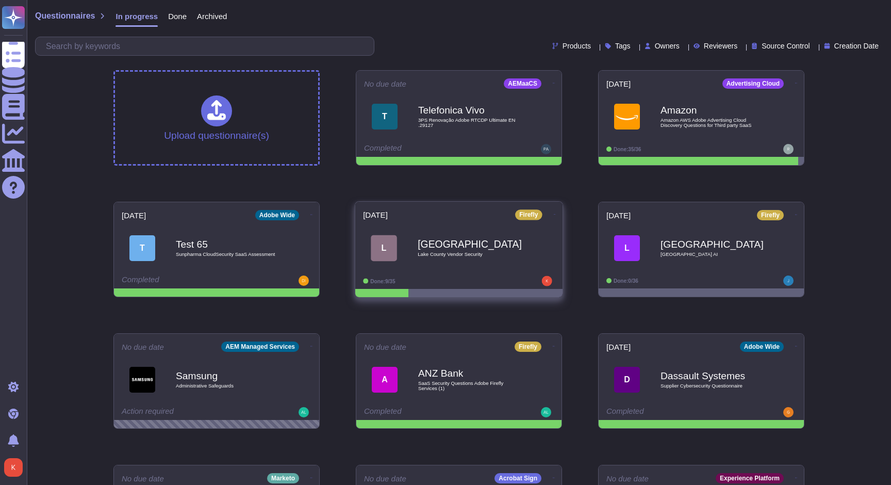
click at [491, 250] on div "[GEOGRAPHIC_DATA] Vendor Security" at bounding box center [470, 248] width 104 height 42
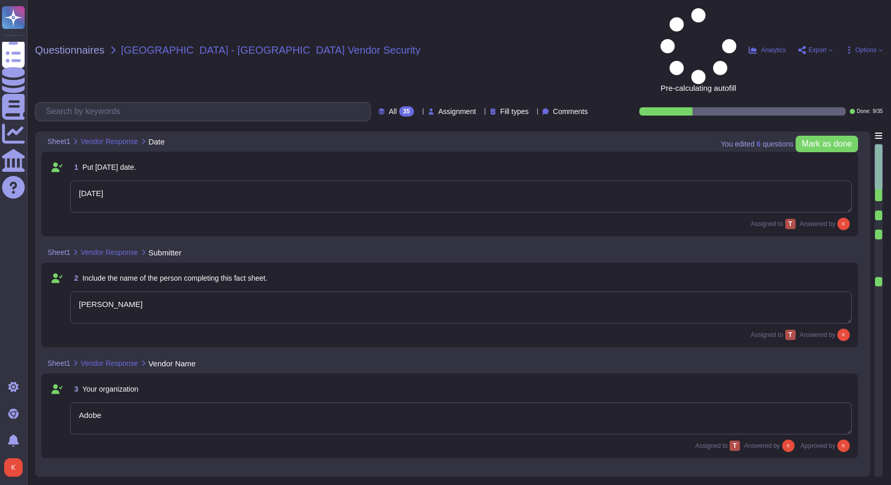
type textarea "[DATE]"
type textarea "[PERSON_NAME]"
type textarea "Adobe"
type textarea "Firefly"
type textarea "Firefly is the new family of creative generative AI models coming to Adobe prod…"
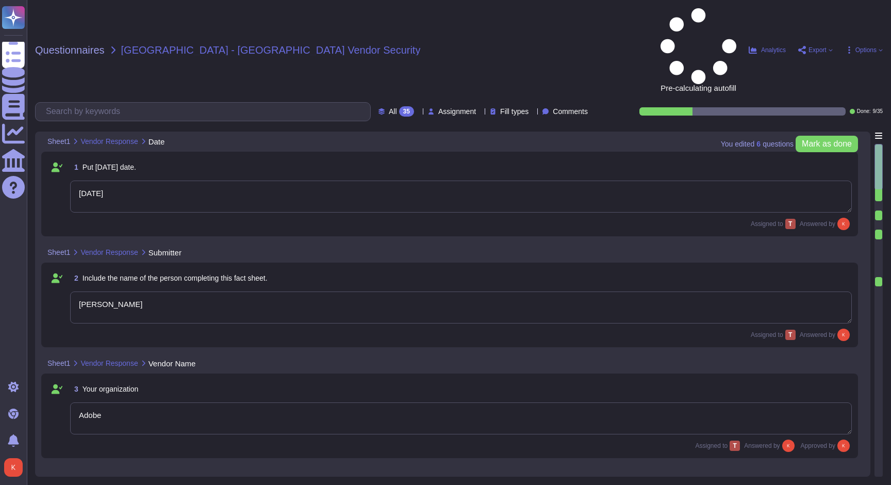
type textarea "With features powered by Firefly in Adobe Photoshop, Adobe Illustrator, and Ado…"
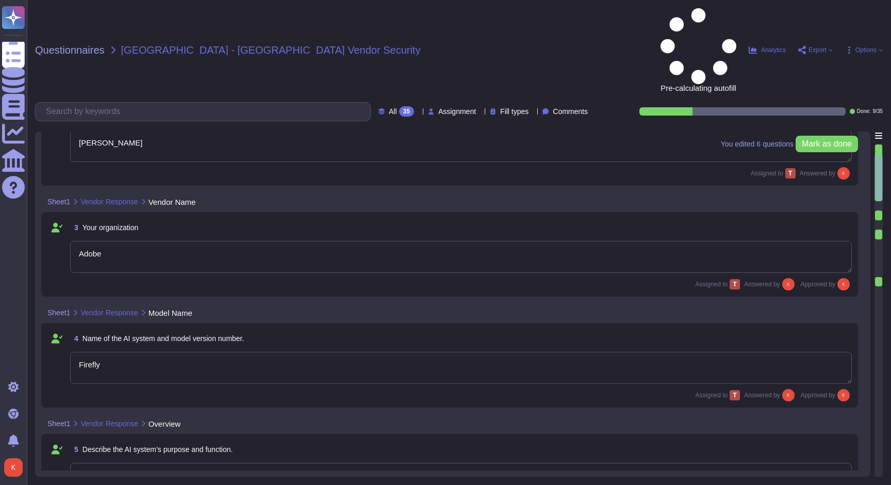
type textarea "The current version of Firefly is designed to be commercially safe. Firefly was…"
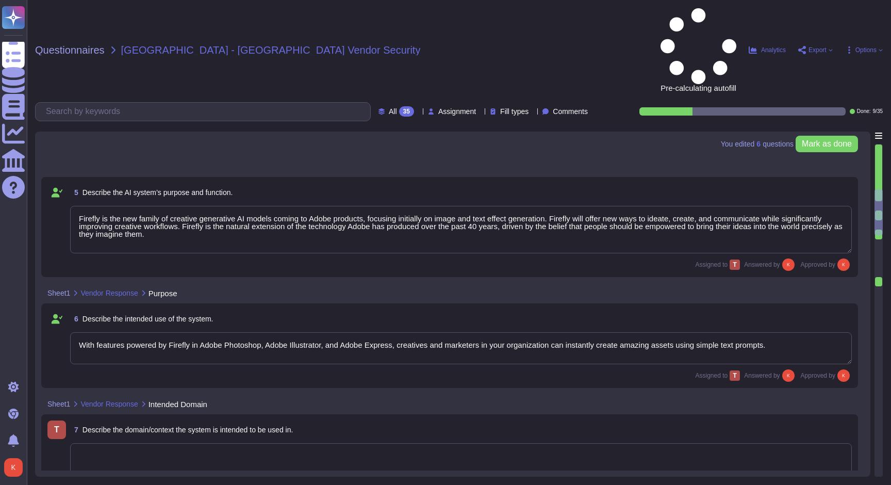
type textarea "Firefly encompasses a suite of features that are powered by a family of PSDMs (…"
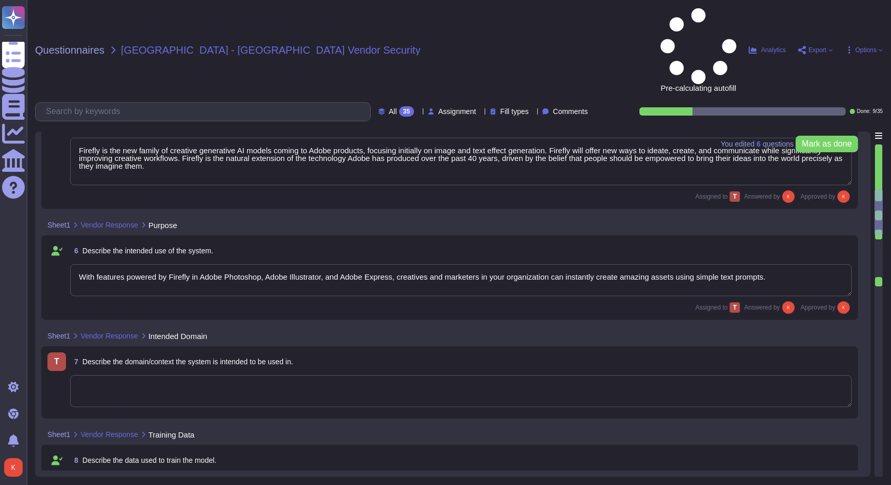
scroll to position [476, 0]
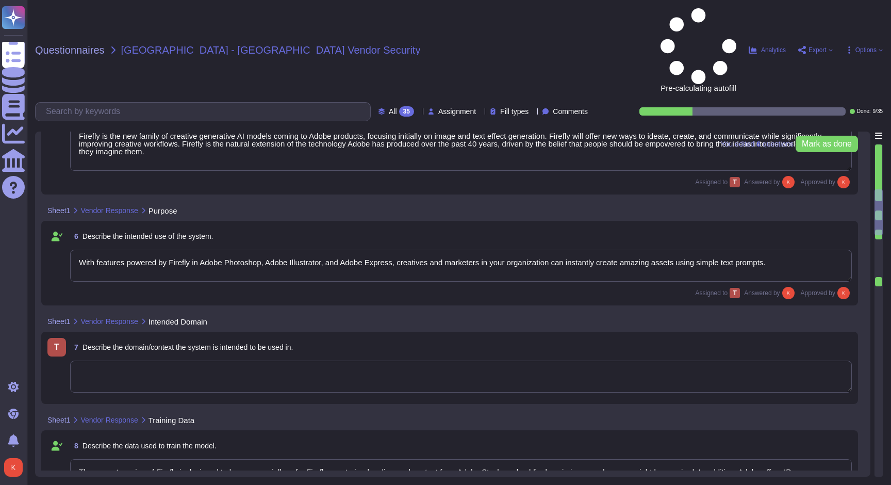
click at [227, 360] on textarea at bounding box center [461, 376] width 782 height 32
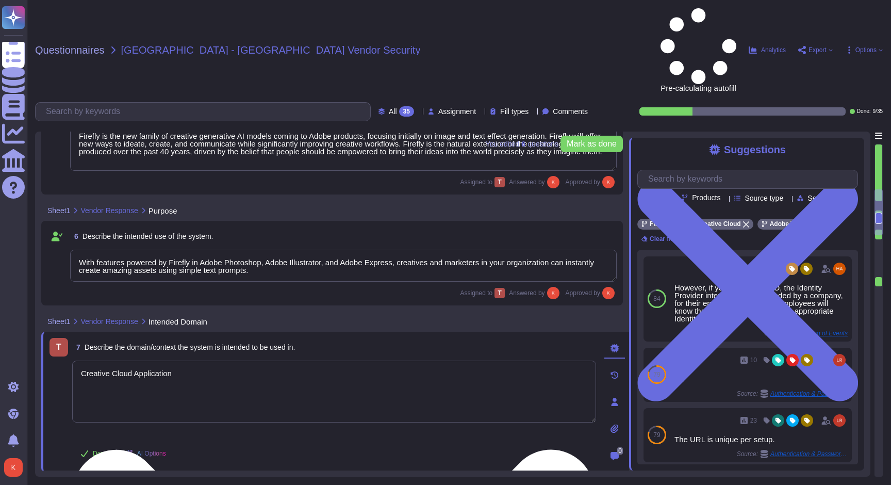
type textarea "Creative Cloud Applications"
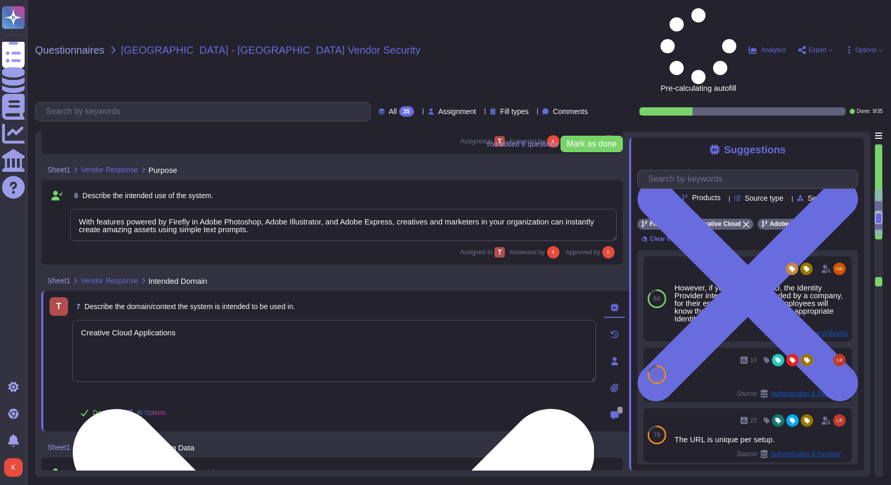
scroll to position [550, 0]
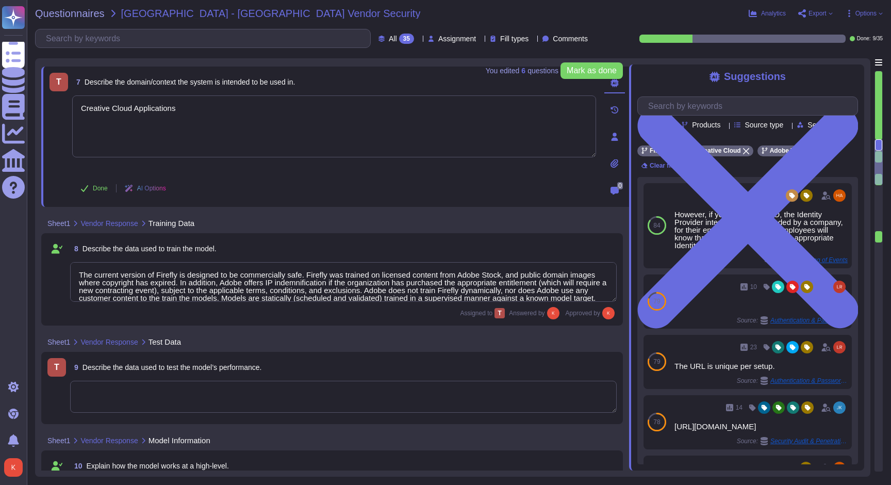
type textarea "Loremips dolors amet co adipisci elitsed do EIU (Tempori Utlabore Etdolorema) a…"
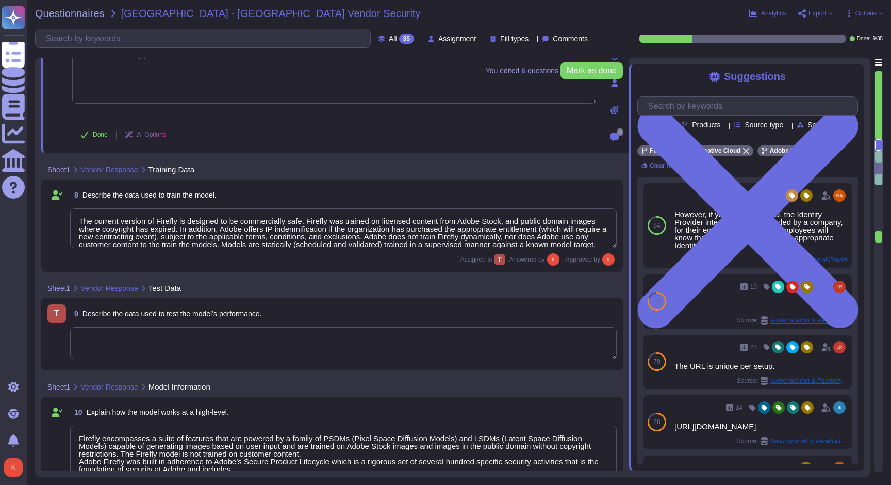
scroll to position [722, 0]
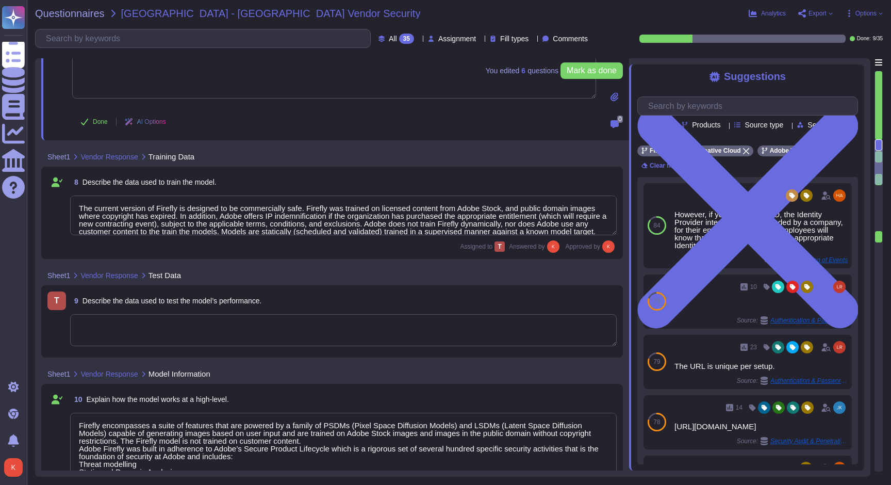
type textarea "Creative Cloud Applications"
click at [153, 324] on textarea at bounding box center [343, 330] width 547 height 32
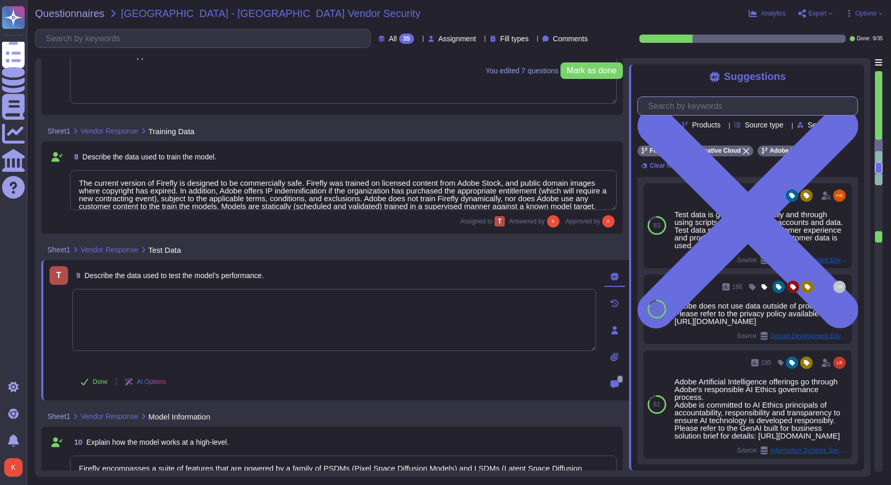
click at [696, 111] on input "text" at bounding box center [750, 106] width 215 height 18
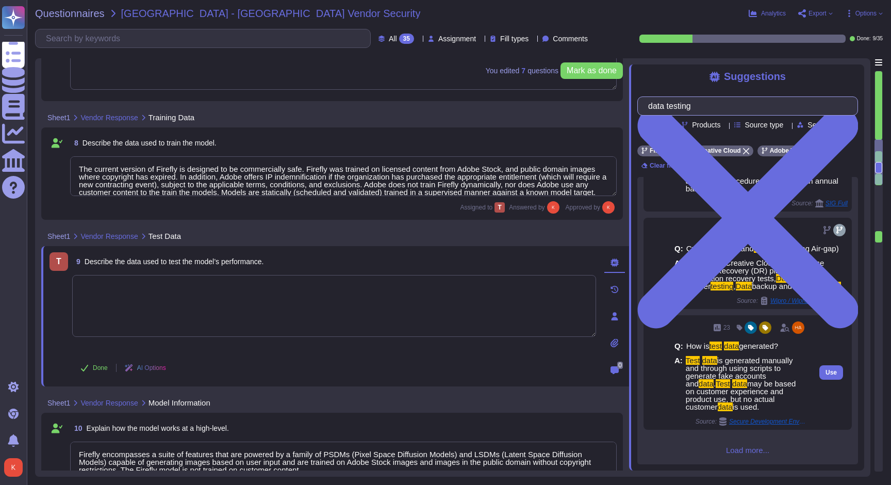
scroll to position [145, 0]
type input "data testing"
click at [827, 375] on span "Use" at bounding box center [831, 372] width 11 height 6
type textarea "Test data is generated manually and through using scripts to generate fake acco…"
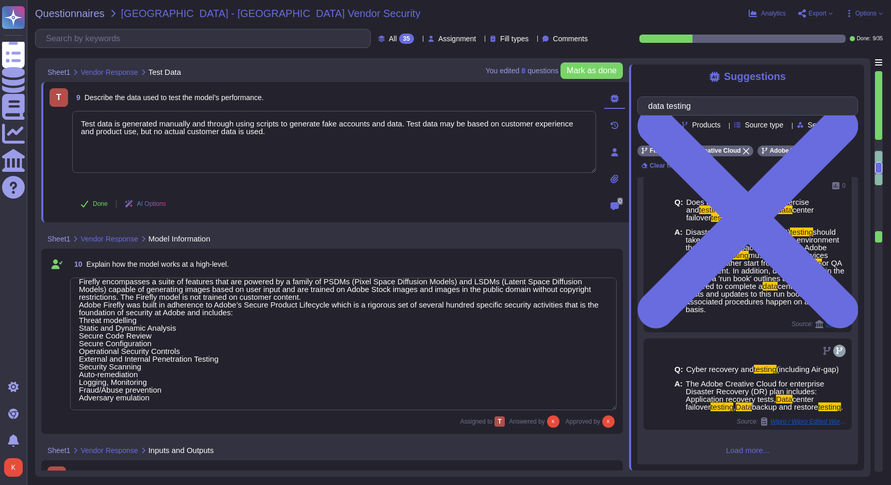
scroll to position [884, 0]
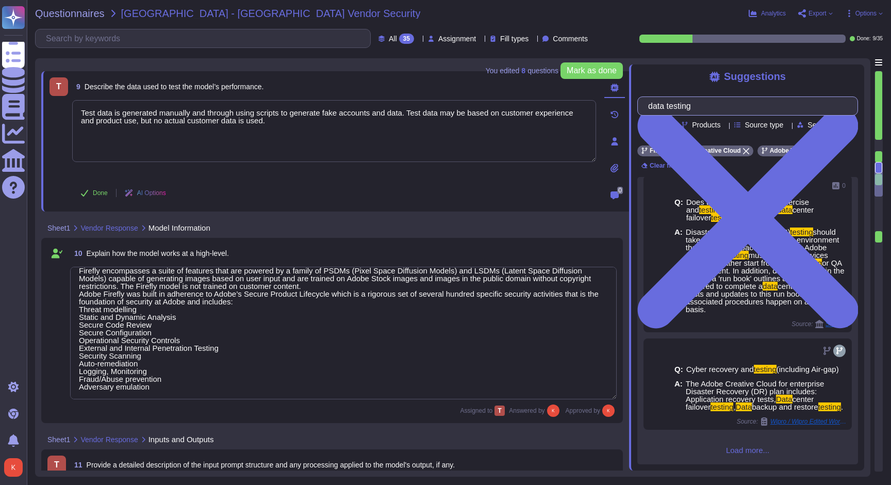
click at [718, 112] on input "data testing" at bounding box center [745, 106] width 204 height 18
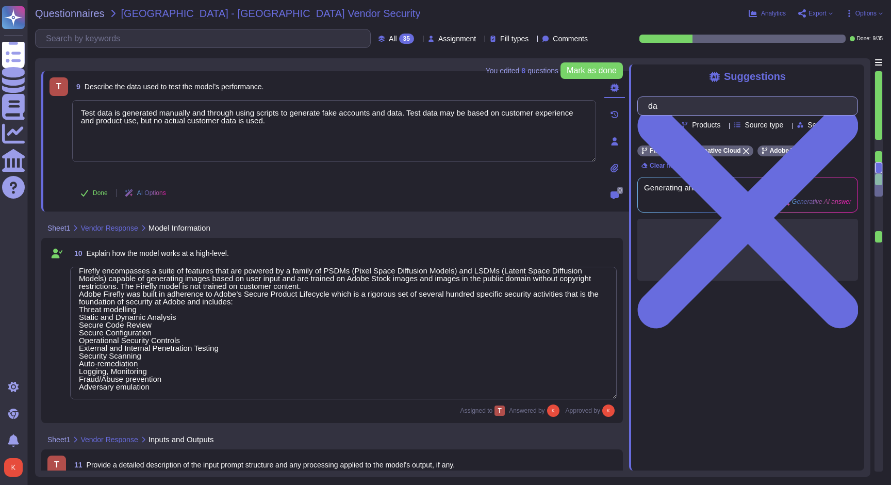
type input "d"
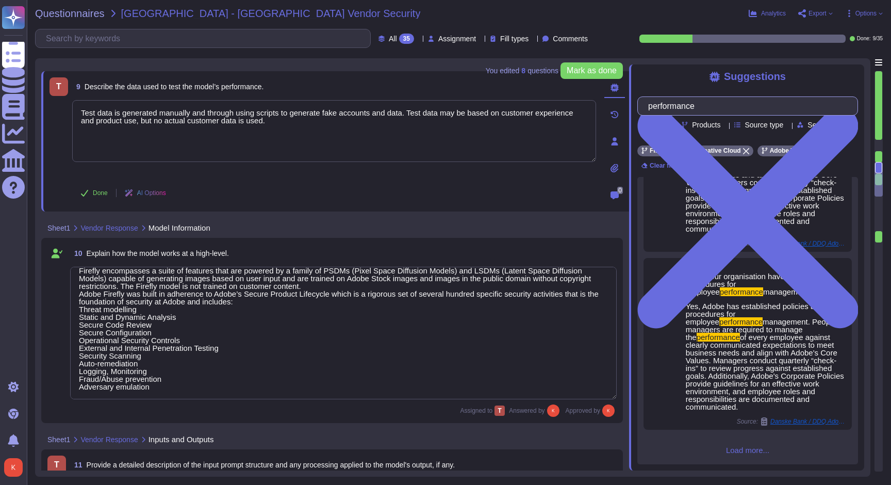
scroll to position [104, 0]
click at [657, 107] on input "performance" at bounding box center [745, 106] width 204 height 18
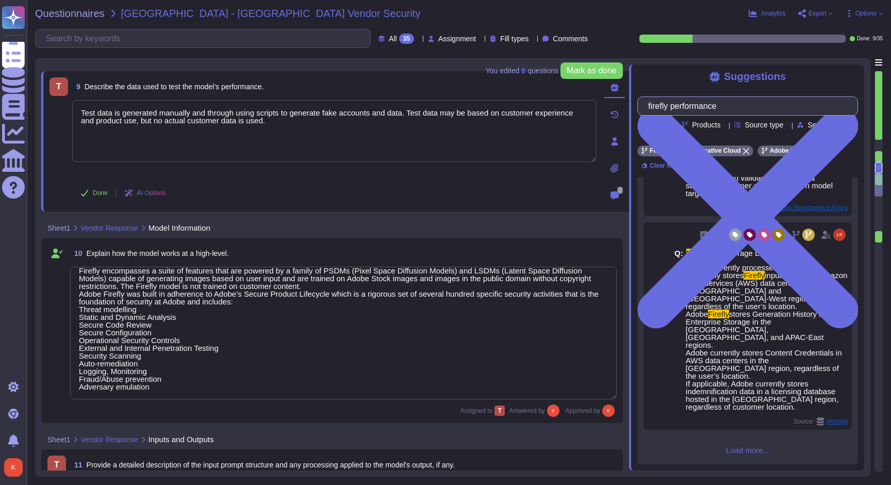
scroll to position [662, 0]
type input "firefly performance"
click at [747, 450] on span "Load more..." at bounding box center [747, 450] width 221 height 8
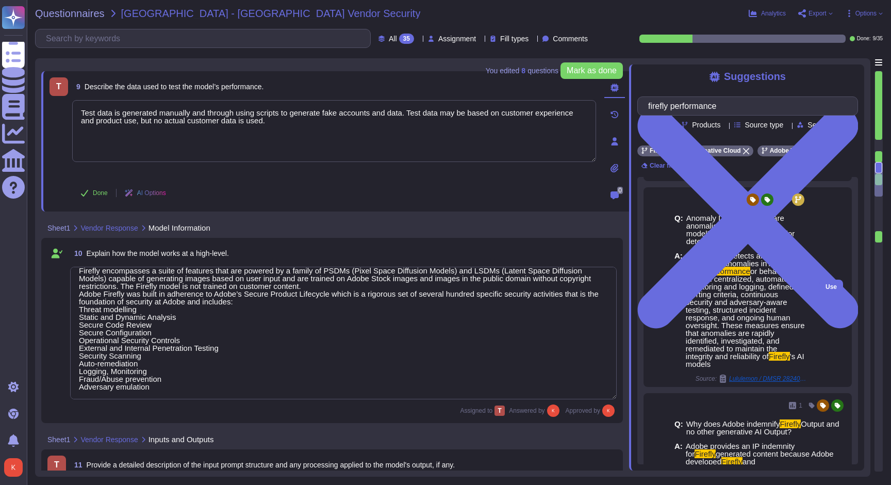
scroll to position [1133, 0]
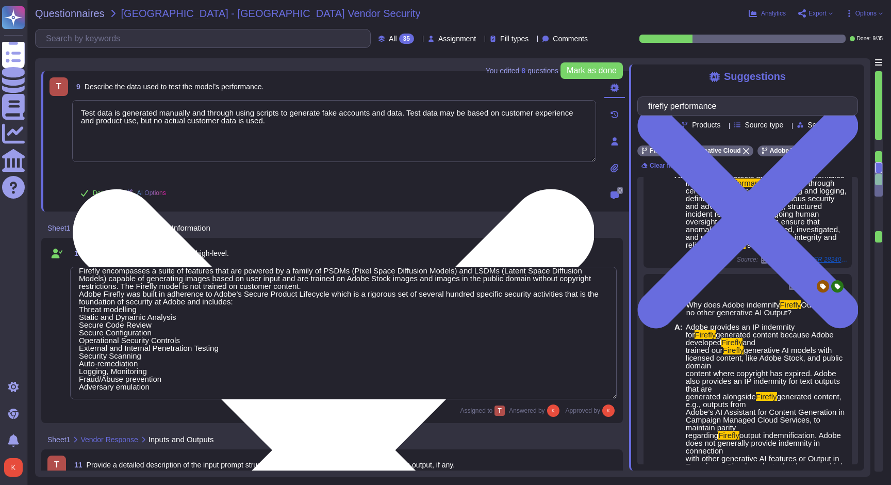
click at [279, 123] on textarea "Test data is generated manually and through using scripts to generate fake acco…" at bounding box center [334, 131] width 524 height 62
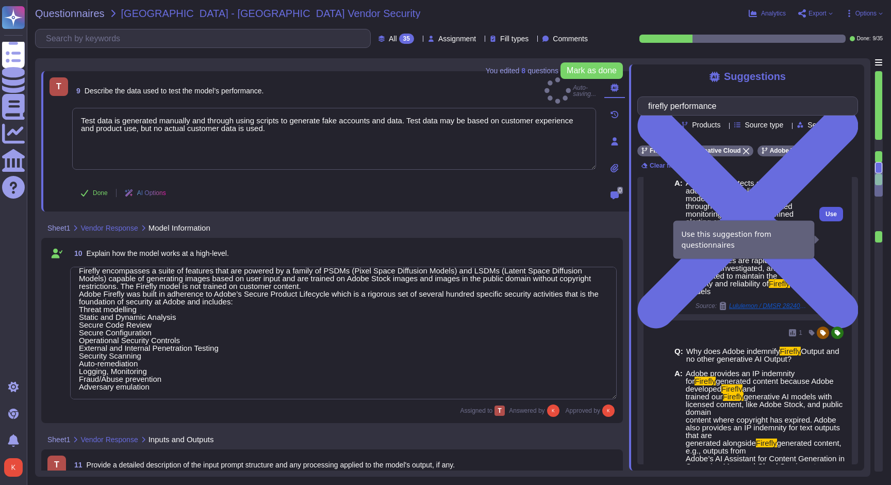
click at [826, 217] on span "Use" at bounding box center [831, 214] width 11 height 6
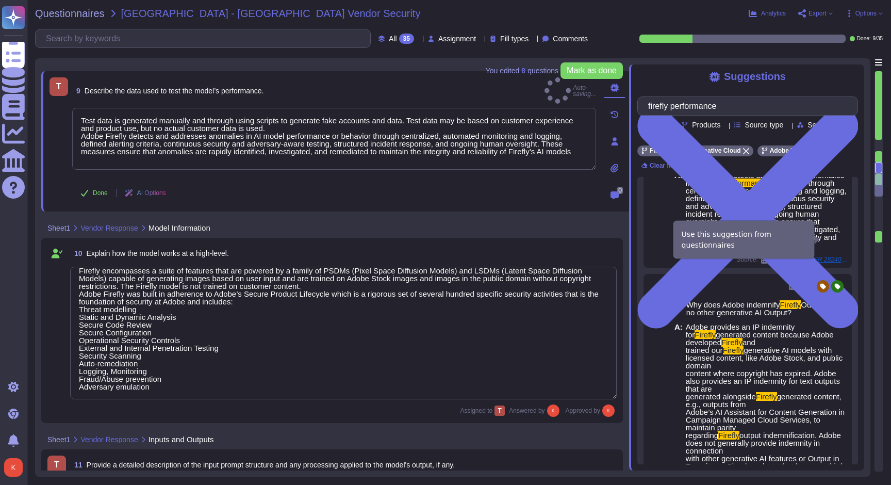
type textarea "Test data is generated manually and through using scripts to generate fake acco…"
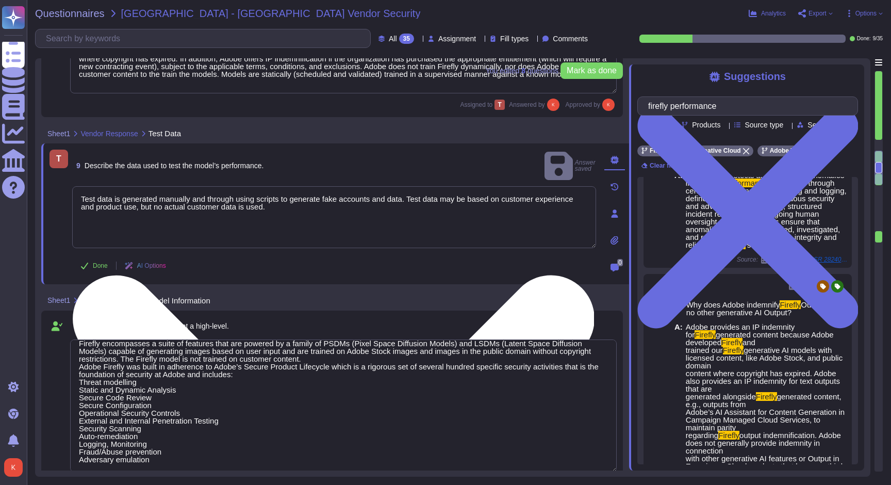
type textarea "The current version of Firefly is designed to be commercially safe. Firefly was…"
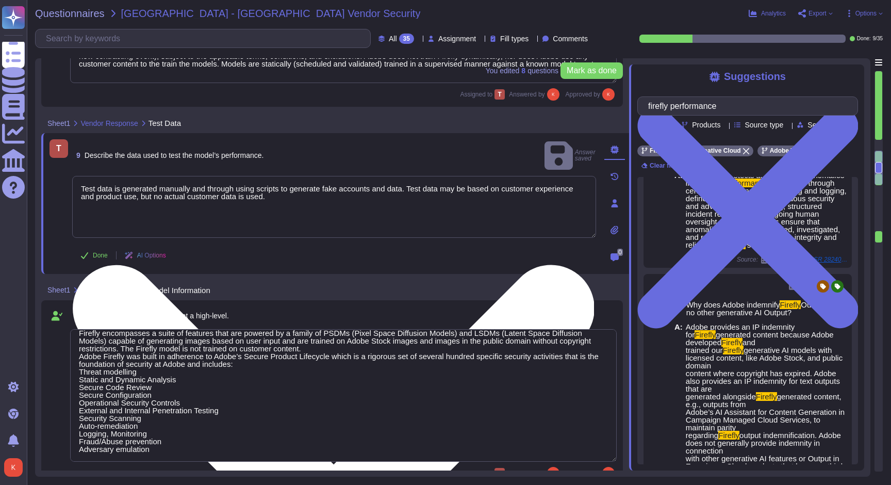
scroll to position [832, 0]
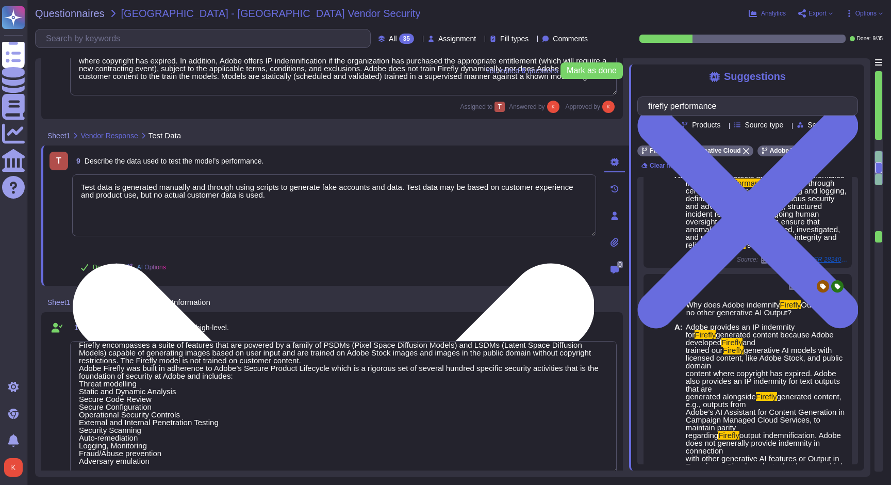
click at [319, 207] on textarea "Test data is generated manually and through using scripts to generate fake acco…" at bounding box center [334, 205] width 524 height 62
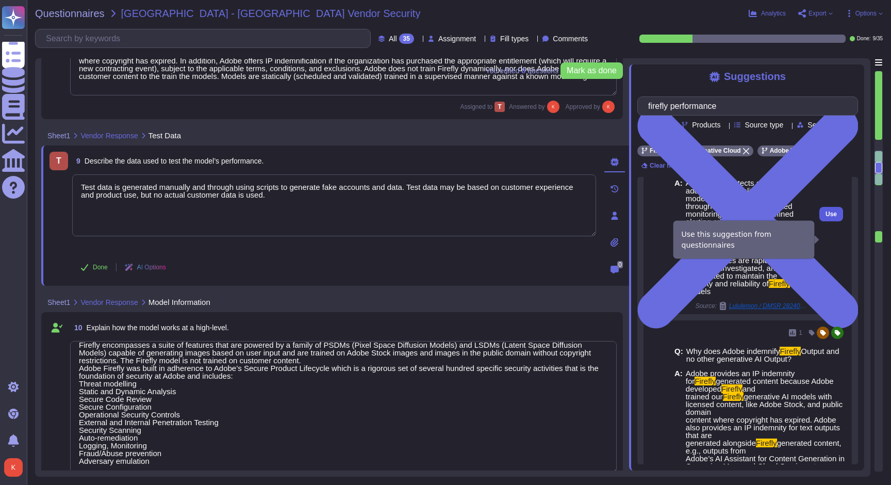
click at [835, 217] on span "Use" at bounding box center [831, 214] width 11 height 6
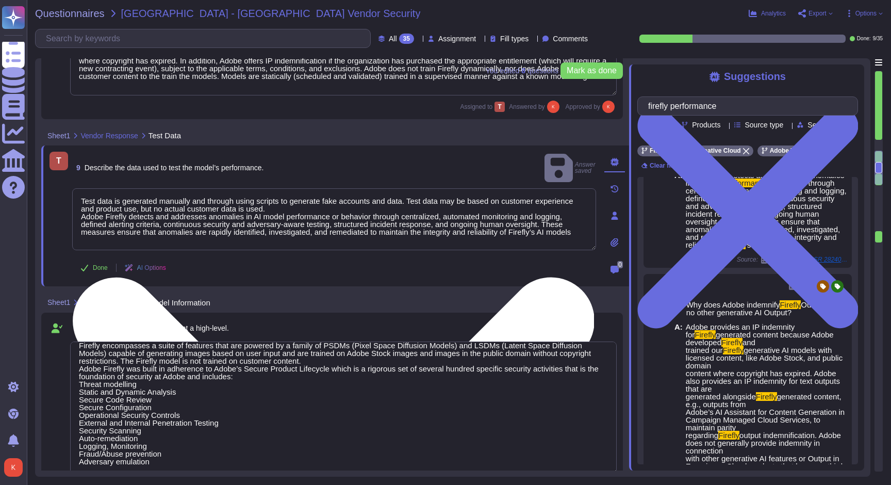
click at [82, 203] on textarea "Test data is generated manually and through using scripts to generate fake acco…" at bounding box center [334, 219] width 524 height 62
type textarea "Test data is generated manually and through using scripts to generate fake acco…"
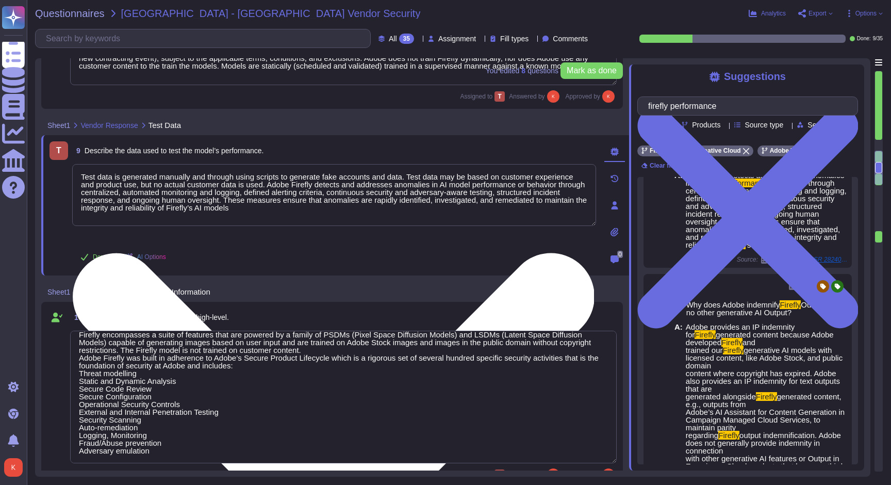
scroll to position [847, 0]
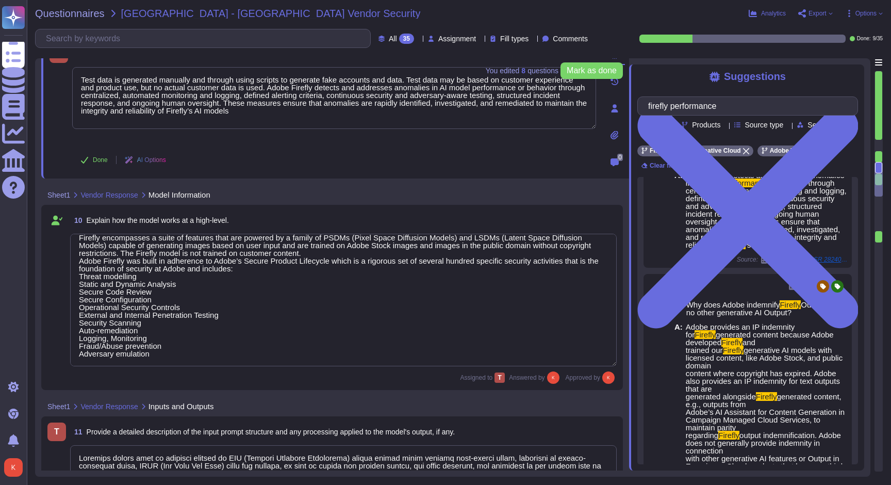
type textarea "Model performance is dependent on individual creative choices and therefore not…"
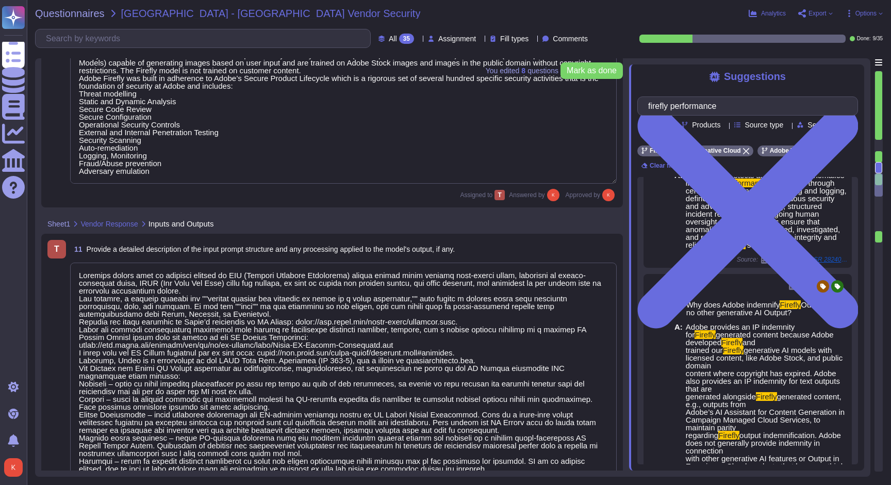
type textarea "Loremip Dolorsita: Conse®, ADI, el SED doeiusmod temp 88-inc utlabor Etdolorem …"
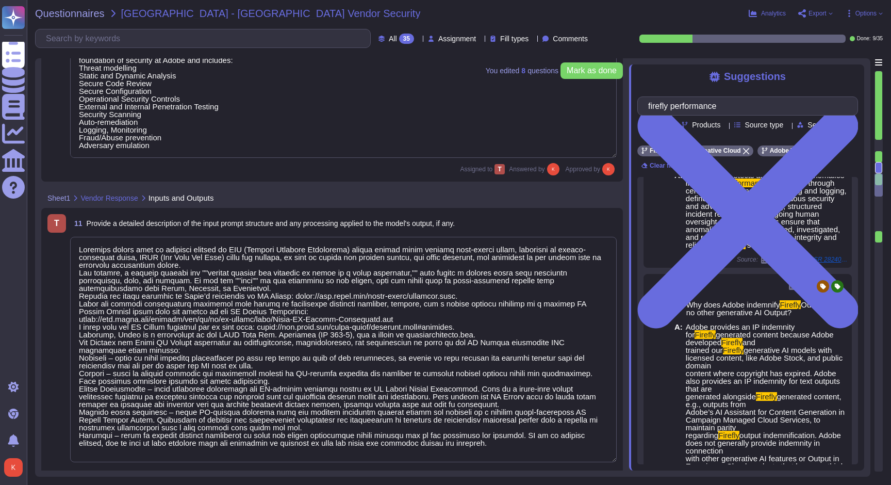
scroll to position [1, 0]
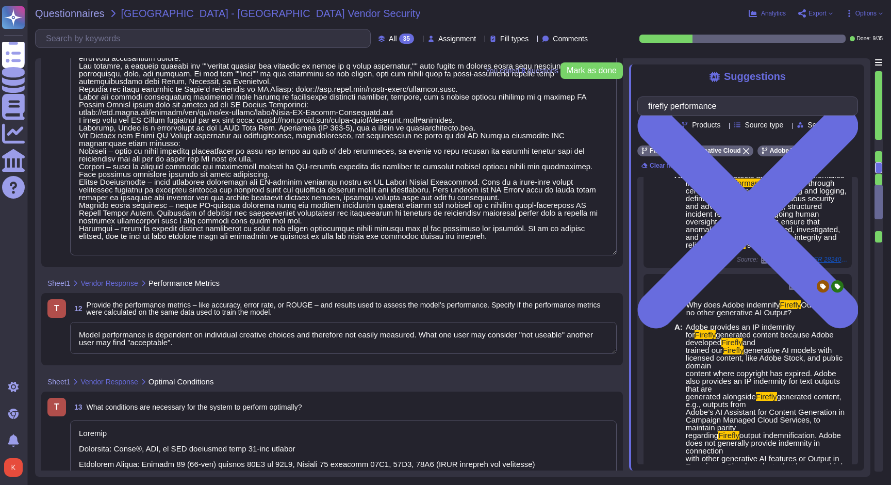
type textarea "If a system does not meet the minimum specified then it should be expected that…"
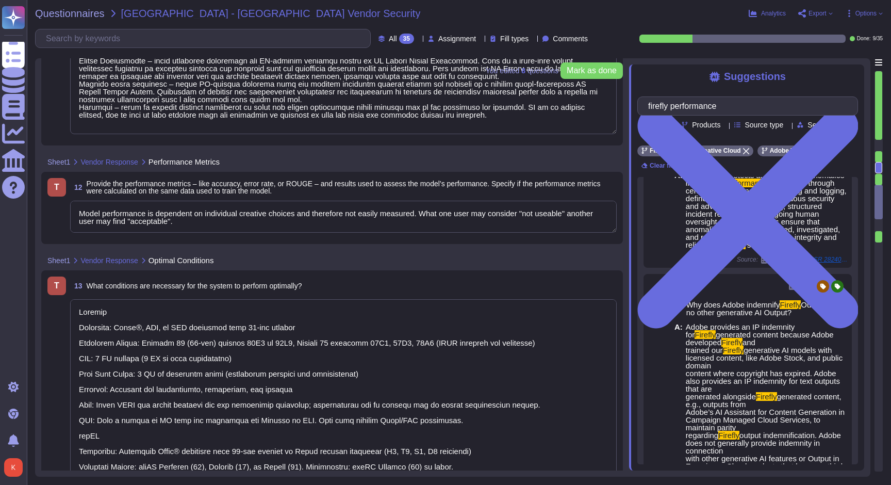
type textarea "Our solution includes proactive bias detection and mitigation tools. We monitor…"
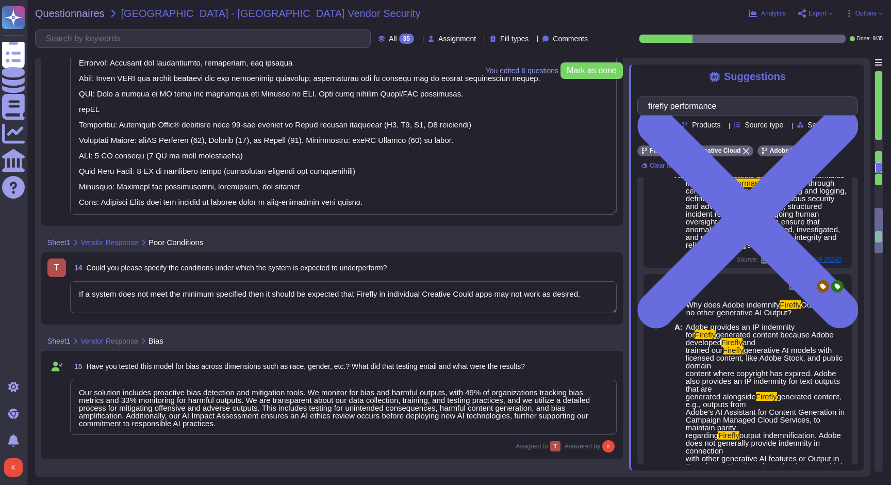
type textarea "Yes"
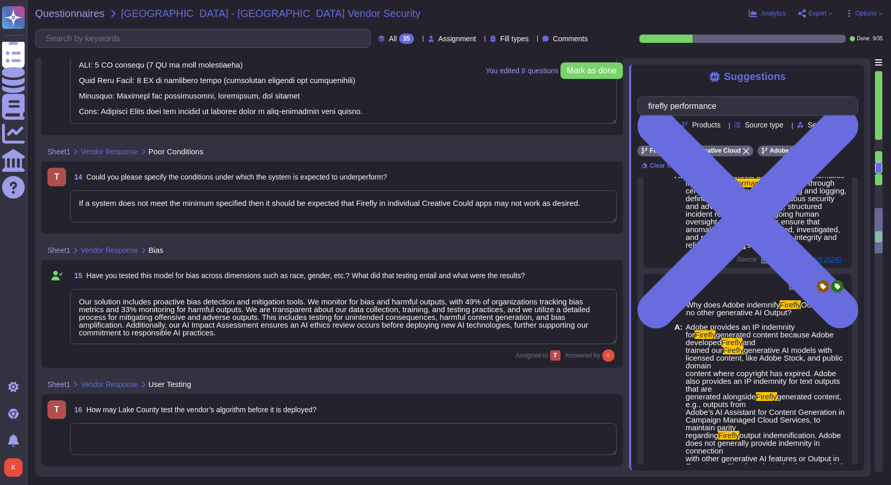
type textarea "Firefly undergoes quarterly compliance reviews as part of its release and plann…"
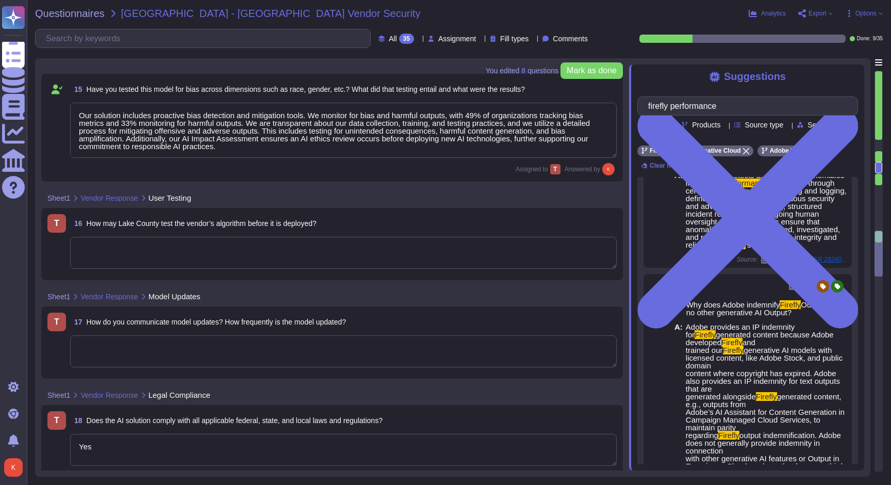
scroll to position [2037, 0]
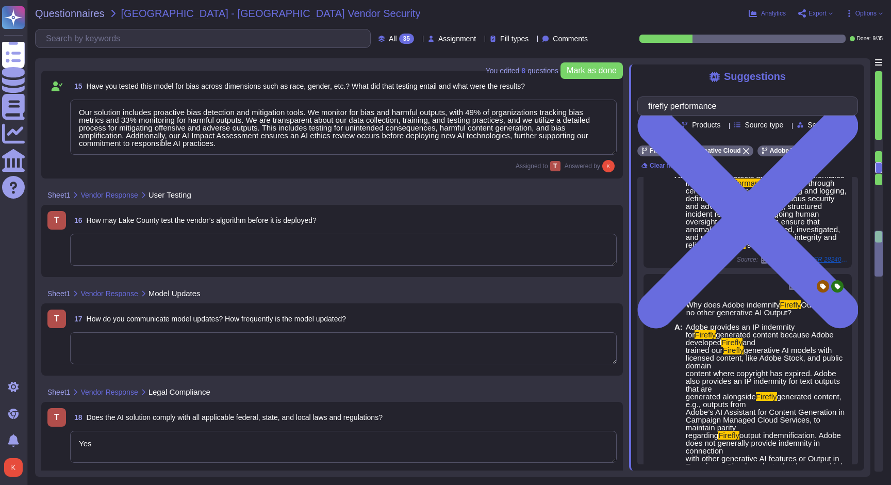
click at [150, 254] on textarea at bounding box center [343, 250] width 547 height 32
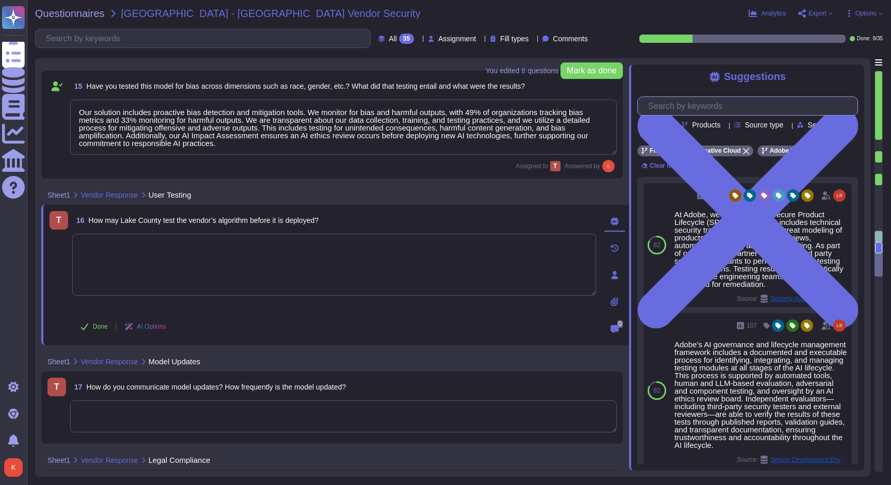
click at [677, 108] on input "text" at bounding box center [750, 106] width 215 height 18
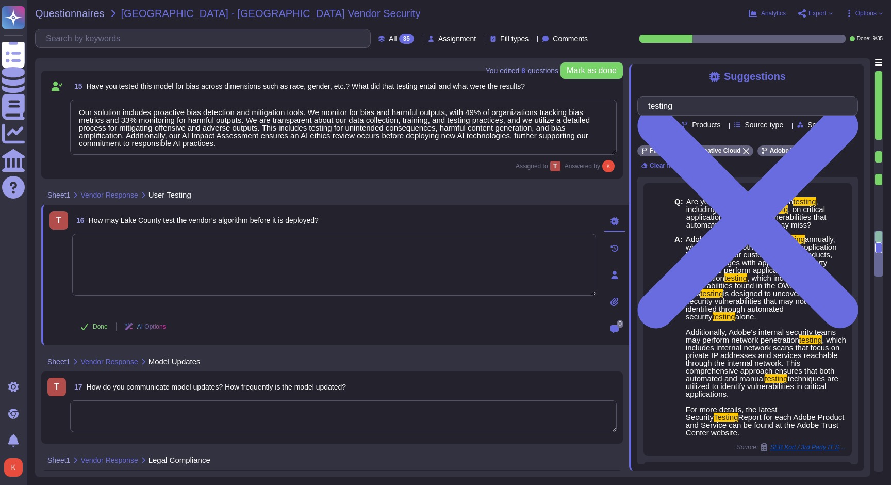
type input "testing"
click at [109, 254] on textarea at bounding box center [334, 265] width 524 height 62
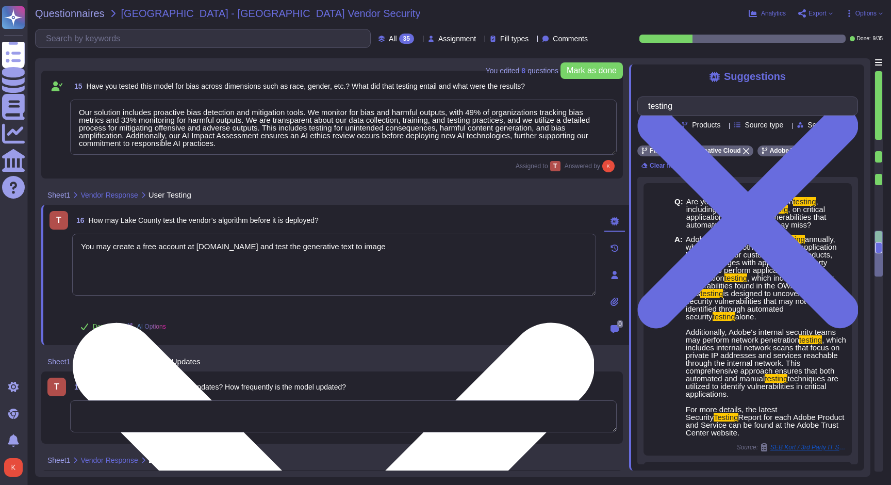
click at [303, 245] on textarea "You may create a free account at [DOMAIN_NAME] and test the generative text to …" at bounding box center [334, 265] width 524 height 62
type textarea "You may create a free account at [DOMAIN_NAME] and test generative text to image"
click at [381, 243] on textarea "You may create a free account at [DOMAIN_NAME] and test generative text to image" at bounding box center [334, 265] width 524 height 62
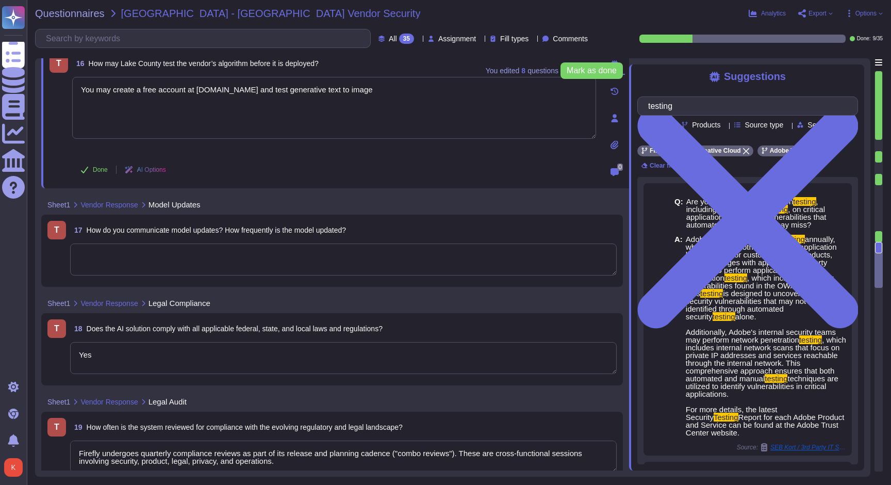
scroll to position [2204, 0]
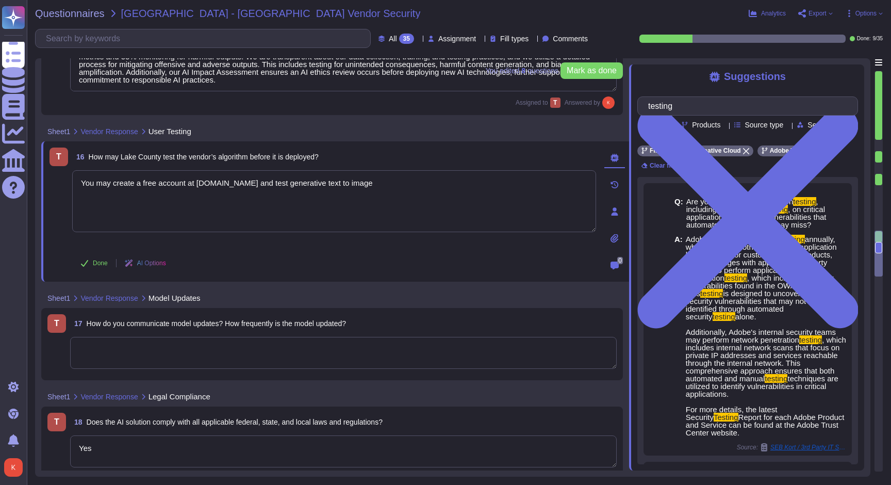
type textarea "Our solution includes proactive bias detection and mitigation tools. We monitor…"
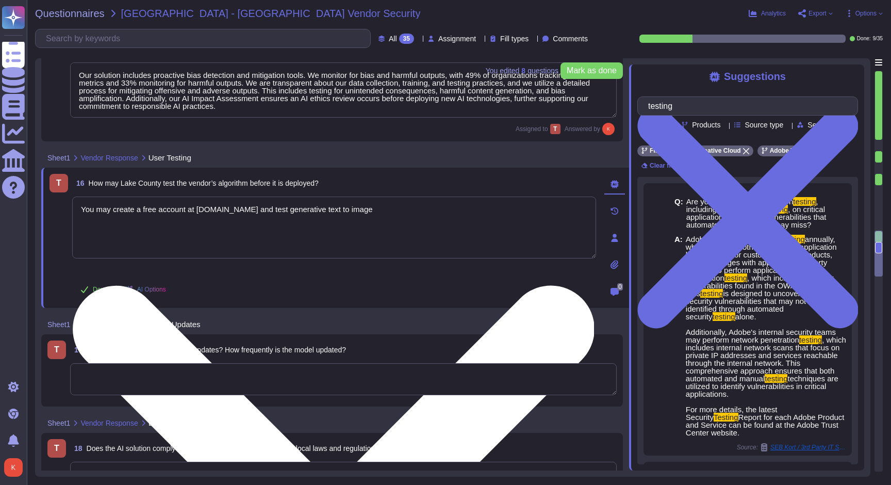
scroll to position [2069, 0]
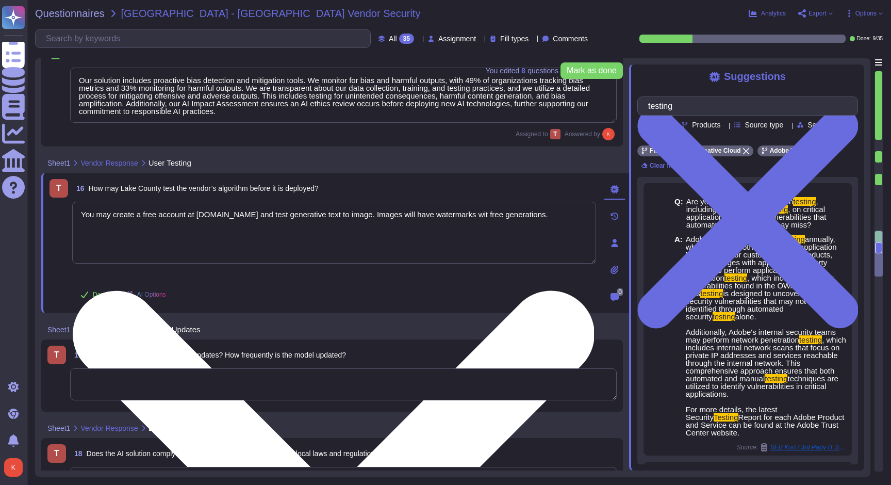
click at [425, 215] on textarea "You may create a free account at [DOMAIN_NAME] and test generative text to imag…" at bounding box center [334, 233] width 524 height 62
click at [498, 213] on textarea "You may create a free account at [DOMAIN_NAME] and test generative text to imag…" at bounding box center [334, 233] width 524 height 62
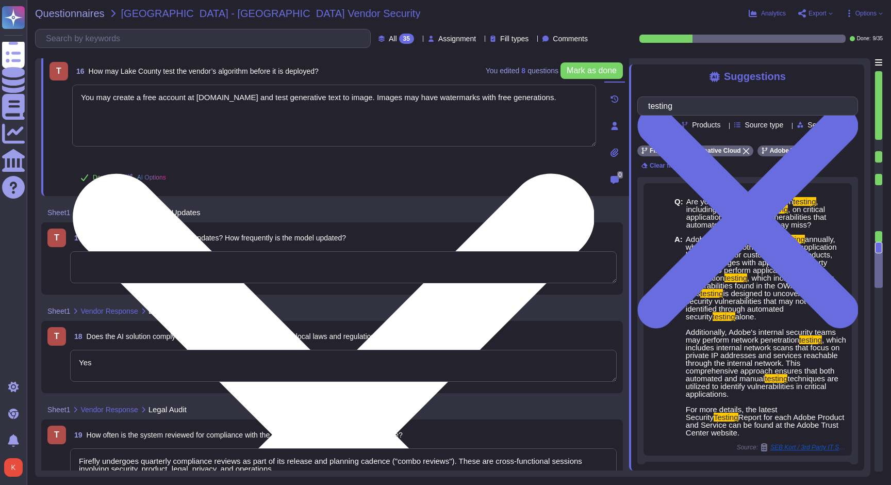
scroll to position [2183, 0]
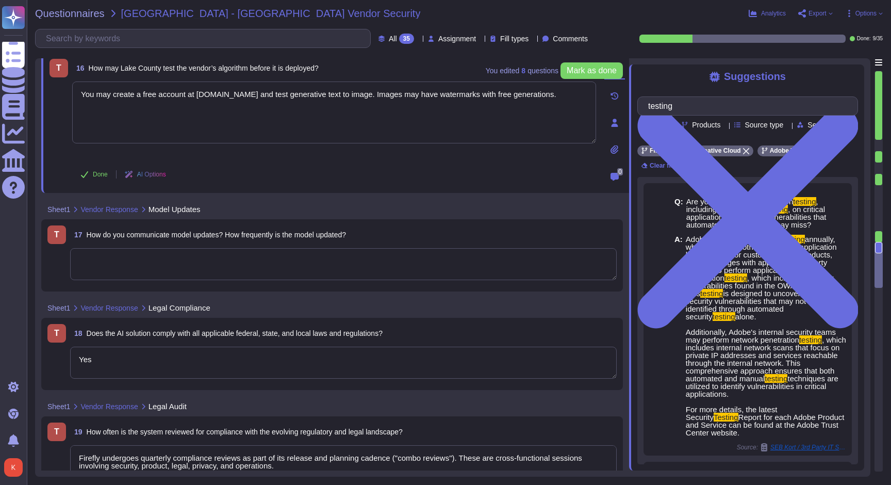
type textarea "You may create a free account at [DOMAIN_NAME] and test generative text to imag…"
click at [235, 263] on textarea at bounding box center [343, 264] width 547 height 32
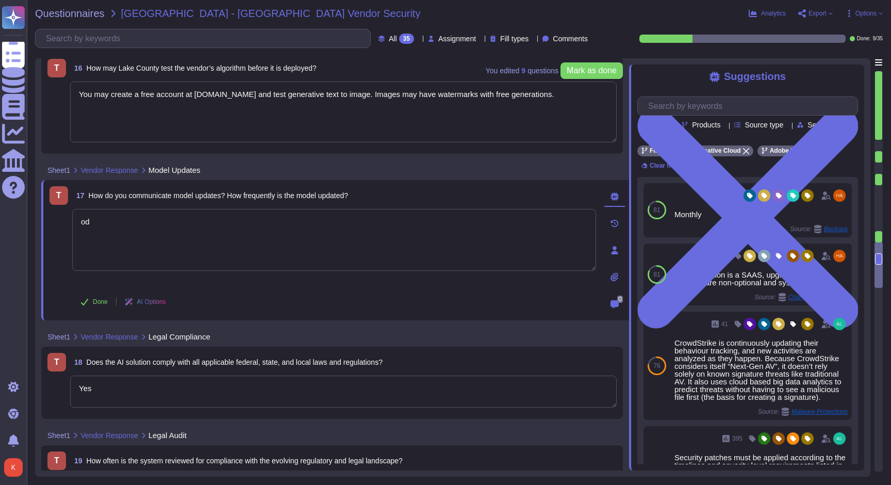
type textarea "o"
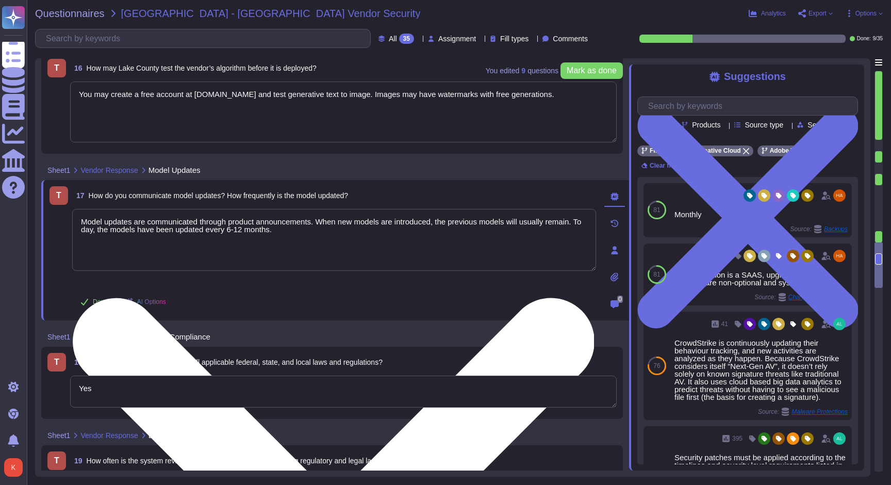
click at [104, 230] on textarea "Model updates are communicated through product announcements. When new models a…" at bounding box center [334, 240] width 524 height 62
type textarea "Model updates are communicated through product announcements. When new models a…"
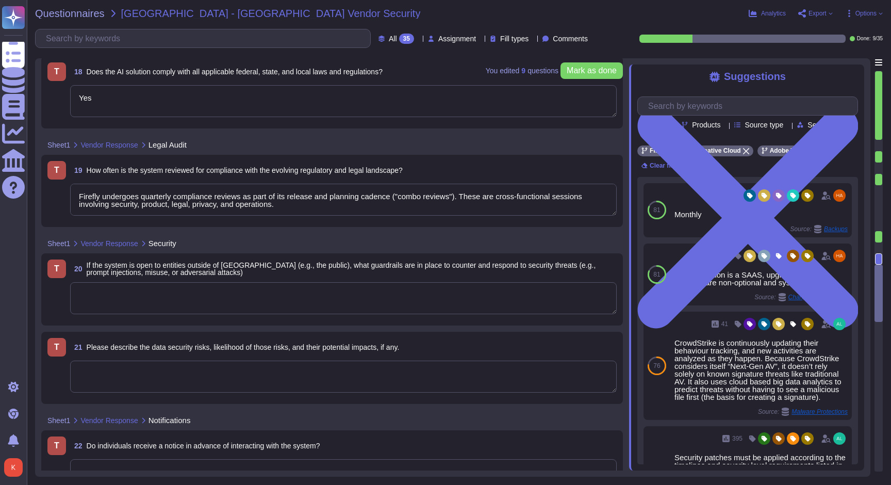
scroll to position [2463, 0]
click at [264, 289] on textarea at bounding box center [343, 297] width 547 height 32
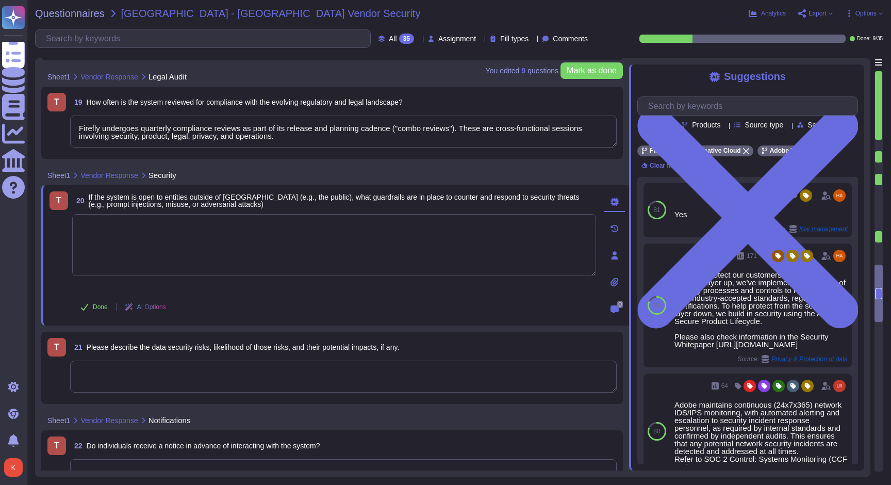
type textarea "Yes"
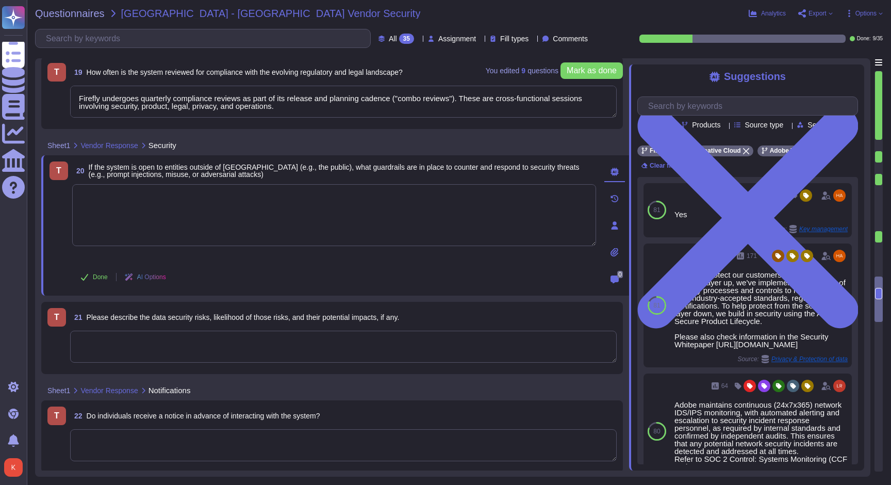
scroll to position [2566, 0]
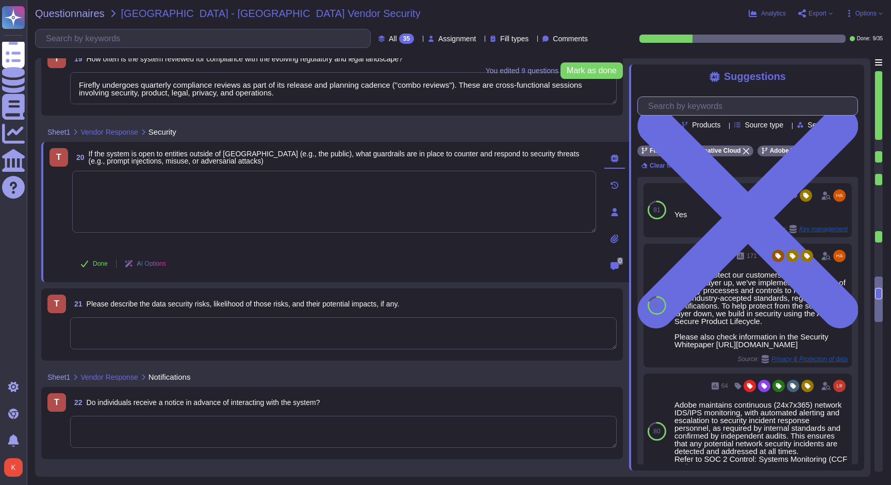
click at [706, 107] on input "text" at bounding box center [750, 106] width 215 height 18
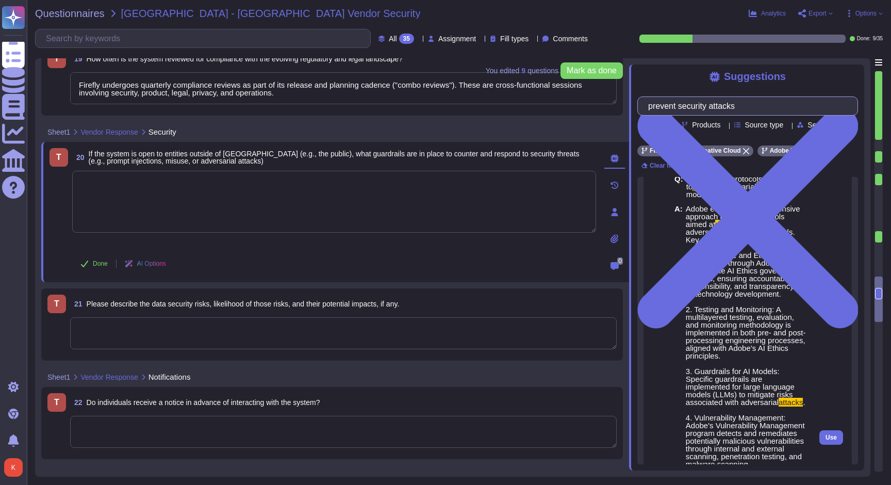
scroll to position [49, 0]
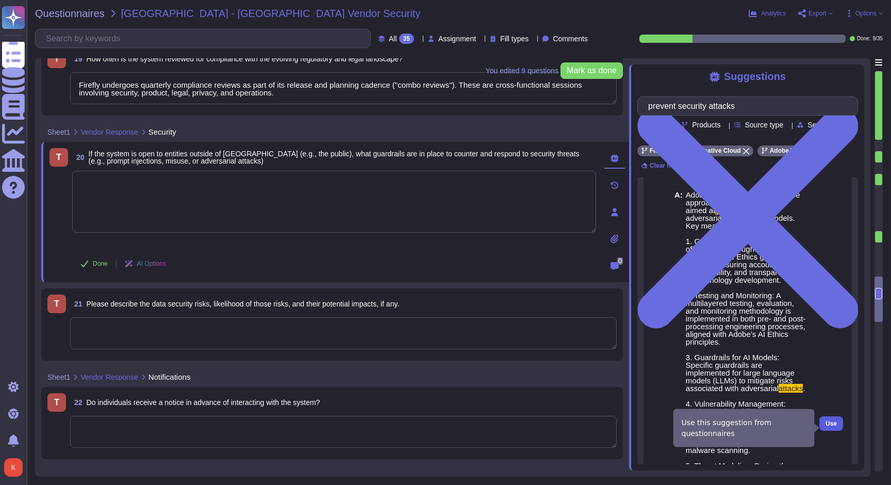
type input "prevent security attacks"
click at [832, 426] on span "Use" at bounding box center [831, 423] width 11 height 6
type textarea "Lorem ipsumdo s ametconsectet adipisci el seddoeiu temporinc utlab et doloremag…"
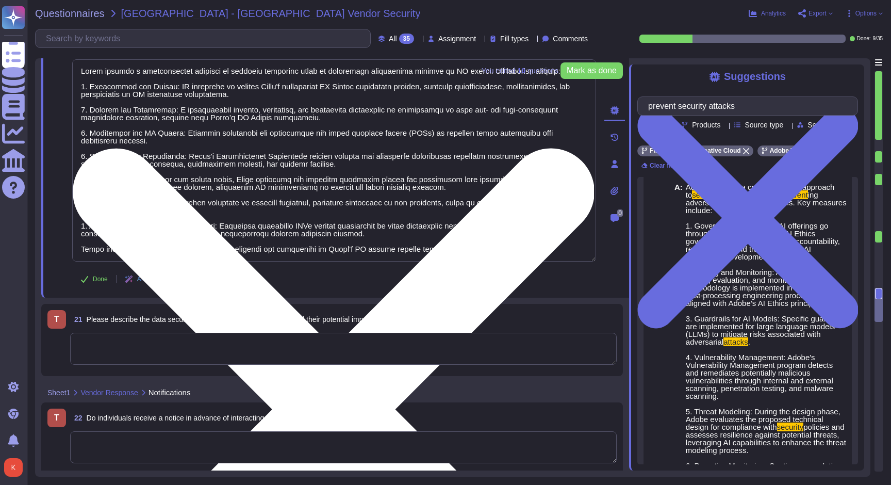
scroll to position [2687, 0]
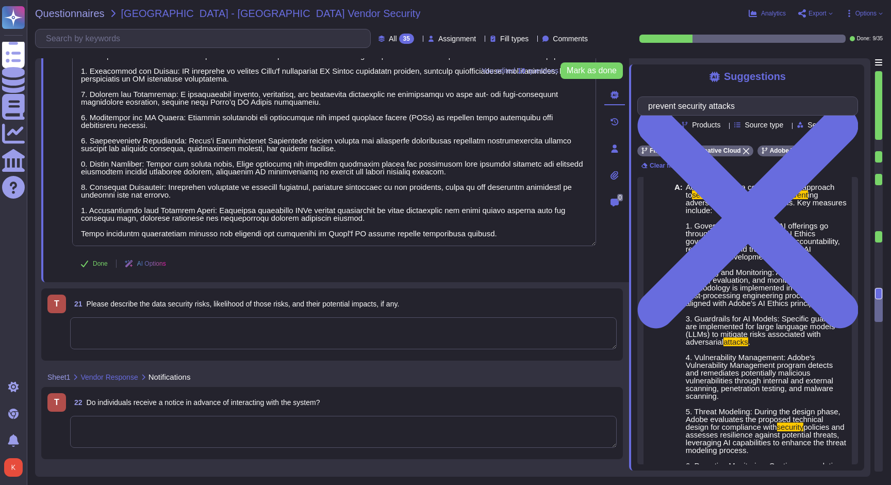
click at [208, 332] on textarea at bounding box center [343, 333] width 547 height 32
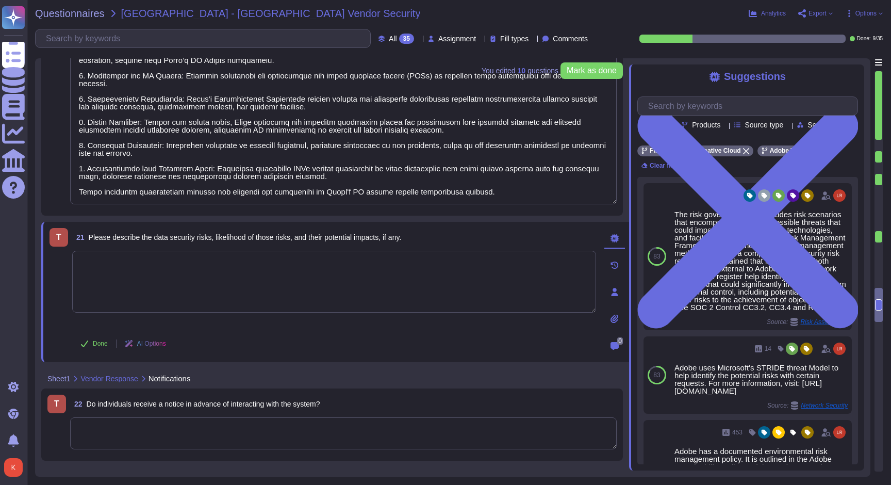
scroll to position [2730, 0]
click at [680, 107] on input "text" at bounding box center [750, 106] width 215 height 18
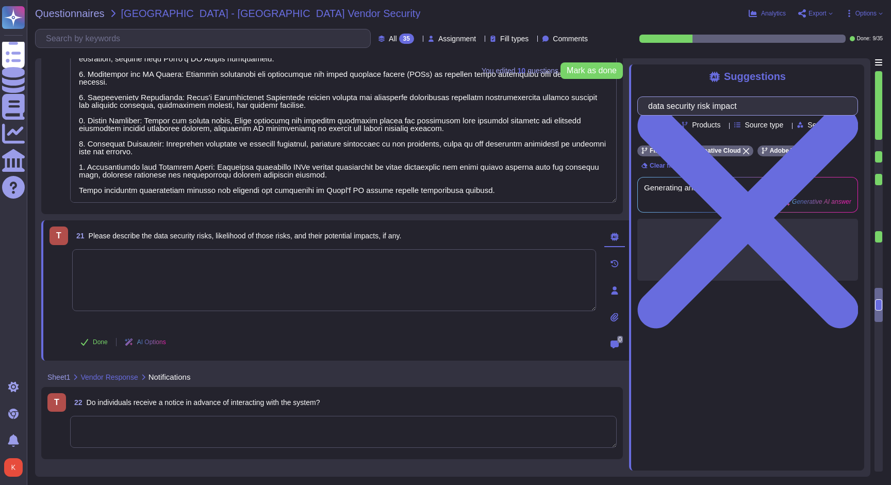
type input "data security risk impact"
click at [172, 284] on textarea at bounding box center [334, 280] width 524 height 62
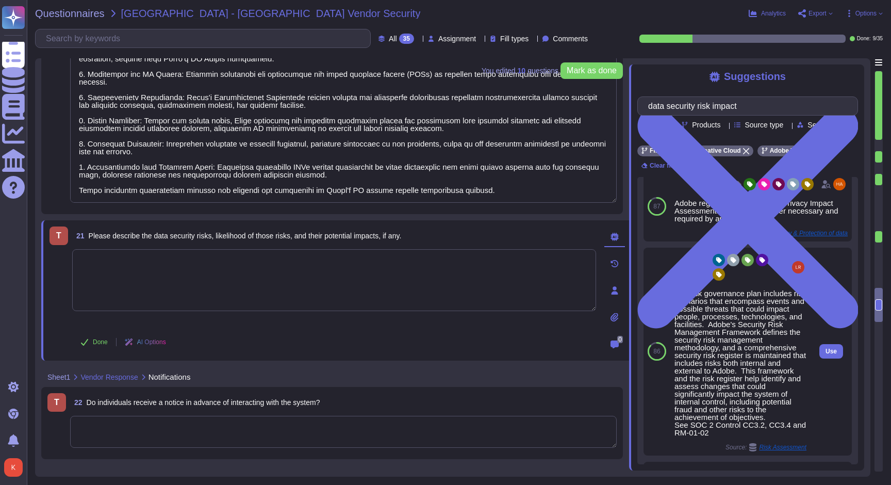
scroll to position [62, 0]
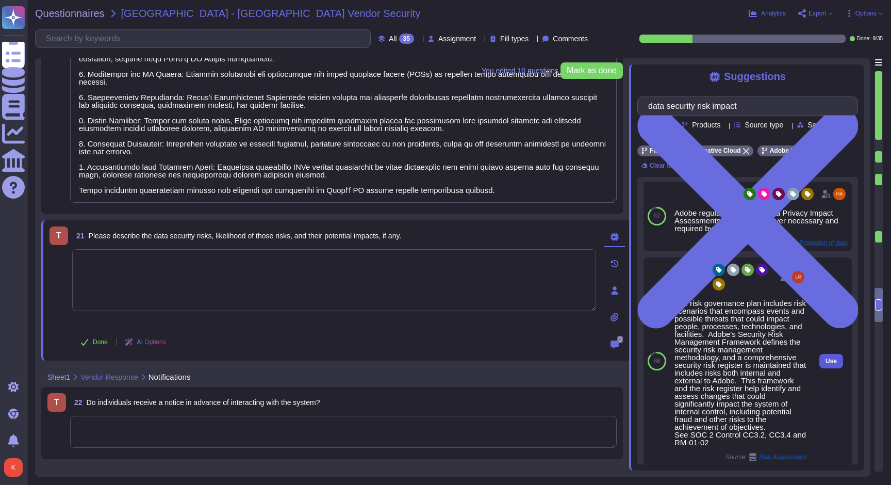
click at [832, 363] on span "Use" at bounding box center [831, 361] width 11 height 6
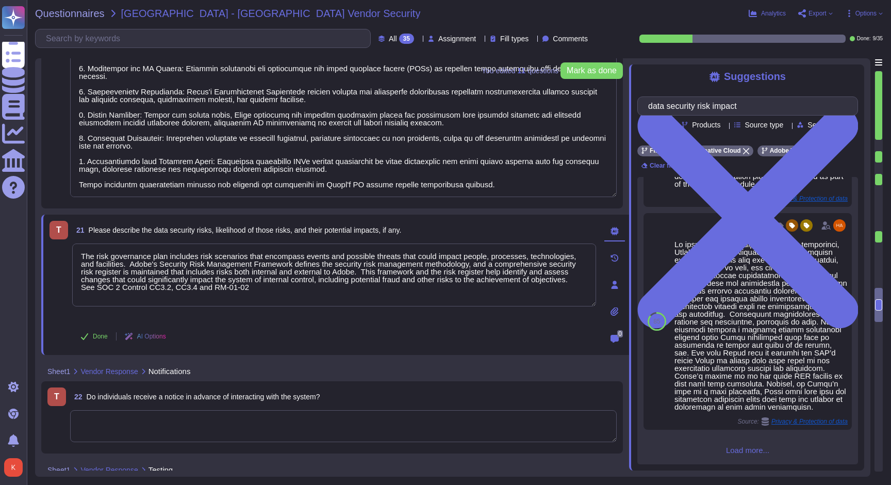
scroll to position [376, 0]
click at [751, 452] on span "Load more..." at bounding box center [747, 450] width 221 height 8
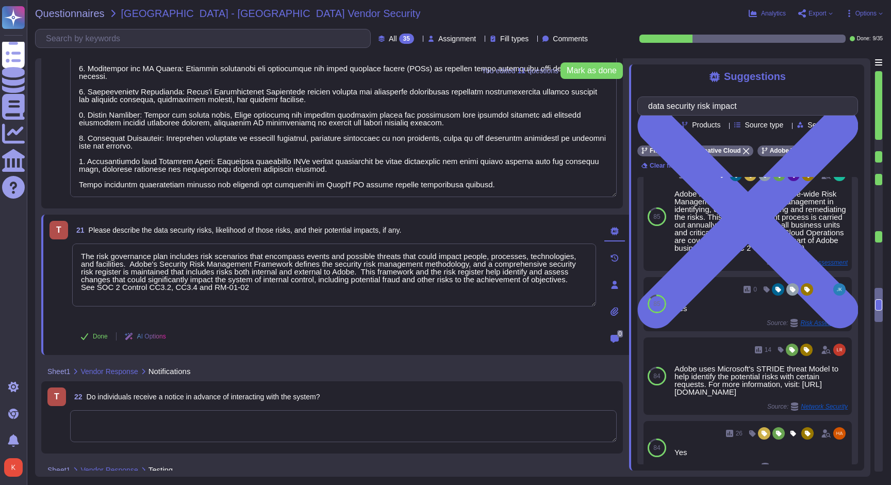
scroll to position [633, 0]
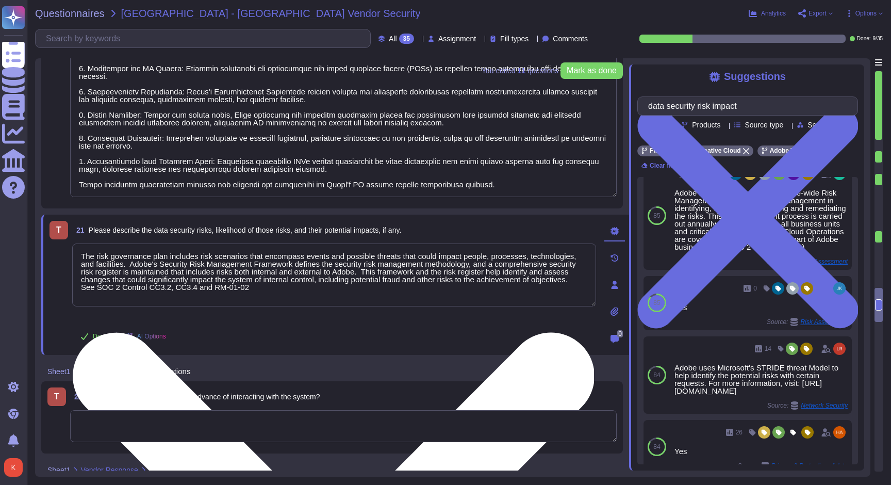
click at [79, 254] on textarea "The risk governance plan includes risk scenarios that encompass events and poss…" at bounding box center [334, 274] width 524 height 63
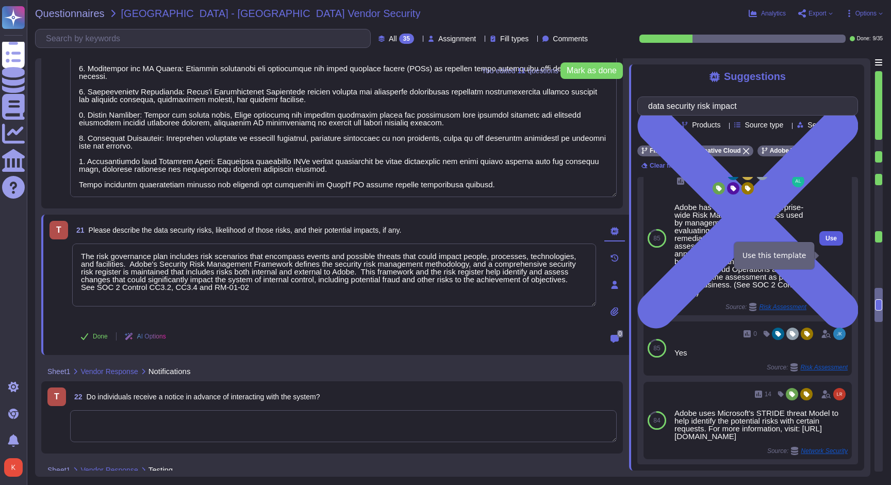
click at [835, 245] on button "Use" at bounding box center [831, 238] width 24 height 14
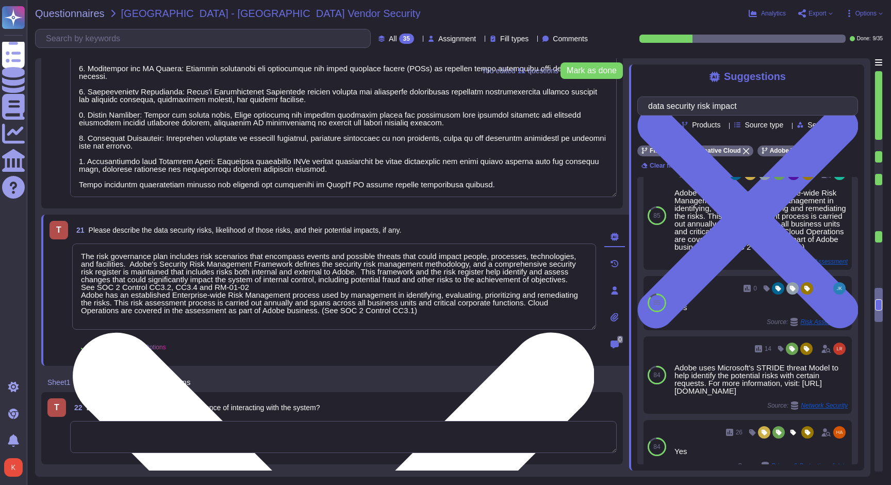
drag, startPoint x: 451, startPoint y: 321, endPoint x: 74, endPoint y: 304, distance: 377.8
click at [74, 304] on textarea "The risk governance plan includes risk scenarios that encompass events and poss…" at bounding box center [334, 286] width 524 height 86
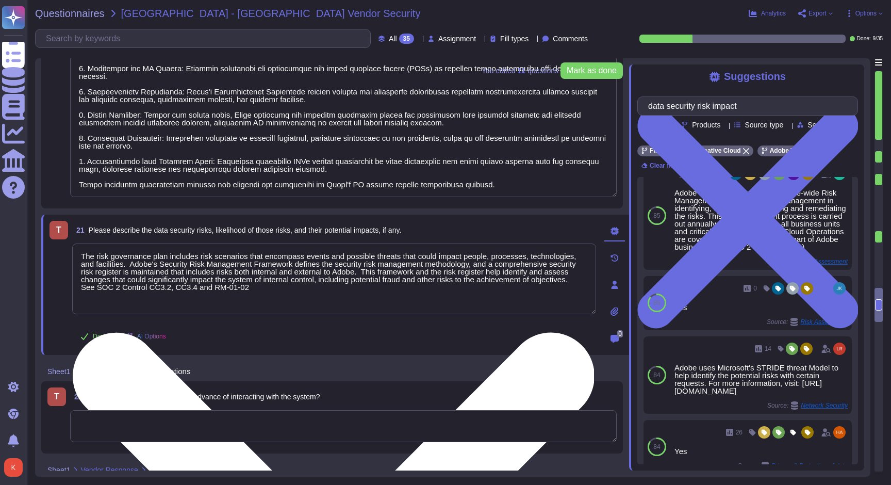
scroll to position [0, 0]
click at [86, 258] on textarea "The risk governance plan includes risk scenarios that encompass events and poss…" at bounding box center [334, 274] width 524 height 63
paste textarea "Adobe has an established Enterprise-wide Risk Management process used by manage…"
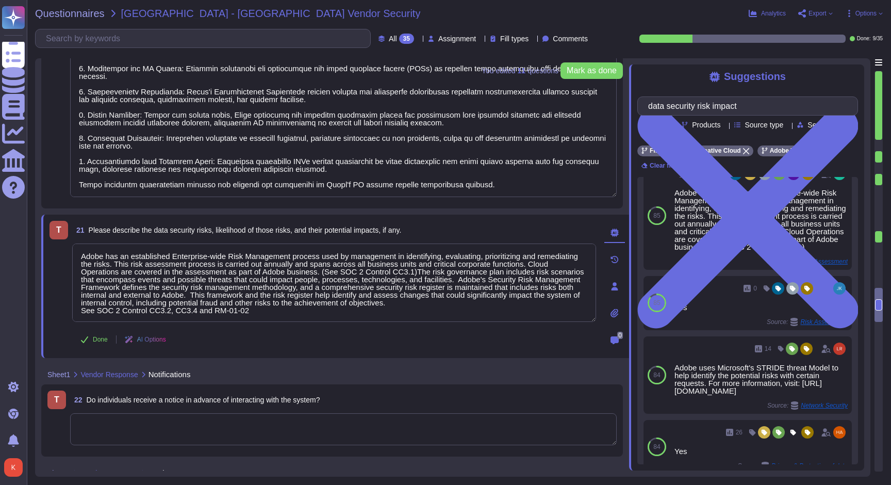
type textarea "Adobe has an established Enterprise-wide Risk Management process used by manage…"
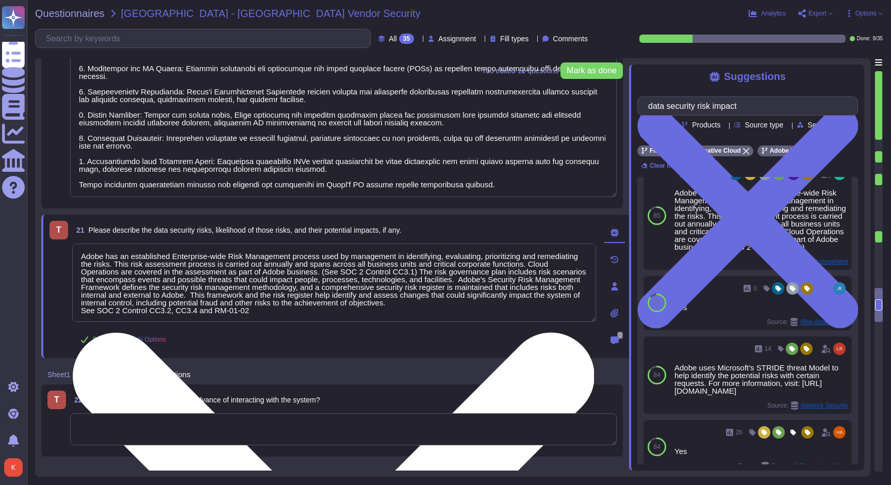
click at [284, 313] on textarea "Adobe has an established Enterprise-wide Risk Management process used by manage…" at bounding box center [334, 282] width 524 height 78
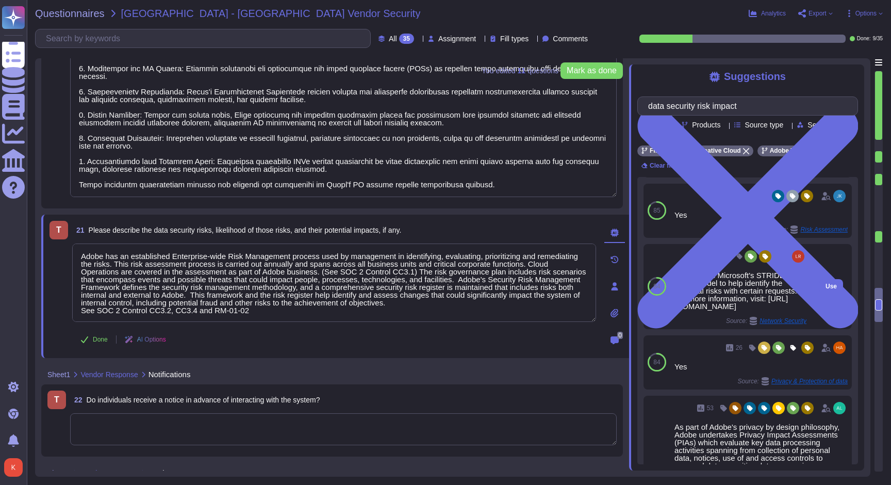
scroll to position [726, 0]
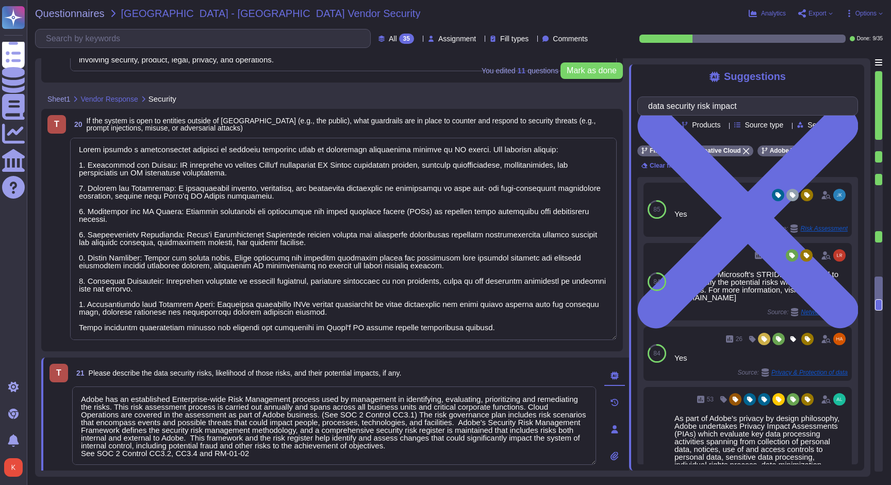
type textarea "Firefly undergoes quarterly compliance reviews as part of its release and plann…"
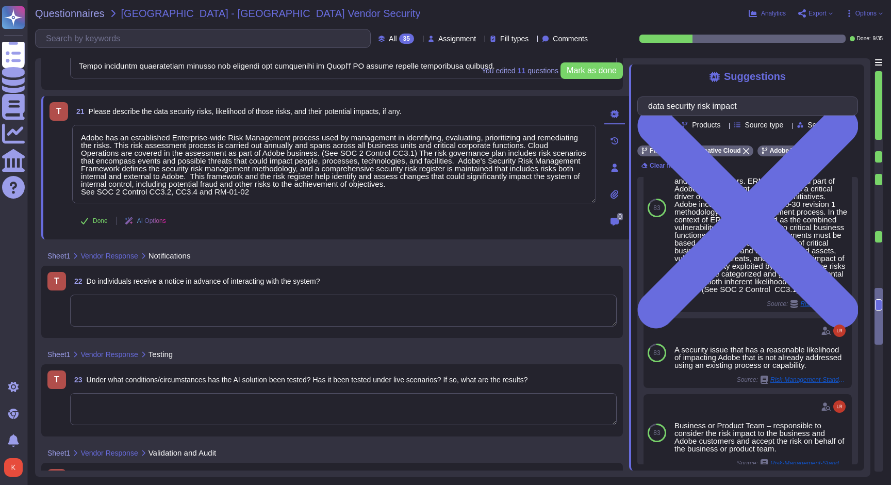
scroll to position [2858, 0]
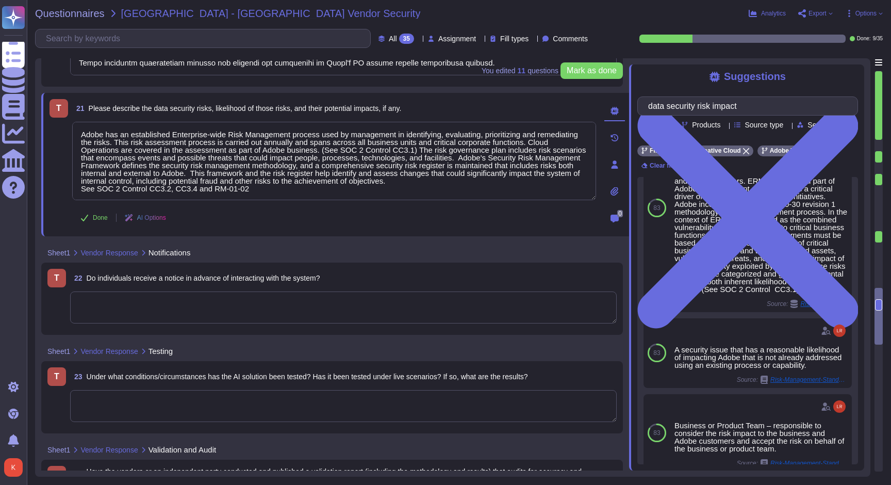
type textarea "Adobe has an established Enterprise-wide Risk Management process used by manage…"
click at [161, 318] on textarea at bounding box center [343, 307] width 547 height 32
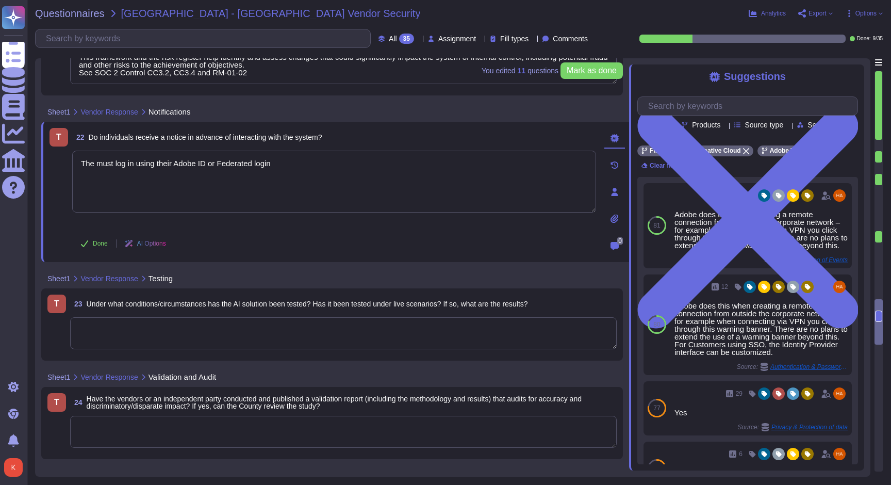
scroll to position [2986, 0]
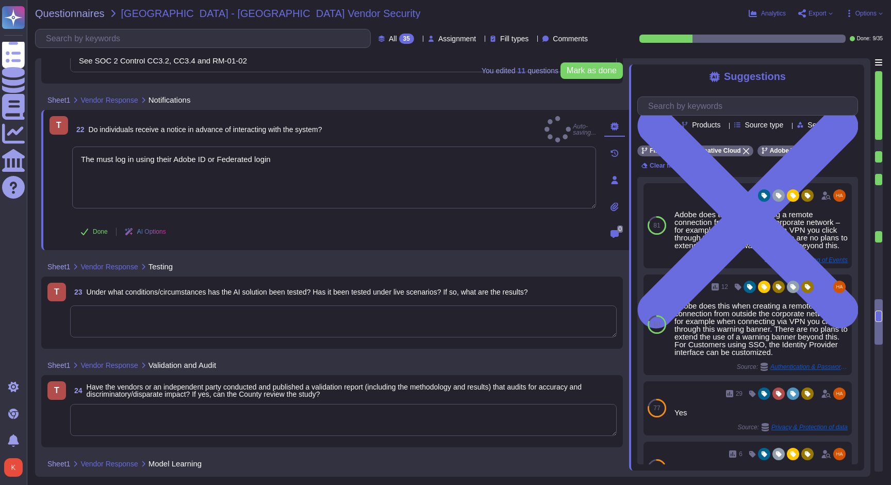
type textarea "The must log in using their Adobe ID or Federated login"
click at [123, 317] on textarea at bounding box center [343, 321] width 547 height 32
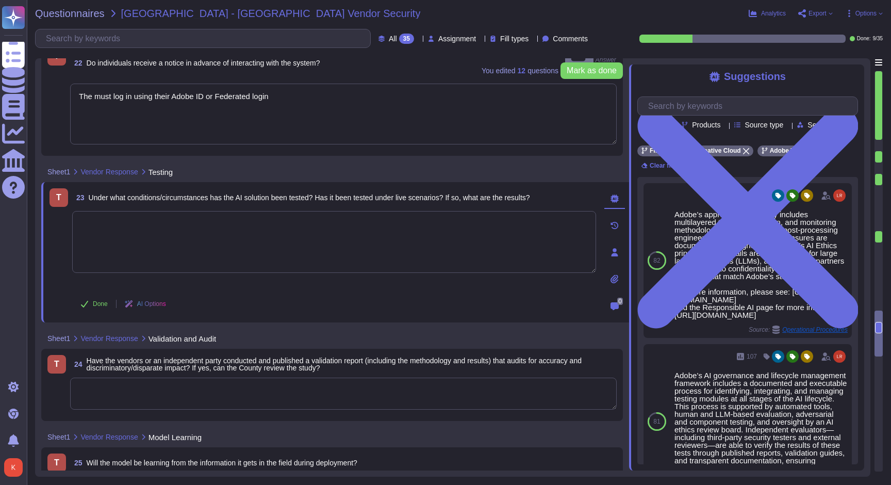
scroll to position [3044, 0]
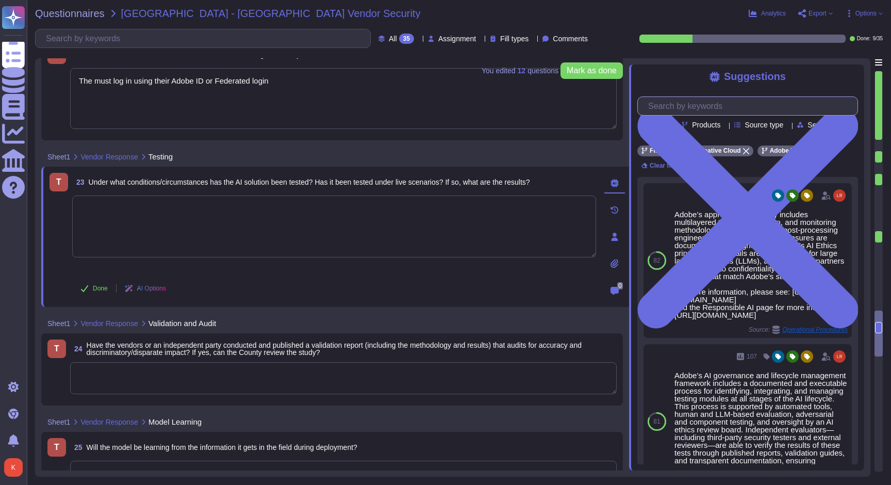
click at [678, 111] on input "text" at bounding box center [750, 106] width 215 height 18
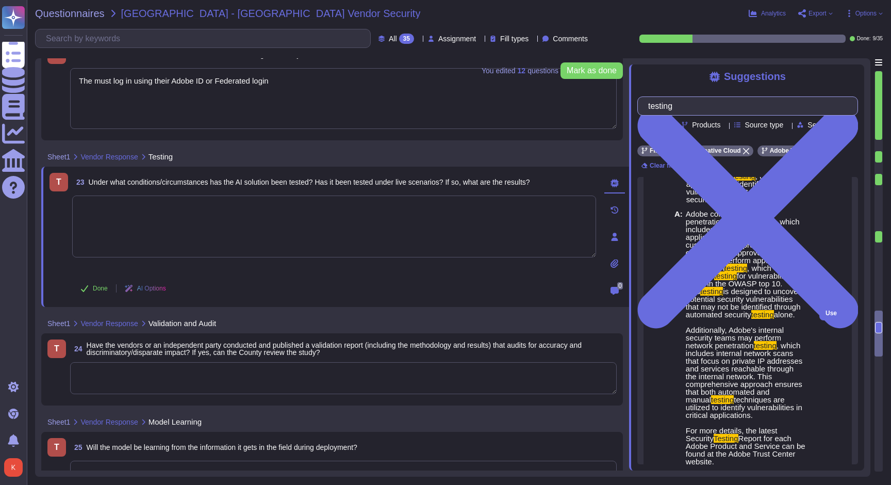
scroll to position [47, 0]
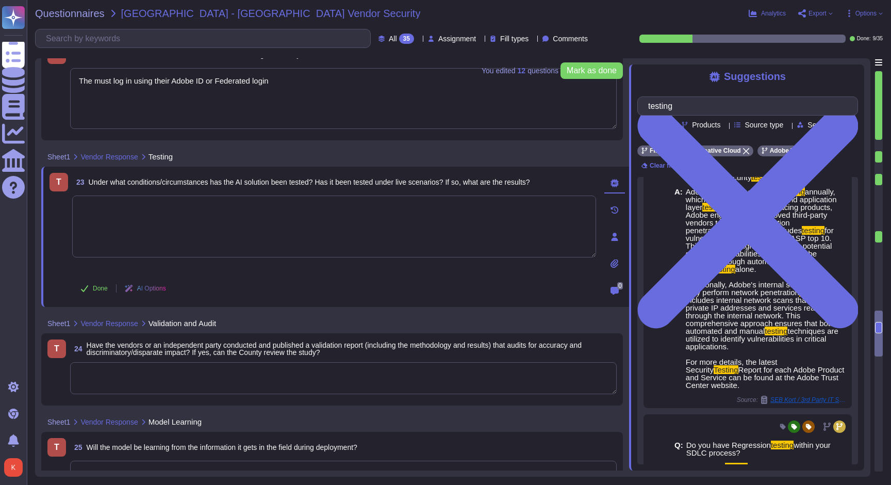
type input "testing"
click at [107, 224] on textarea at bounding box center [334, 226] width 524 height 62
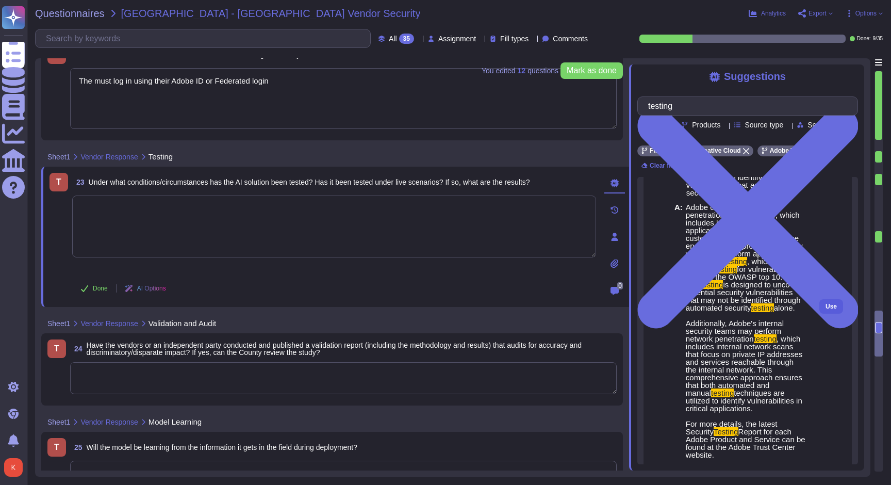
click at [831, 308] on span "Use" at bounding box center [831, 306] width 11 height 6
type textarea "Adobe conducts penetration testing annually, which includes both network and ap…"
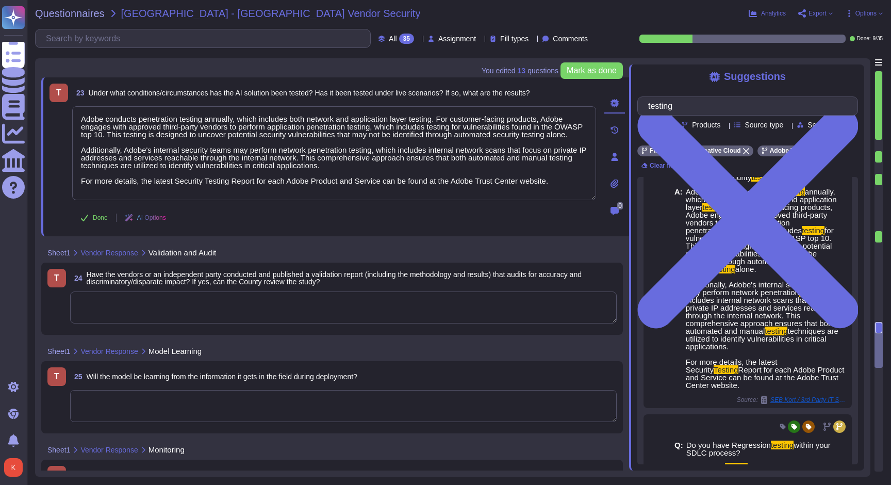
scroll to position [3135, 0]
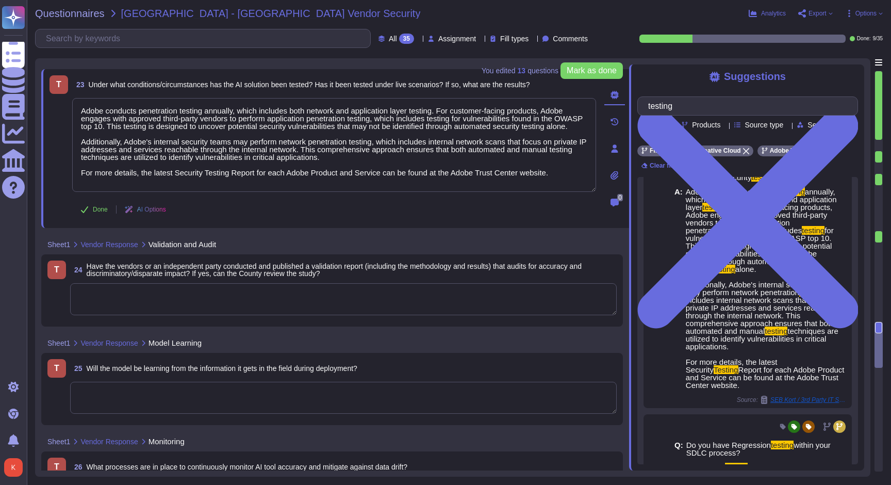
click at [142, 305] on textarea at bounding box center [343, 299] width 547 height 32
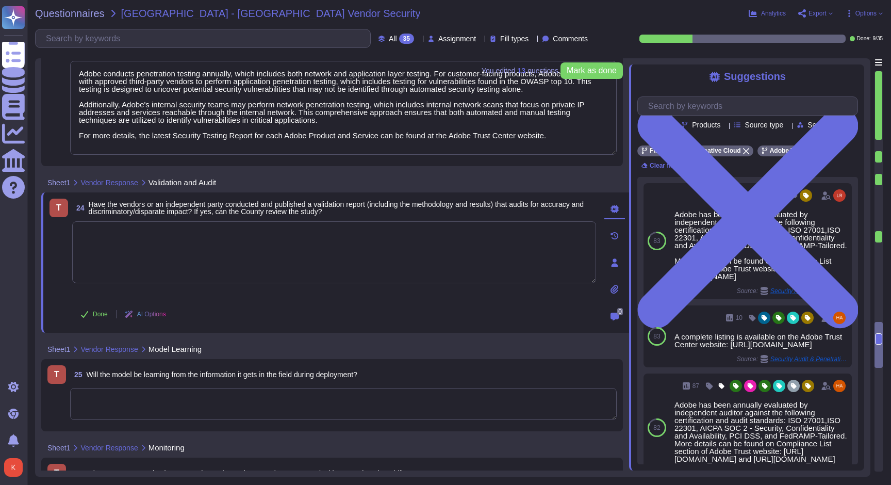
scroll to position [3187, 0]
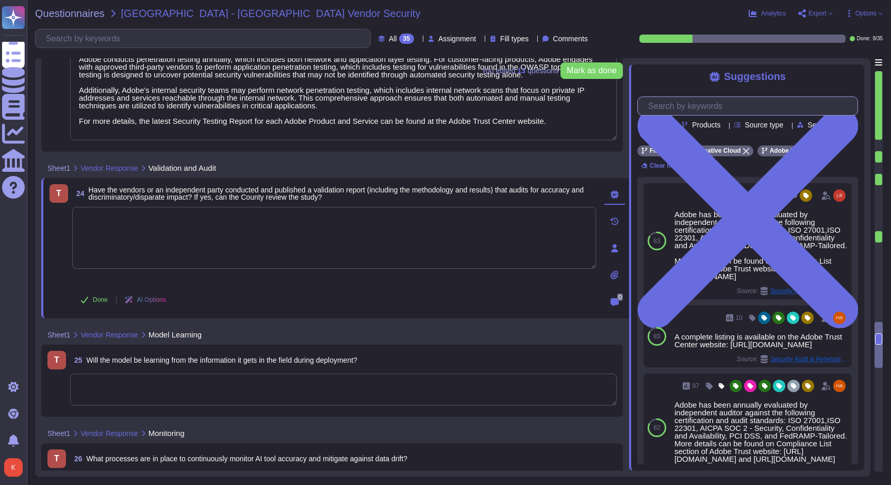
click at [666, 104] on input "text" at bounding box center [750, 106] width 215 height 18
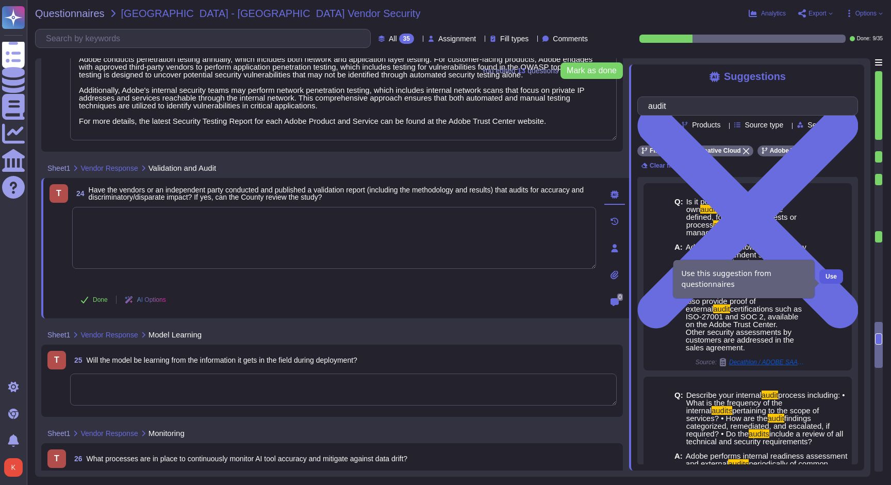
type input "audit"
click at [831, 278] on span "Use" at bounding box center [831, 276] width 11 height 6
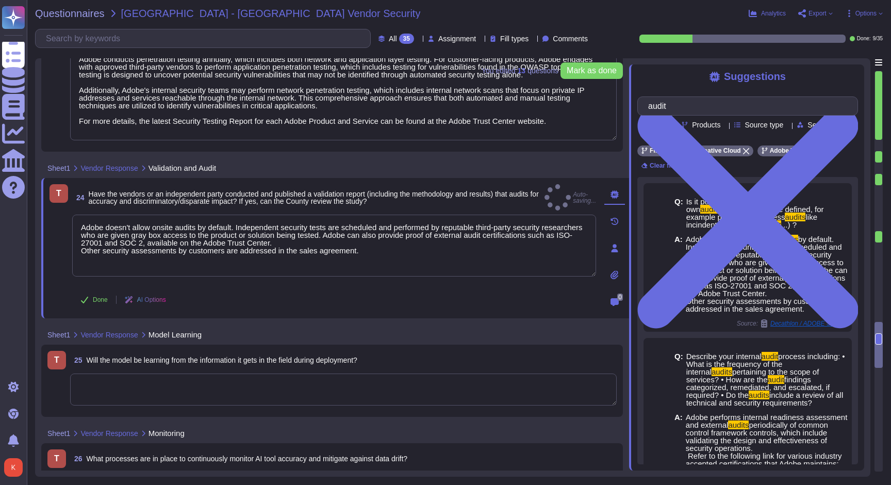
type textarea "Adobe doesn't allow onsite audits by default. Independent security tests are sc…"
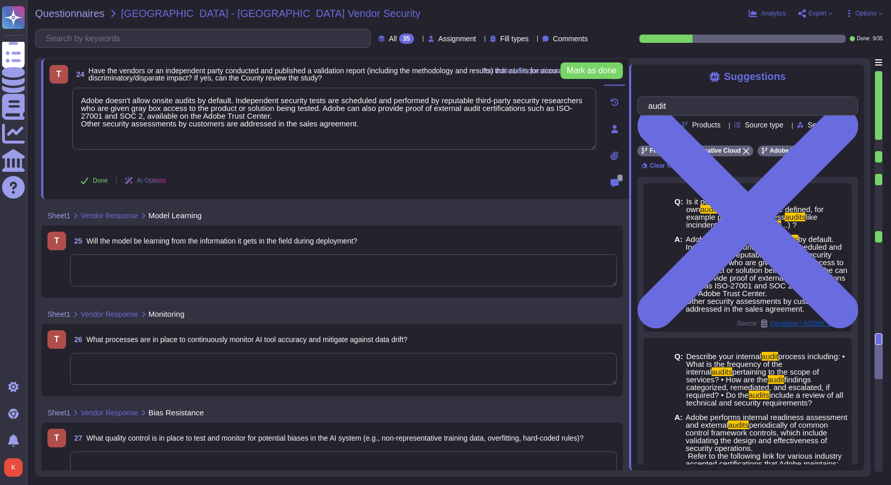
scroll to position [3320, 0]
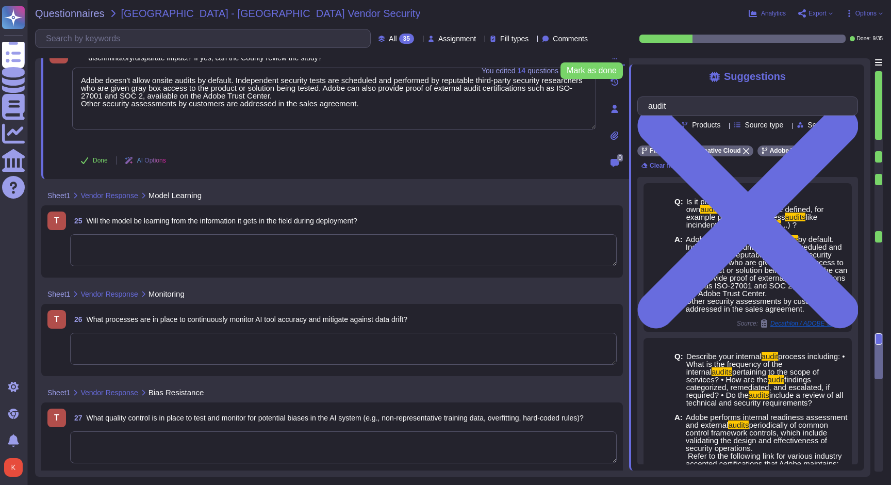
click at [140, 248] on textarea at bounding box center [343, 250] width 547 height 32
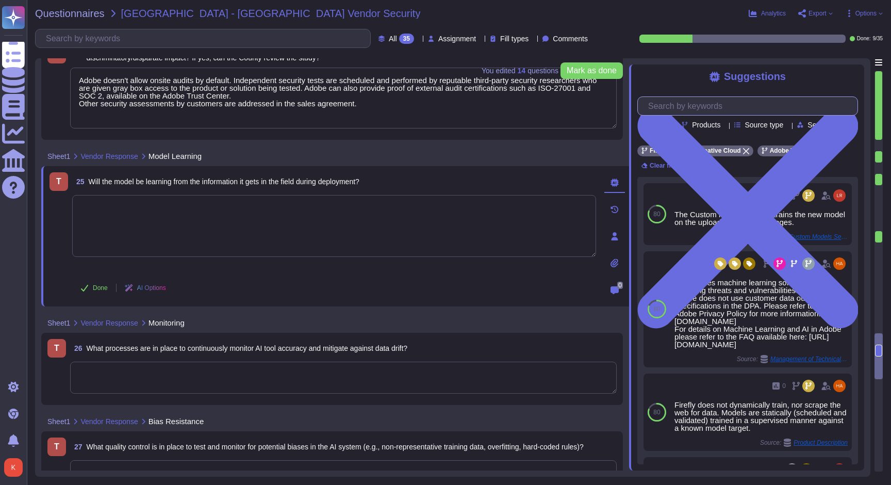
click at [674, 111] on input "text" at bounding box center [750, 106] width 215 height 18
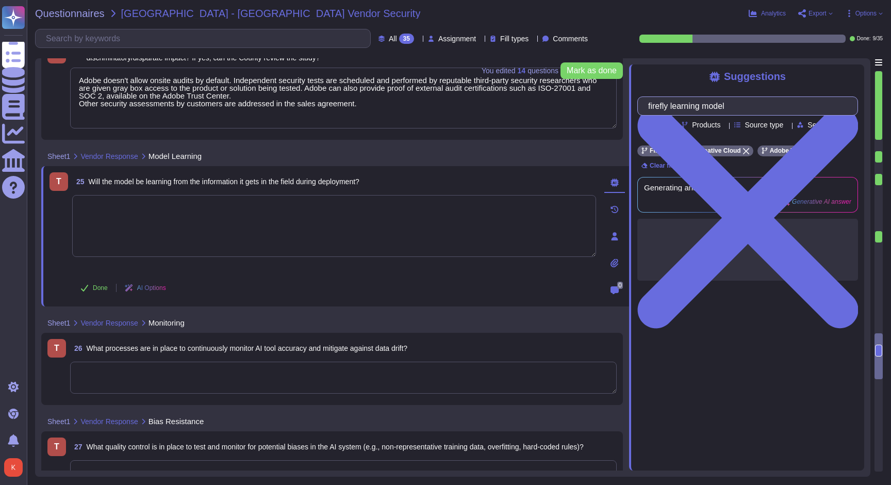
type input "firefly learning model"
click at [197, 203] on textarea at bounding box center [334, 226] width 524 height 62
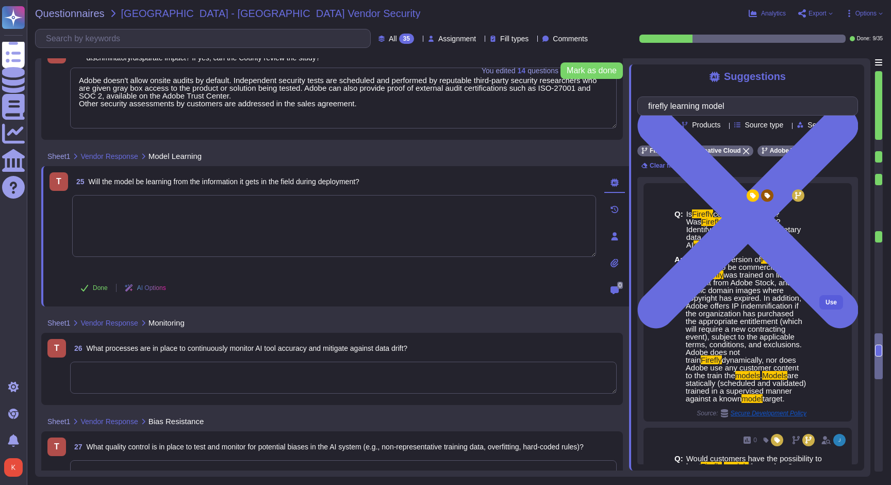
click at [826, 305] on span "Use" at bounding box center [831, 302] width 11 height 6
type textarea "The current version of Firefly is designed to be commercially safe. Firefly was…"
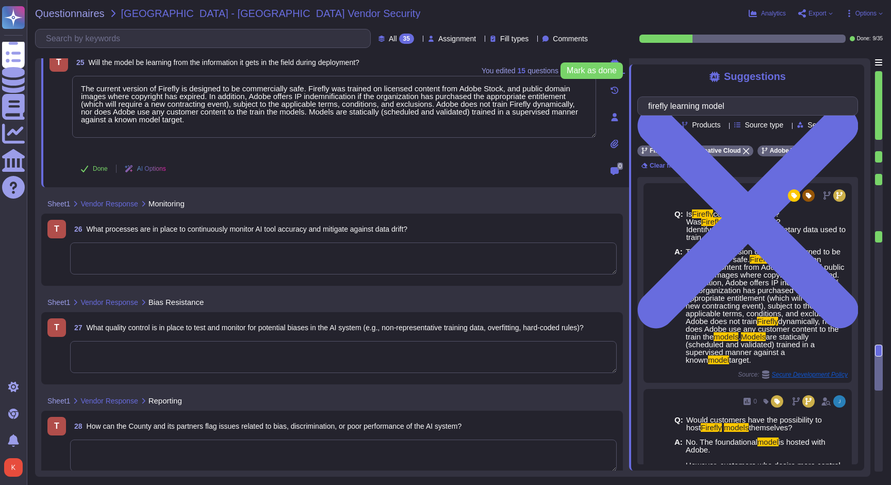
scroll to position [3443, 0]
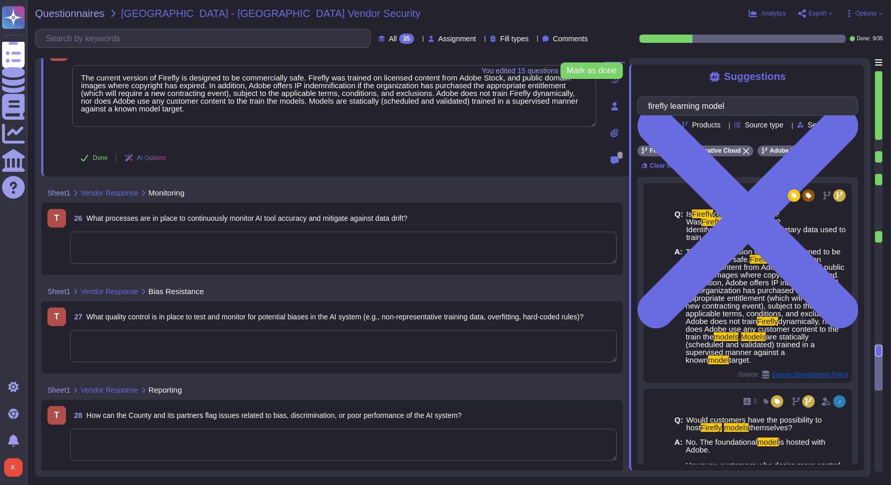
click at [156, 249] on textarea at bounding box center [343, 248] width 547 height 32
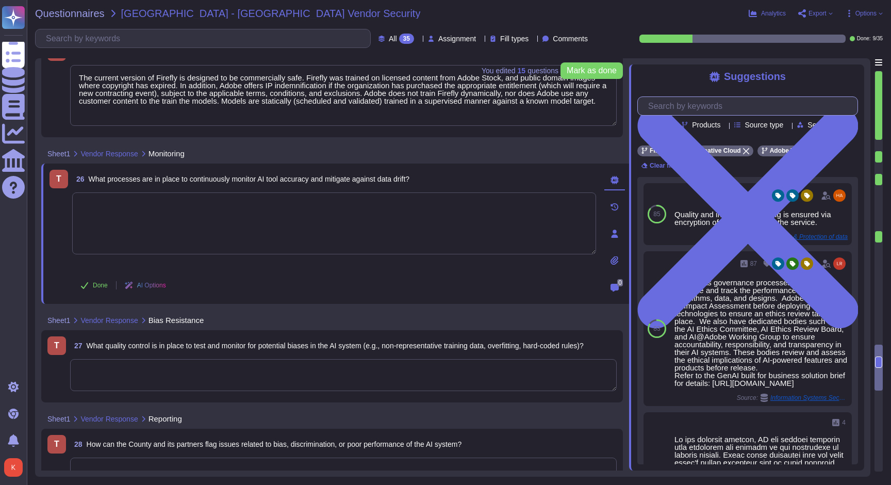
click at [699, 112] on input "text" at bounding box center [750, 106] width 215 height 18
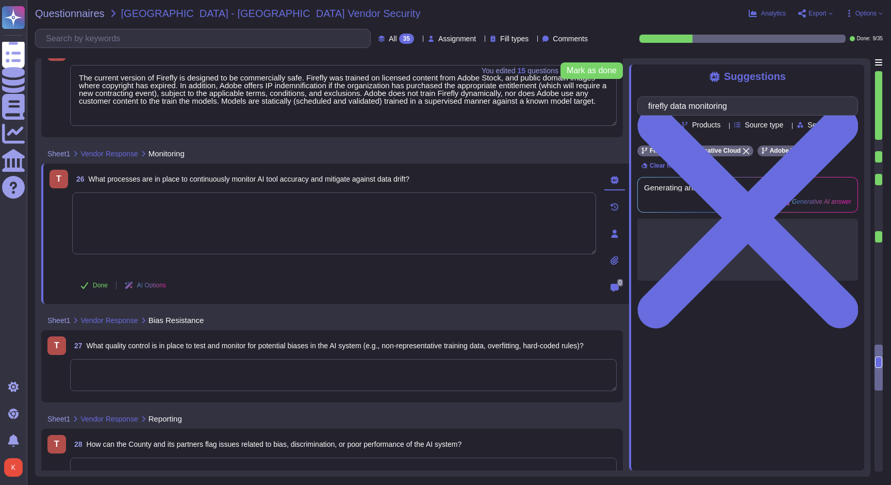
click at [280, 217] on textarea at bounding box center [334, 223] width 524 height 62
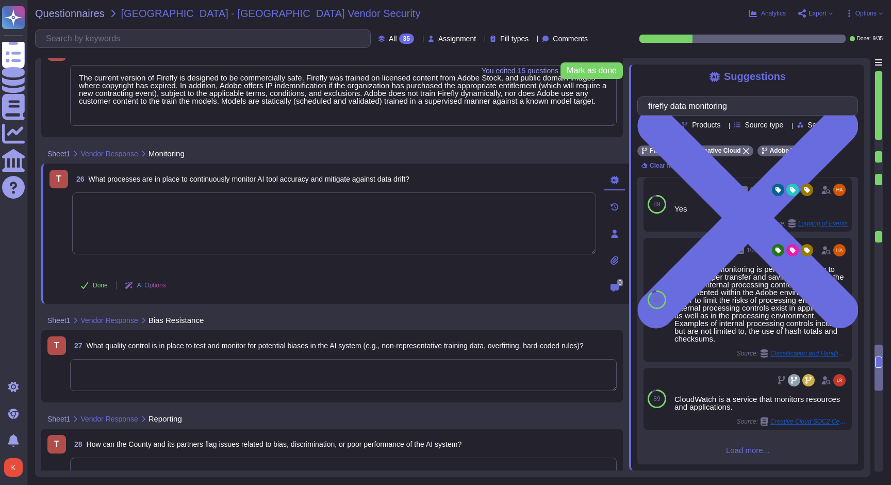
scroll to position [213, 0]
click at [743, 452] on span "Load more..." at bounding box center [747, 450] width 221 height 8
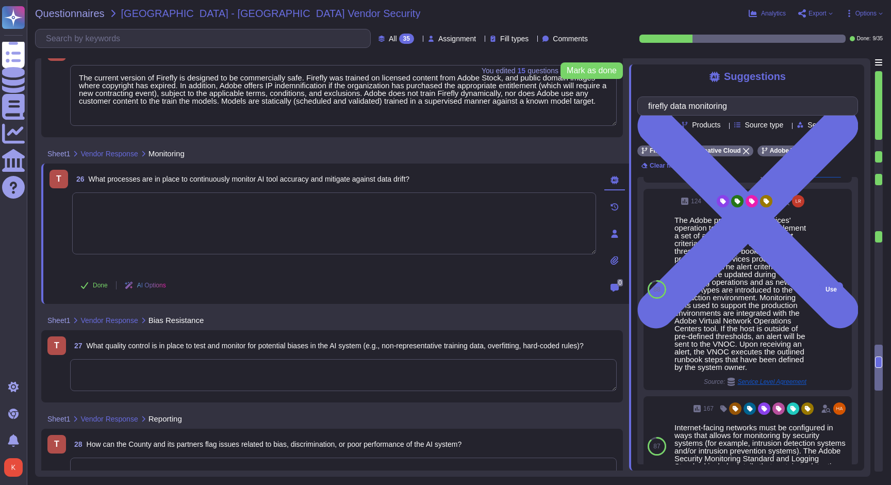
scroll to position [599, 0]
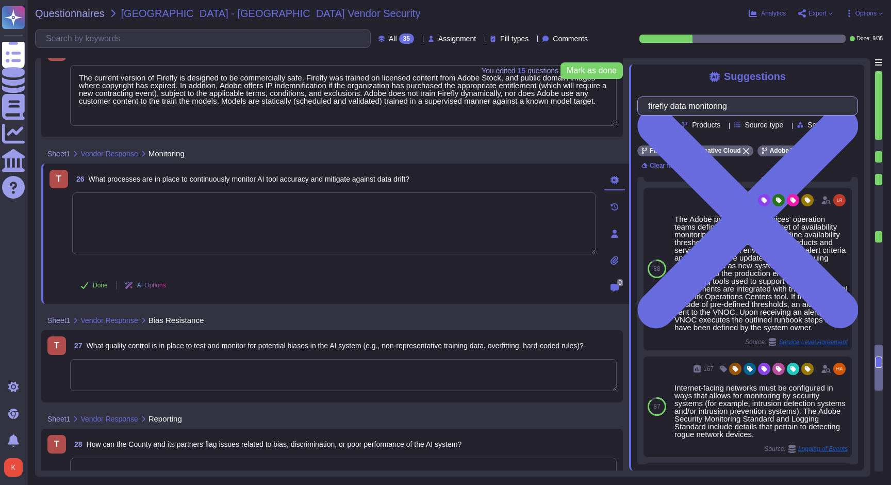
click at [696, 108] on input "firefly data monitoring" at bounding box center [745, 106] width 204 height 18
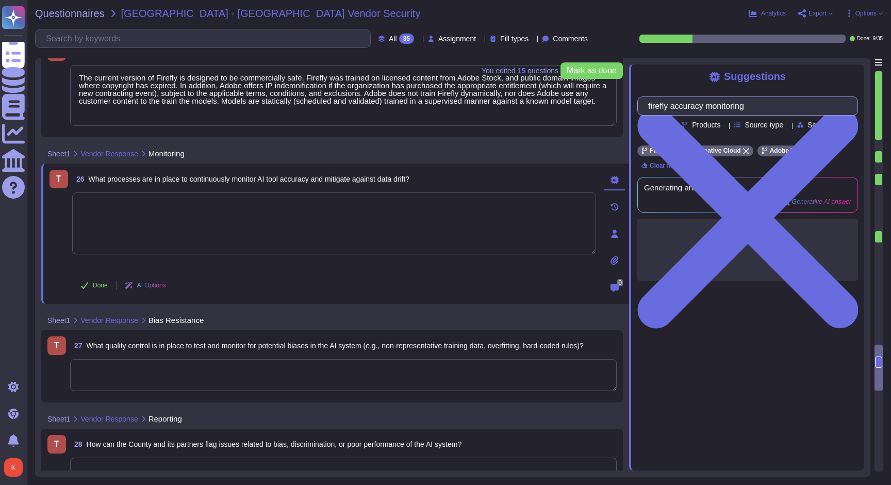
click at [763, 106] on input "firefly accuracy monitoring" at bounding box center [745, 106] width 204 height 18
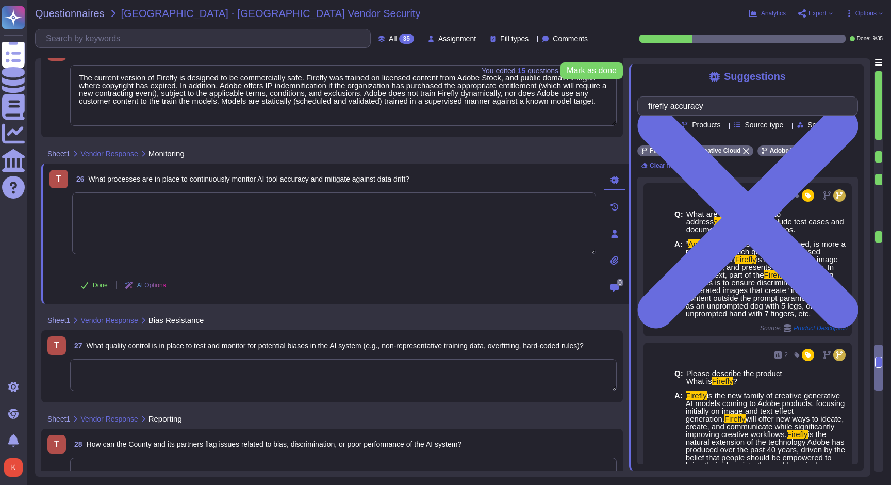
type input "firefly accuracy"
click at [184, 212] on textarea at bounding box center [334, 223] width 524 height 62
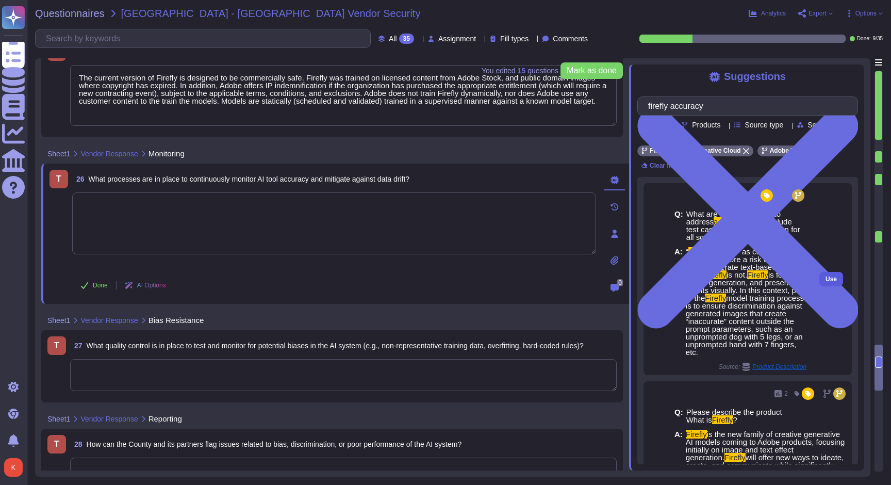
click at [835, 282] on span "Use" at bounding box center [831, 279] width 11 height 6
type textarea "“Accuracy Risk,” as currently defined, is more a risk of LLMs which generate te…"
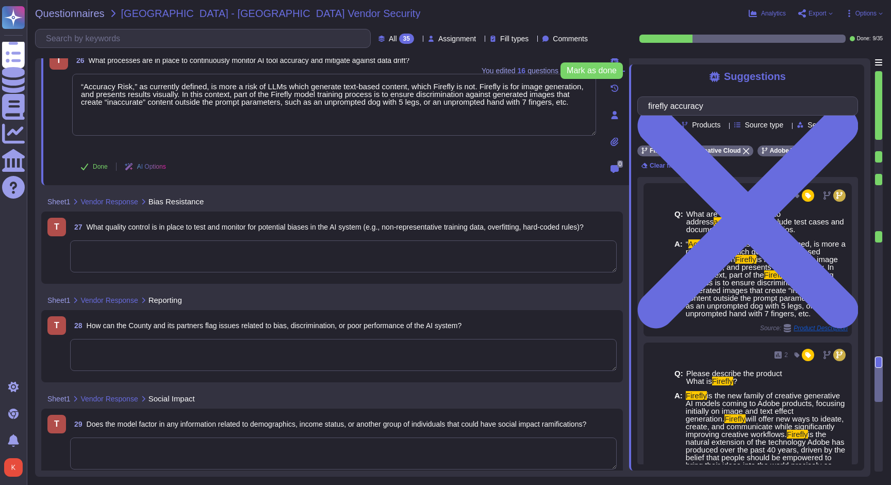
scroll to position [3560, 0]
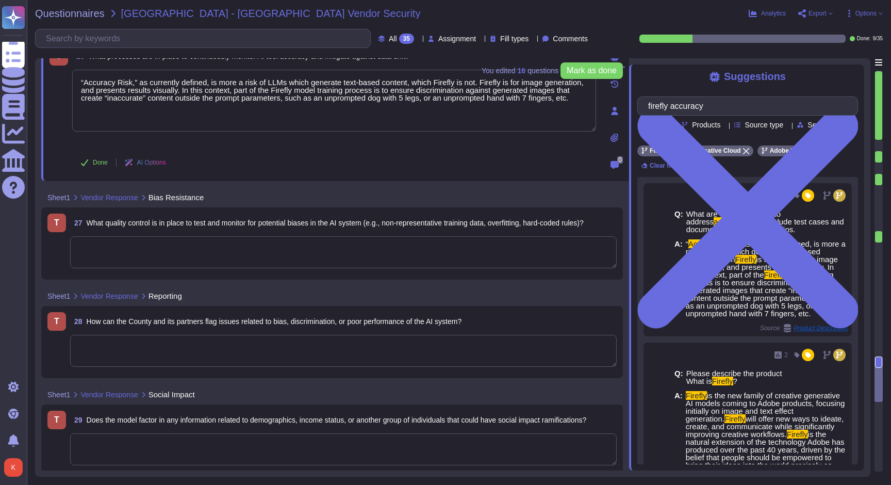
click at [154, 248] on textarea at bounding box center [343, 252] width 547 height 32
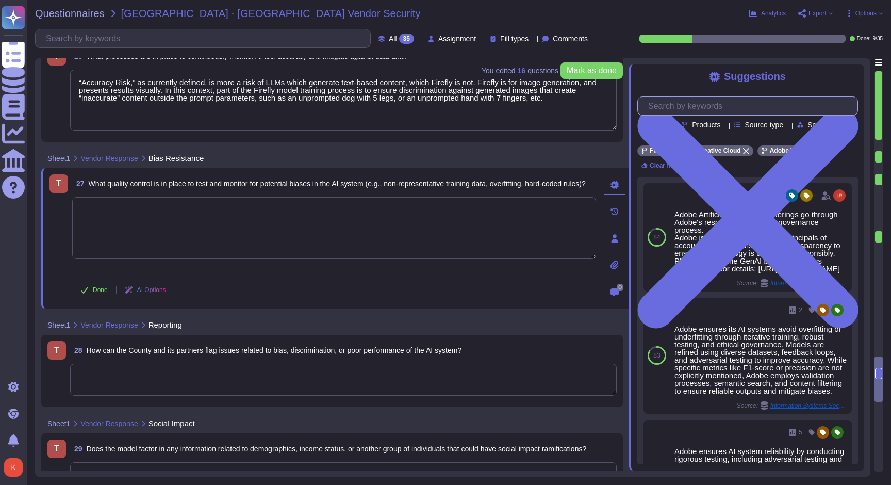
click at [660, 105] on input "text" at bounding box center [750, 106] width 215 height 18
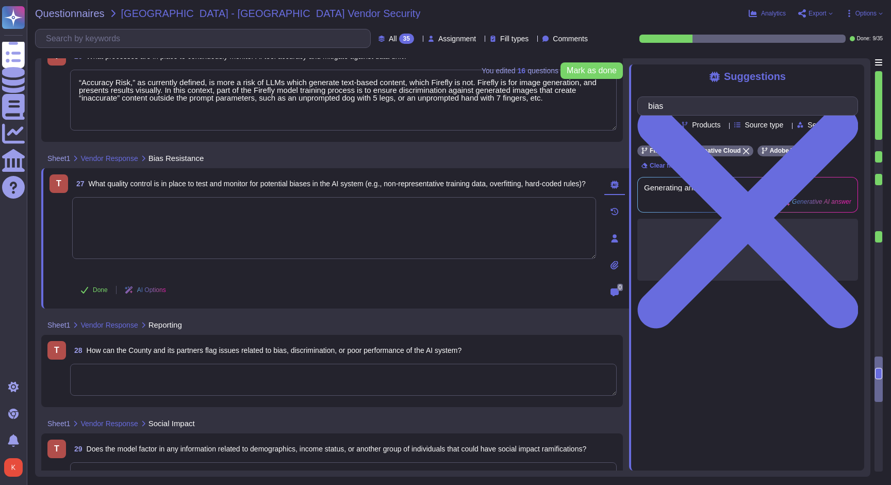
type input "bias"
click at [318, 187] on span "What quality control is in place to test and monitor for potential biases in th…" at bounding box center [337, 183] width 497 height 7
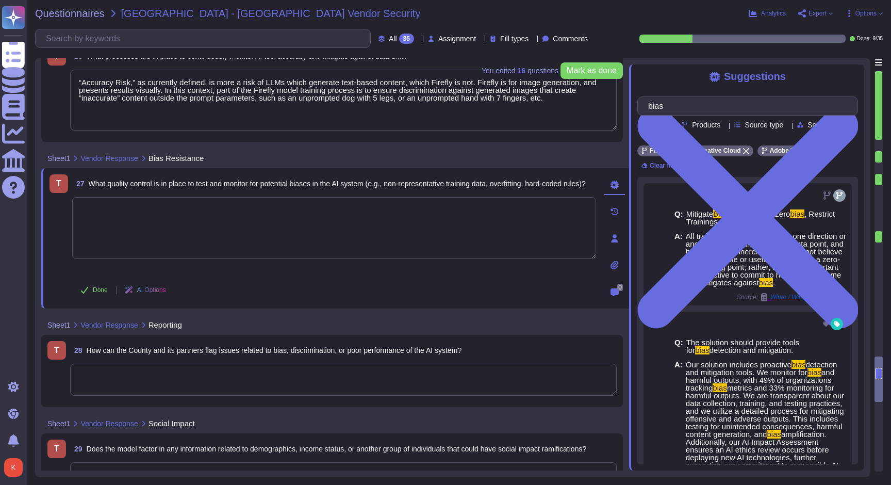
click at [262, 229] on textarea at bounding box center [334, 228] width 524 height 62
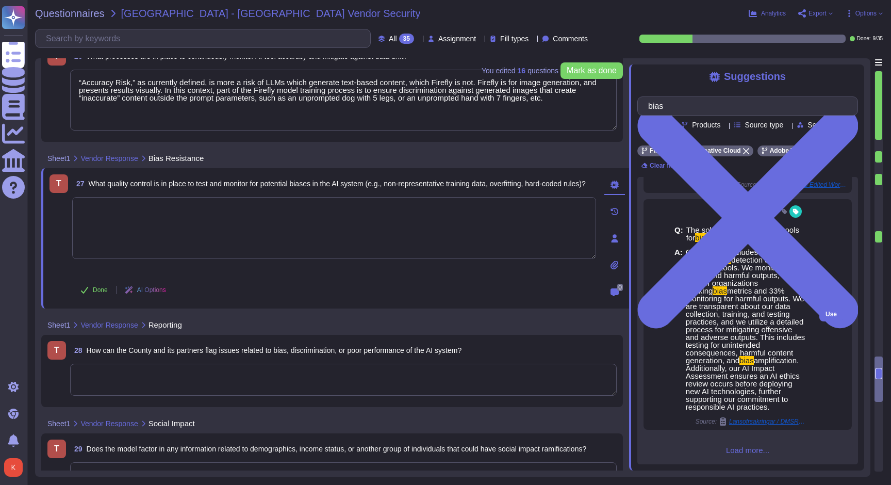
scroll to position [121, 0]
click at [827, 311] on span "Use" at bounding box center [831, 314] width 11 height 6
type textarea "Our solution includes proactive bias detection and mitigation tools. We monitor…"
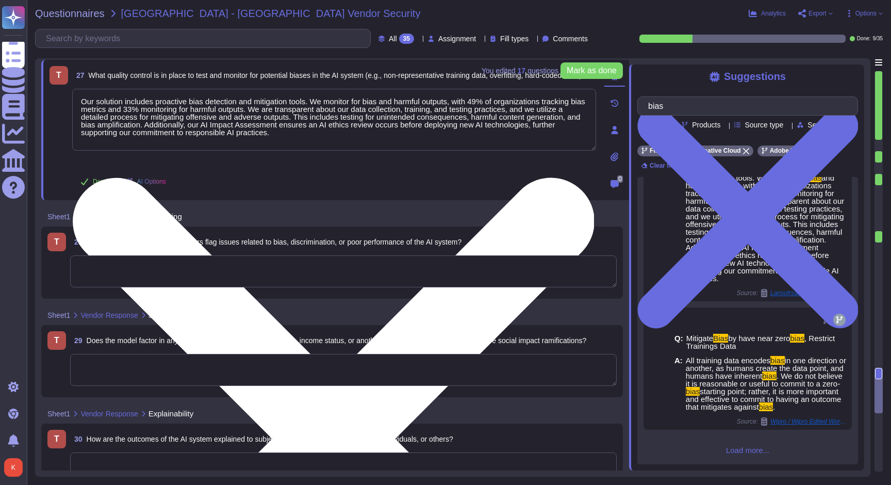
scroll to position [3664, 0]
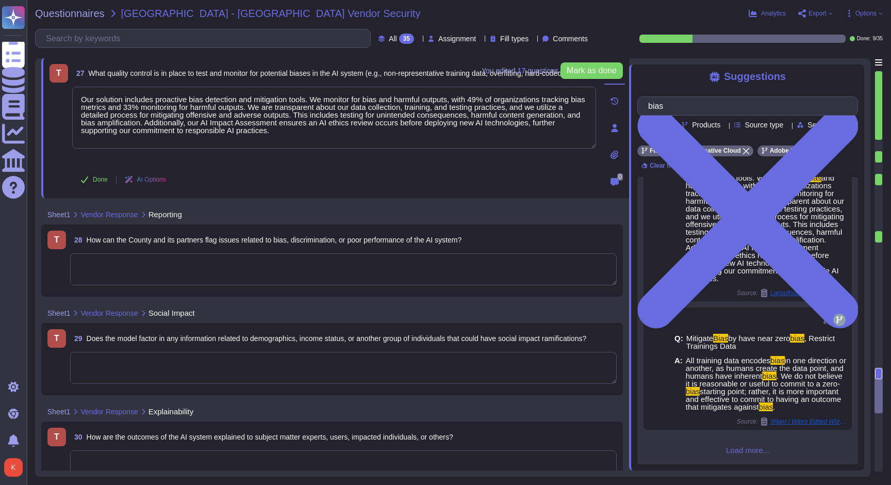
click at [108, 268] on textarea at bounding box center [343, 269] width 547 height 32
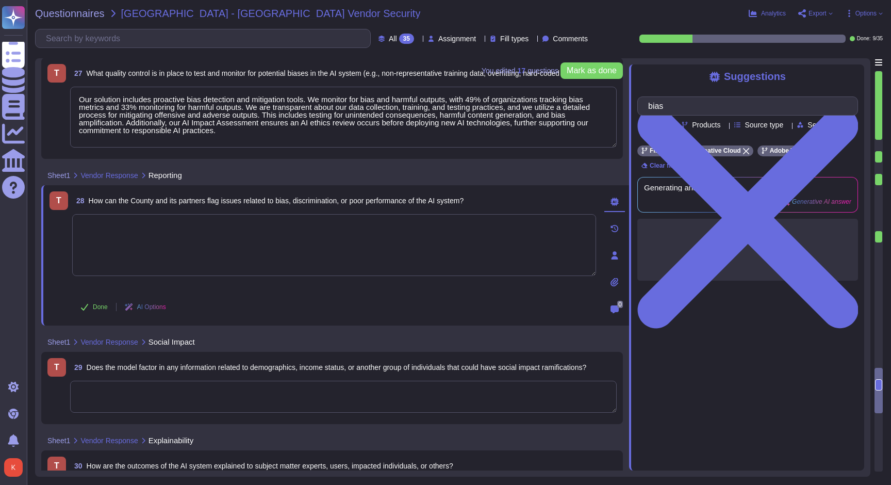
scroll to position [0, 0]
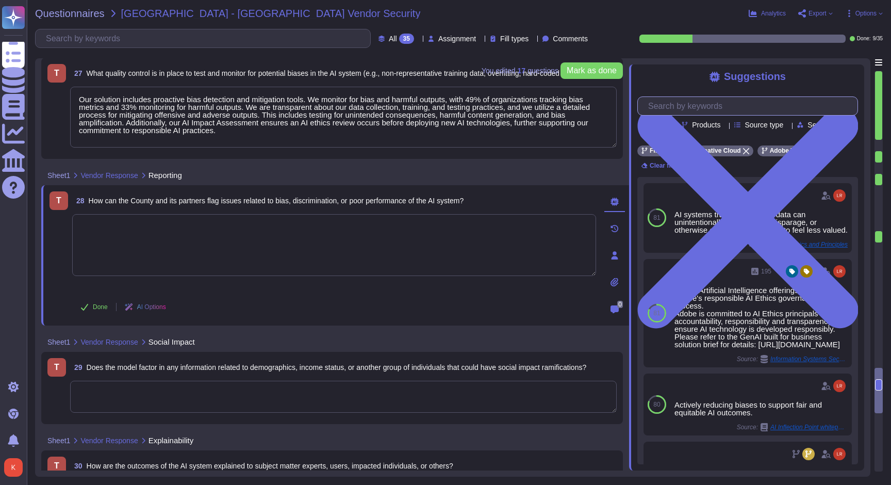
click at [687, 109] on input "text" at bounding box center [750, 106] width 215 height 18
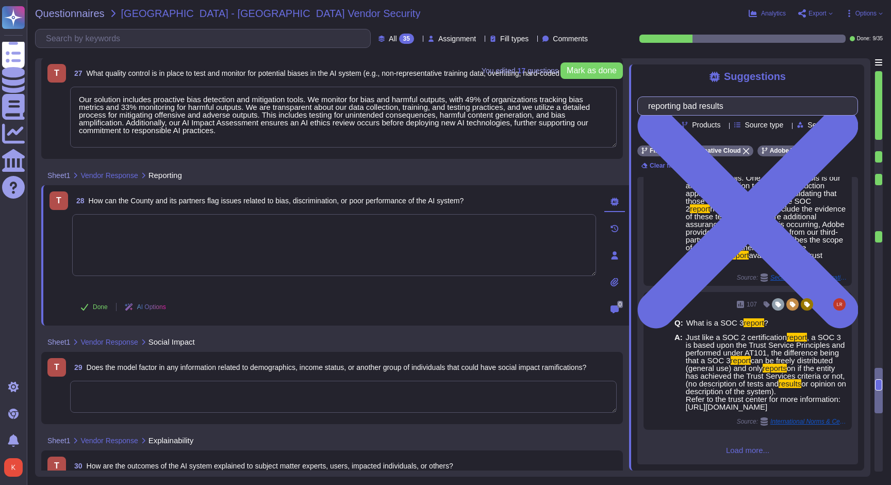
scroll to position [461, 0]
click at [746, 107] on input "reporting bad results" at bounding box center [745, 106] width 204 height 18
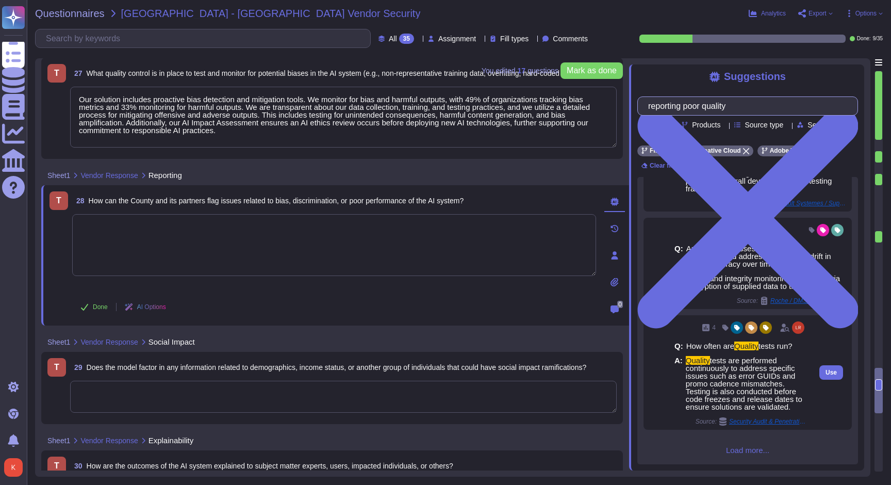
scroll to position [0, 0]
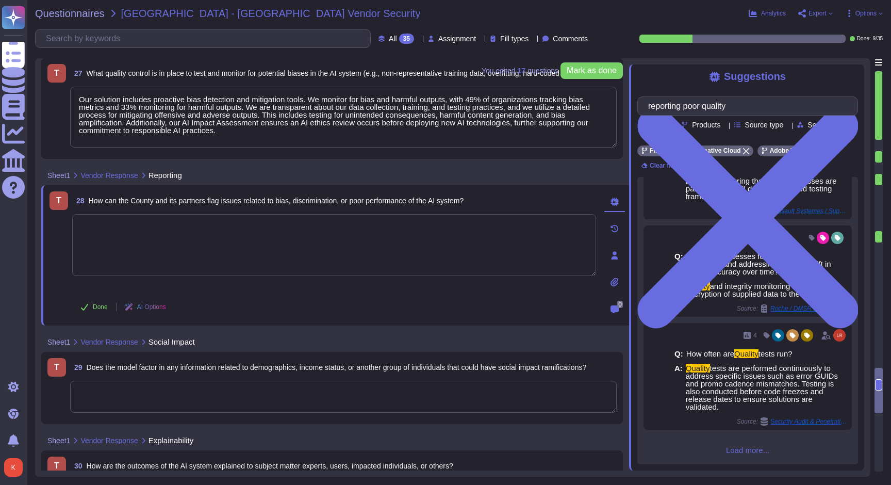
click at [740, 440] on div "Q: Are test, QA ( Quality Assurance), and production environments separated? A:…" at bounding box center [747, 320] width 221 height 287
click at [740, 446] on span "Load more..." at bounding box center [747, 450] width 221 height 8
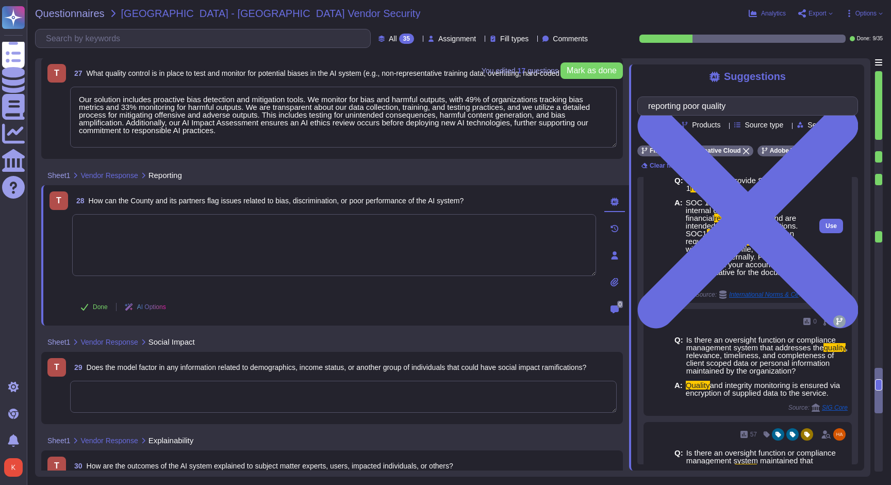
scroll to position [458, 0]
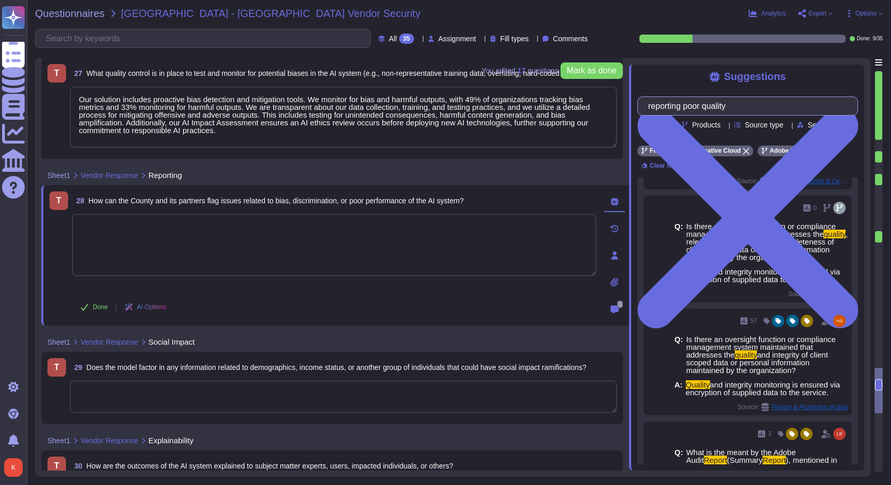
click at [656, 105] on input "reporting poor quality" at bounding box center [745, 106] width 204 height 18
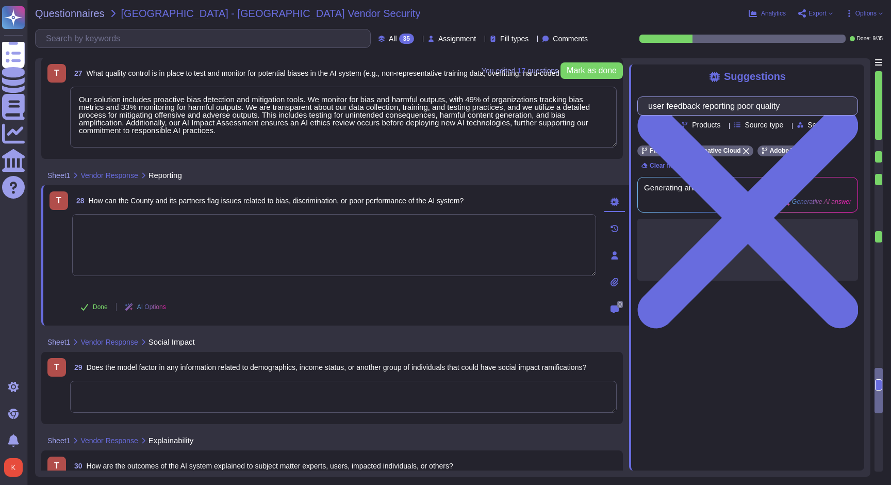
click at [812, 112] on input "user feedback reporting poor quality" at bounding box center [745, 106] width 204 height 18
type input "user feedback"
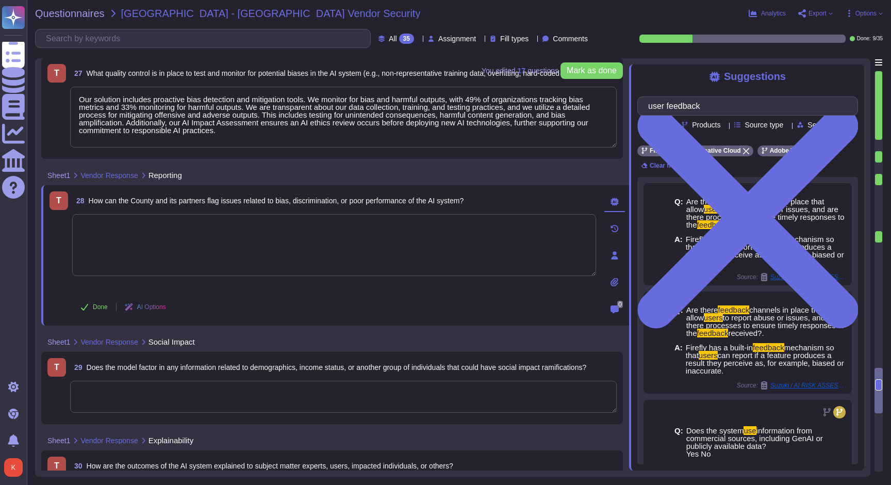
click at [229, 241] on textarea at bounding box center [334, 245] width 524 height 62
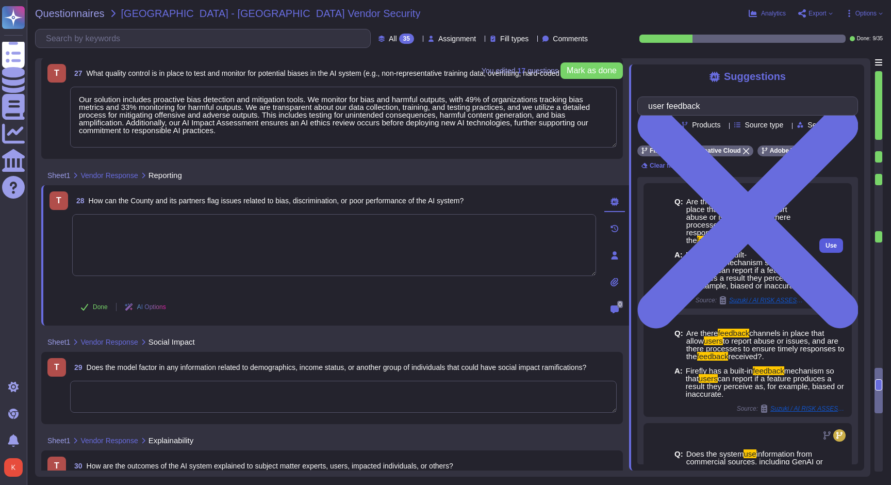
click at [829, 251] on button "Use" at bounding box center [831, 245] width 24 height 14
type textarea "Firefly has a built-in feedback mechanism so that users can report if a feature…"
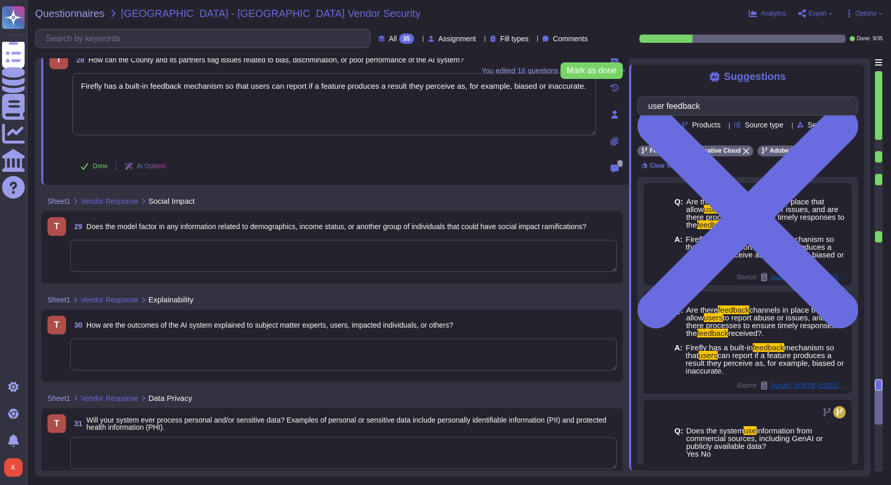
scroll to position [3803, 0]
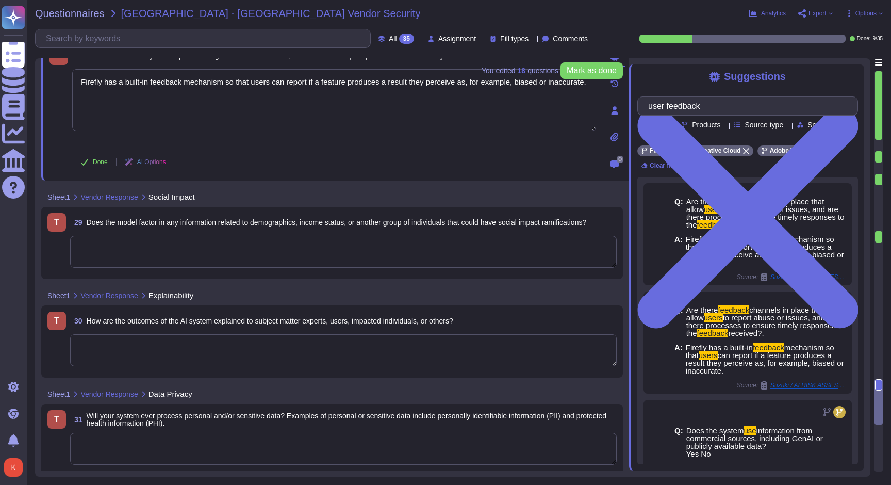
click at [158, 255] on textarea at bounding box center [343, 252] width 547 height 32
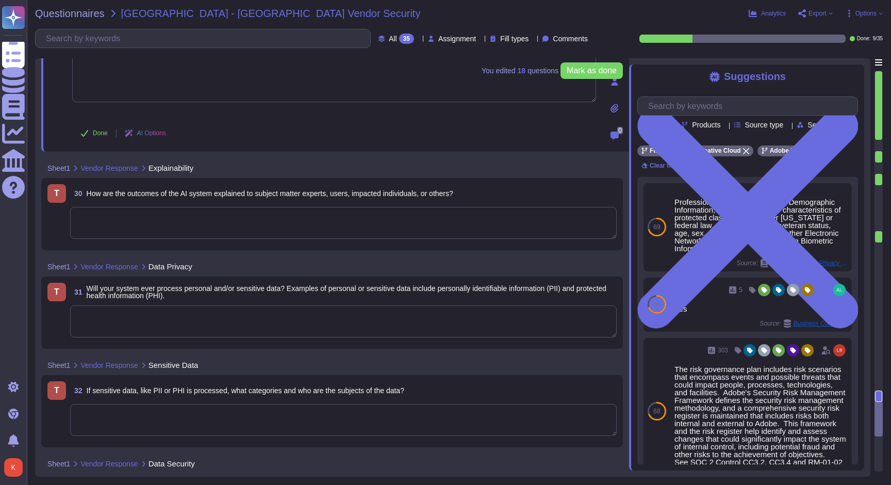
scroll to position [3959, 0]
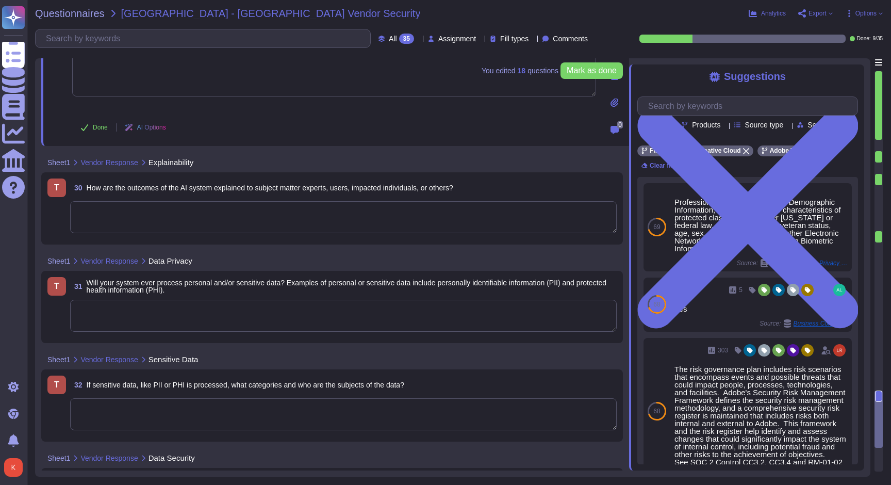
type textarea "No"
click at [124, 220] on textarea at bounding box center [343, 217] width 547 height 32
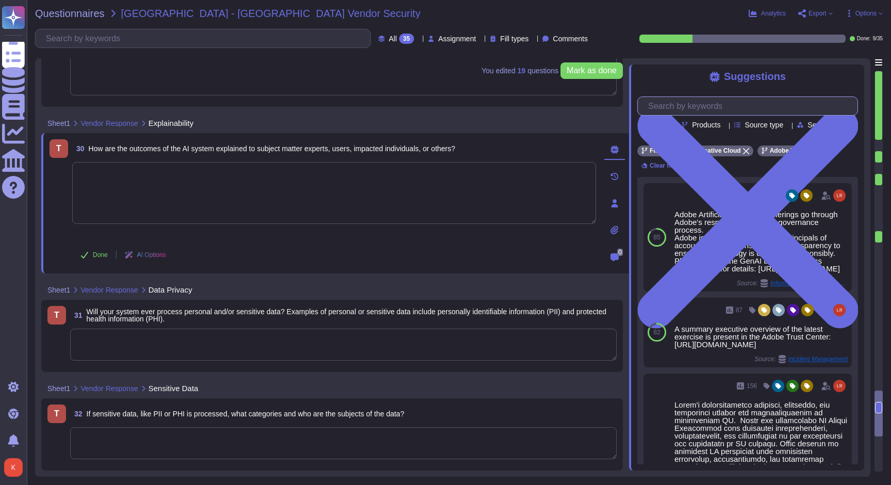
click at [698, 111] on input "text" at bounding box center [750, 106] width 215 height 18
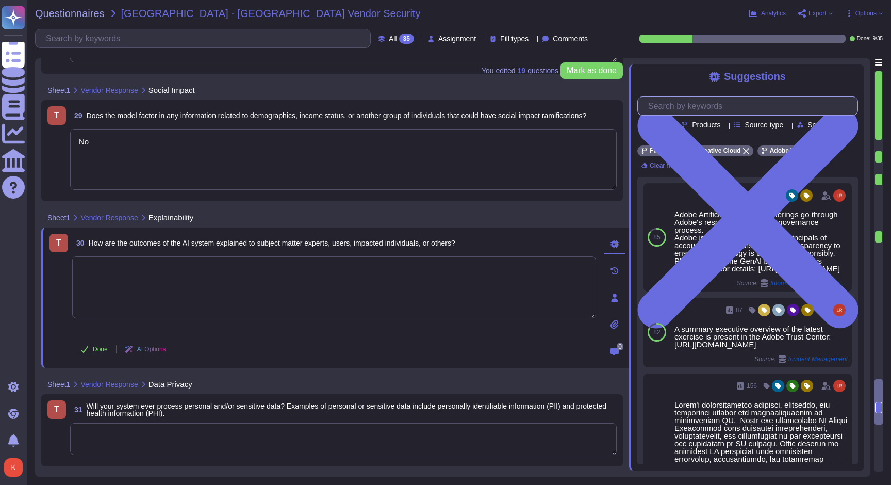
type textarea "Firefly has a built-in feedback mechanism so that users can report if a feature…"
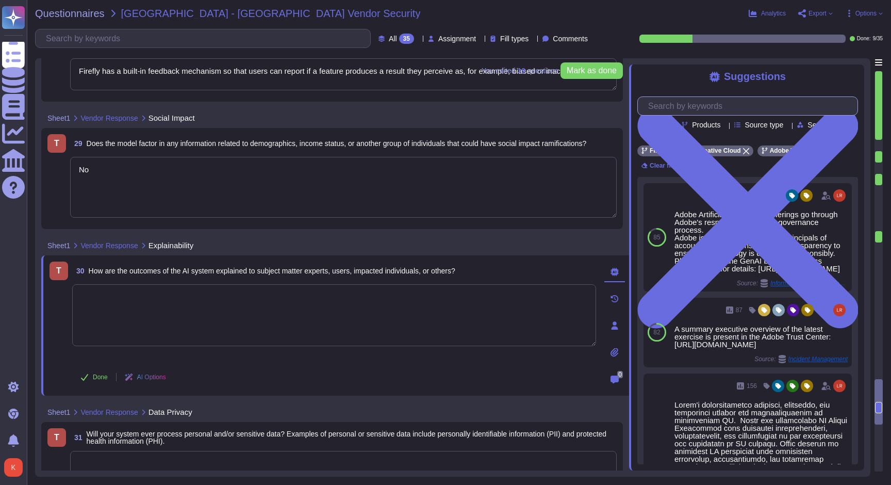
scroll to position [3806, 0]
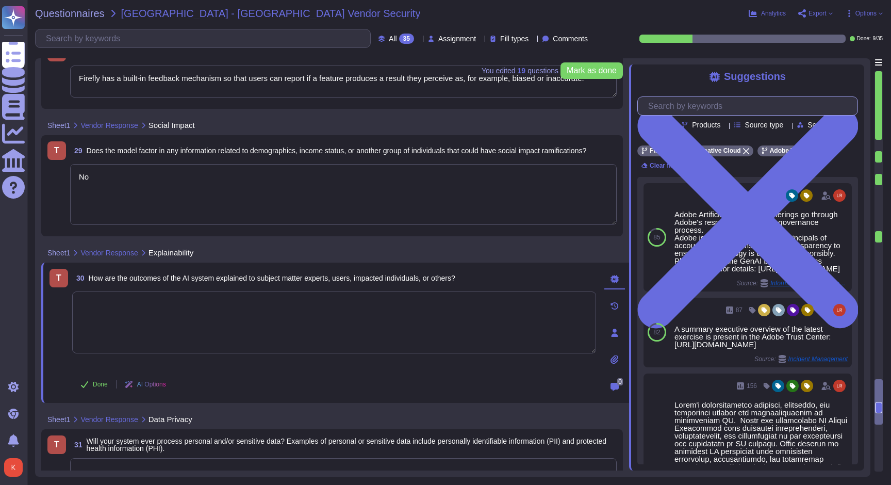
click at [682, 104] on input "text" at bounding box center [750, 106] width 215 height 18
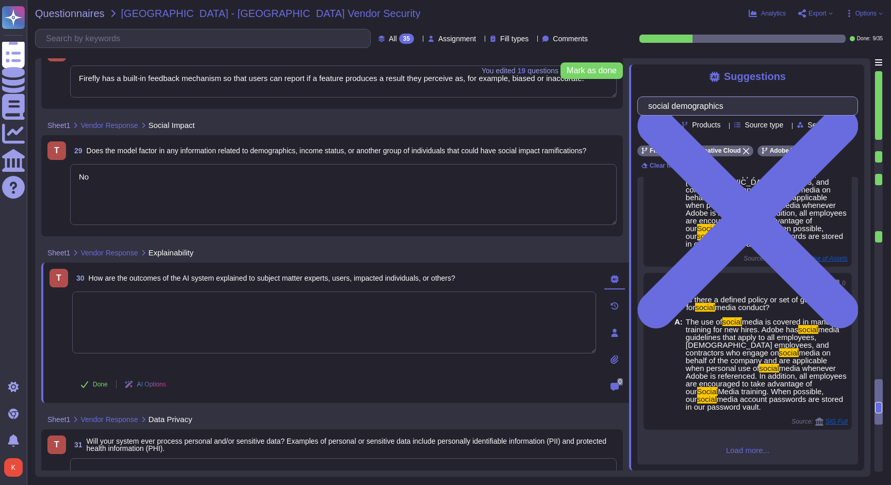
scroll to position [226, 0]
drag, startPoint x: 683, startPoint y: 108, endPoint x: 620, endPoint y: 100, distance: 63.4
click at [620, 100] on div "You edited 19 question s [PERSON_NAME] as done Sheet1 Vendor Response Reporting…" at bounding box center [452, 267] width 835 height 418
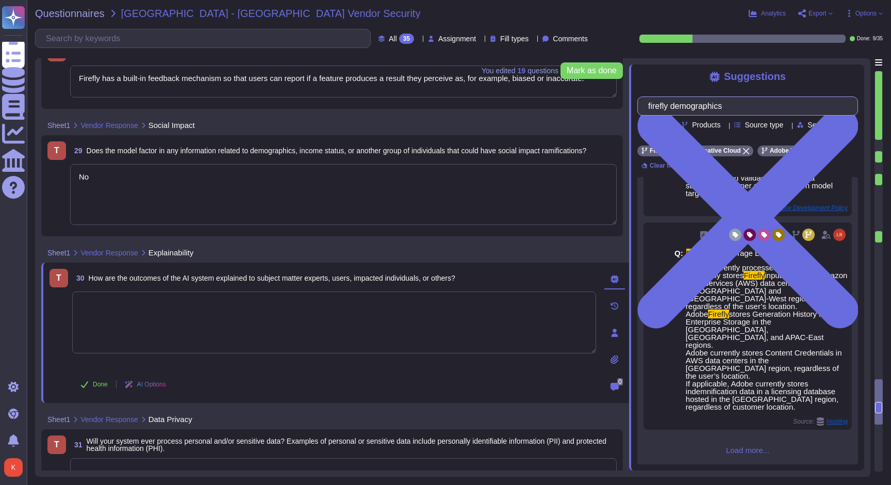
scroll to position [662, 0]
drag, startPoint x: 681, startPoint y: 107, endPoint x: 621, endPoint y: 98, distance: 60.4
click at [621, 98] on div "You edited 19 question s [PERSON_NAME] as done Sheet1 Vendor Response Reporting…" at bounding box center [452, 267] width 835 height 418
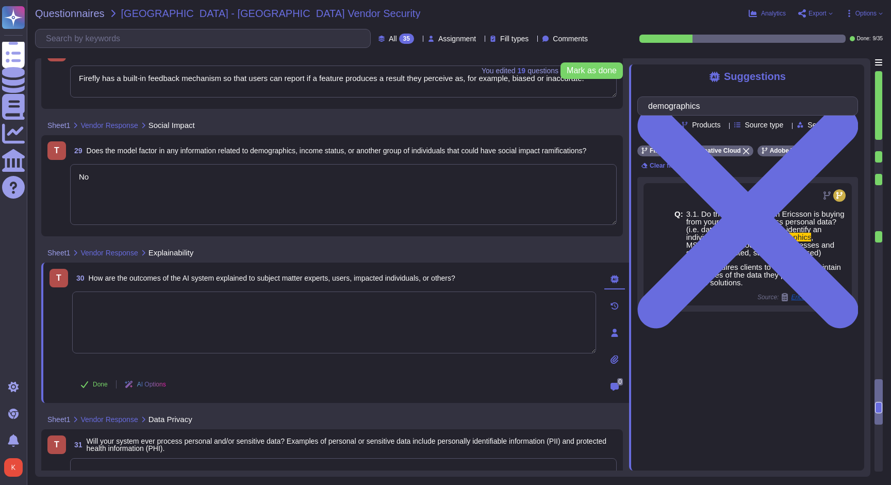
type input "demographics"
click at [135, 315] on textarea at bounding box center [334, 322] width 524 height 62
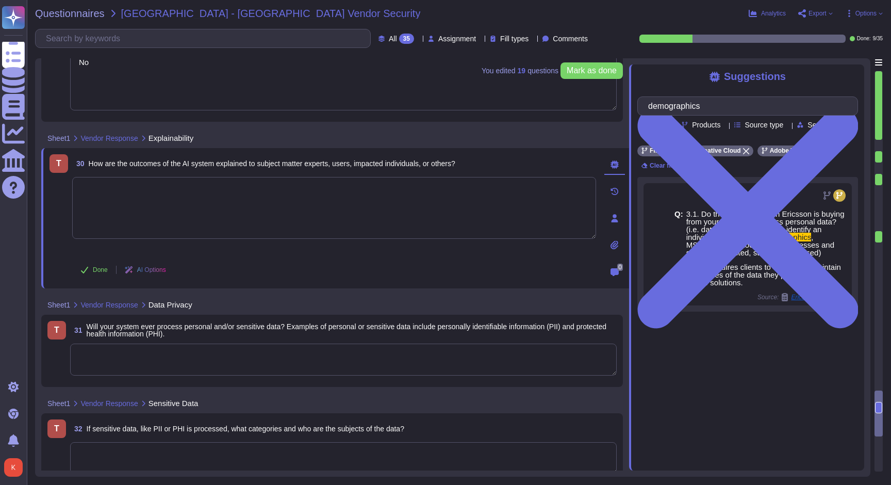
scroll to position [3916, 0]
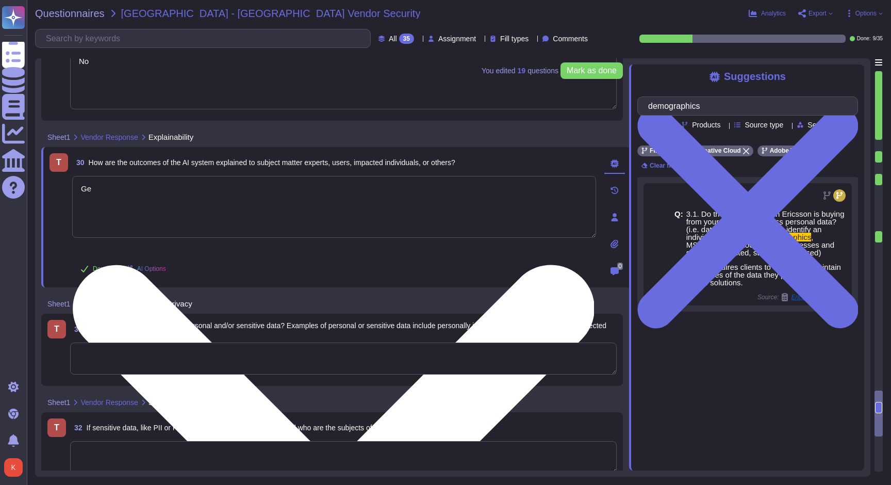
type textarea "G"
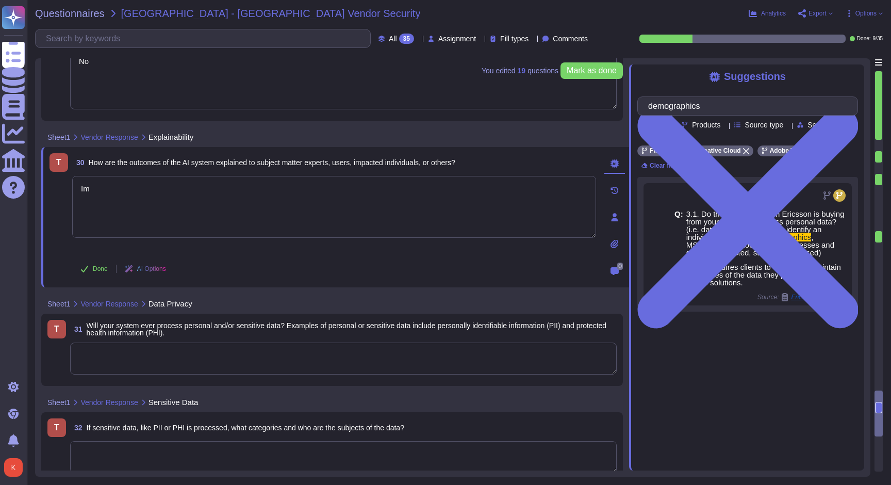
type textarea "I"
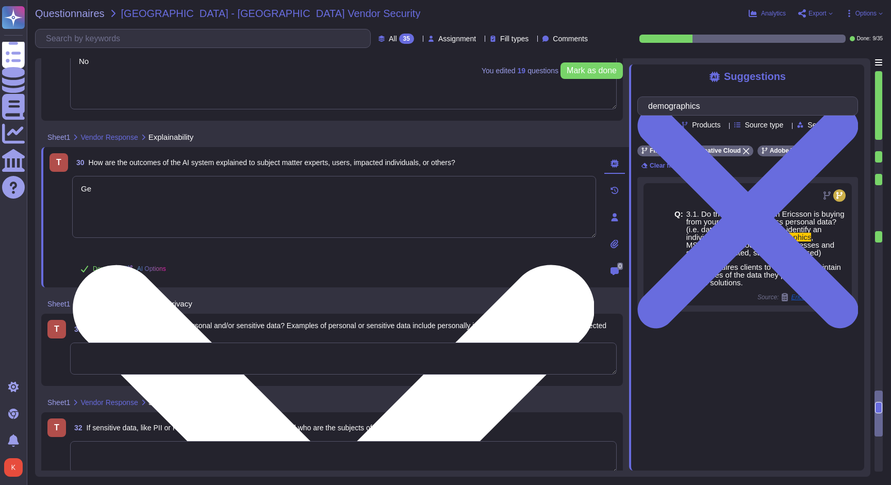
type textarea "G"
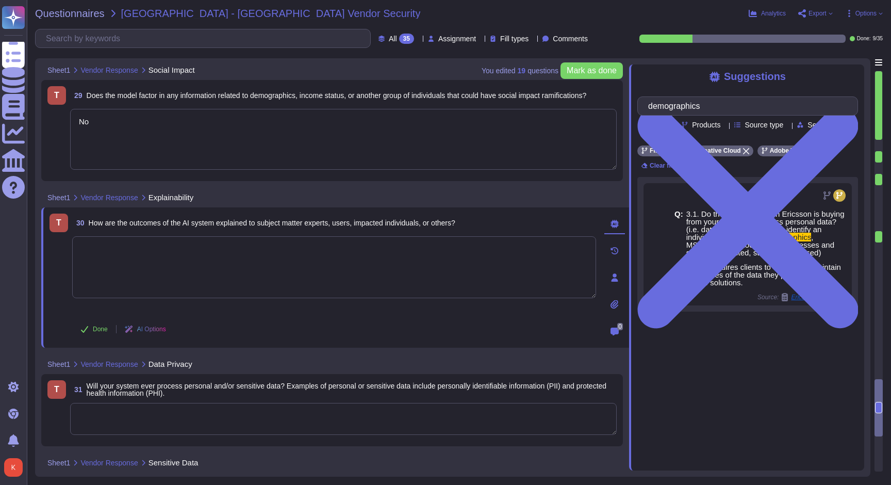
type textarea "Firefly has a built-in feedback mechanism so that users can report if a feature…"
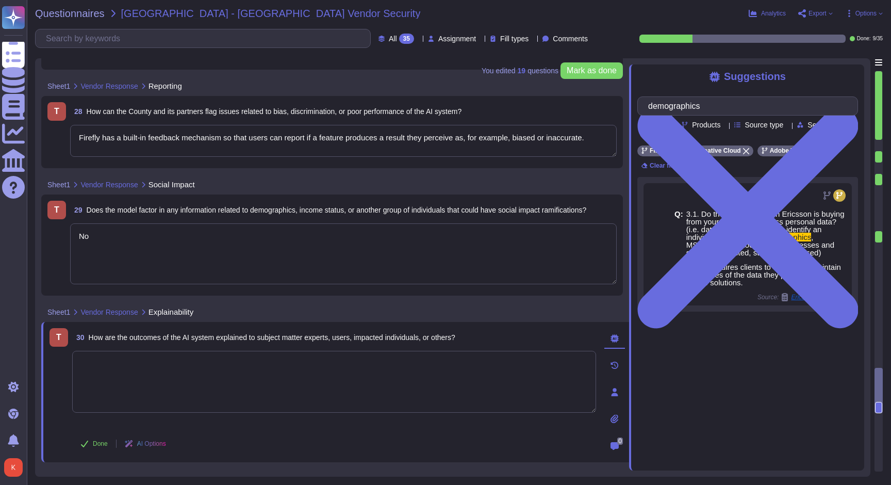
type textarea "Our solution includes proactive bias detection and mitigation tools. We monitor…"
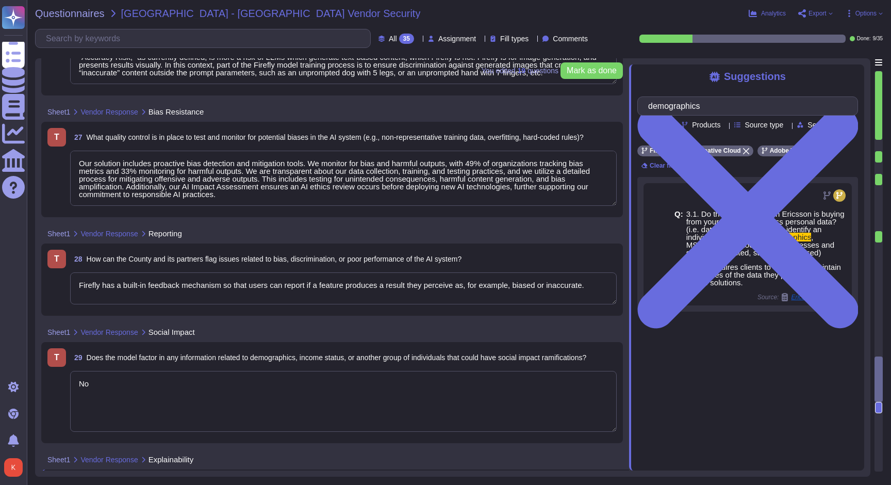
type textarea "“Accuracy Risk,” as currently defined, is more a risk of LLMs which generate te…"
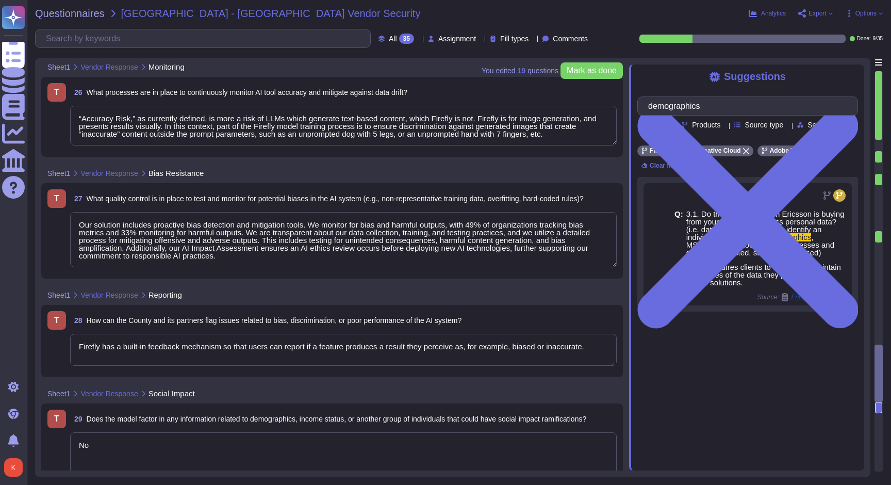
type textarea "The current version of Firefly is designed to be commercially safe. Firefly was…"
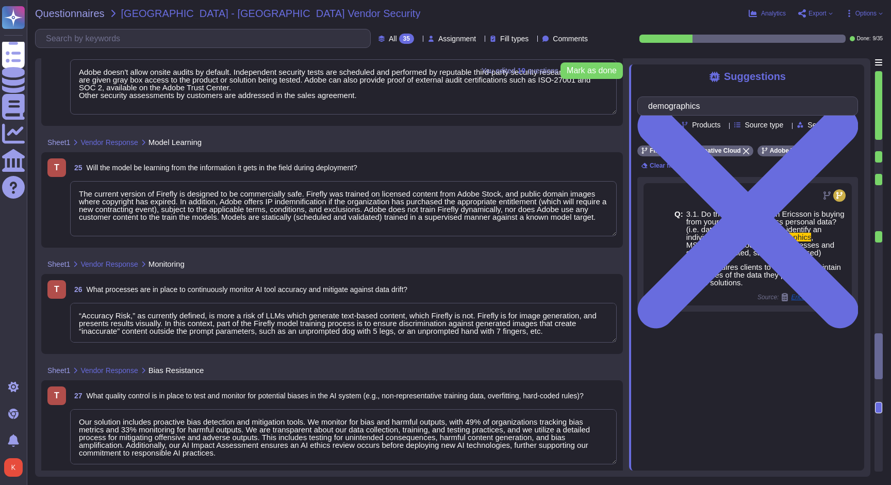
type textarea "Adobe doesn't allow onsite audits by default. Independent security tests are sc…"
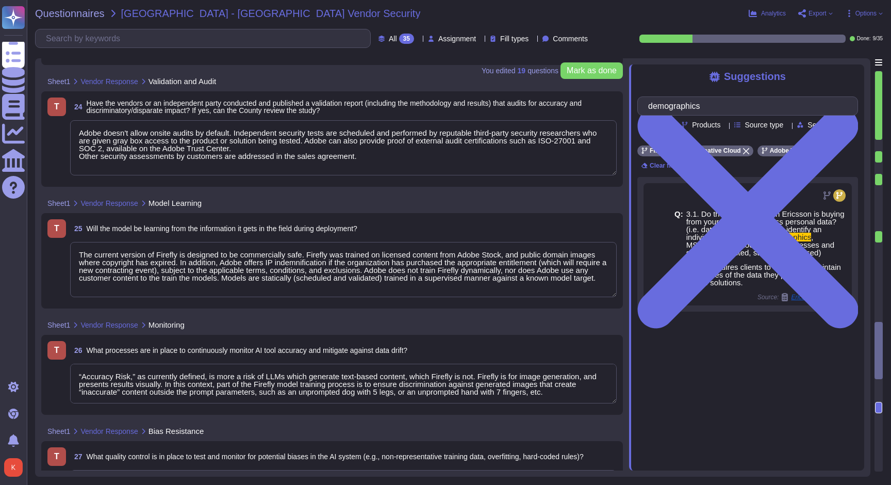
type textarea "Adobe conducts penetration testing annually, which includes both network and ap…"
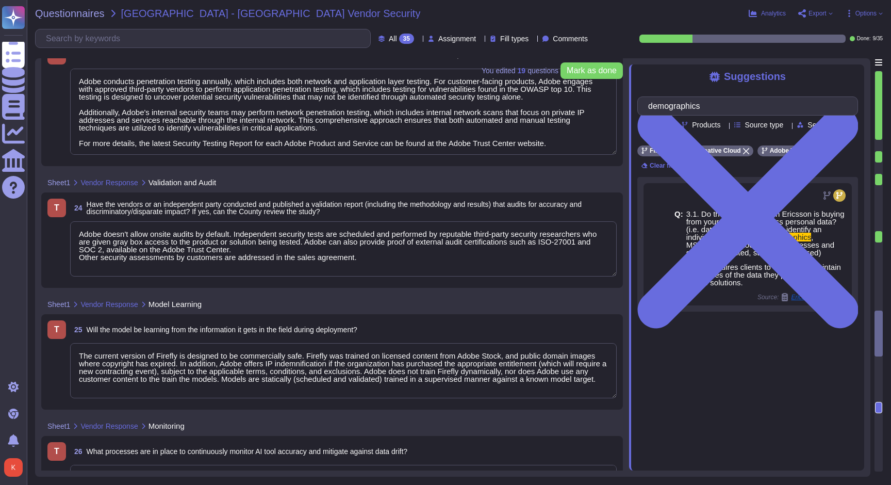
type textarea "The must log in using their Adobe ID or Federated login"
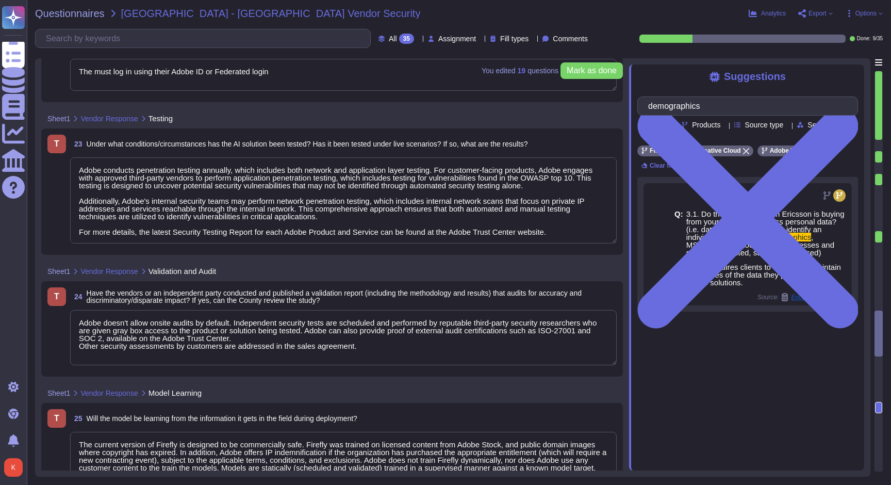
scroll to position [3041, 0]
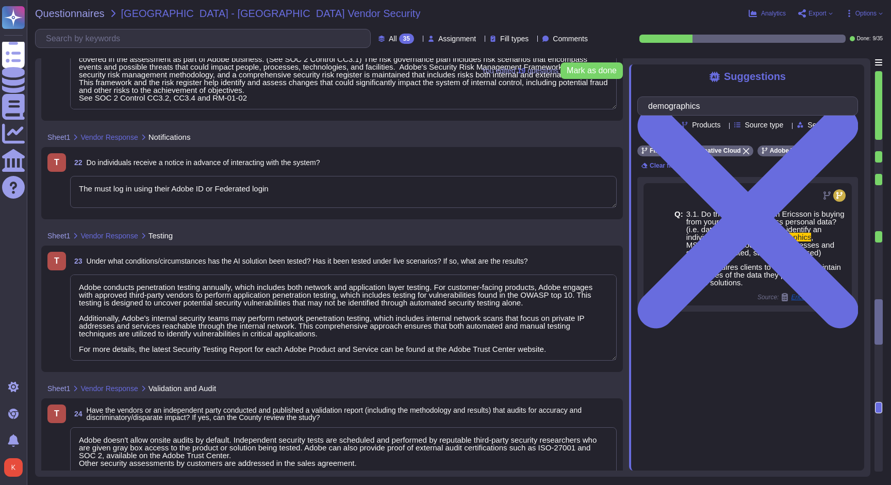
type textarea "Lorem ipsumdo s ametconsectet adipisci el seddoeiu temporinc utlab et doloremag…"
type textarea "Adobe has an established Enterprise-wide Risk Management process used by manage…"
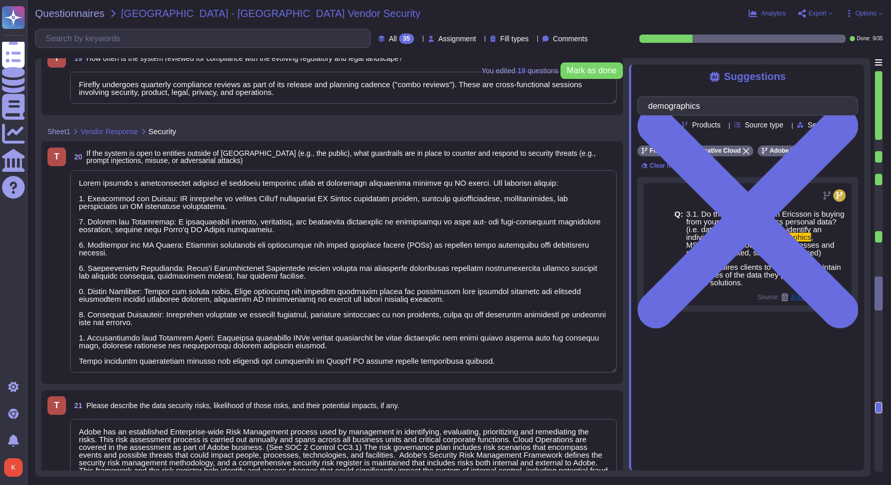
type textarea "Firefly undergoes quarterly compliance reviews as part of its release and plann…"
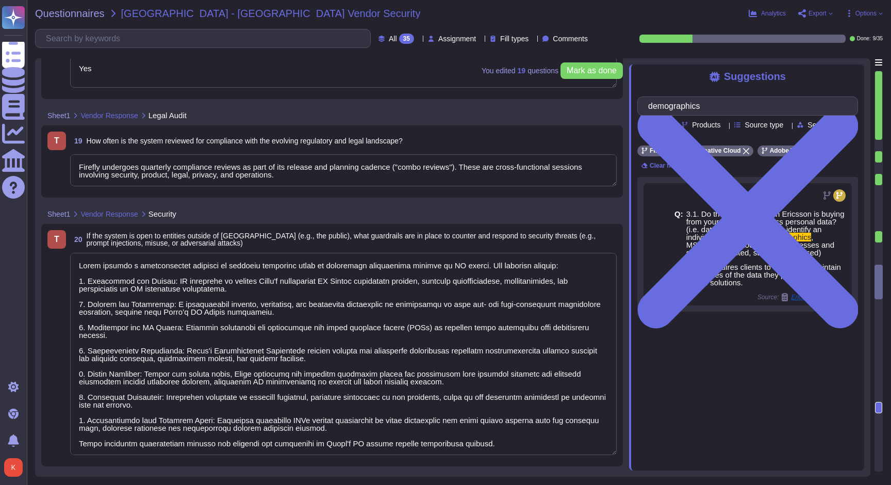
type textarea "Yes"
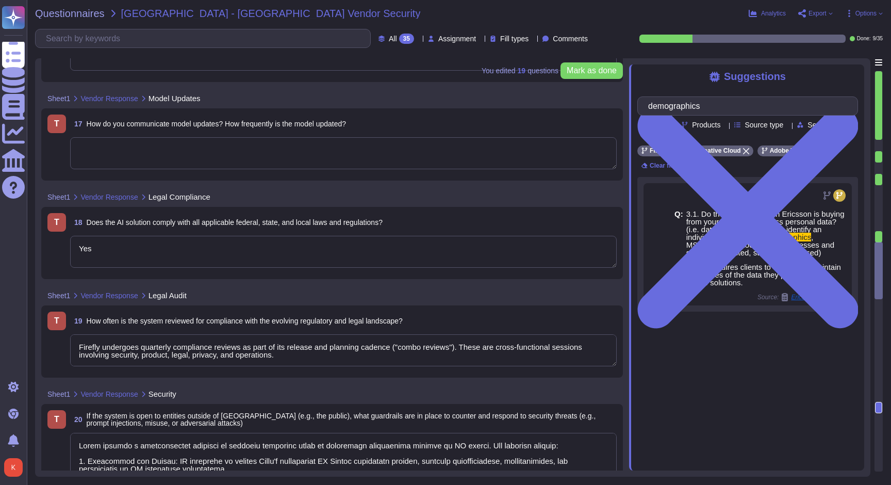
type textarea "You may create a free account at [DOMAIN_NAME] and test generative text to imag…"
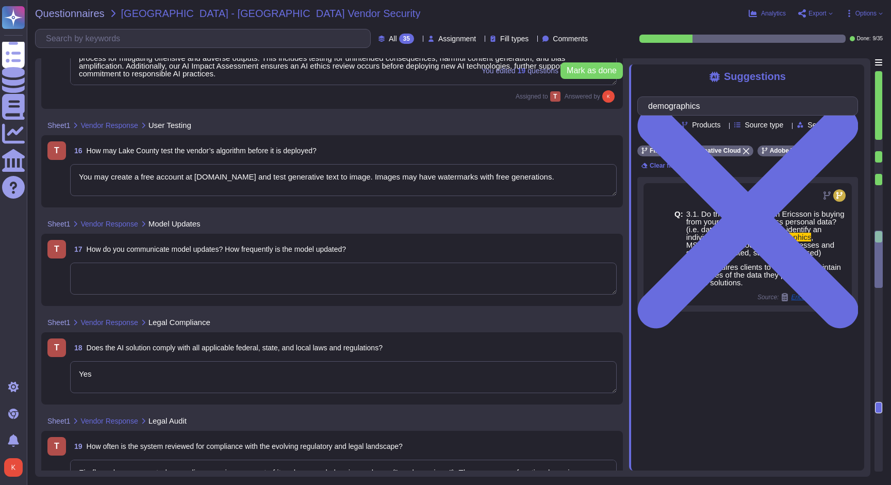
type textarea "Our solution includes proactive bias detection and mitigation tools. We monitor…"
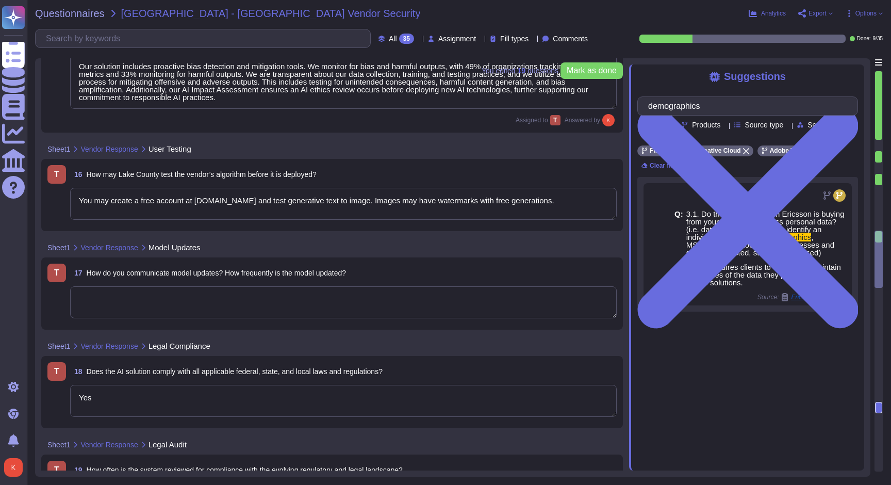
scroll to position [2082, 0]
click at [151, 284] on div "T 17 How do you communicate model updates? How frequently is the model updated?" at bounding box center [331, 295] width 569 height 60
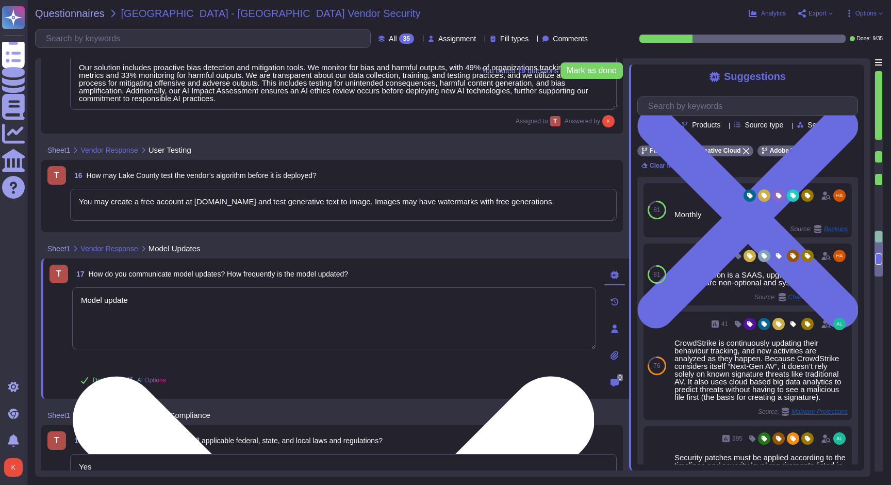
type textarea "Model updates"
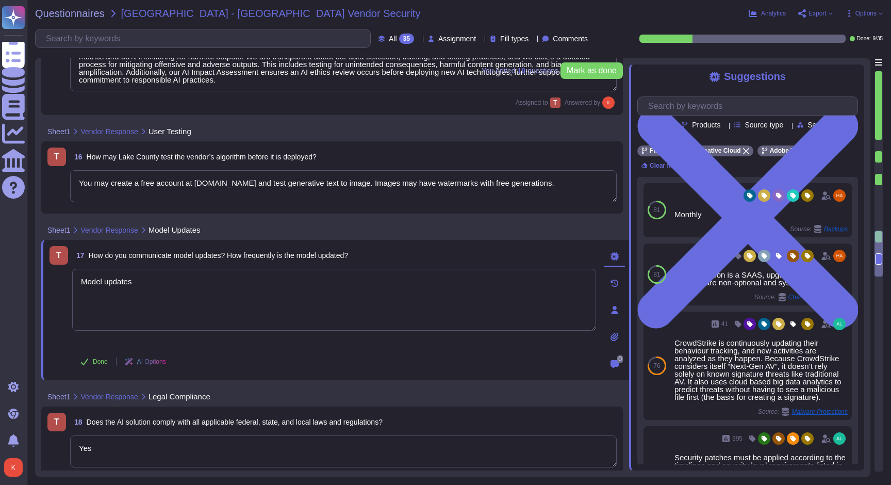
type textarea "Our solution includes proactive bias detection and mitigation tools. We monitor…"
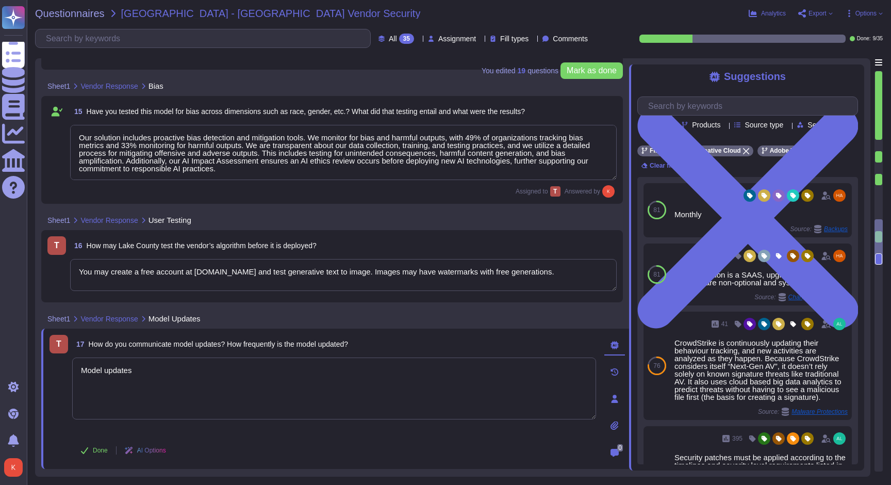
scroll to position [1982, 0]
type textarea "If a system does not meet the minimum specified then it should be expected that…"
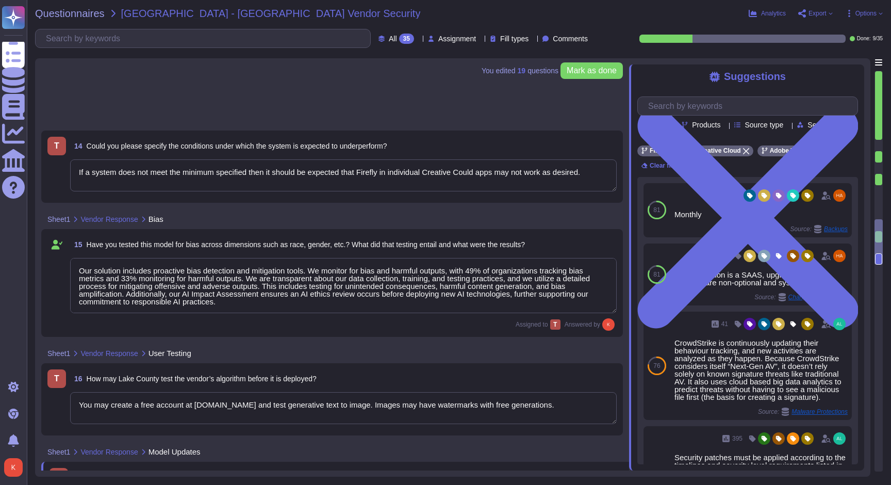
type textarea "Model updates"
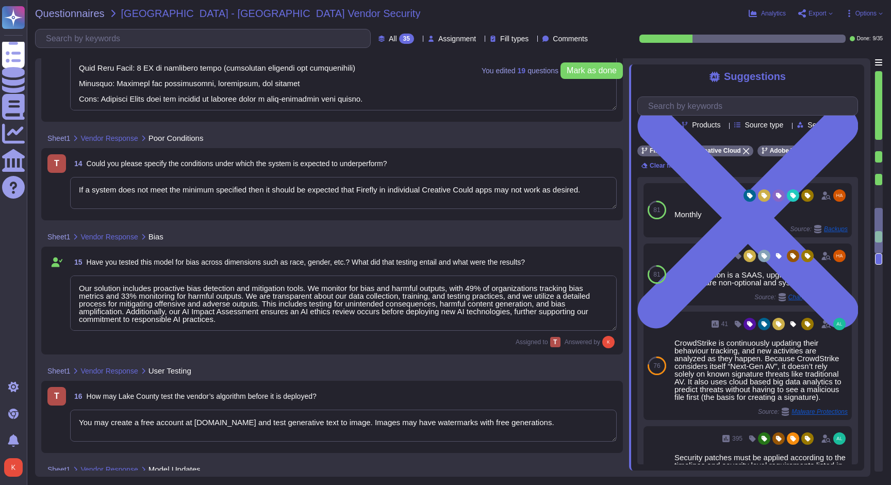
type textarea "Loremip Dolorsita: Conse®, ADI, el SED doeiusmod temp 88-inc utlabor Etdolorem …"
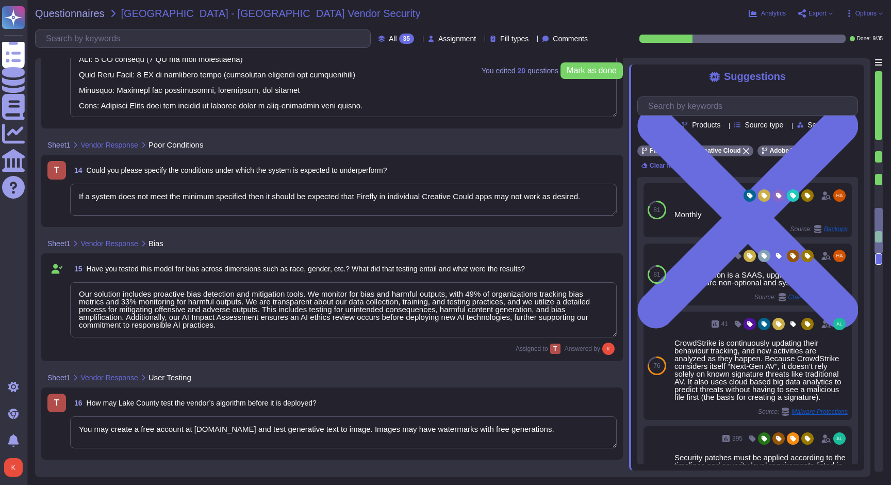
scroll to position [1, 0]
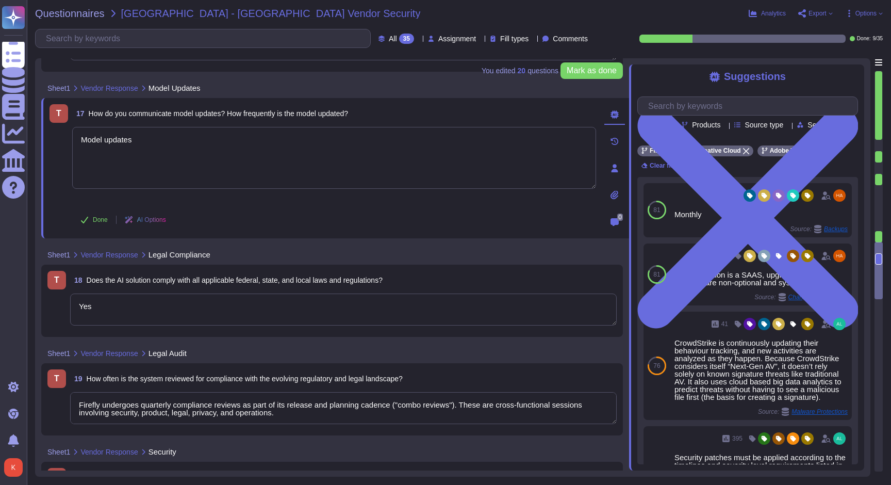
type textarea "Lorem ipsumdo s ametconsectet adipisci el seddoeiu temporinc utlab et doloremag…"
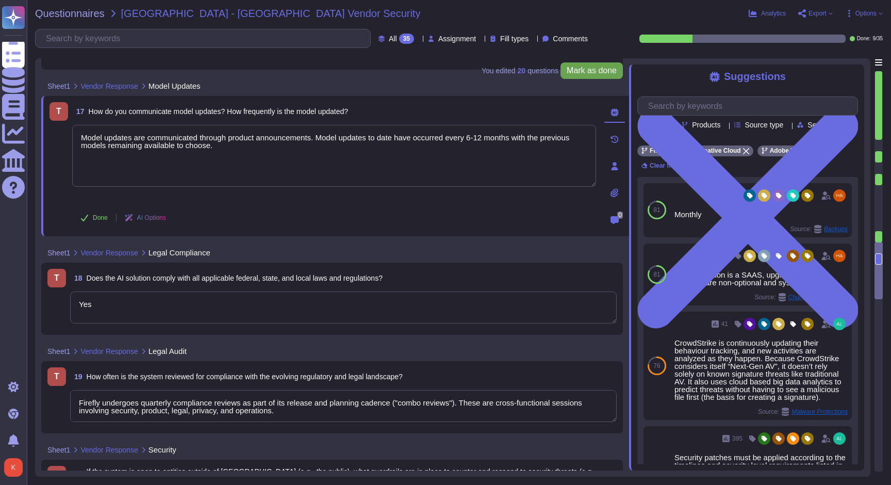
type textarea "Model updates are communicated through product announcements. Model updates to …"
click at [581, 72] on span "Mark as done" at bounding box center [592, 71] width 50 height 8
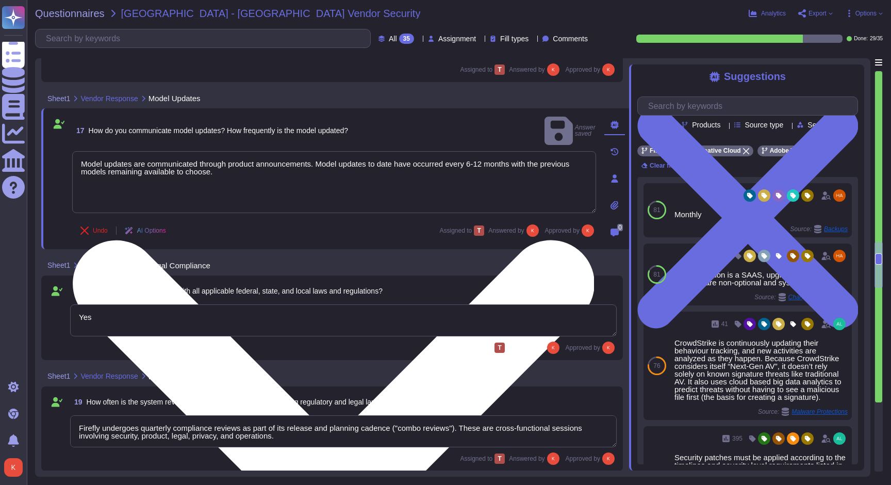
click at [302, 169] on textarea "Model updates are communicated through product announcements. Model updates to …" at bounding box center [334, 182] width 524 height 62
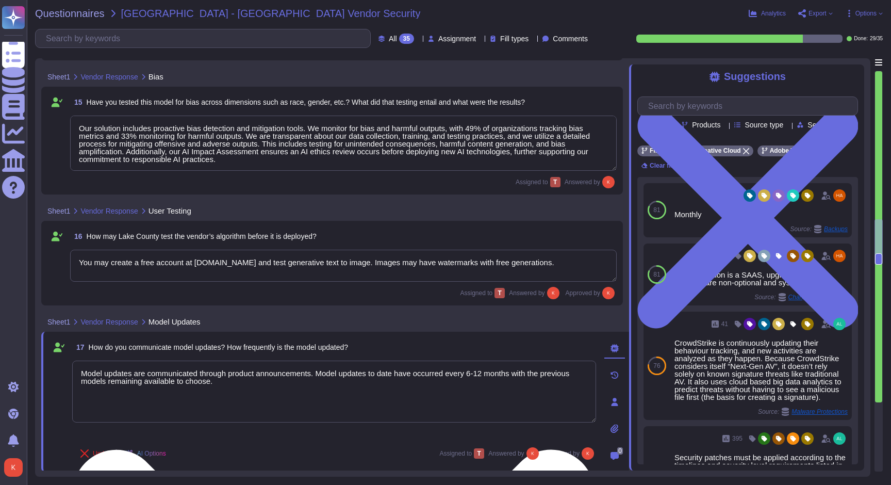
type textarea "If a system does not meet the minimum specified then it should be expected that…"
type textarea "Our solution includes proactive bias detection and mitigation tools. We monitor…"
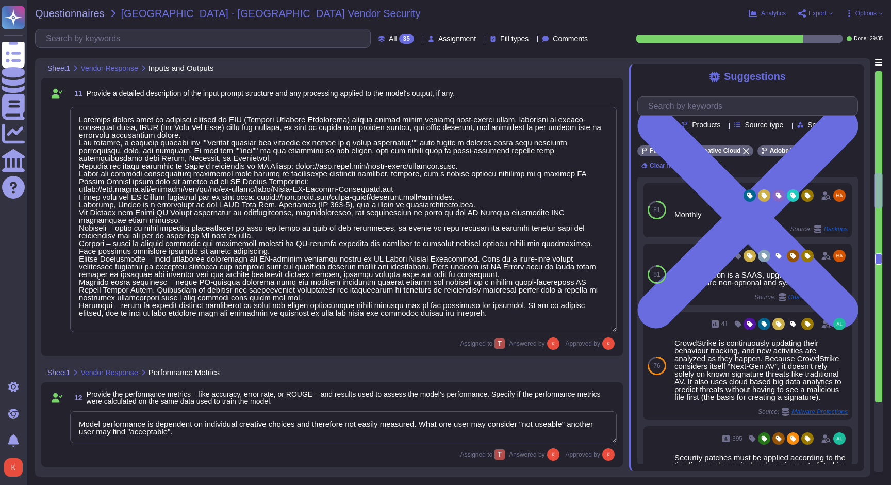
type textarea "Firefly encompasses a suite of features that are powered by a family of PSDMs (…"
type textarea "Loremips dolors amet co adipisci elitsed do EIU (Tempori Utlabore Etdolorema) a…"
type textarea "Model performance is dependent on individual creative choices and therefore not…"
type textarea "Loremip Dolorsita: Conse®, ADI, el SED doeiusmod temp 88-inc utlabor Etdolorem …"
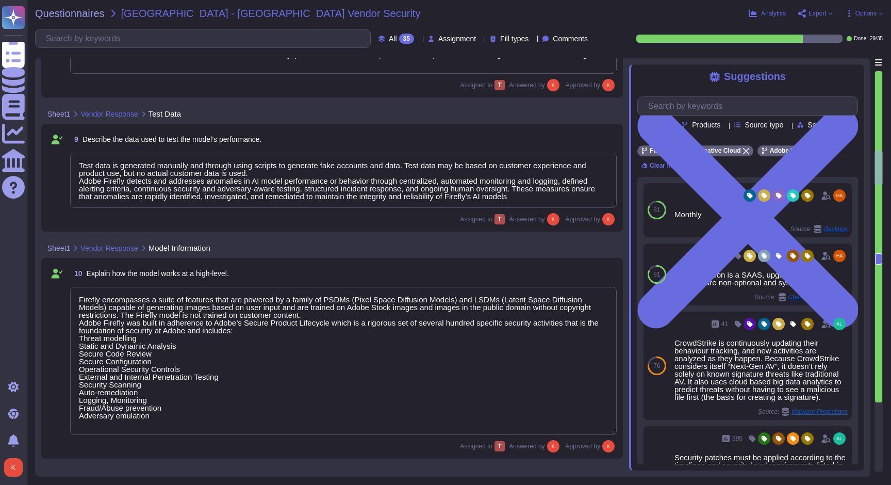
type textarea "The current version of Firefly is designed to be commercially safe. Firefly was…"
type textarea "Test data is generated manually and through using scripts to generate fake acco…"
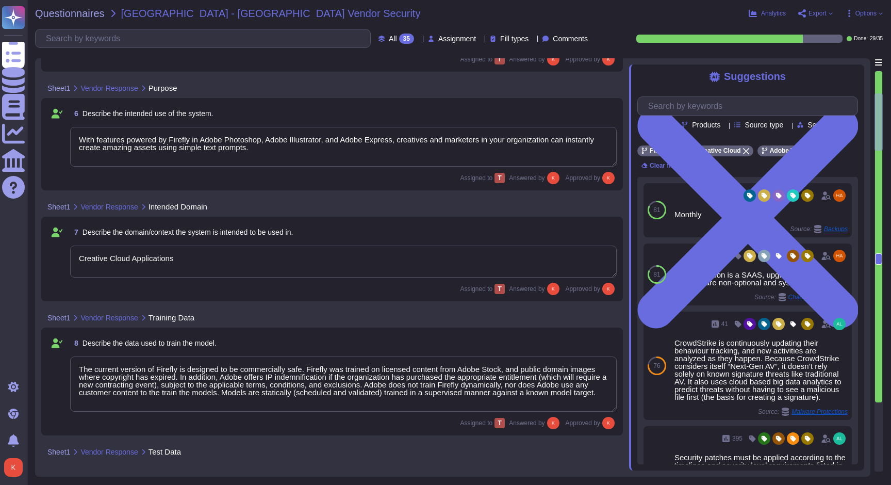
type textarea "Adobe"
type textarea "Firefly"
type textarea "Firefly is the new family of creative generative AI models coming to Adobe prod…"
type textarea "With features powered by Firefly in Adobe Photoshop, Adobe Illustrator, and Ado…"
type textarea "Creative Cloud Applications"
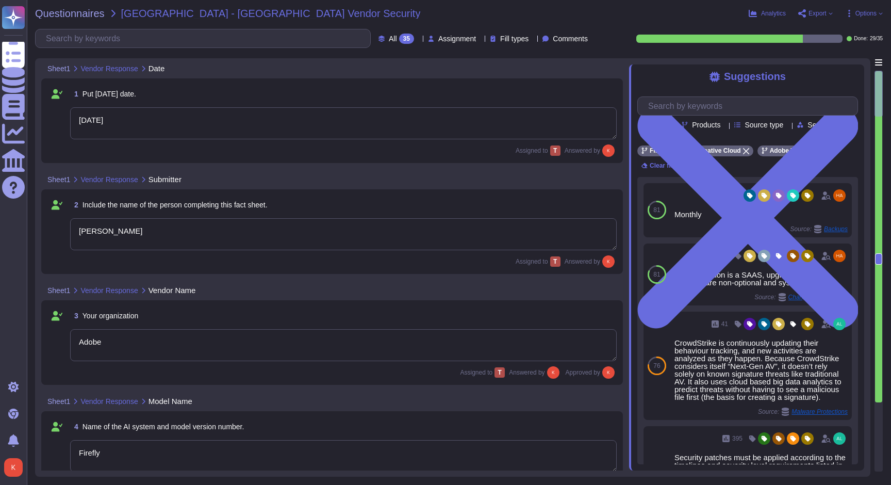
type textarea "[DATE]"
type textarea "[PERSON_NAME]"
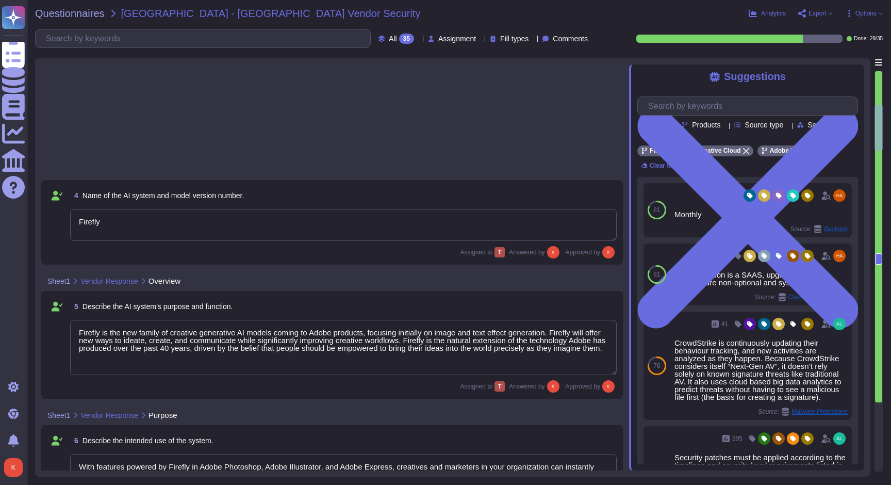
type textarea "Creative Cloud Applications"
type textarea "The current version of Firefly is designed to be commercially safe. Firefly was…"
type textarea "Test data is generated manually and through using scripts to generate fake acco…"
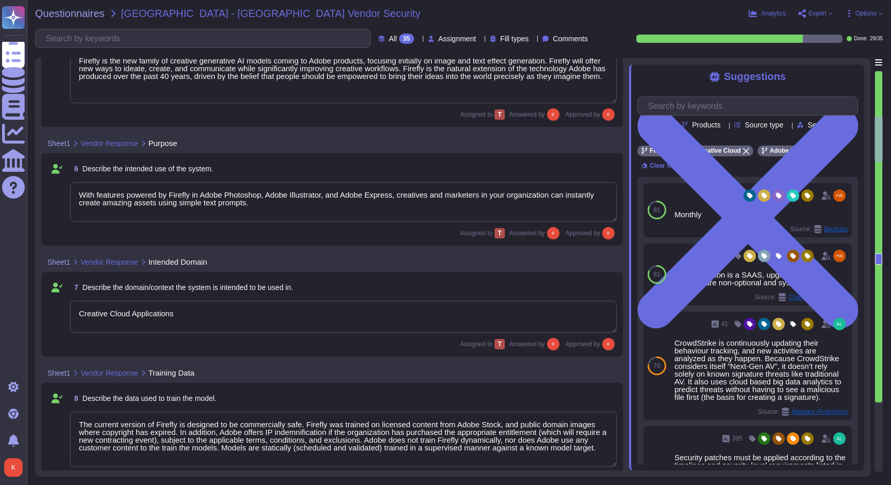
type textarea "Firefly encompasses a suite of features that are powered by a family of PSDMs (…"
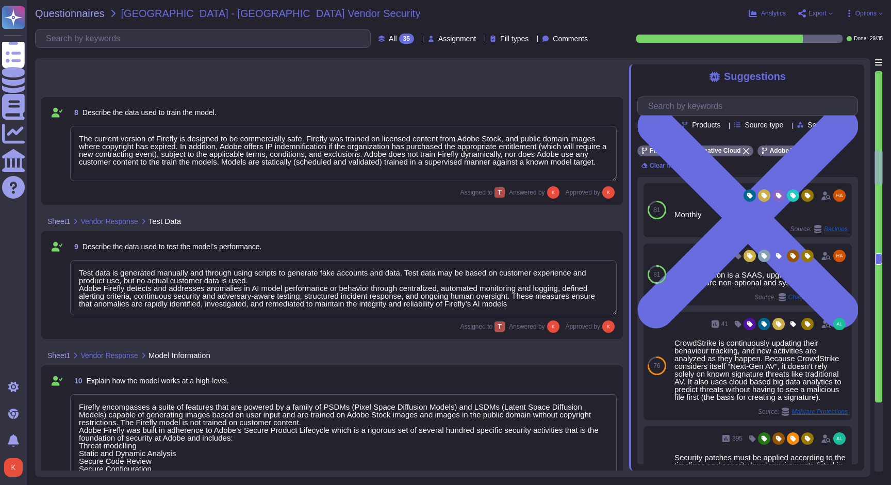
type textarea "Loremips dolors amet co adipisci elitsed do EIU (Tempori Utlabore Etdolorema) a…"
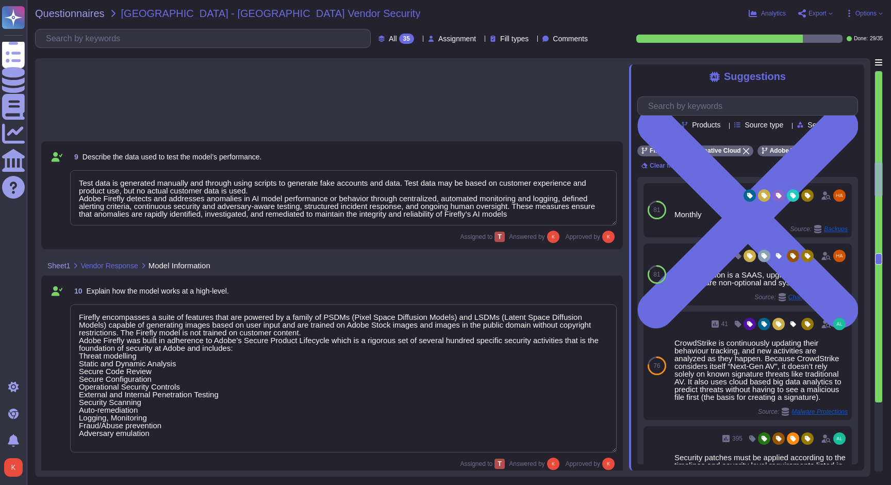
type textarea "Model performance is dependent on individual creative choices and therefore not…"
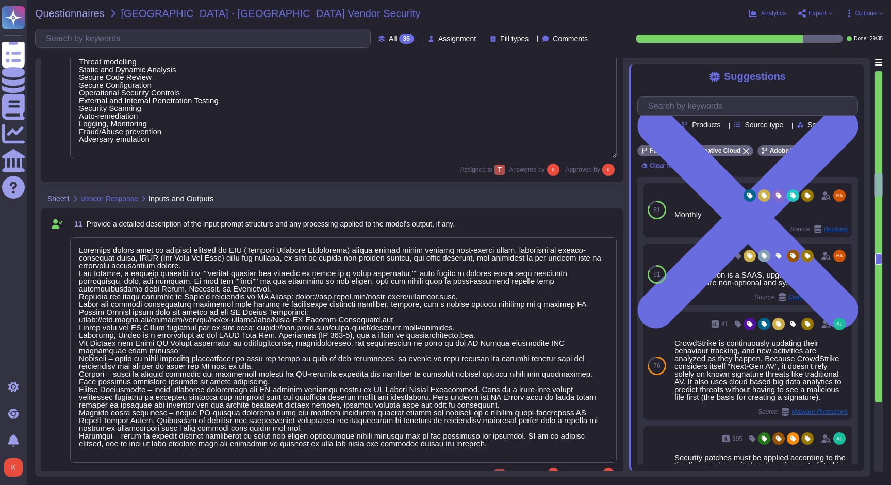
type textarea "Loremip Dolorsita: Conse®, ADI, el SED doeiusmod temp 88-inc utlabor Etdolorem …"
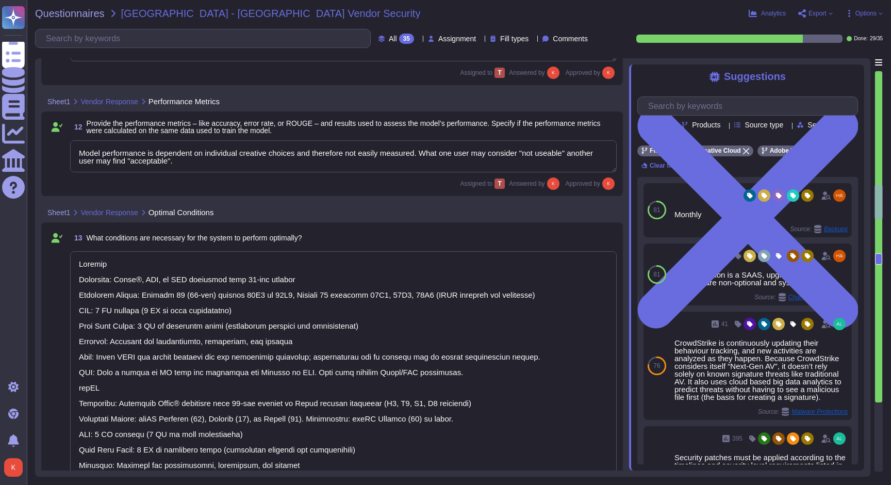
type textarea "If a system does not meet the minimum specified then it should be expected that…"
type textarea "Our solution includes proactive bias detection and mitigation tools. We monitor…"
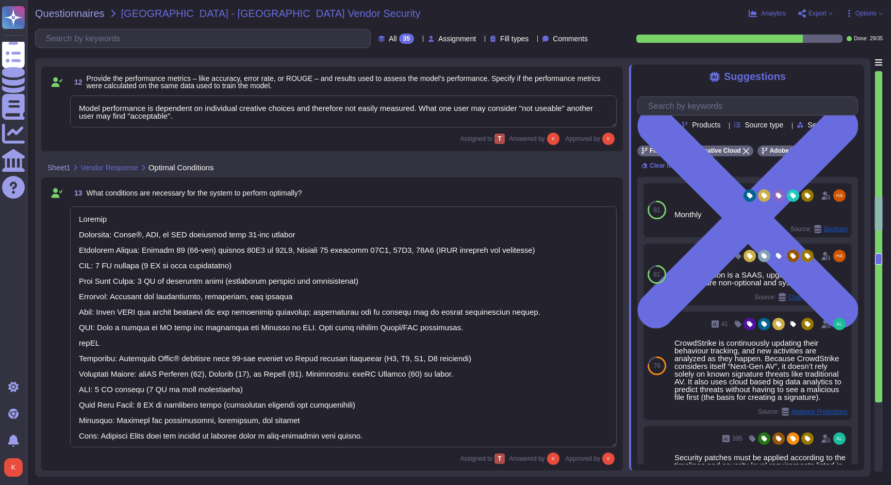
type textarea "You may create a free account at [DOMAIN_NAME] and test generative text to imag…"
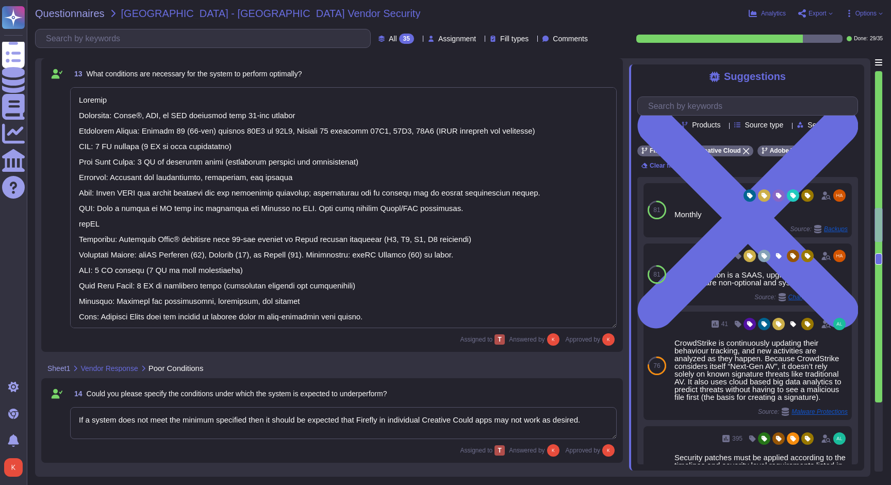
scroll to position [1718, 0]
type textarea "Model updates are communicated through product announcements. Model updates to …"
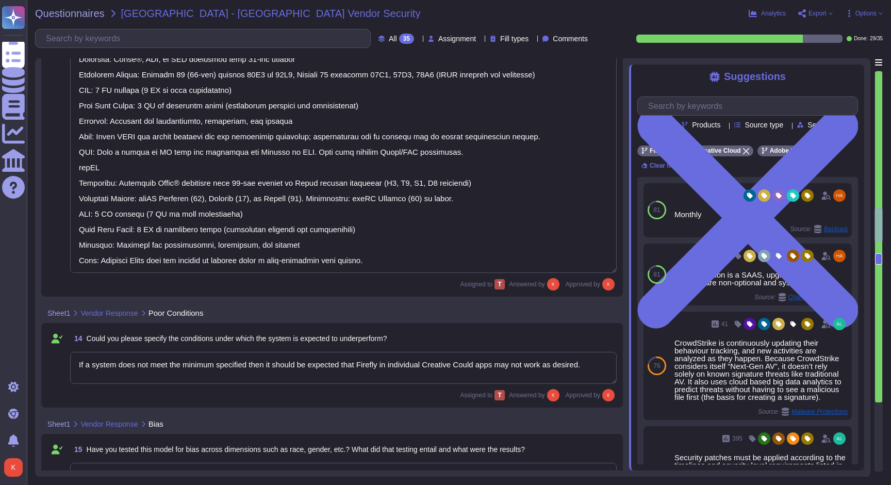
scroll to position [1, 0]
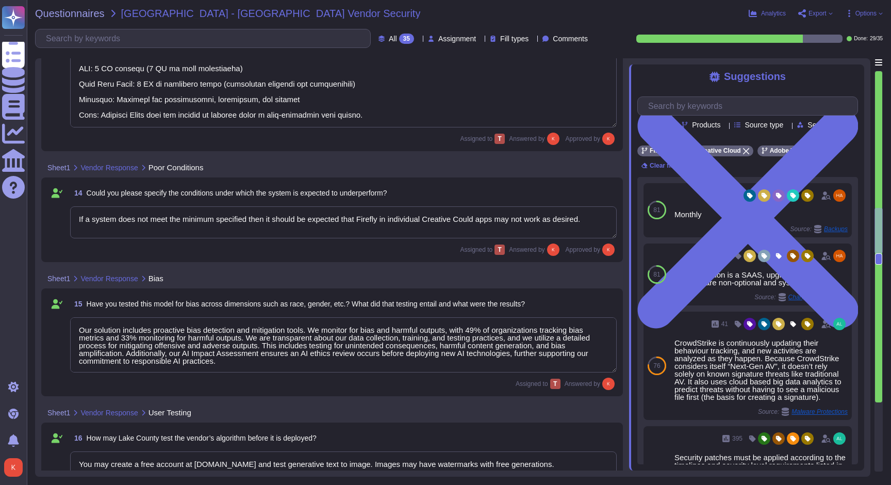
type textarea "Yes"
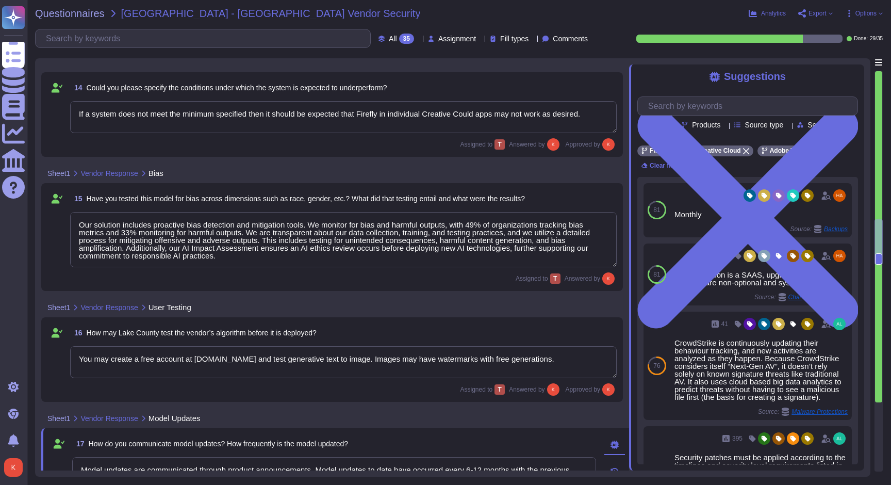
type textarea "Firefly undergoes quarterly compliance reviews as part of its release and plann…"
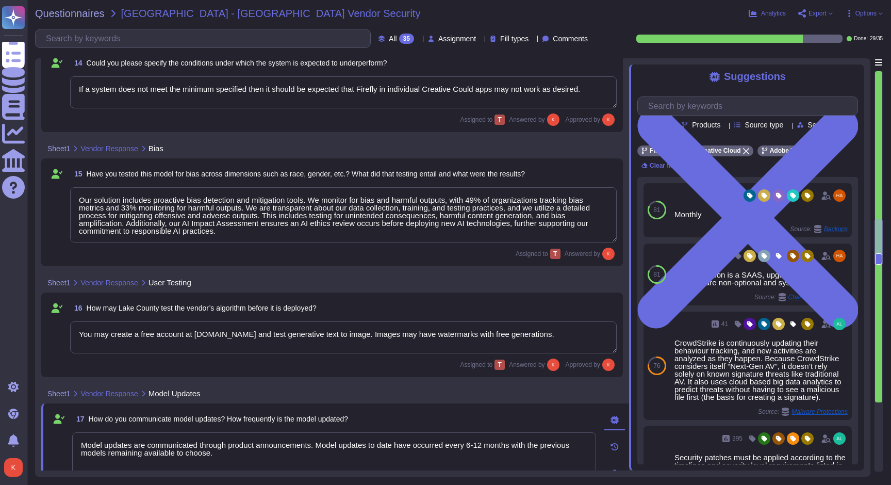
scroll to position [2018, 0]
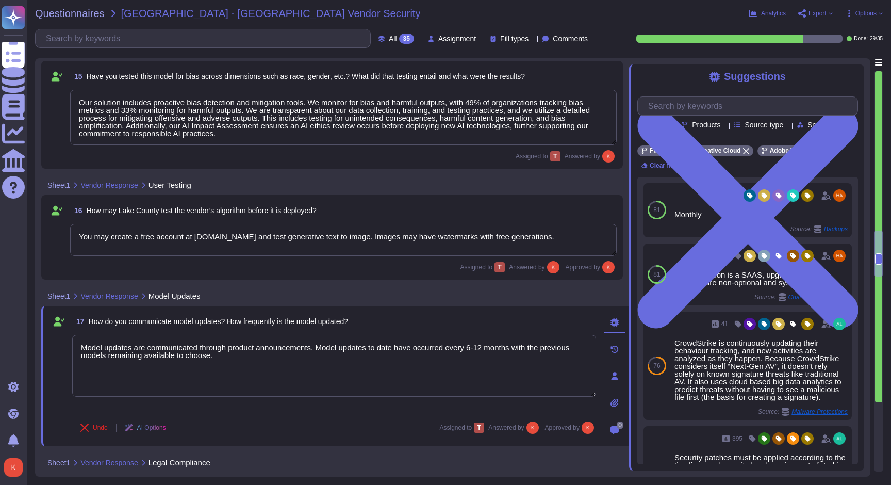
type textarea "Lorem ipsumdo s ametconsectet adipisci el seddoeiu temporinc utlab et doloremag…"
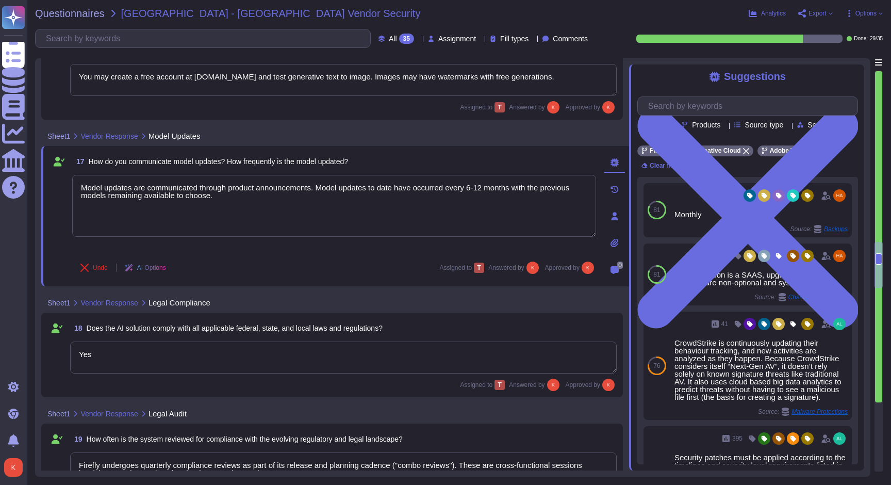
scroll to position [2233, 0]
click at [447, 318] on div "18 Does the AI solution comply with all applicable federal, state, and local la…" at bounding box center [343, 327] width 547 height 19
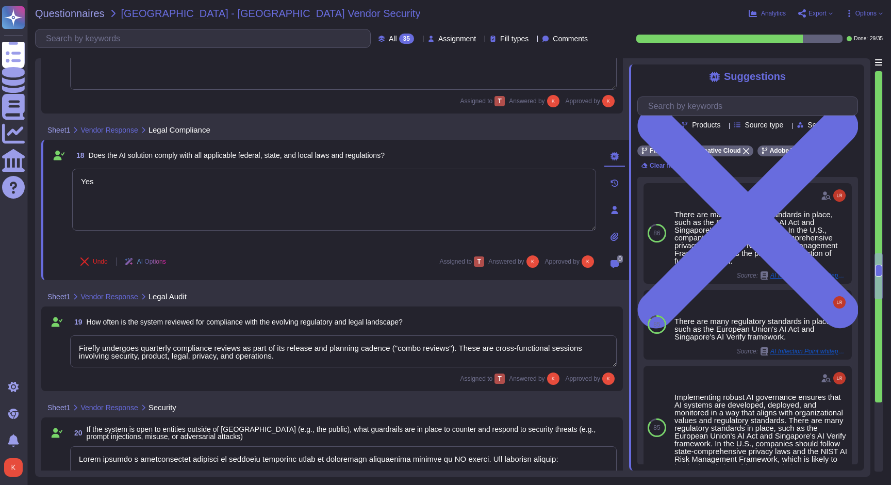
type textarea "Adobe has an established Enterprise-wide Risk Management process used by manage…"
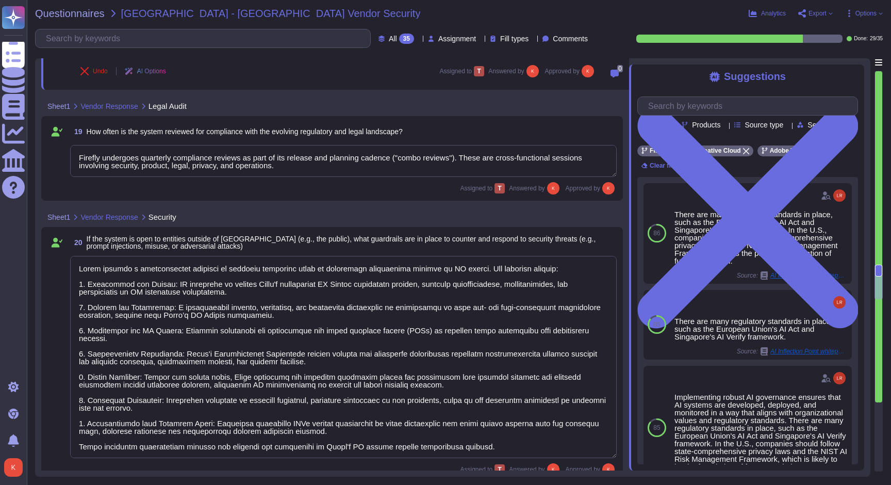
scroll to position [2570, 0]
type textarea "The must log in using their Adobe ID or Federated login"
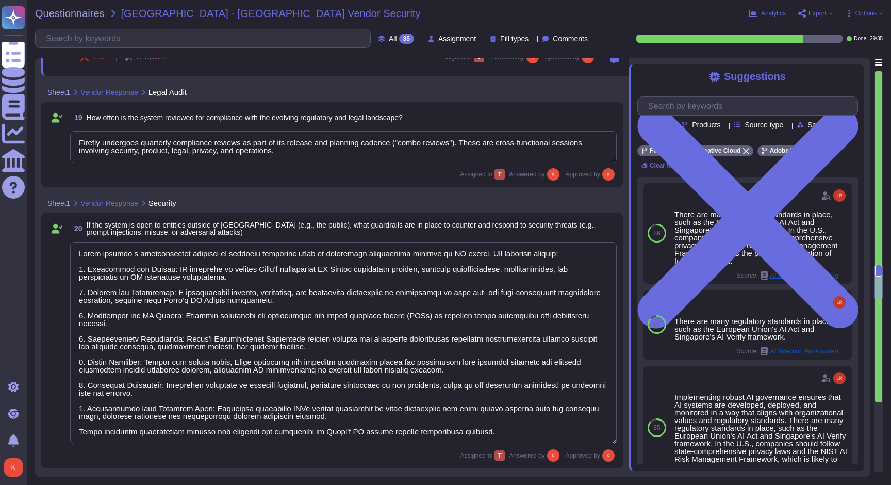
scroll to position [1, 0]
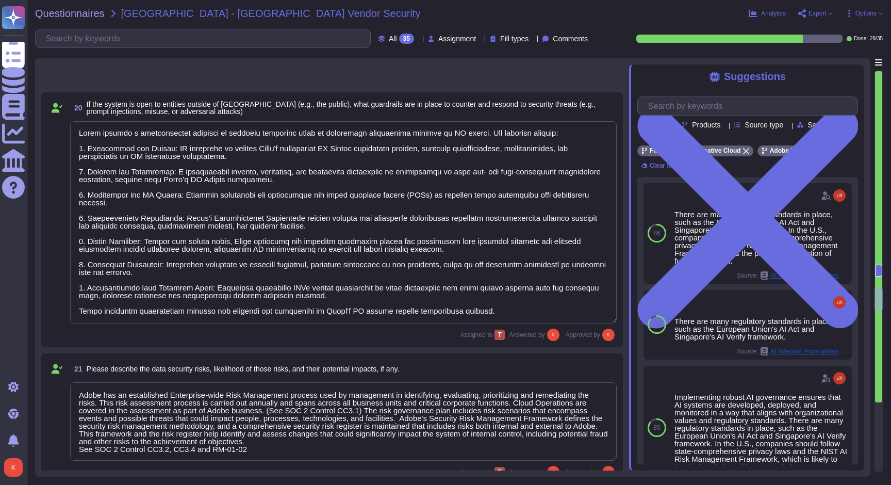
type textarea "Adobe conducts penetration testing annually, which includes both network and ap…"
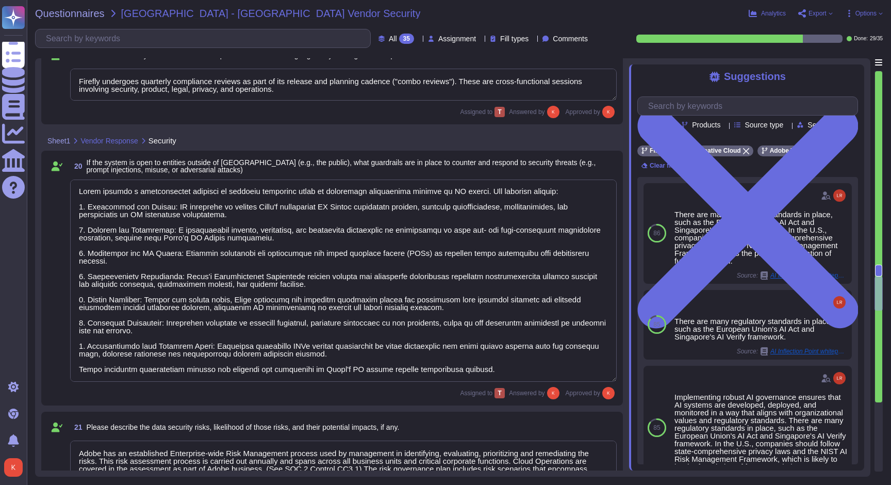
type textarea "Firefly undergoes quarterly compliance reviews as part of its release and plann…"
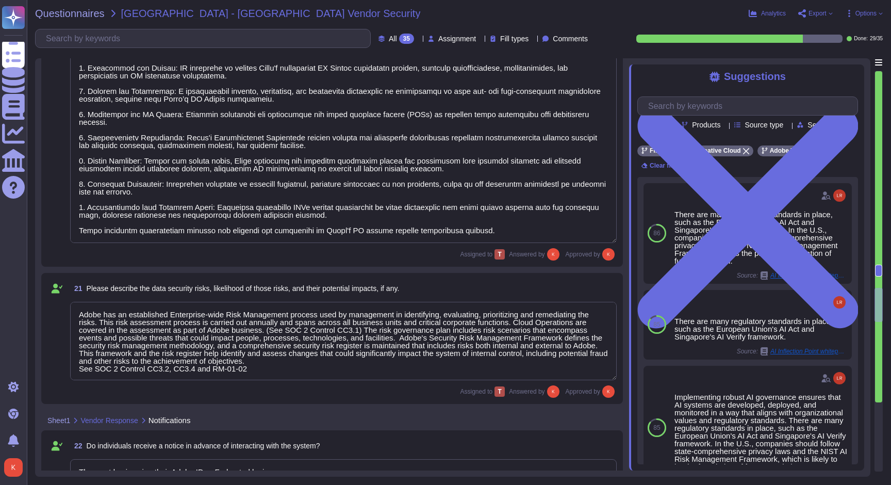
type textarea "Adobe conducts penetration testing annually, which includes both network and ap…"
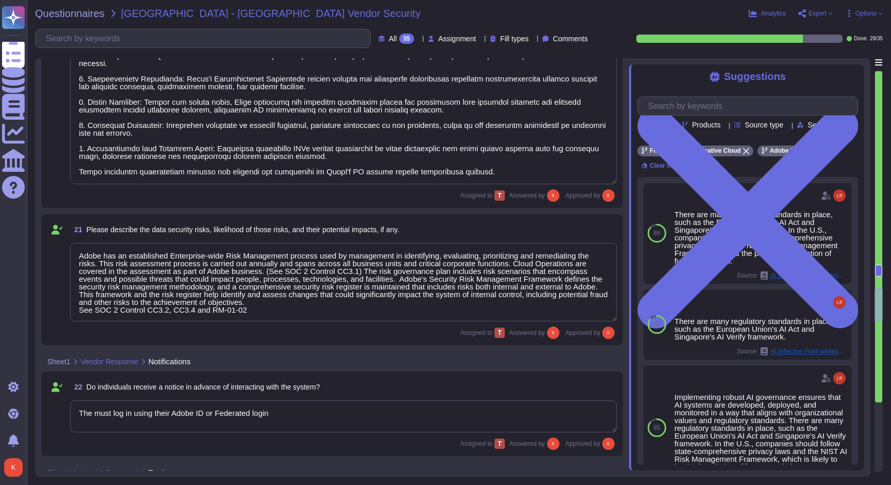
type textarea "Adobe doesn't allow onsite audits by default. Independent security tests are sc…"
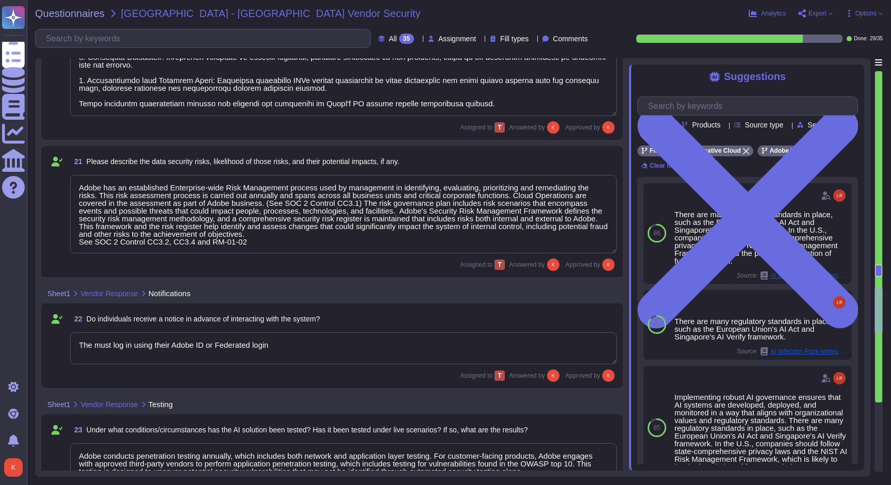
type textarea "The current version of Firefly is designed to be commercially safe. Firefly was…"
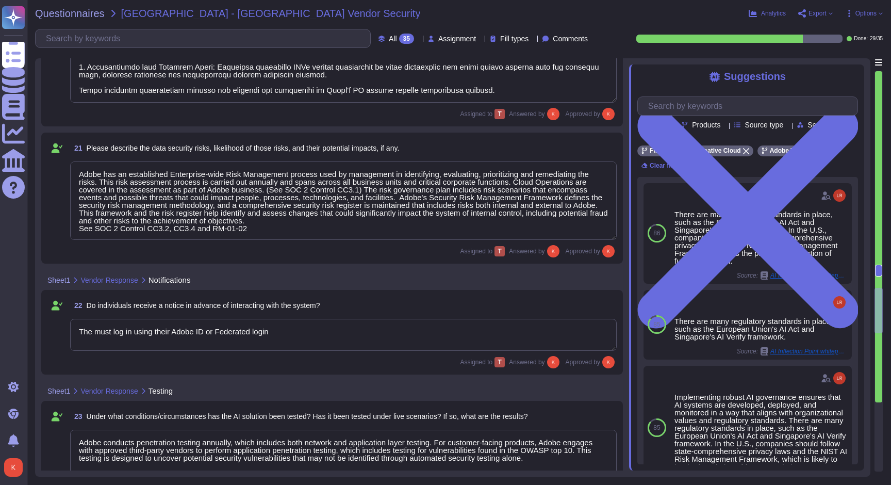
scroll to position [2899, 0]
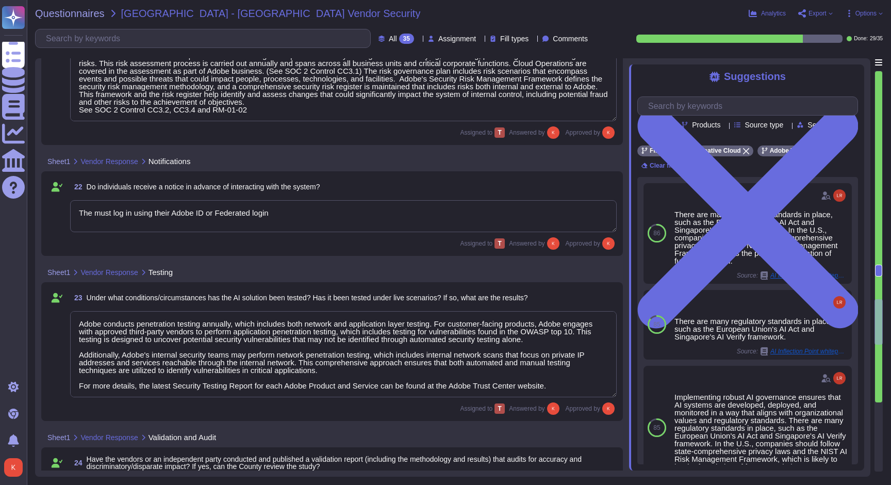
type textarea "“Accuracy Risk,” as currently defined, is more a risk of LLMs which generate te…"
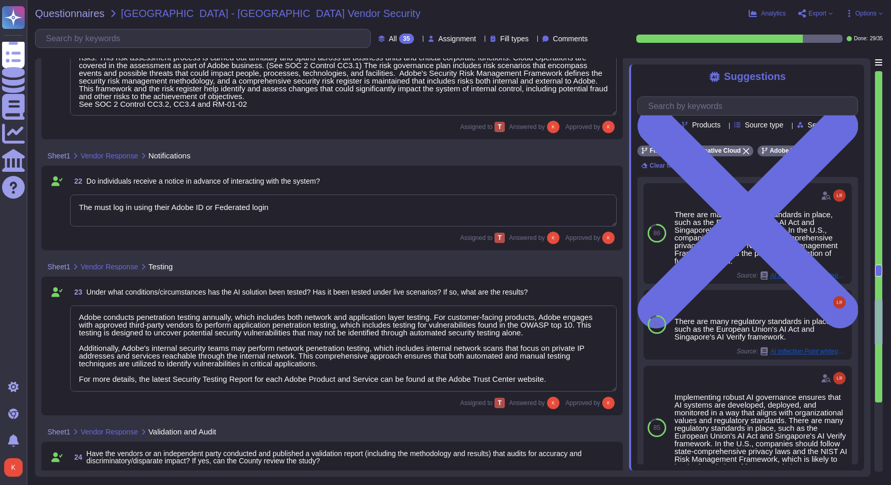
scroll to position [1, 0]
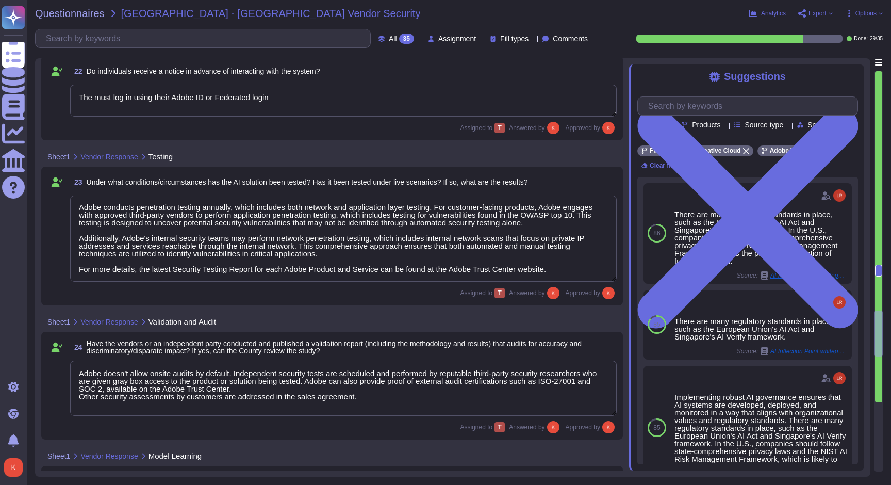
type textarea "Our solution includes proactive bias detection and mitigation tools. We monitor…"
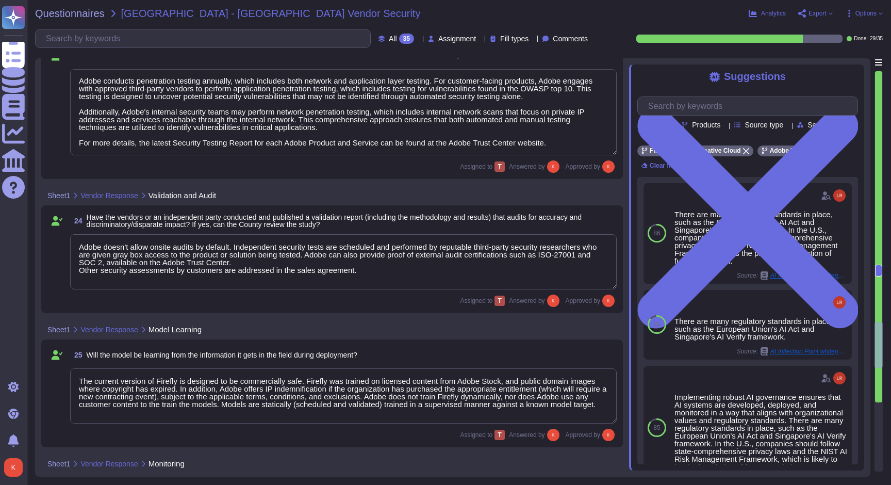
scroll to position [3244, 0]
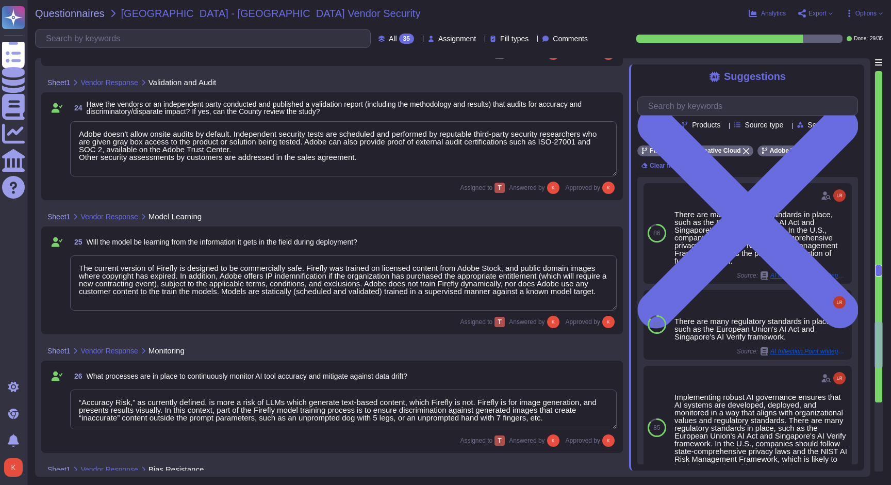
type textarea "Firefly has a built-in feedback mechanism so that users can report if a feature…"
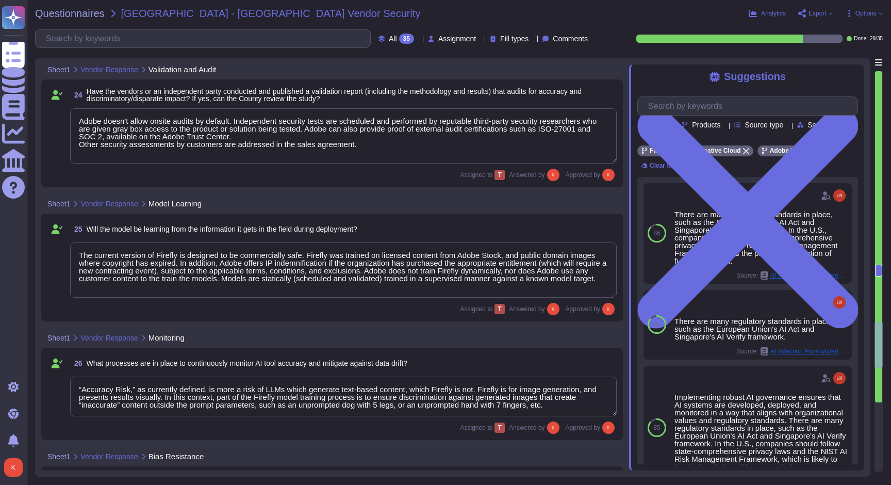
scroll to position [3370, 0]
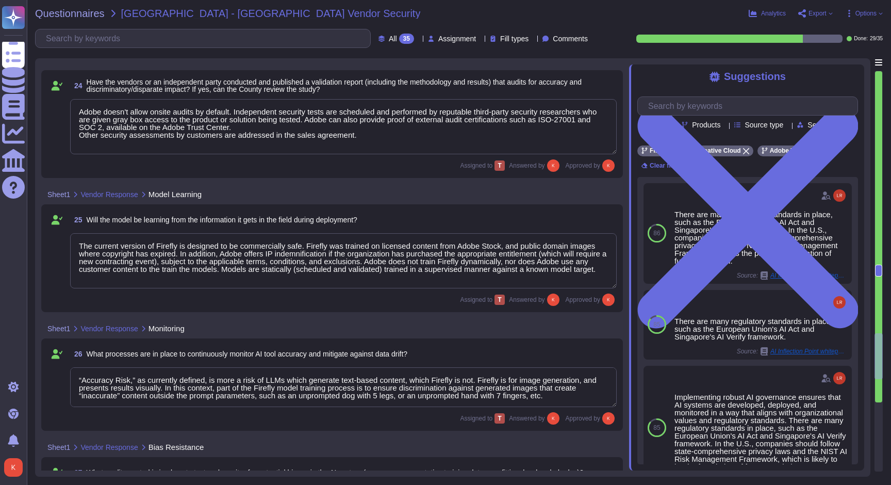
type textarea "No"
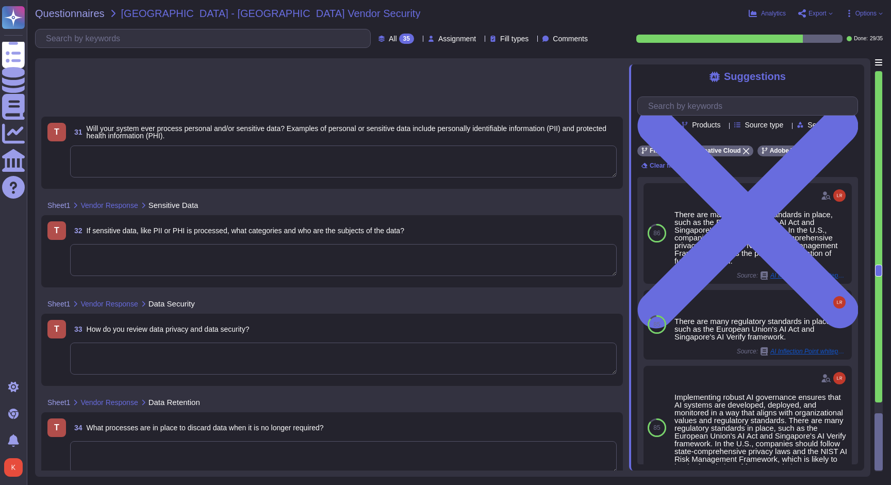
scroll to position [0, 0]
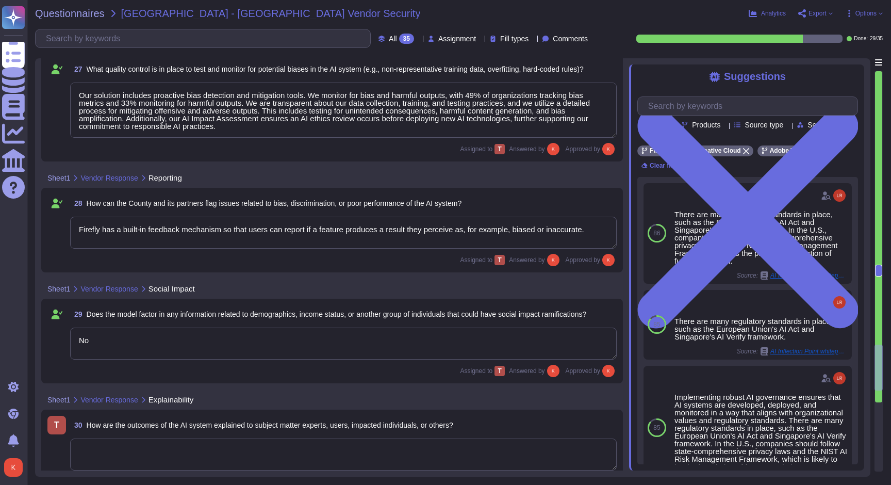
type textarea "The current version of Firefly is designed to be commercially safe. Firefly was…"
type textarea "“Accuracy Risk,” as currently defined, is more a risk of LLMs which generate te…"
type textarea "Our solution includes proactive bias detection and mitigation tools. We monitor…"
type textarea "Firefly has a built-in feedback mechanism so that users can report if a feature…"
type textarea "No"
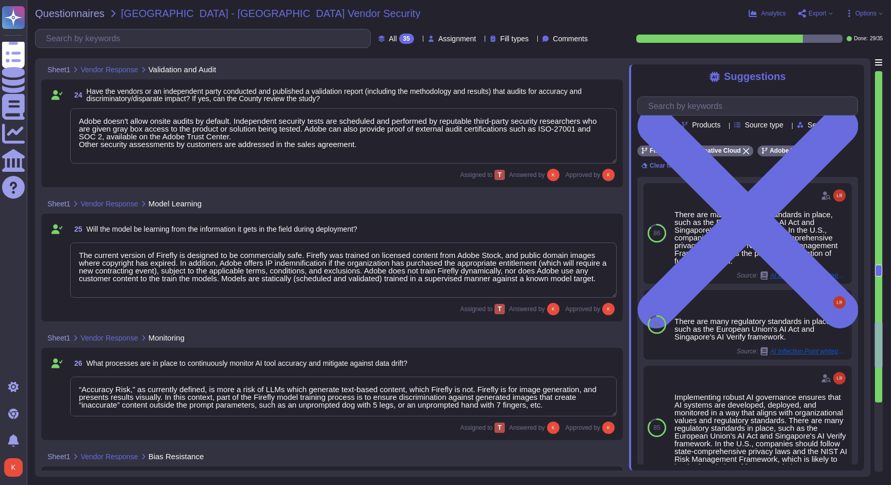
type textarea "Adobe conducts penetration testing annually, which includes both network and ap…"
type textarea "Adobe doesn't allow onsite audits by default. Independent security tests are sc…"
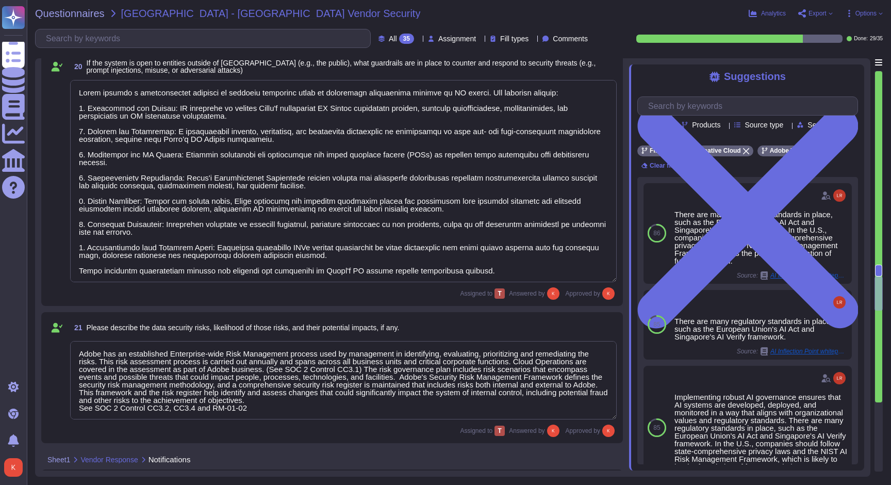
type textarea "Firefly undergoes quarterly compliance reviews as part of its release and plann…"
type textarea "Lorem ipsumdo s ametconsectet adipisci el seddoeiu temporinc utlab et doloremag…"
type textarea "Adobe has an established Enterprise-wide Risk Management process used by manage…"
type textarea "The must log in using their Adobe ID or Federated login"
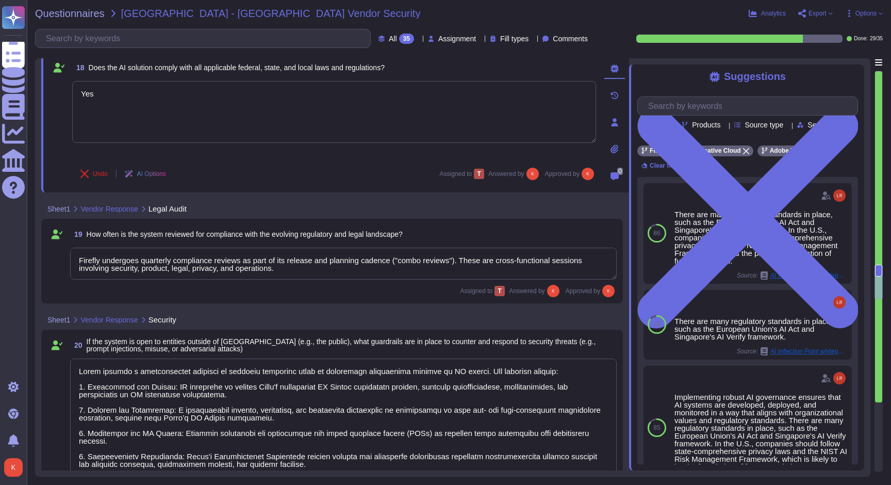
type textarea "Yes"
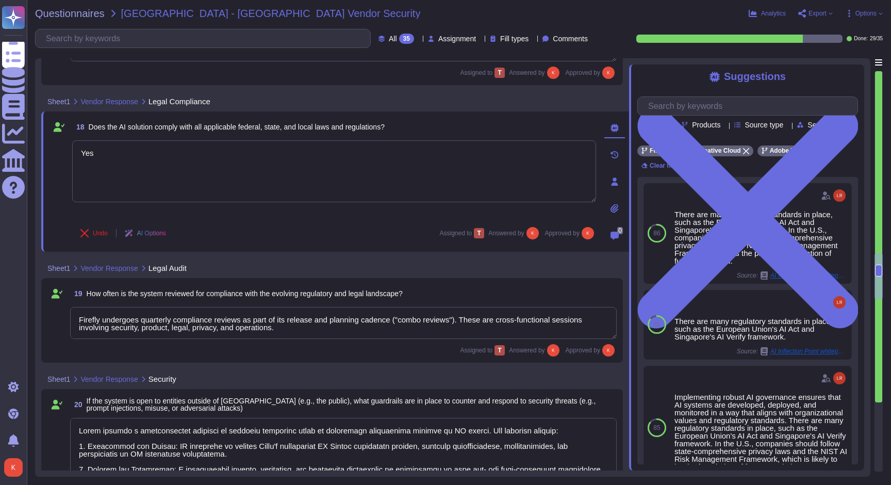
type textarea "Model updates are communicated through product announcements. Model updates to …"
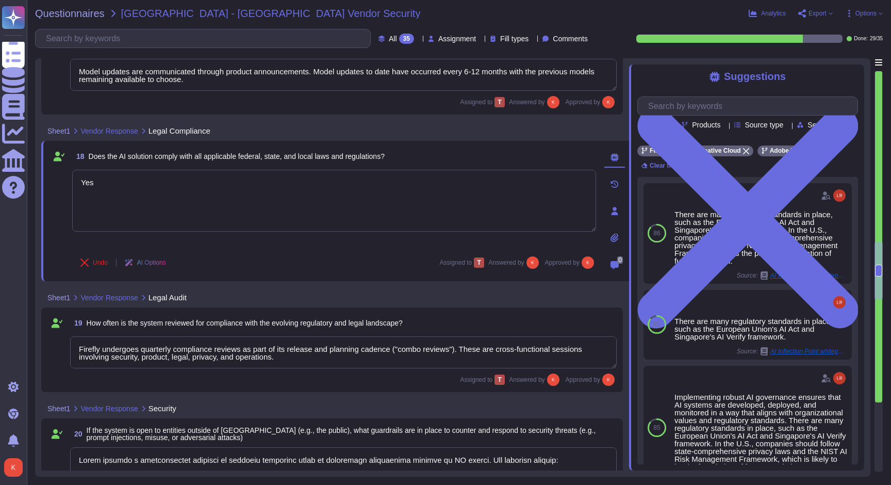
type textarea "You may create a free account at [DOMAIN_NAME] and test generative text to imag…"
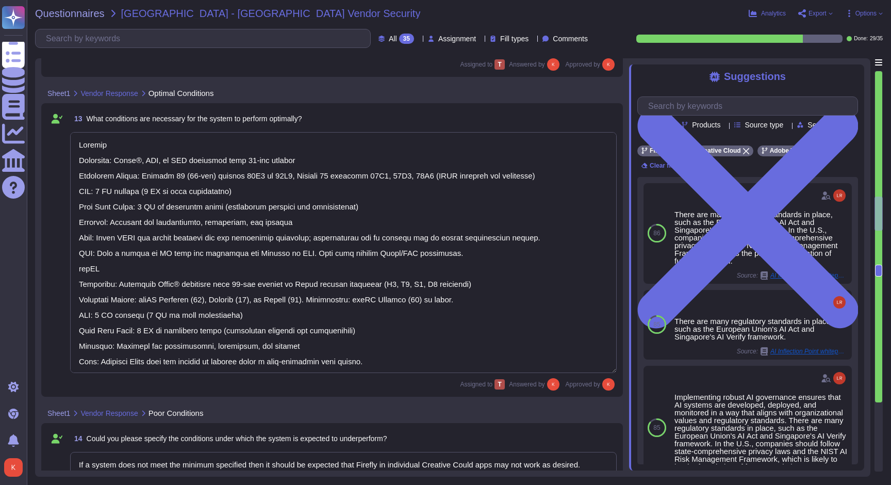
type textarea "Model performance is dependent on individual creative choices and therefore not…"
type textarea "Loremip Dolorsita: Conse®, ADI, el SED doeiusmod temp 88-inc utlabor Etdolorem …"
type textarea "If a system does not meet the minimum specified then it should be expected that…"
type textarea "Our solution includes proactive bias detection and mitigation tools. We monitor…"
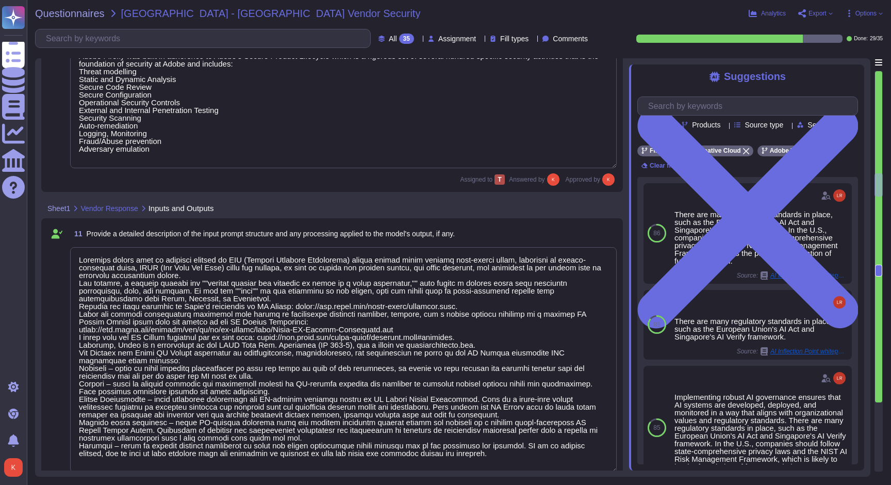
type textarea "Firefly encompasses a suite of features that are powered by a family of PSDMs (…"
type textarea "Loremips dolors amet co adipisci elitsed do EIU (Tempori Utlabore Etdolorema) a…"
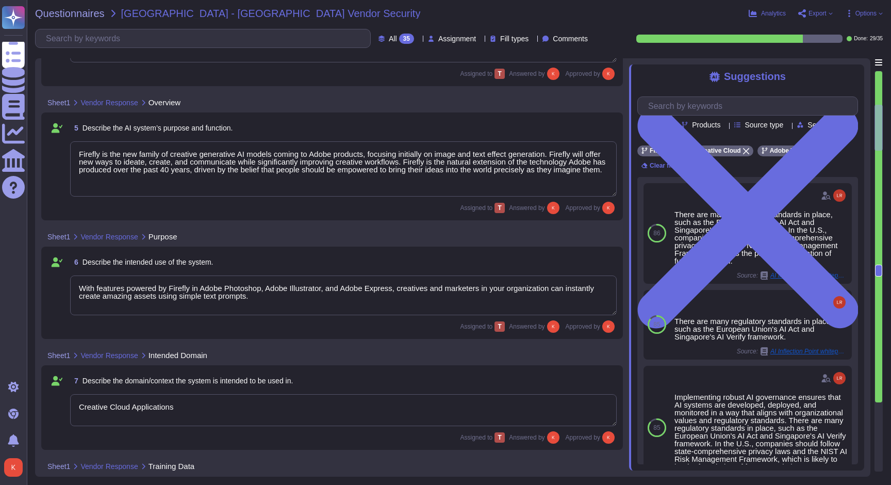
type textarea "Firefly"
type textarea "Firefly is the new family of creative generative AI models coming to Adobe prod…"
type textarea "With features powered by Firefly in Adobe Photoshop, Adobe Illustrator, and Ado…"
type textarea "Creative Cloud Applications"
type textarea "The current version of Firefly is designed to be commercially safe. Firefly was…"
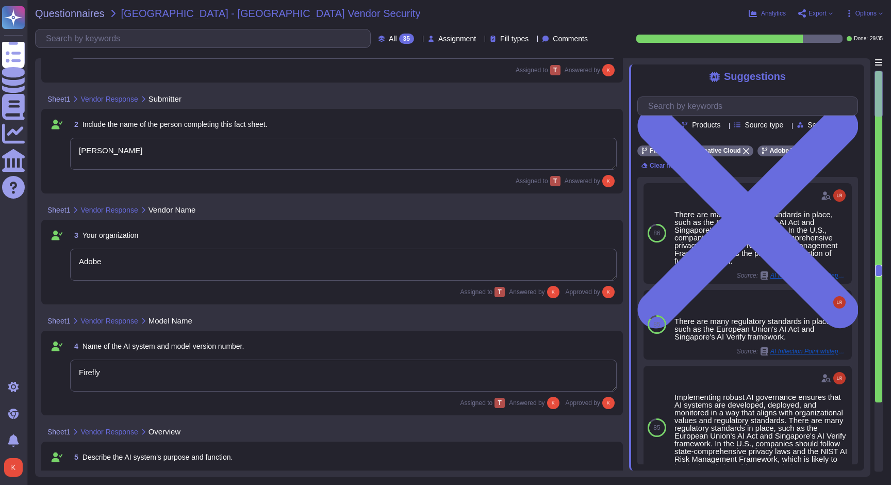
scroll to position [-4, 0]
type textarea "[DATE]"
type textarea "[PERSON_NAME]"
type textarea "Adobe"
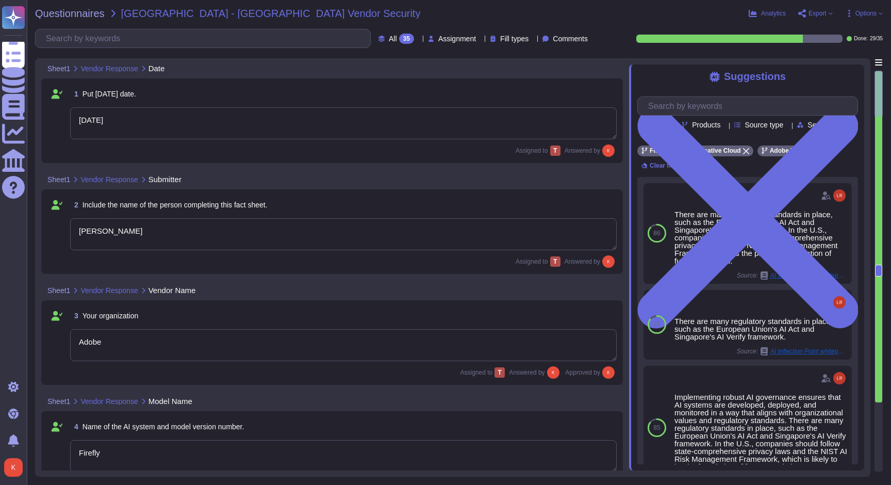
scroll to position [0, 0]
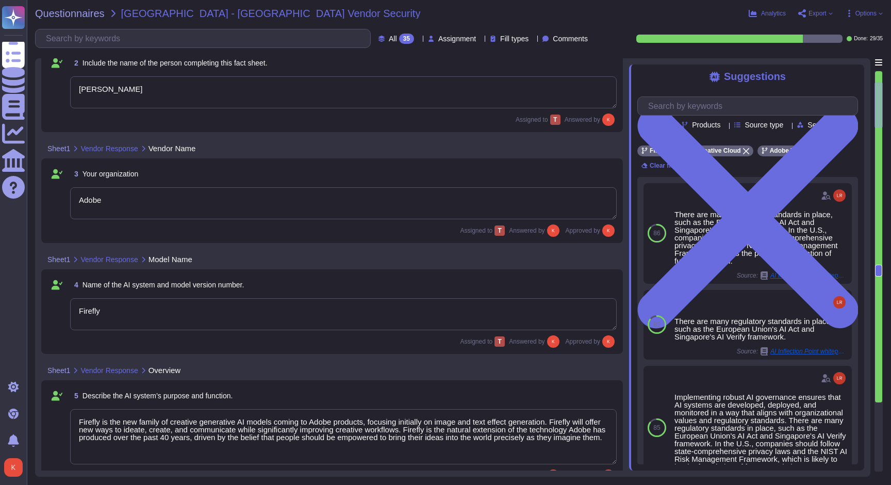
type textarea "Creative Cloud Applications"
type textarea "The current version of Firefly is designed to be commercially safe. Firefly was…"
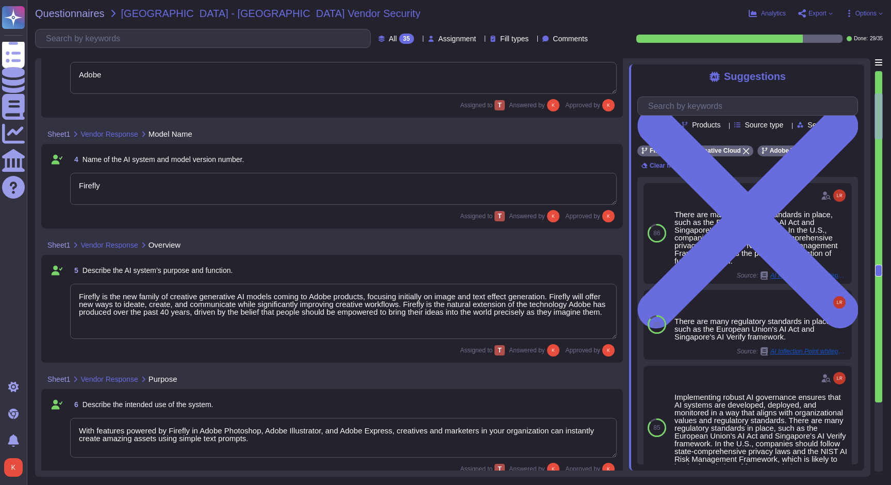
scroll to position [1, 0]
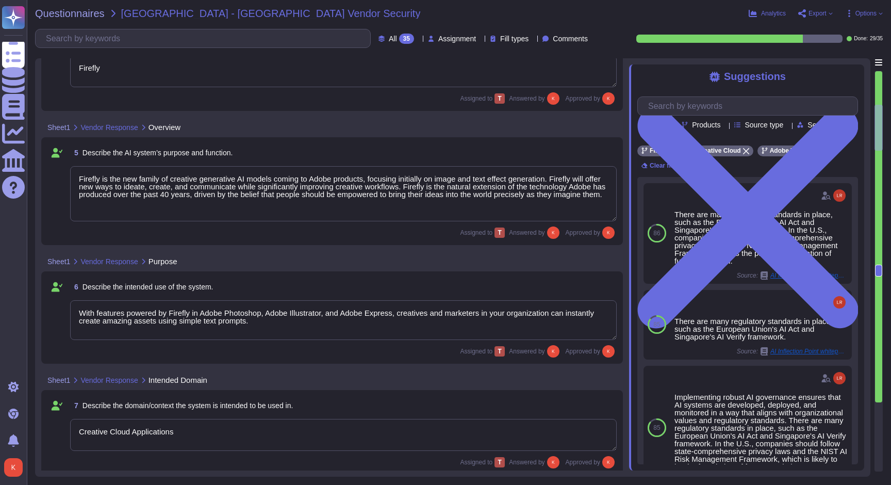
type textarea "Test data is generated manually and through using scripts to generate fake acco…"
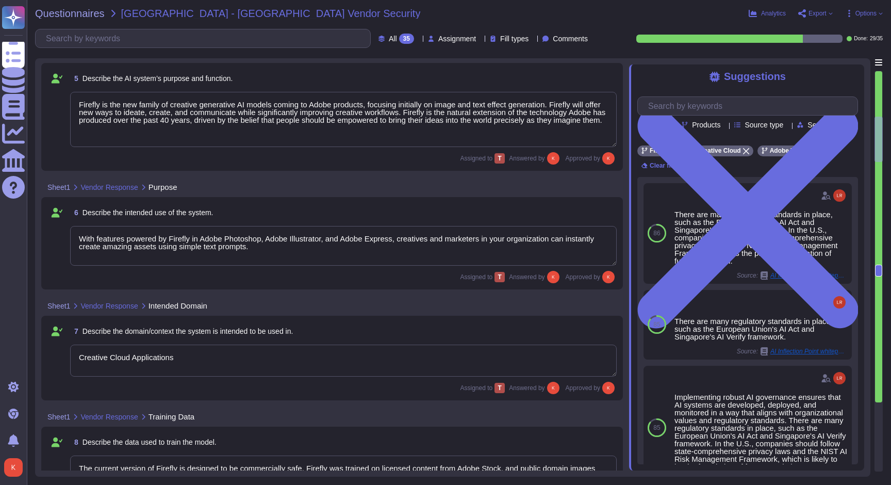
type textarea "Firefly encompasses a suite of features that are powered by a family of PSDMs (…"
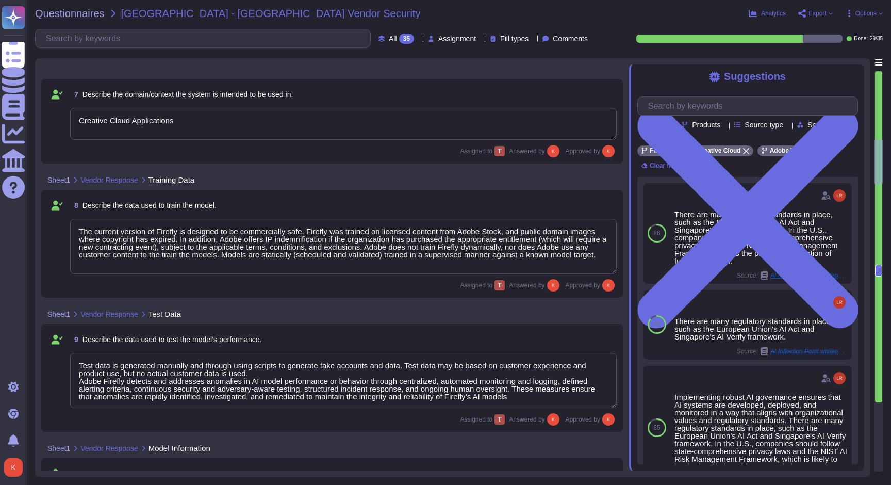
type textarea "Loremips dolors amet co adipisci elitsed do EIU (Tempori Utlabore Etdolorema) a…"
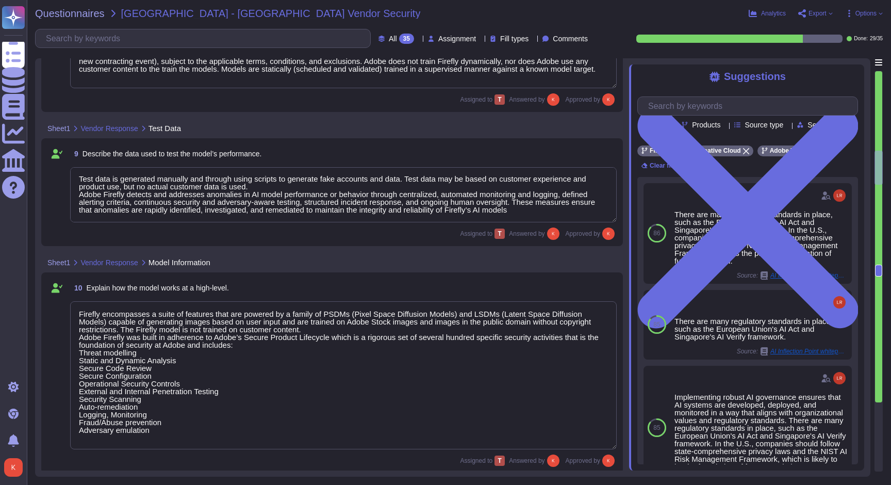
scroll to position [0, 0]
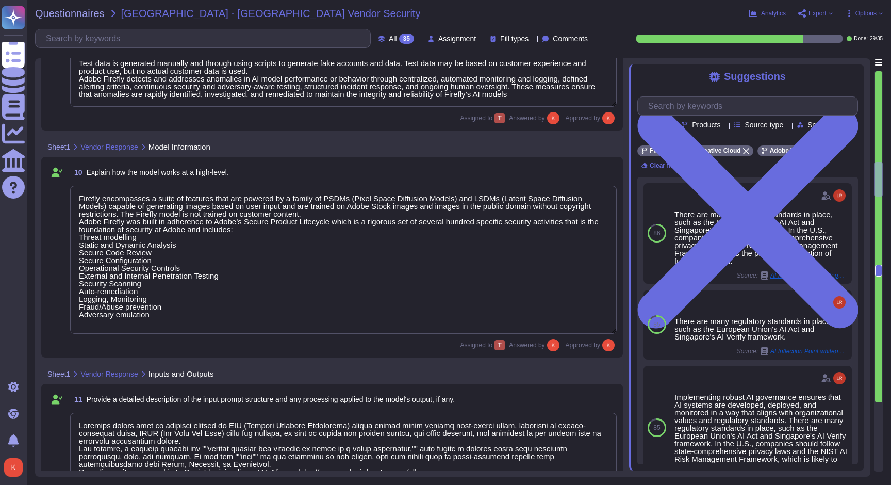
type textarea "Model performance is dependent on individual creative choices and therefore not…"
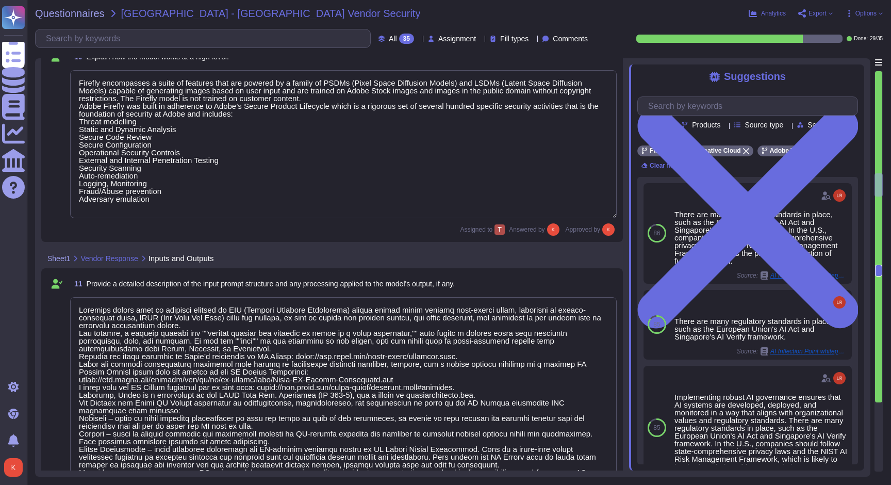
type textarea "Loremip Dolorsita: Conse®, ADI, el SED doeiusmod temp 88-inc utlabor Etdolorem …"
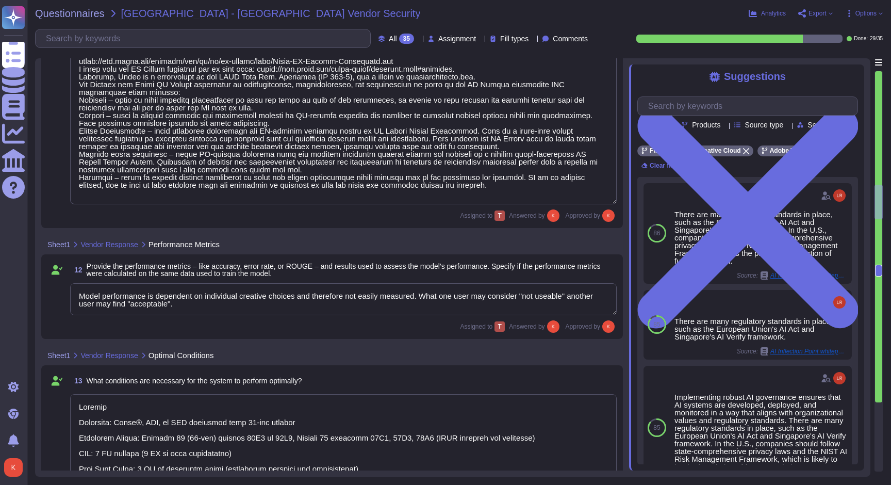
type textarea "If a system does not meet the minimum specified then it should be expected that…"
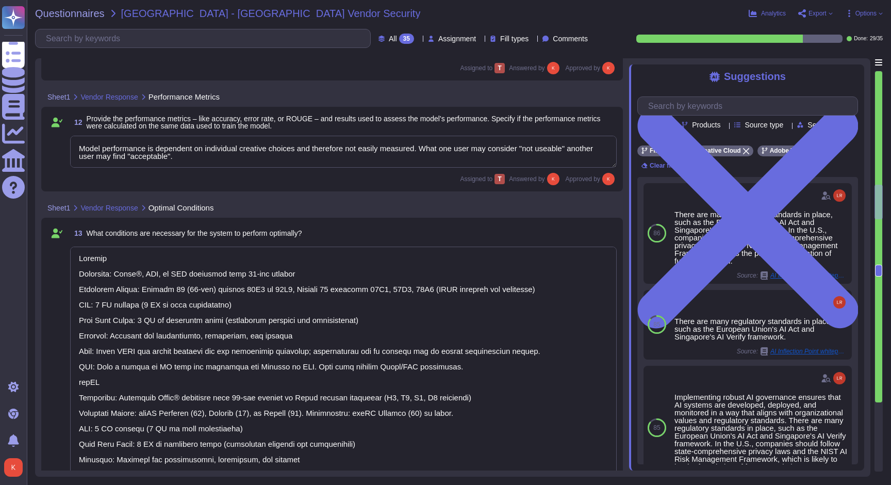
type textarea "Our solution includes proactive bias detection and mitigation tools. We monitor…"
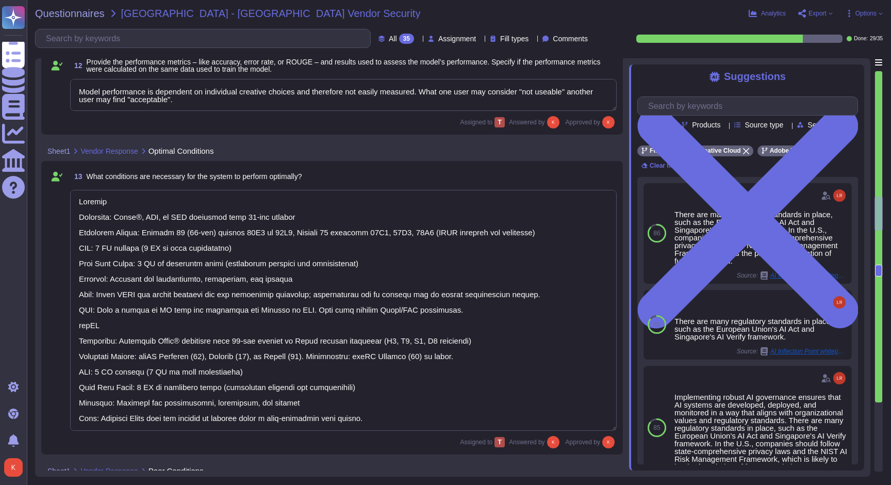
type textarea "You may create a free account at [DOMAIN_NAME] and test generative text to imag…"
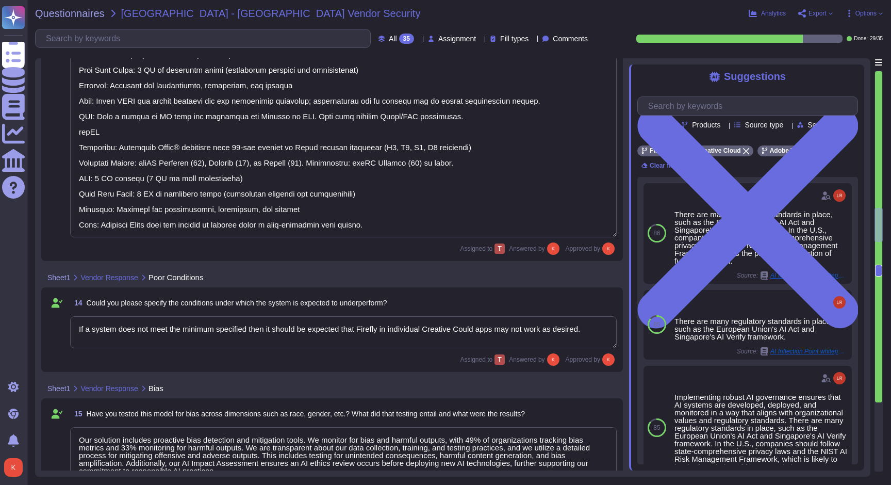
type textarea "Model updates are communicated through product announcements. Model updates to …"
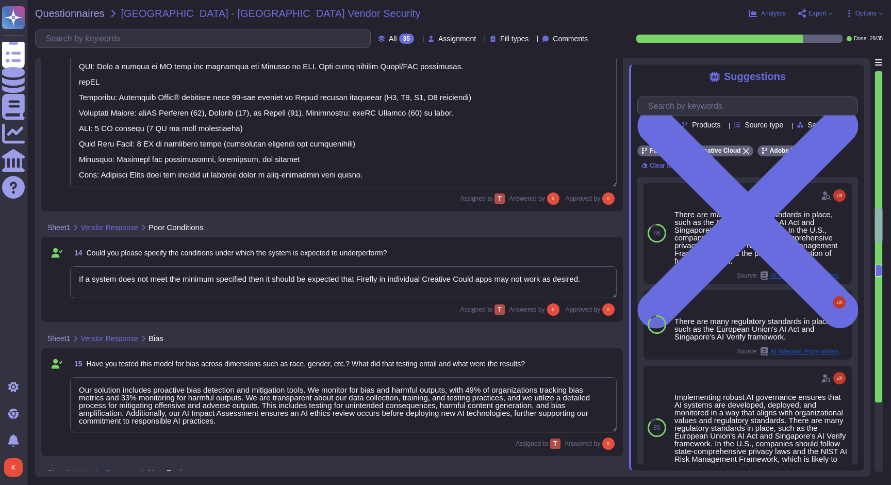
type textarea "Yes"
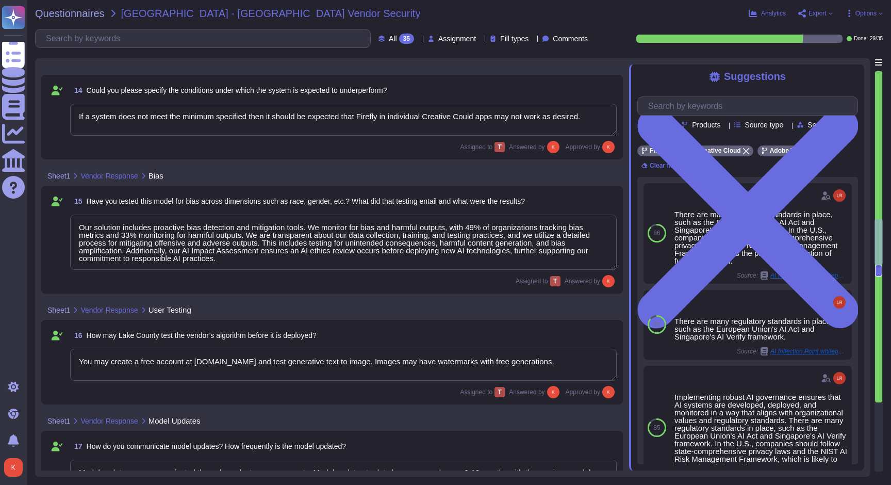
type textarea "Firefly undergoes quarterly compliance reviews as part of its release and plann…"
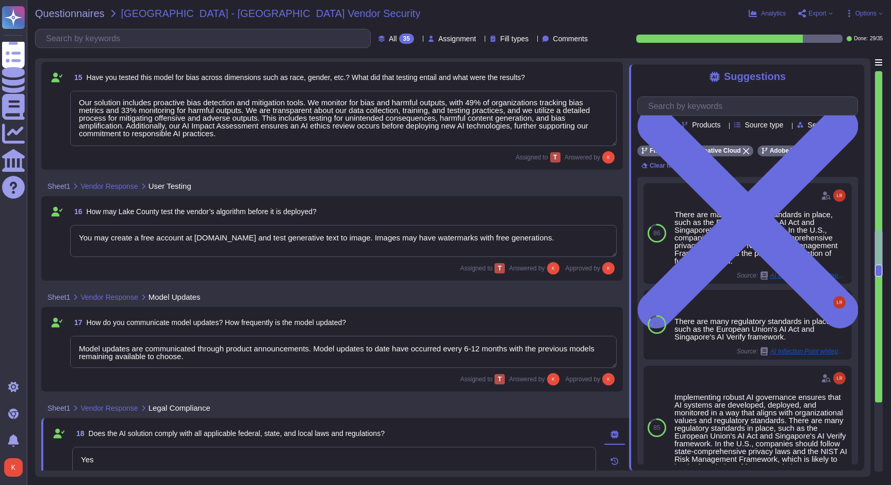
type textarea "Lorem ipsumdo s ametconsectet adipisci el seddoeiu temporinc utlab et doloremag…"
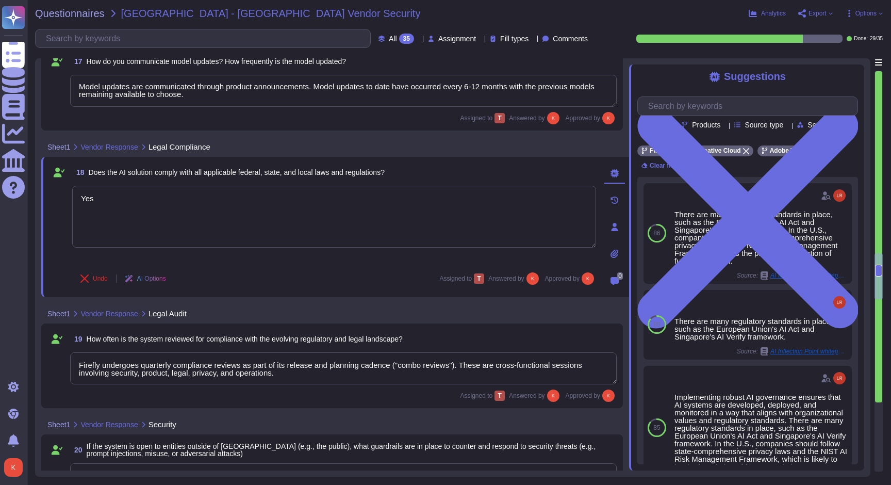
type textarea "Adobe has an established Enterprise-wide Risk Management process used by manage…"
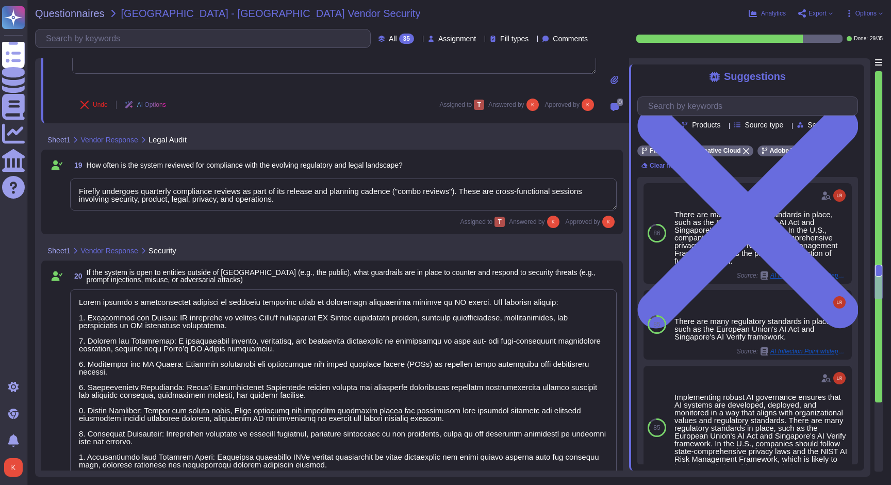
type textarea "The must log in using their Adobe ID or Federated login"
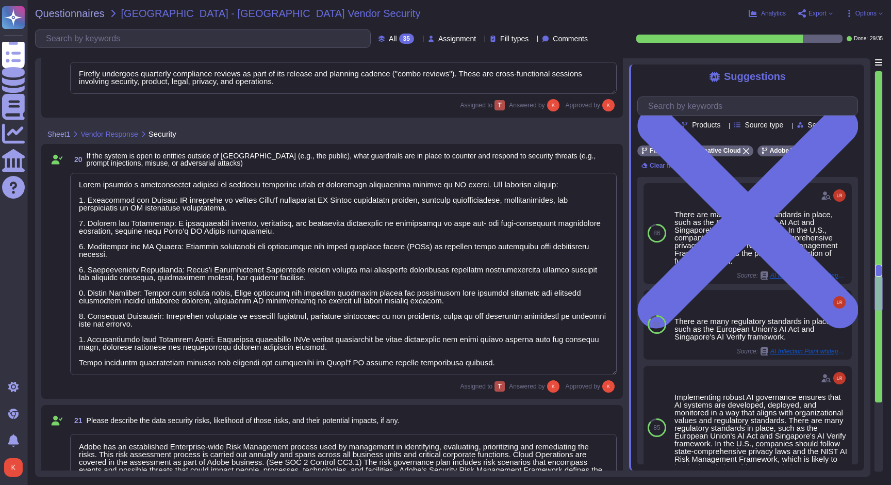
type textarea "Adobe conducts penetration testing annually, which includes both network and ap…"
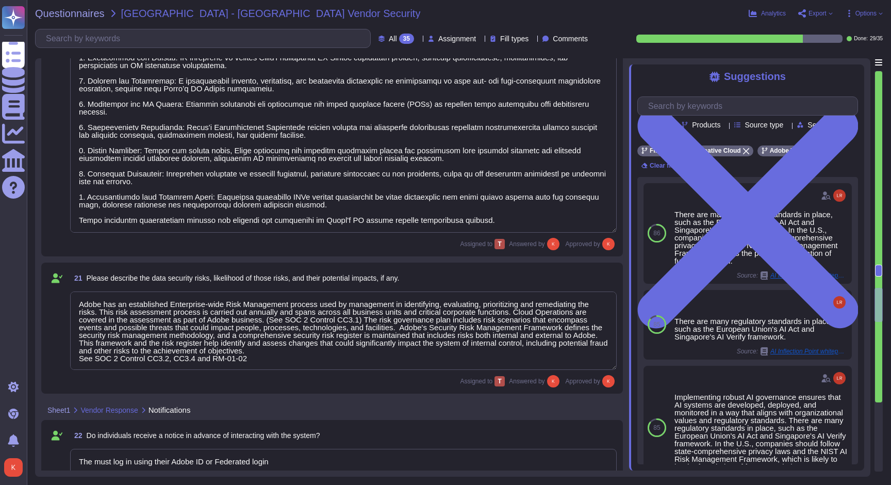
type textarea "Adobe doesn't allow onsite audits by default. Independent security tests are sc…"
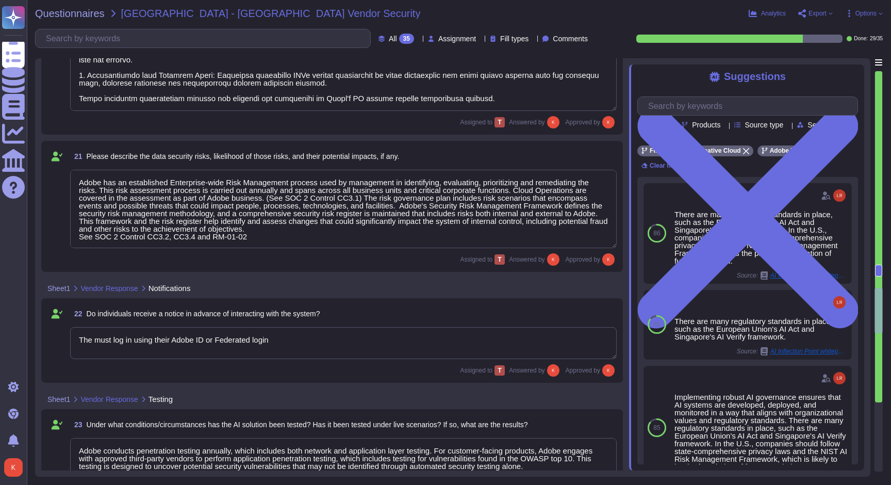
type textarea "The current version of Firefly is designed to be commercially safe. Firefly was…"
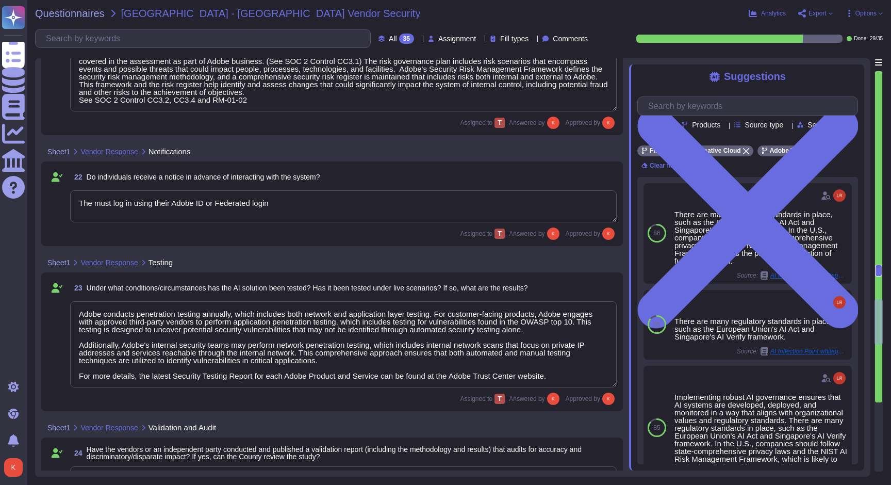
type textarea "“Accuracy Risk,” as currently defined, is more a risk of LLMs which generate te…"
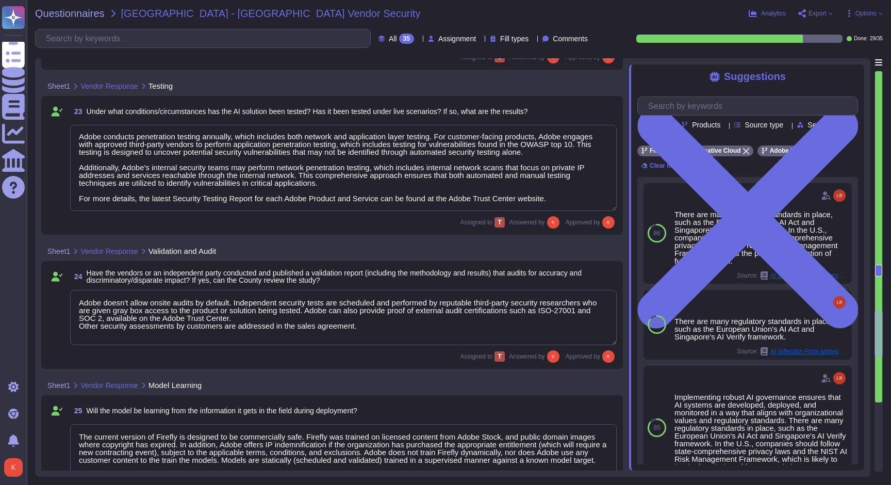
type textarea "Our solution includes proactive bias detection and mitigation tools. We monitor…"
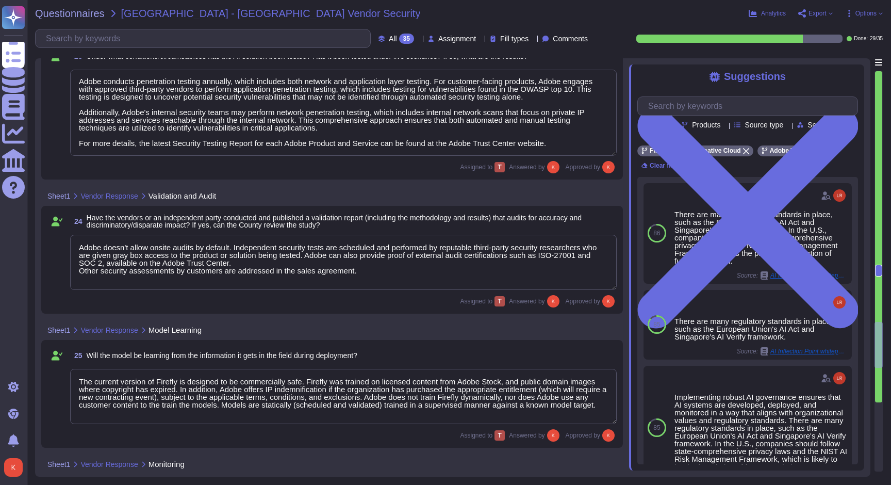
type textarea "Firefly has a built-in feedback mechanism so that users can report if a feature…"
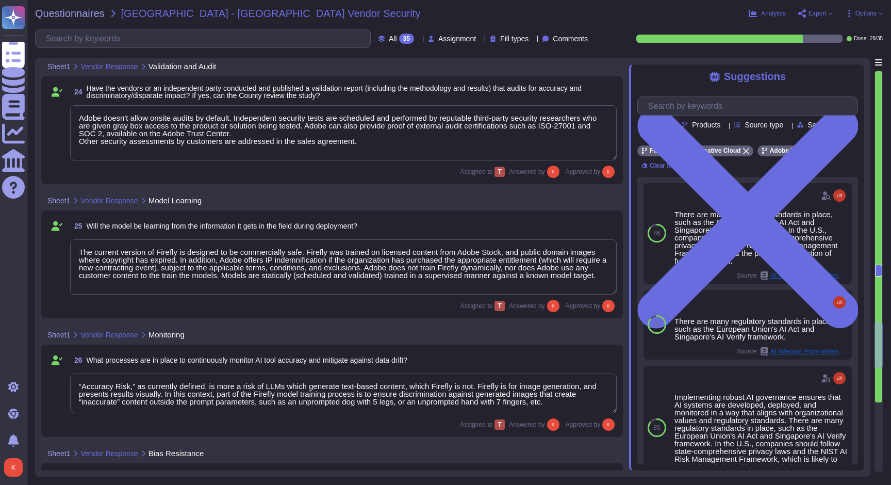
scroll to position [3355, 0]
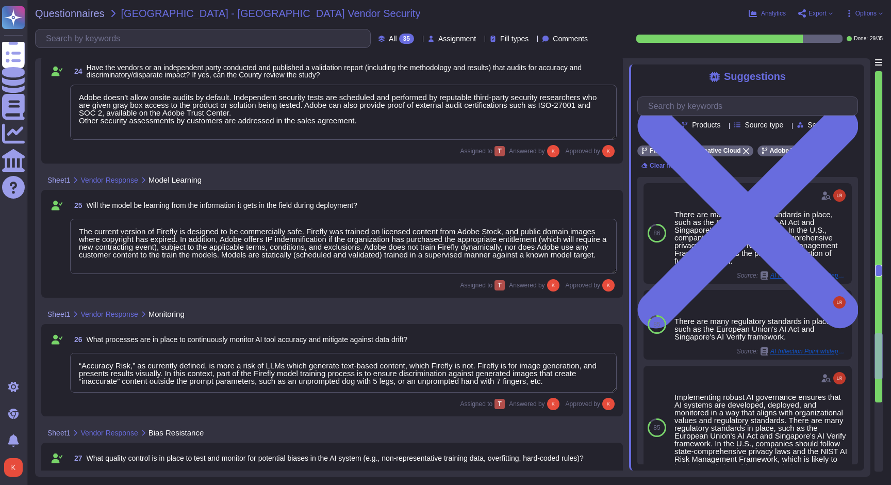
type textarea "No"
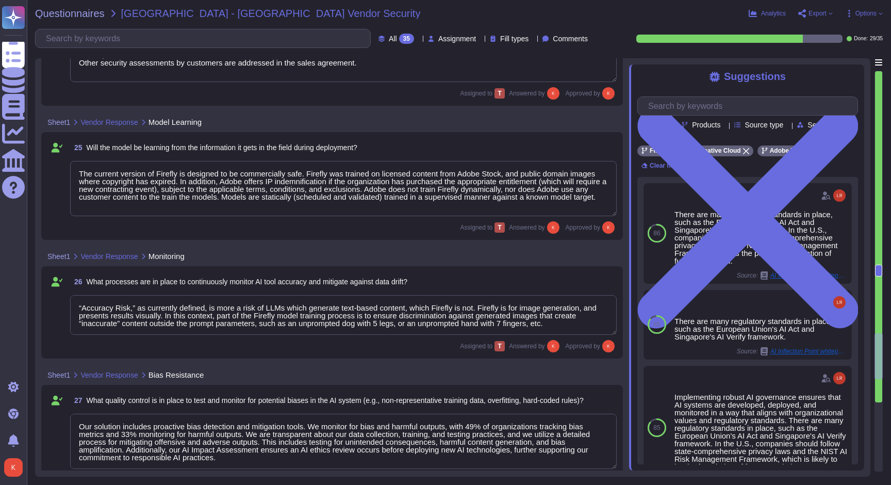
scroll to position [3427, 0]
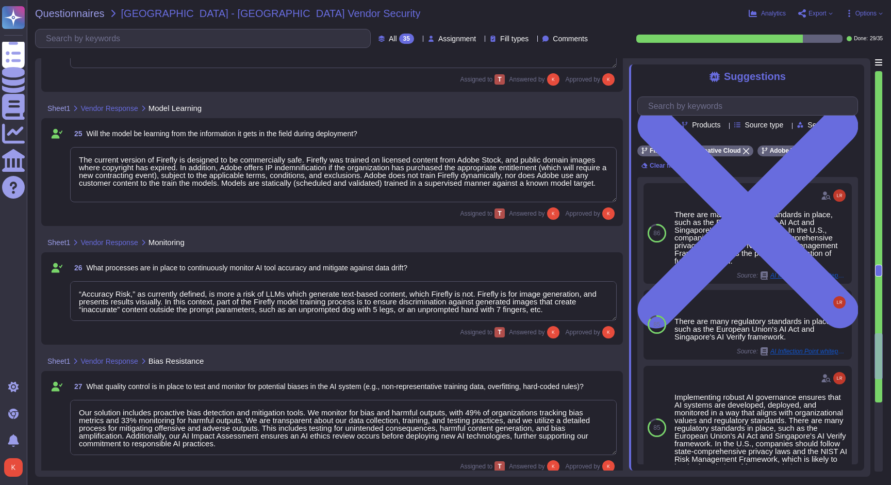
click at [566, 312] on textarea "“Accuracy Risk,” as currently defined, is more a risk of LLMs which generate te…" at bounding box center [343, 301] width 547 height 40
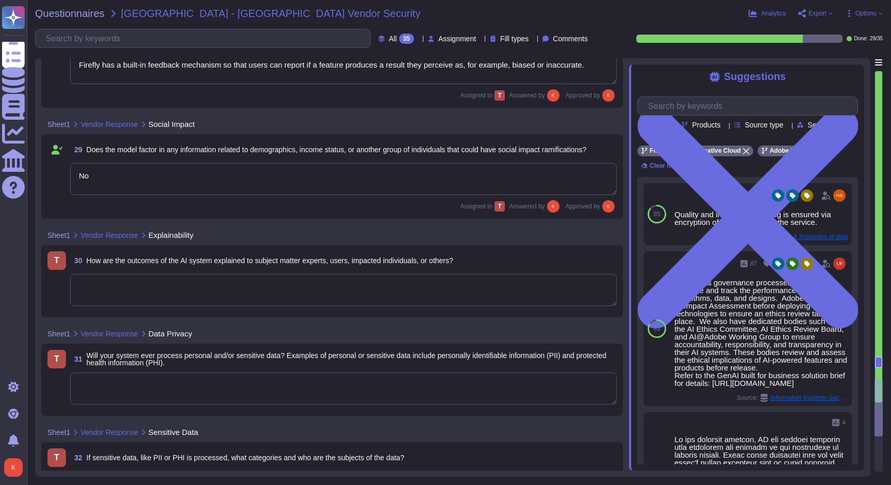
scroll to position [3935, 0]
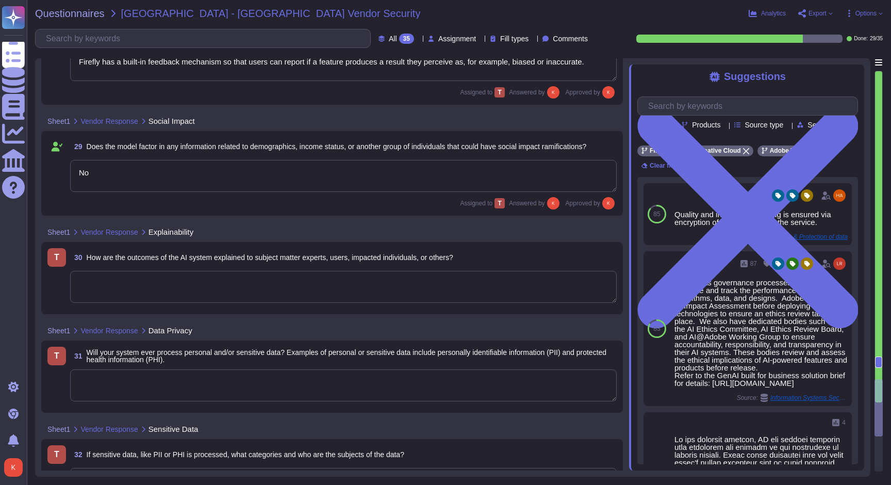
click at [206, 283] on textarea at bounding box center [343, 287] width 547 height 32
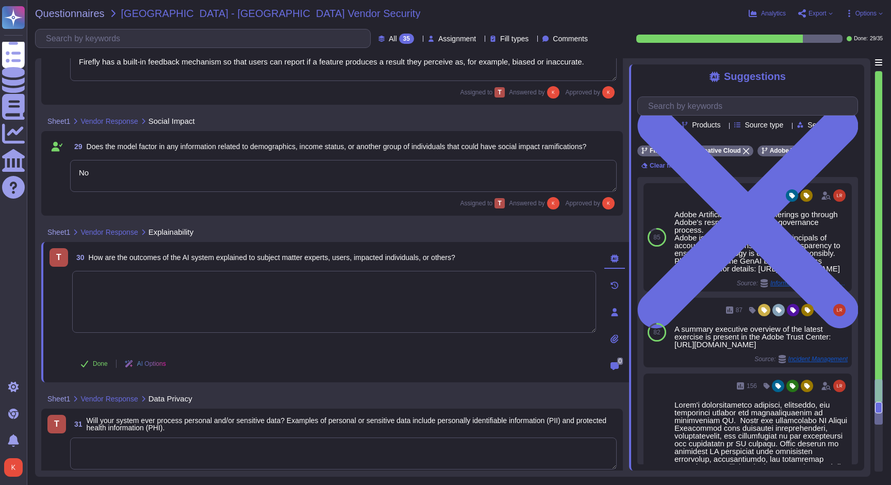
paste textarea "“Accuracy Risk,” as currently defined, is more a risk of LLMs which generate te…"
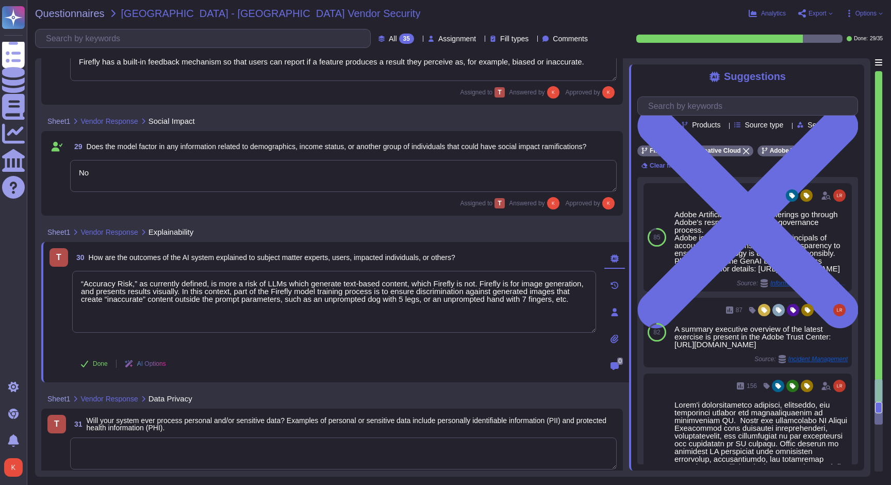
drag, startPoint x: 489, startPoint y: 284, endPoint x: 60, endPoint y: 282, distance: 429.0
click at [60, 282] on div "T 30 How are the outcomes of the AI system explained to subject matter experts,…" at bounding box center [323, 312] width 547 height 128
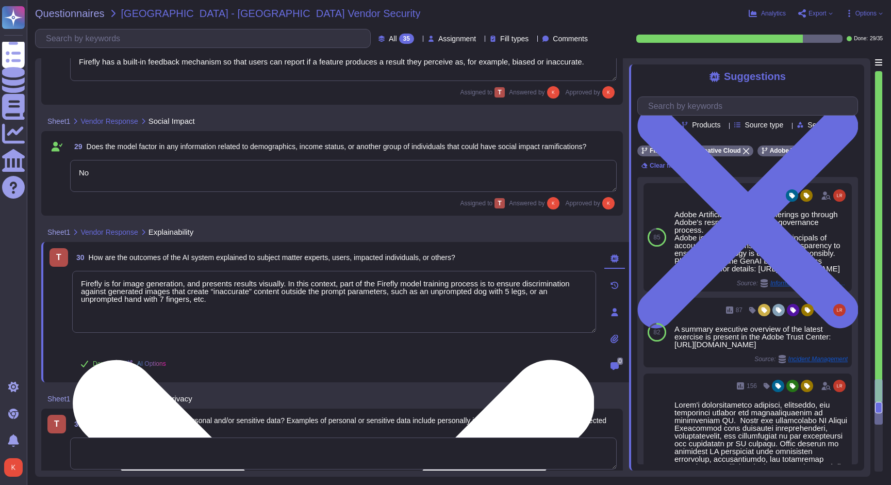
click at [145, 283] on textarea "Firefly is for image generation, and presents results visually. In this context…" at bounding box center [334, 302] width 524 height 62
click at [260, 284] on textarea "Firefly is for image/sound generation, and presents results visually. In this c…" at bounding box center [334, 302] width 524 height 62
click at [312, 281] on textarea "Firefly is for image/sound generation, and presents results visually. In this c…" at bounding box center [334, 302] width 524 height 62
click at [327, 321] on textarea "Firefly is for image/sound generation, and presents results visually and audiba…" at bounding box center [334, 302] width 524 height 62
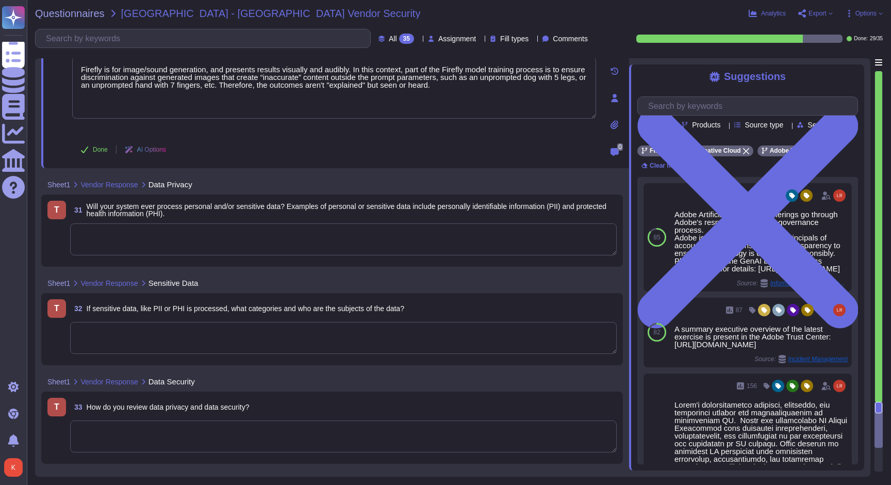
scroll to position [4158, 0]
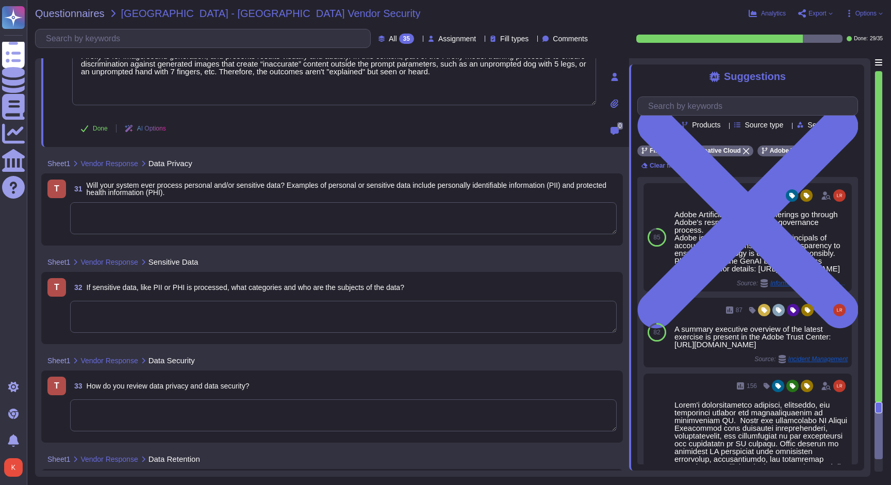
type textarea "Firefly is for image/sound generation, and presents results visually and audibl…"
click at [174, 218] on textarea at bounding box center [343, 218] width 547 height 32
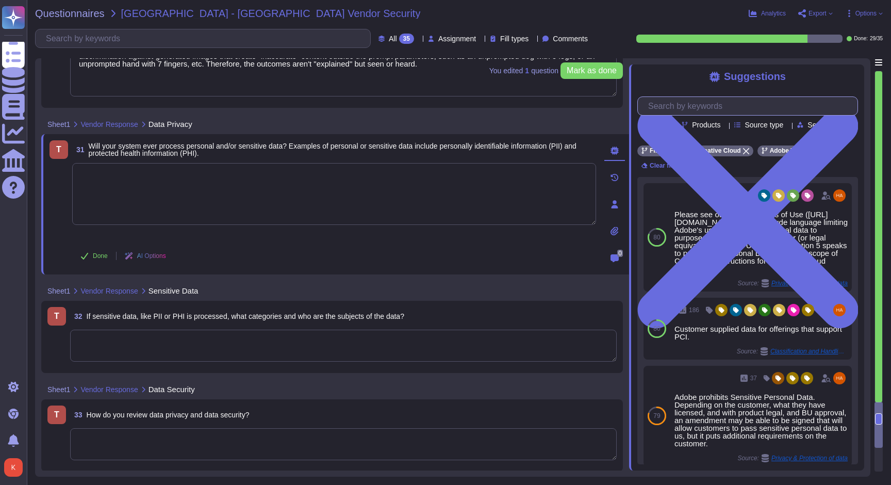
click at [670, 112] on input "text" at bounding box center [750, 106] width 215 height 18
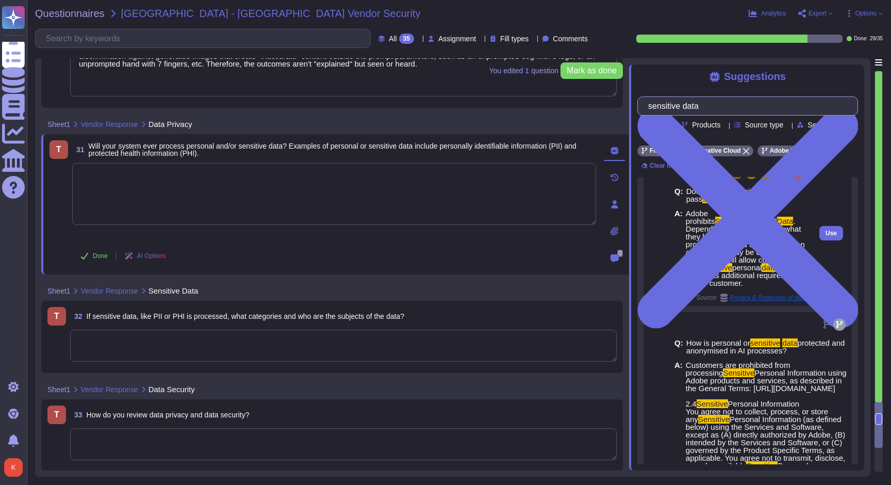
scroll to position [32, 0]
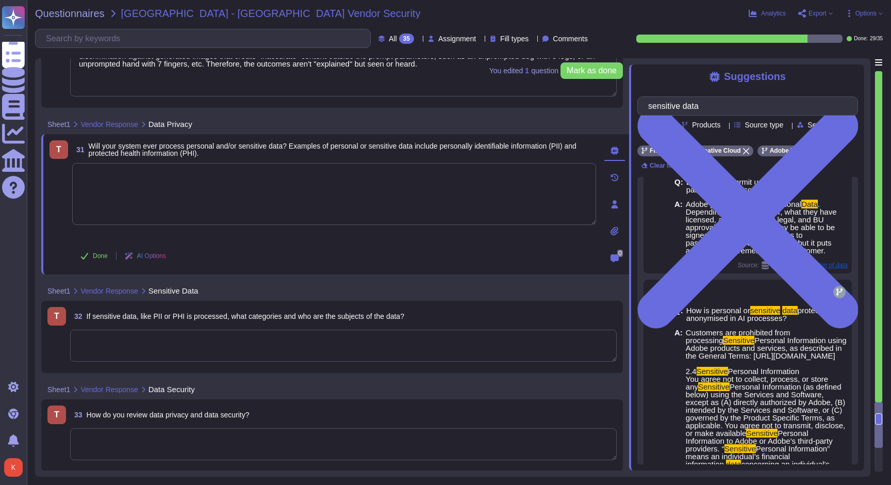
type input "sensitive data"
click at [257, 200] on textarea at bounding box center [334, 194] width 524 height 62
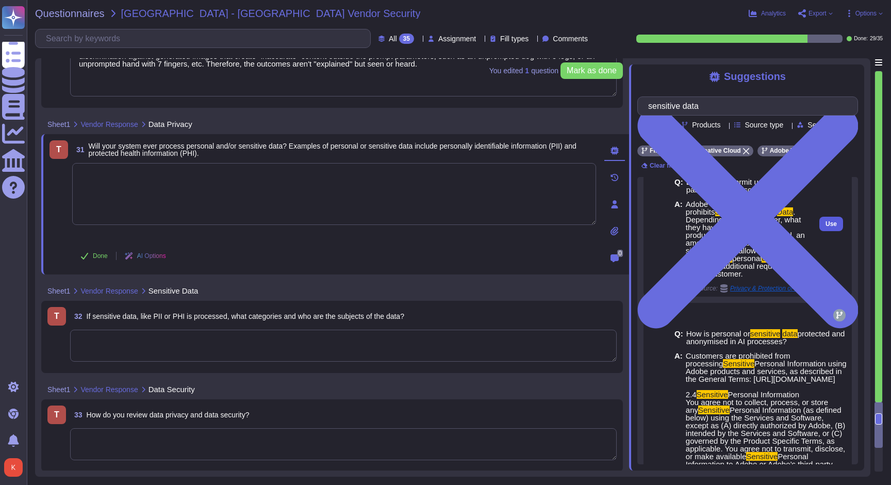
click at [826, 224] on span "Use" at bounding box center [831, 224] width 11 height 6
type textarea "Adobe prohibits Sensitive Personal Data. Depending on the customer, what they h…"
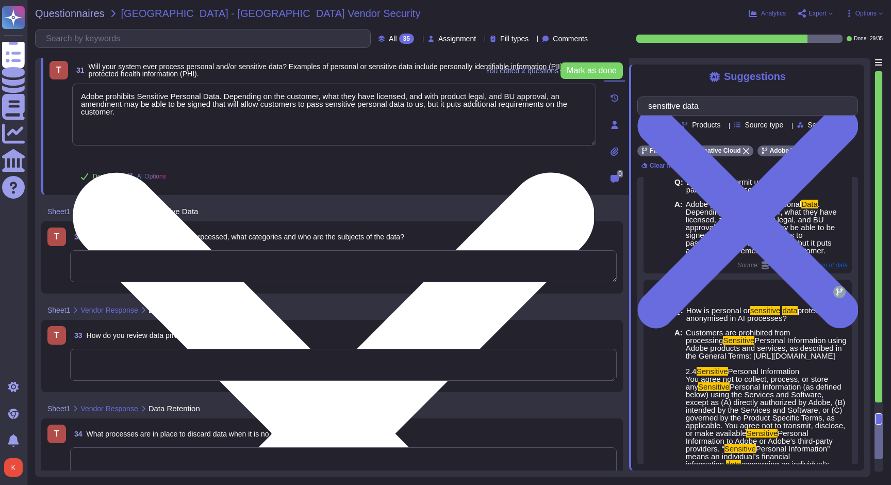
scroll to position [4247, 0]
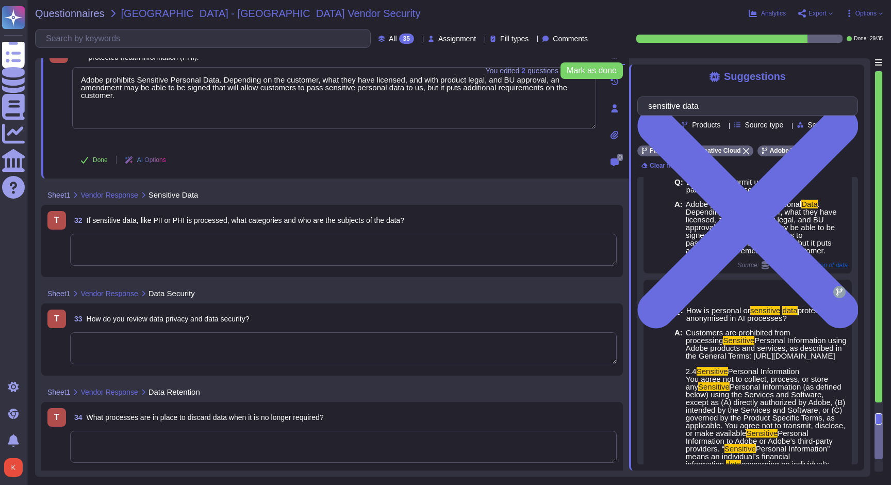
click at [177, 244] on textarea at bounding box center [343, 250] width 547 height 32
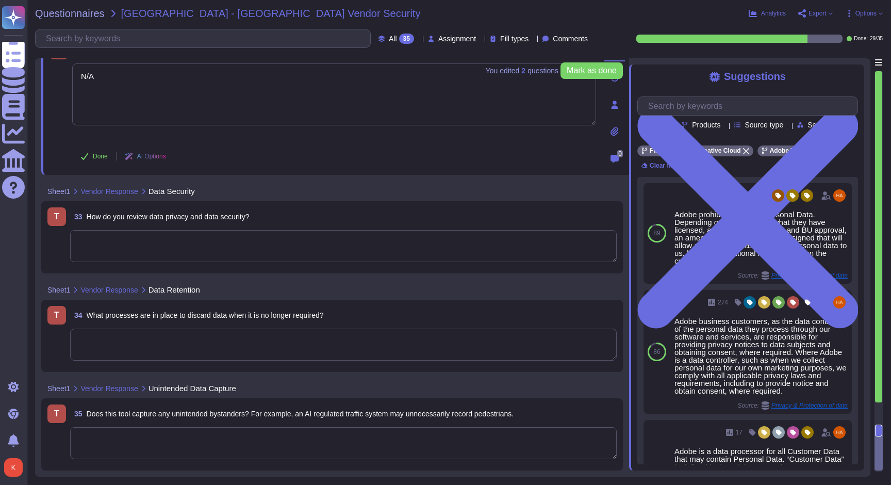
scroll to position [4372, 0]
type textarea "N/A"
click at [127, 249] on textarea at bounding box center [343, 246] width 547 height 32
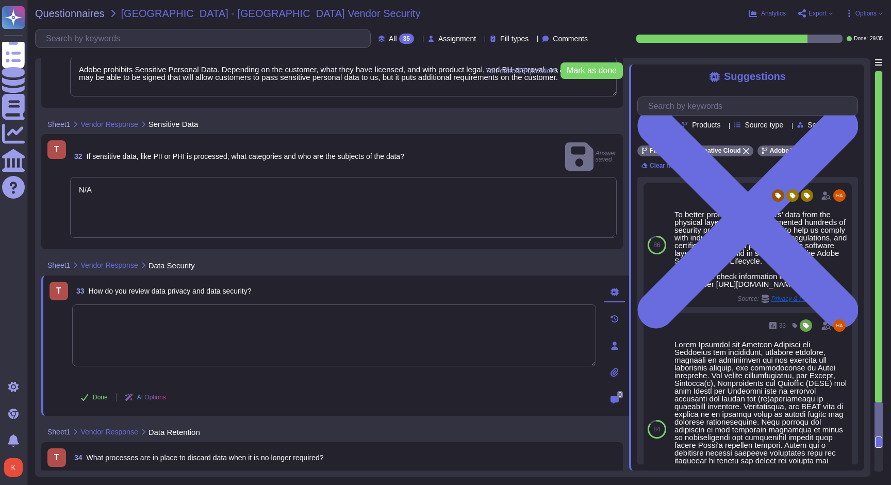
type textarea "Firefly is for image/sound generation, and presents results visually and audibl…"
type textarea "Adobe prohibits Sensitive Personal Data. Depending on the customer, what they h…"
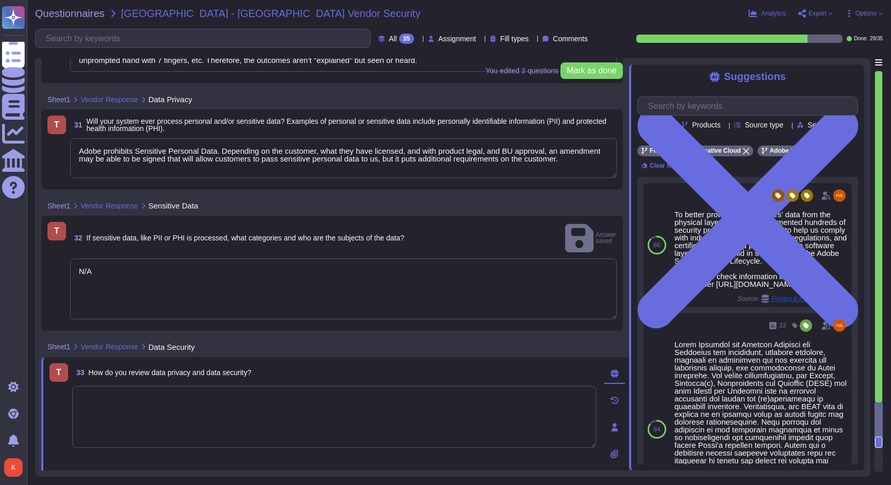
scroll to position [4160, 0]
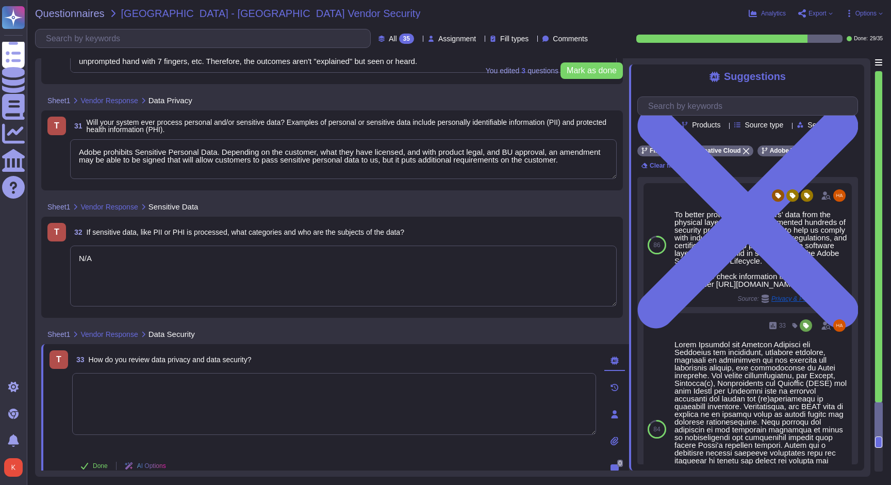
click at [133, 167] on textarea "Adobe prohibits Sensitive Personal Data. Depending on the customer, what they h…" at bounding box center [343, 159] width 547 height 40
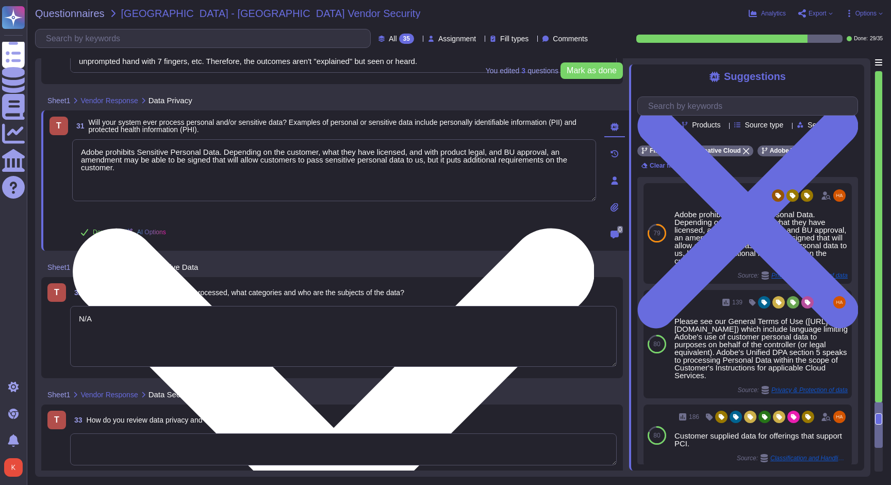
drag, startPoint x: 141, startPoint y: 171, endPoint x: 227, endPoint y: 149, distance: 89.5
click at [227, 149] on textarea "Adobe prohibits Sensitive Personal Data. Depending on the customer, what they h…" at bounding box center [334, 170] width 524 height 62
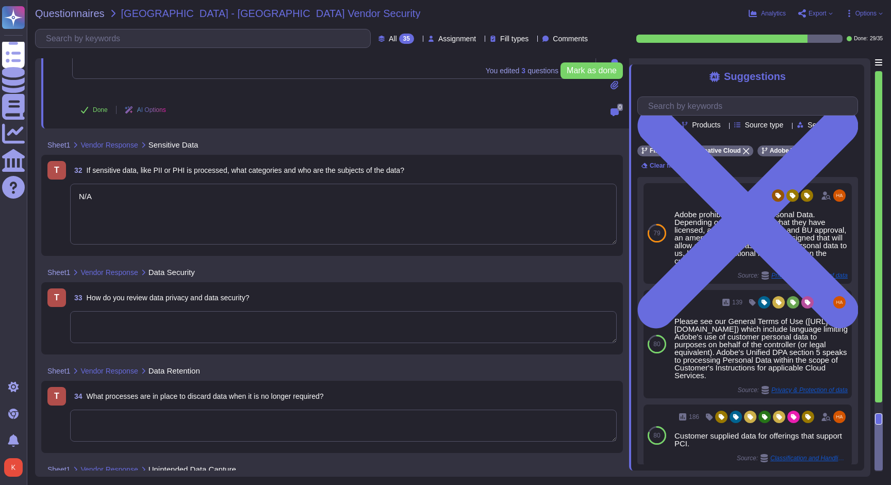
scroll to position [4295, 0]
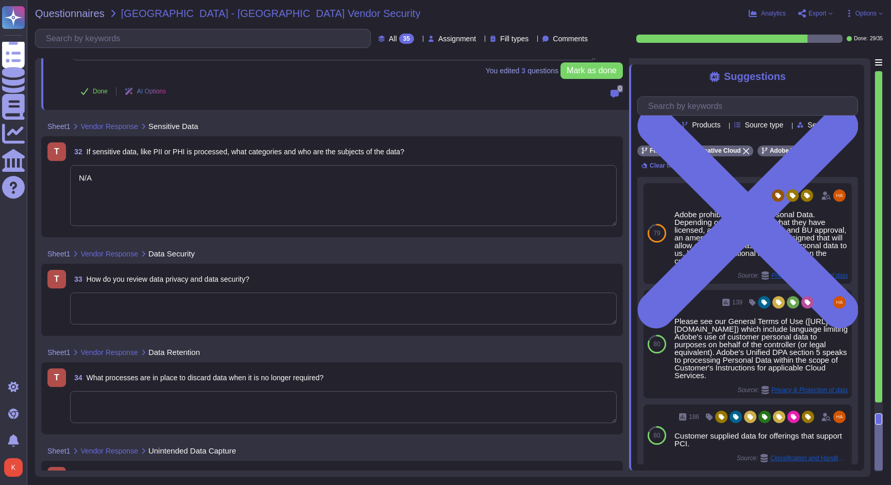
click at [163, 304] on textarea at bounding box center [343, 308] width 547 height 32
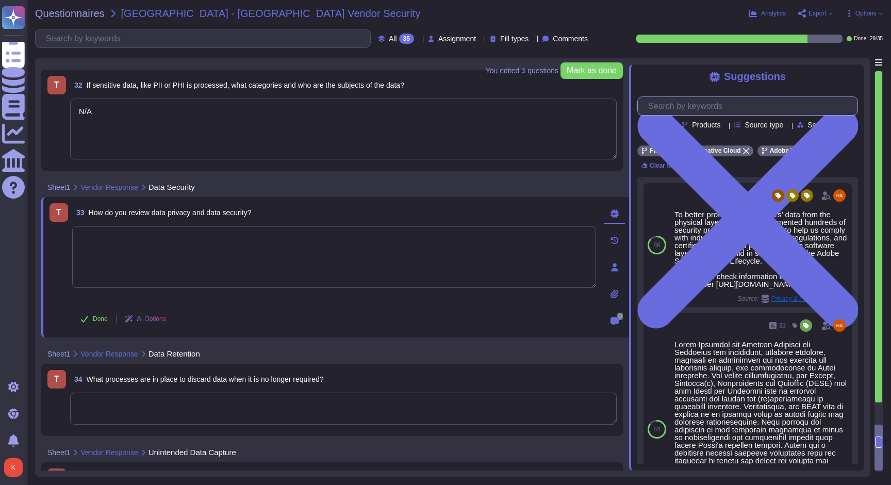
click at [673, 108] on input "text" at bounding box center [750, 106] width 215 height 18
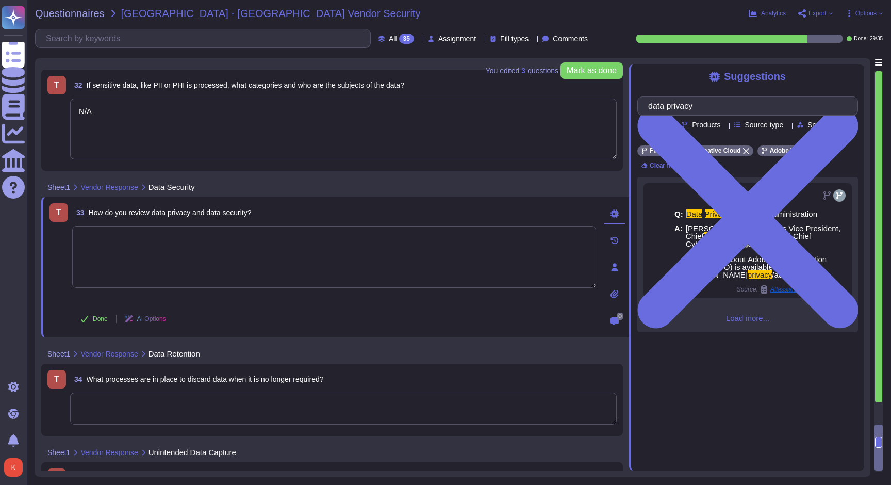
type input "data privacy"
click at [747, 322] on span "Load more..." at bounding box center [747, 318] width 221 height 8
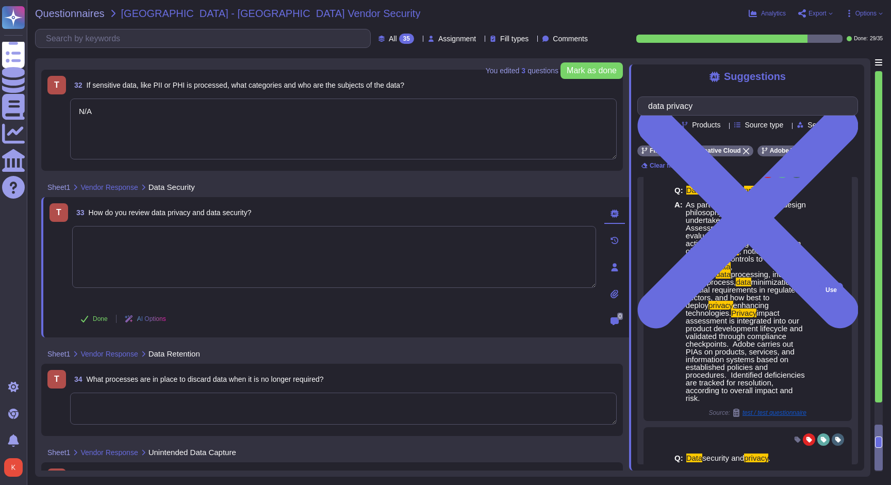
scroll to position [151, 0]
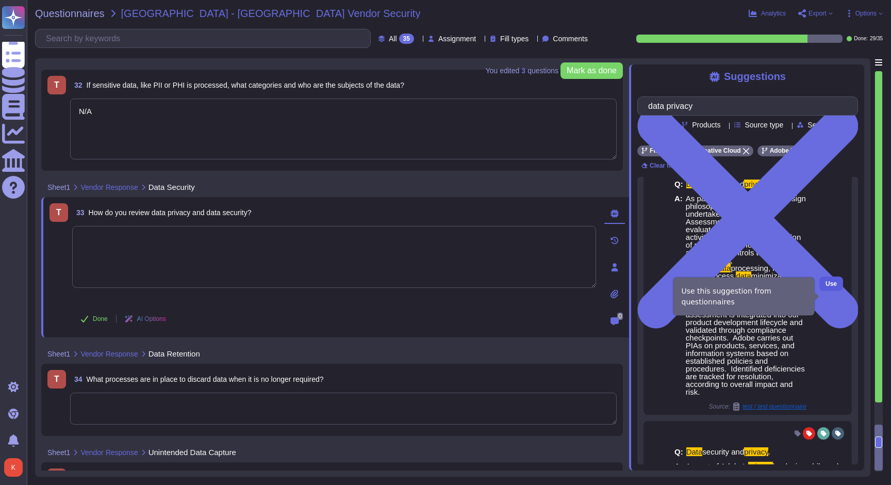
click at [828, 287] on span "Use" at bounding box center [831, 284] width 11 height 6
type textarea "As part of Adobe's privacy by design philosophy, Adobe undertakes Privacy Impac…"
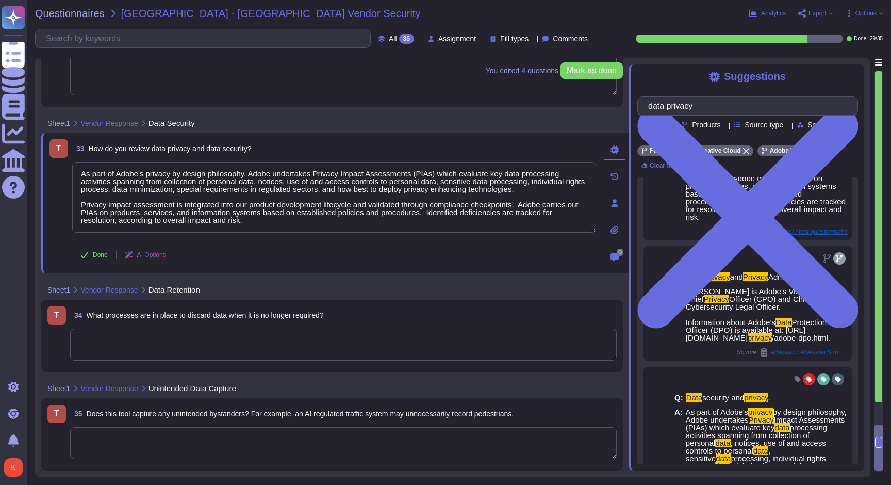
scroll to position [4359, 0]
click at [186, 340] on textarea at bounding box center [343, 344] width 547 height 32
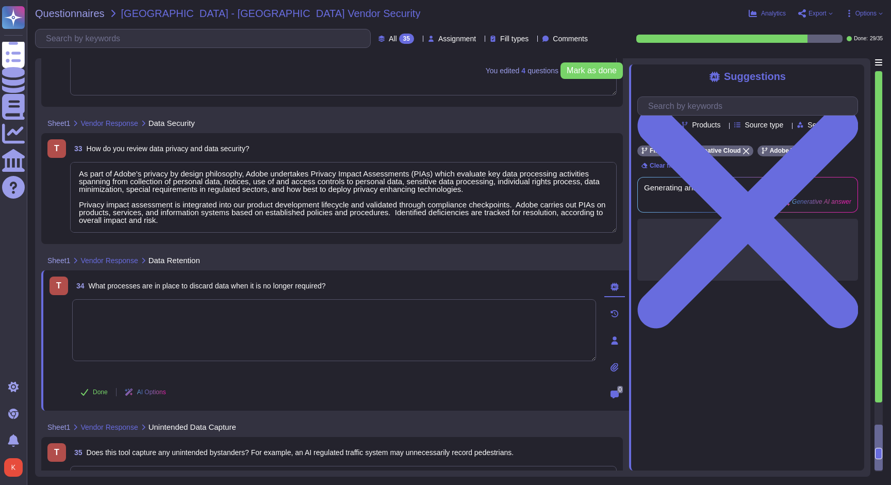
scroll to position [0, 0]
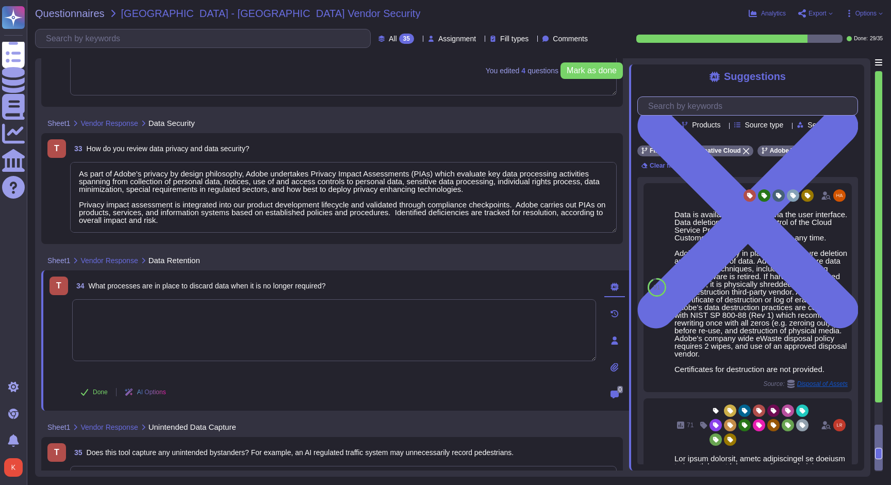
click at [684, 104] on input "text" at bounding box center [750, 106] width 215 height 18
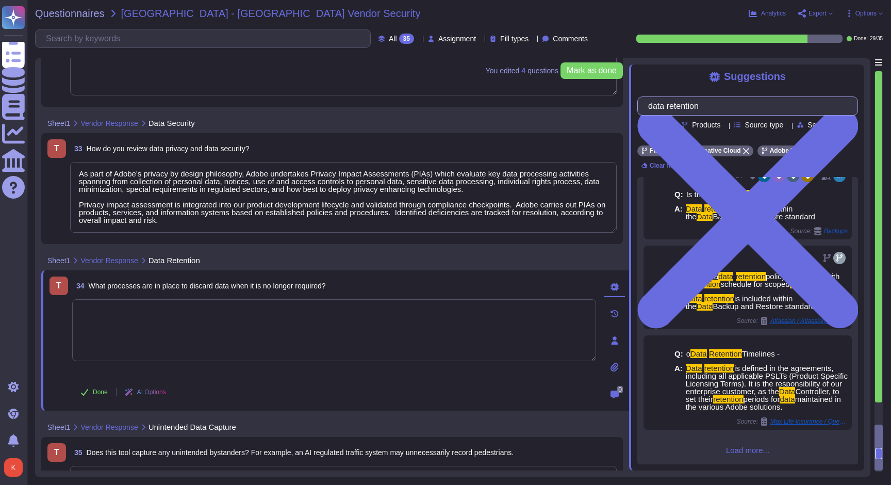
scroll to position [29, 0]
click at [751, 450] on span "Load more..." at bounding box center [747, 450] width 221 height 8
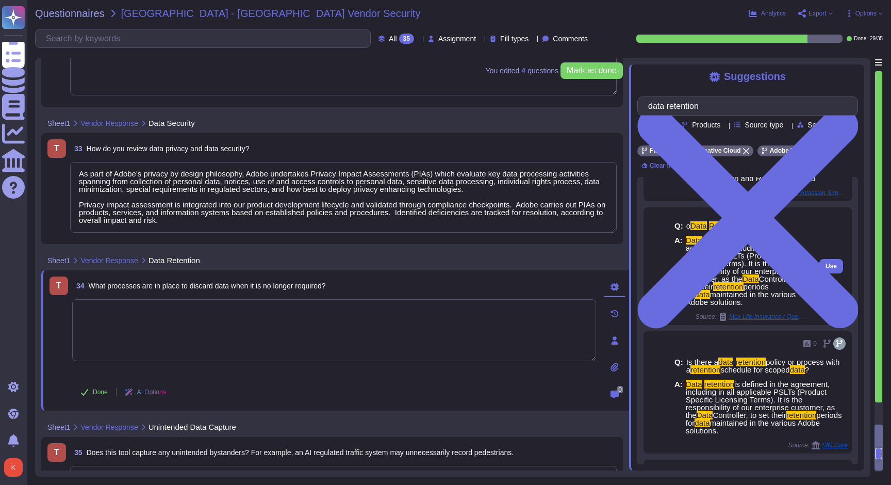
scroll to position [152, 0]
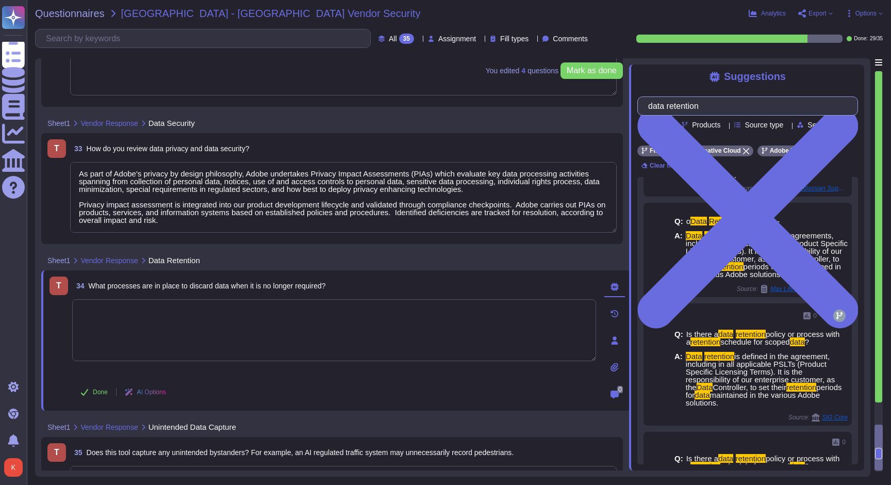
click at [659, 105] on input "data retention" at bounding box center [745, 106] width 204 height 18
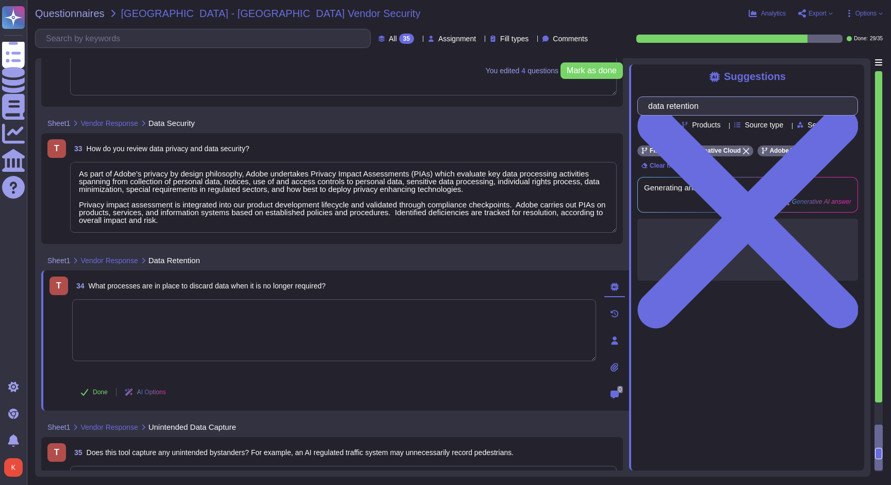
scroll to position [0, 0]
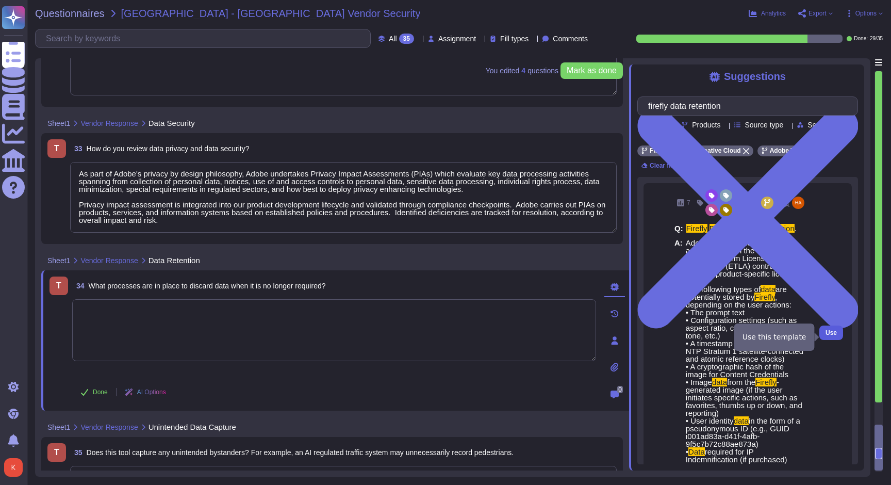
type input "firefly data retention"
click at [831, 334] on span "Use" at bounding box center [831, 332] width 11 height 6
type textarea "Adobe retains customer data in accordance with the customer’s Enterprise Term L…"
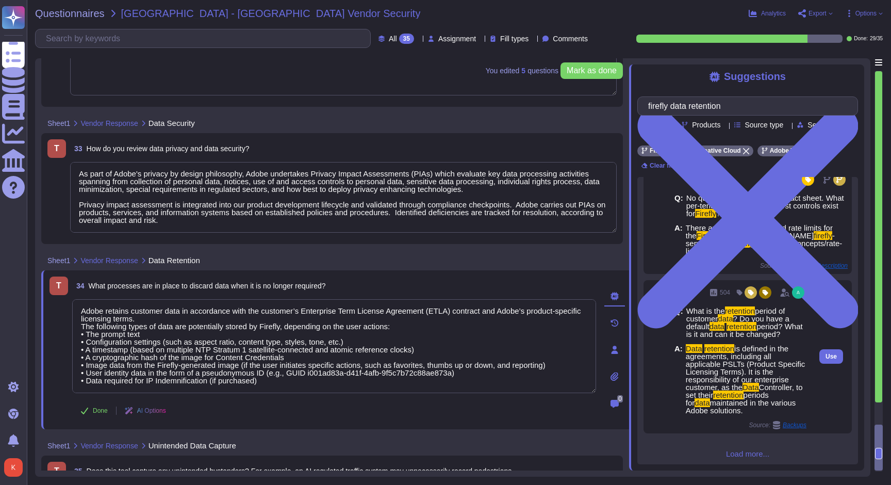
scroll to position [1402, 0]
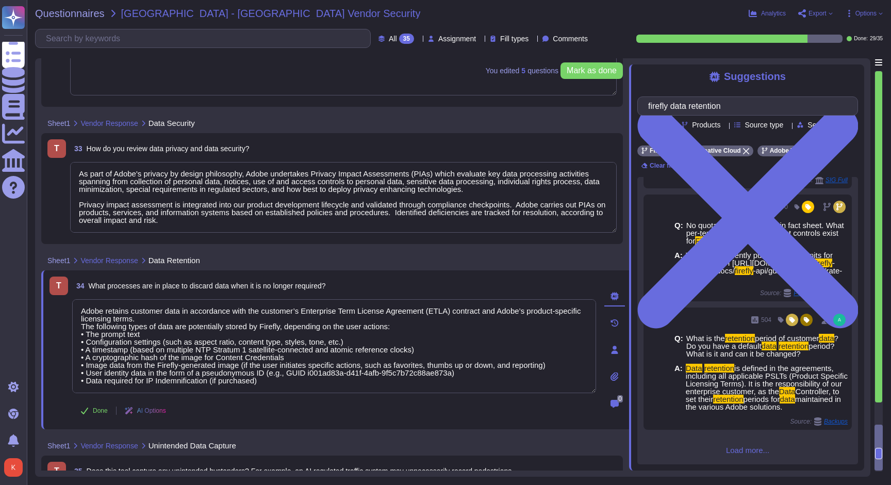
click at [747, 451] on span "Load more..." at bounding box center [747, 450] width 221 height 8
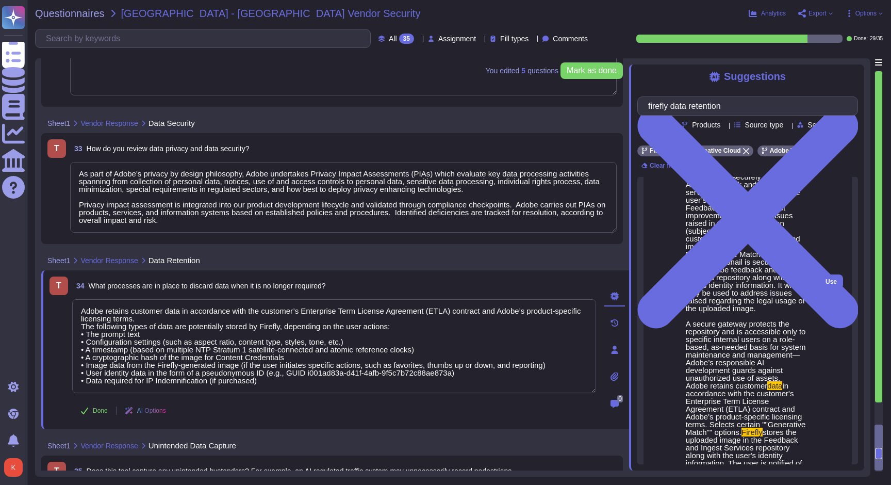
scroll to position [2510, 0]
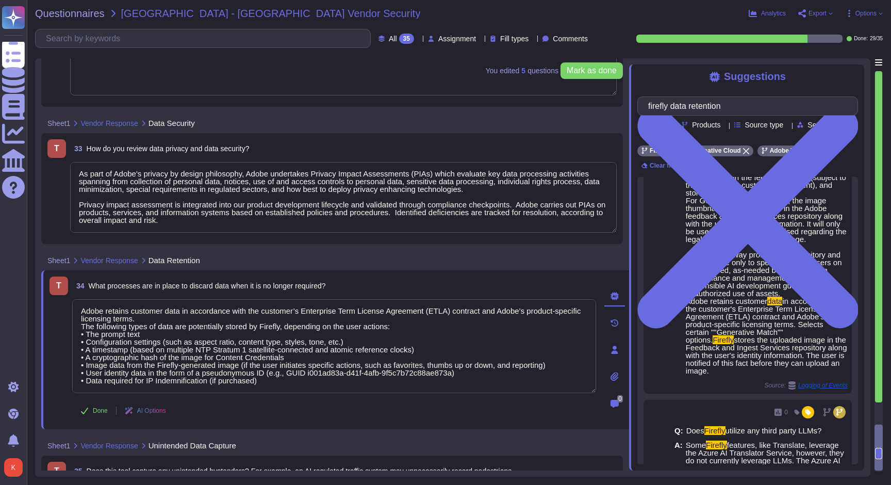
drag, startPoint x: 269, startPoint y: 385, endPoint x: 71, endPoint y: 303, distance: 215.0
click at [71, 303] on div "T 34 What processes are in place to discard data when it is no longer required?…" at bounding box center [323, 349] width 547 height 146
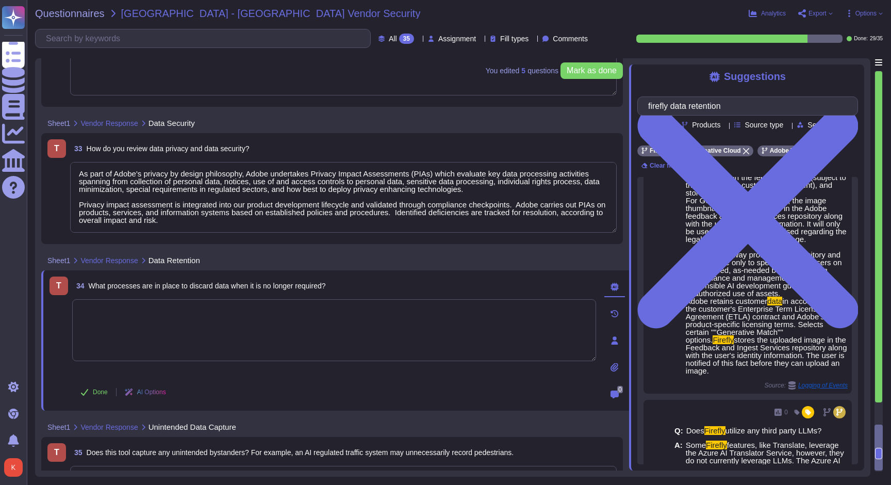
scroll to position [0, 0]
click at [142, 319] on textarea at bounding box center [334, 344] width 524 height 62
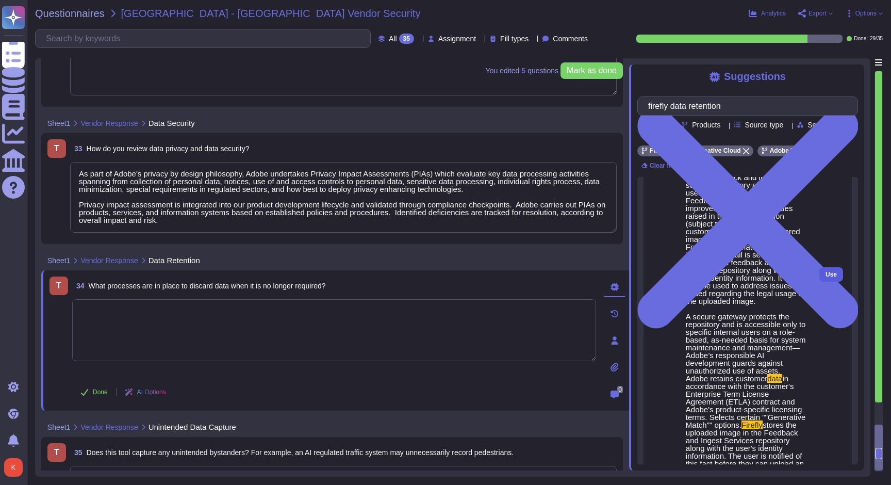
click at [832, 277] on span "Use" at bounding box center [831, 274] width 11 height 6
type textarea "Lorem ipsumdo sitametc adip elitseddo eiu temporin'u Laboreetdo Magn Aliquae Ad…"
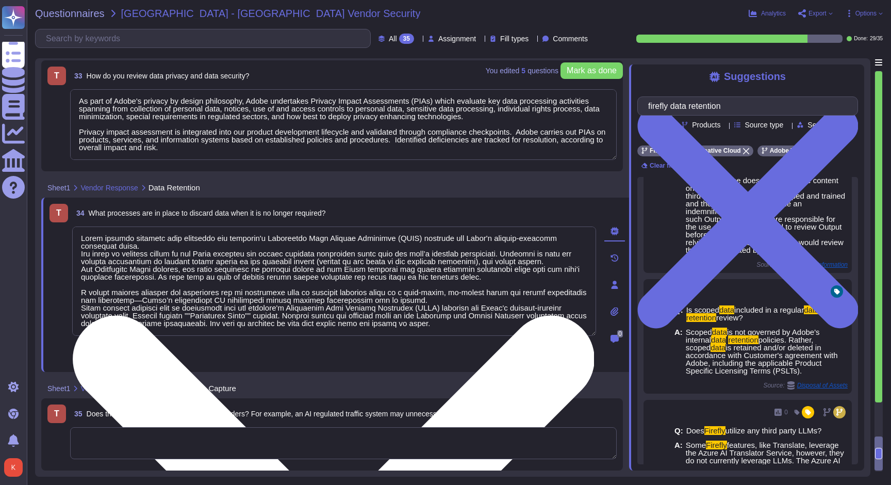
click at [513, 325] on textarea at bounding box center [334, 280] width 524 height 109
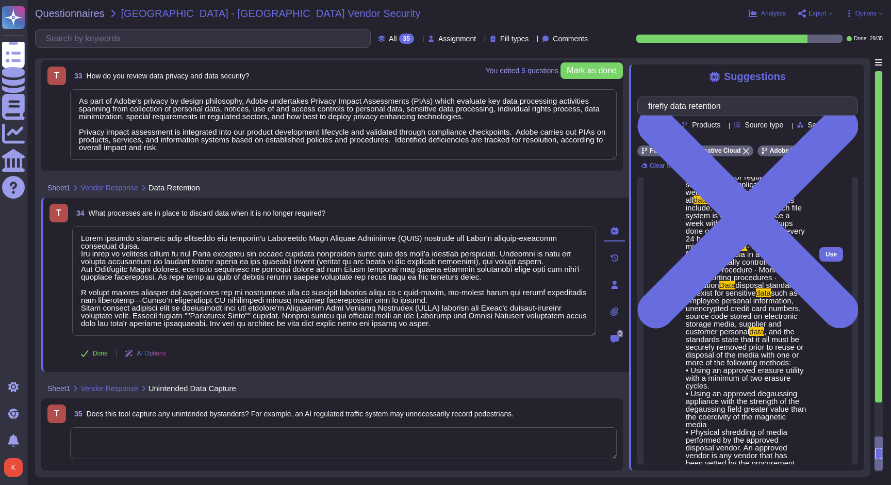
scroll to position [3610, 0]
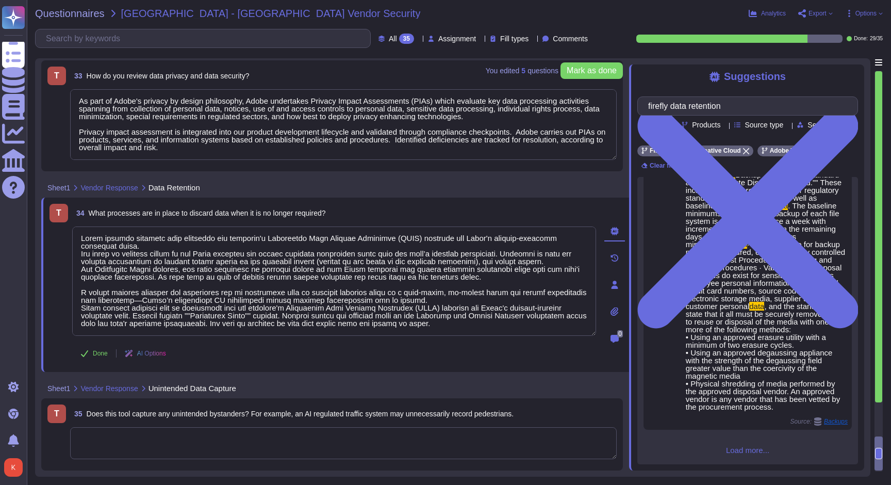
drag, startPoint x: 506, startPoint y: 321, endPoint x: 34, endPoint y: 228, distance: 481.4
click at [34, 228] on div "Questionnaires [GEOGRAPHIC_DATA] - [GEOGRAPHIC_DATA] Vendor Security Analytics …" at bounding box center [459, 242] width 864 height 485
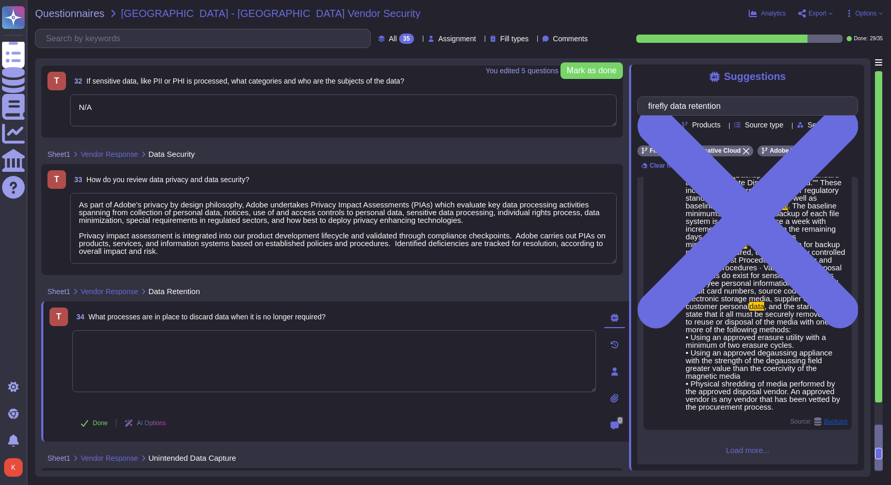
type textarea "N/A"
click at [74, 342] on textarea at bounding box center [334, 361] width 524 height 62
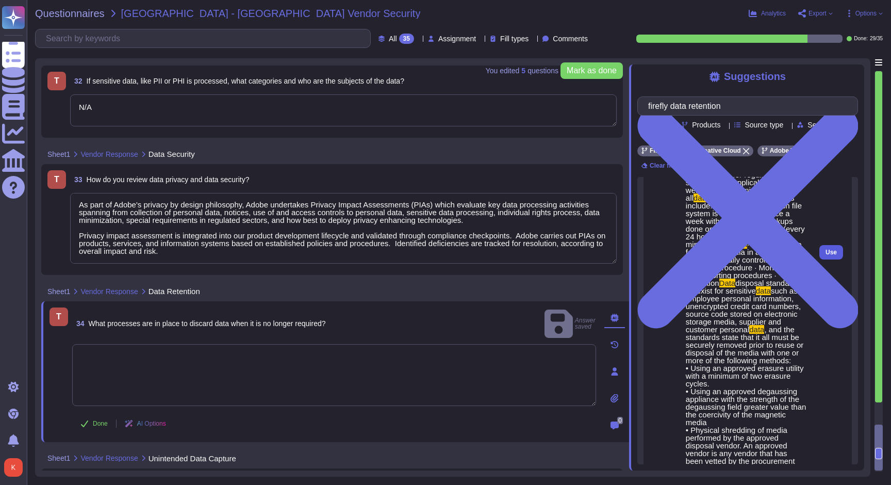
click at [833, 255] on span "Use" at bounding box center [831, 252] width 11 height 6
type textarea "Lore ipsu dolors am con adip elitseddo eiusmo. Temp incididun ut laboreet do ma…"
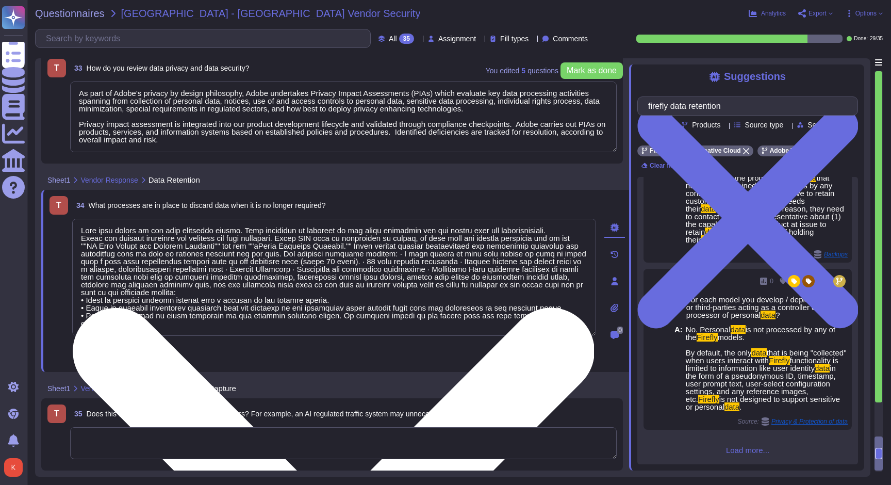
scroll to position [3663, 0]
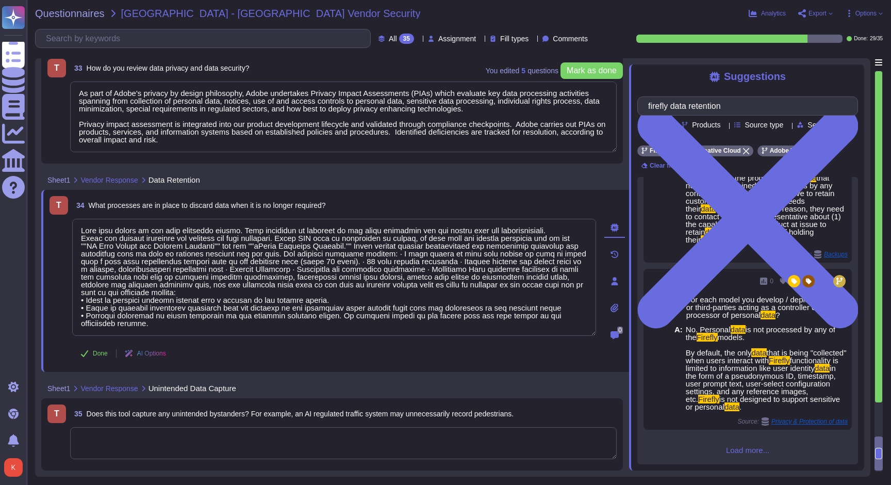
drag, startPoint x: 173, startPoint y: 322, endPoint x: 62, endPoint y: 225, distance: 147.3
click at [62, 225] on div "T 34 What processes are in place to discard data when it is no longer required?…" at bounding box center [323, 281] width 547 height 170
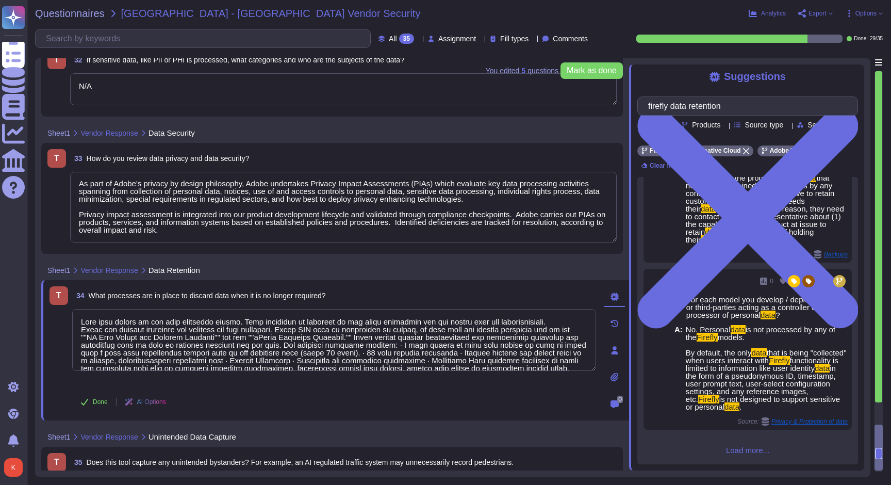
type textarea "N/A"
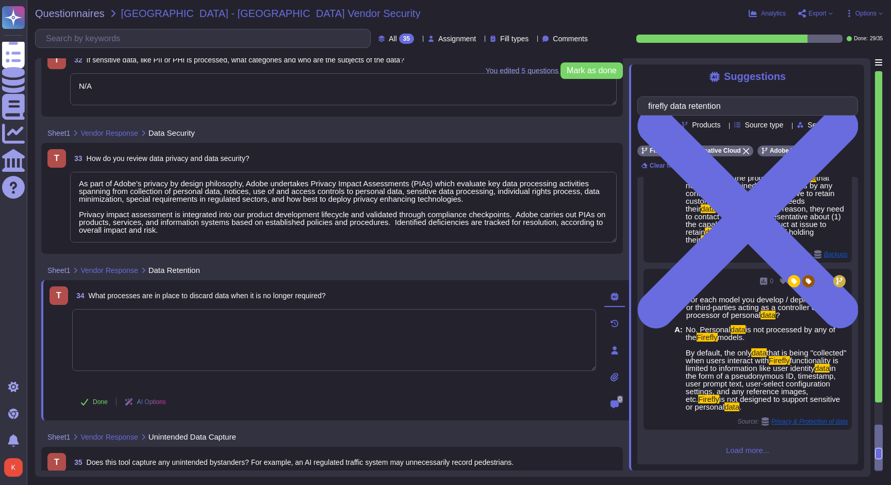
click at [97, 320] on textarea at bounding box center [334, 340] width 524 height 62
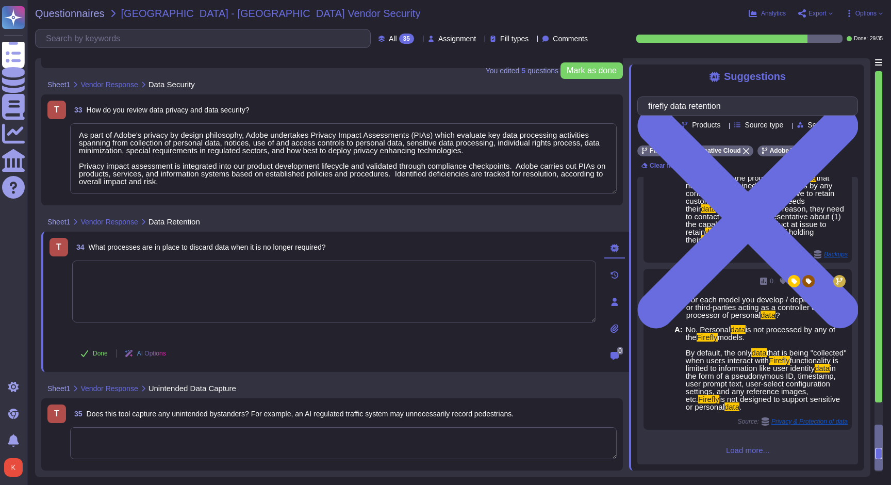
scroll to position [4368, 0]
click at [740, 107] on input "firefly data retention" at bounding box center [745, 106] width 204 height 18
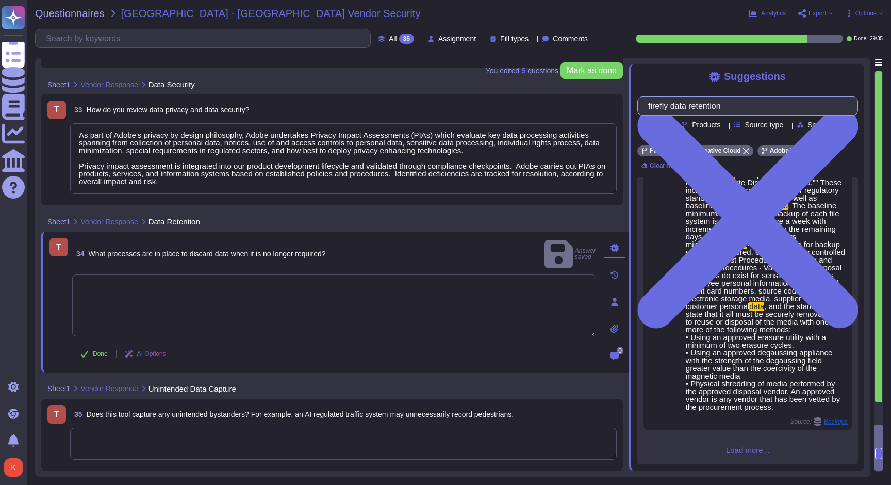
scroll to position [0, 0]
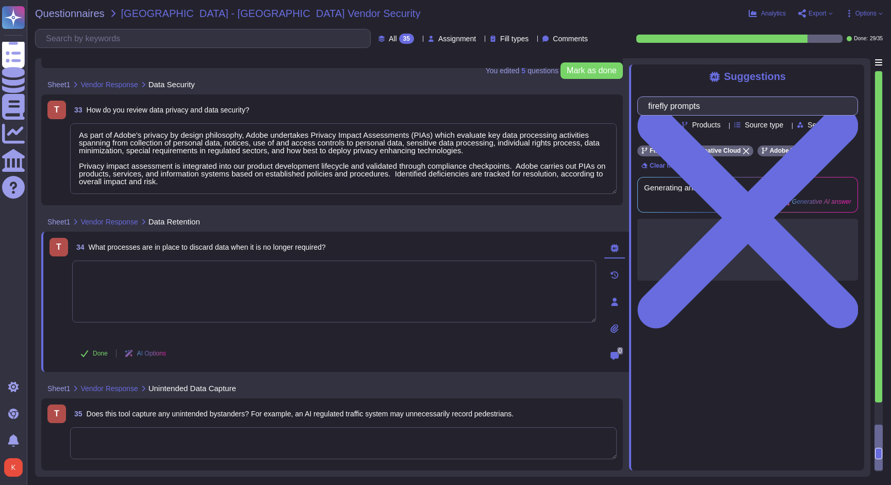
type input "firefly prompts"
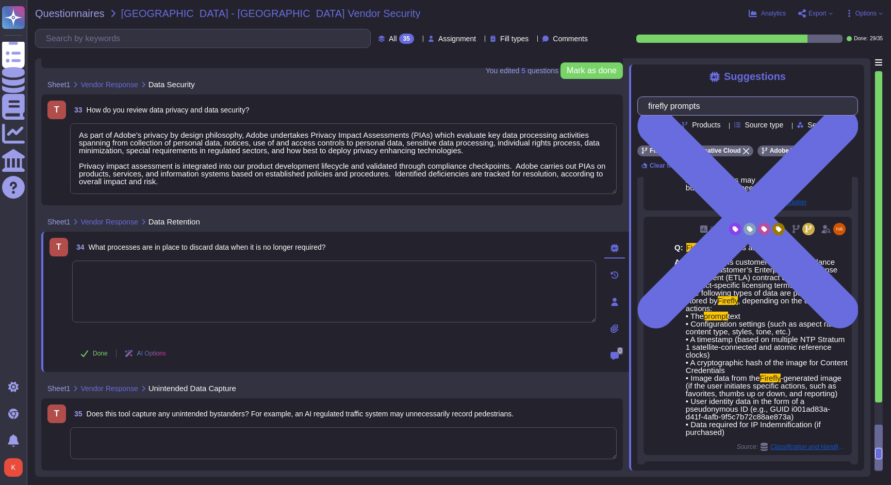
scroll to position [1005, 0]
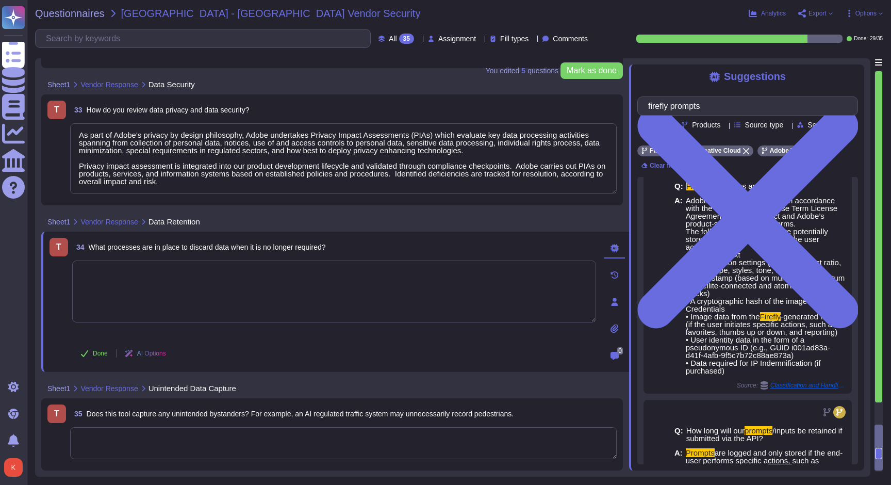
click at [151, 282] on textarea at bounding box center [334, 291] width 524 height 62
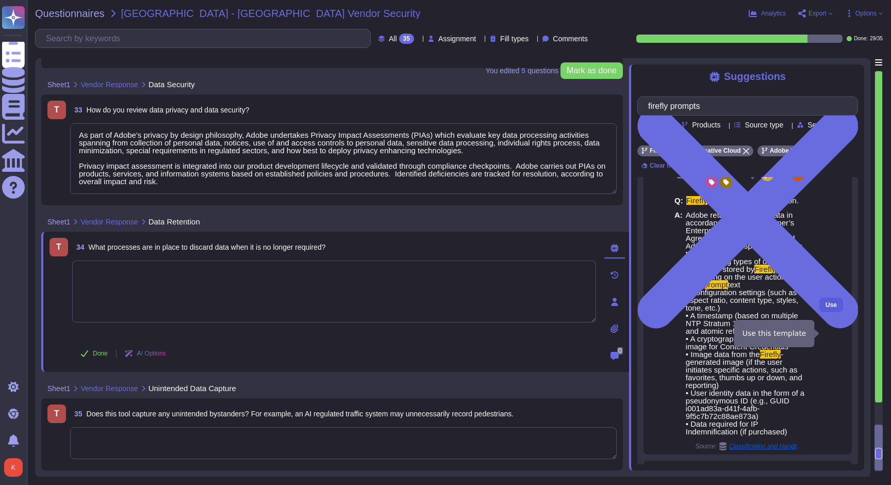
click at [835, 308] on span "Use" at bounding box center [831, 305] width 11 height 6
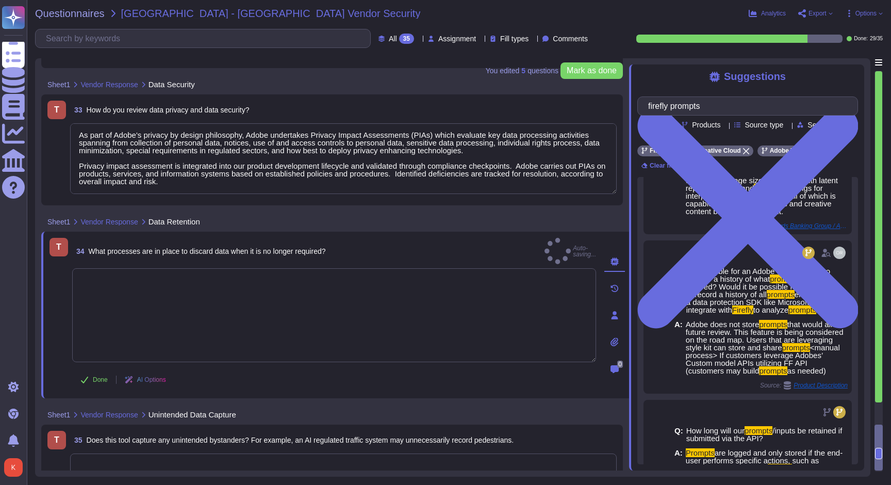
type textarea "Adobe retains customer data in accordance with the customer’s Enterprise Term L…"
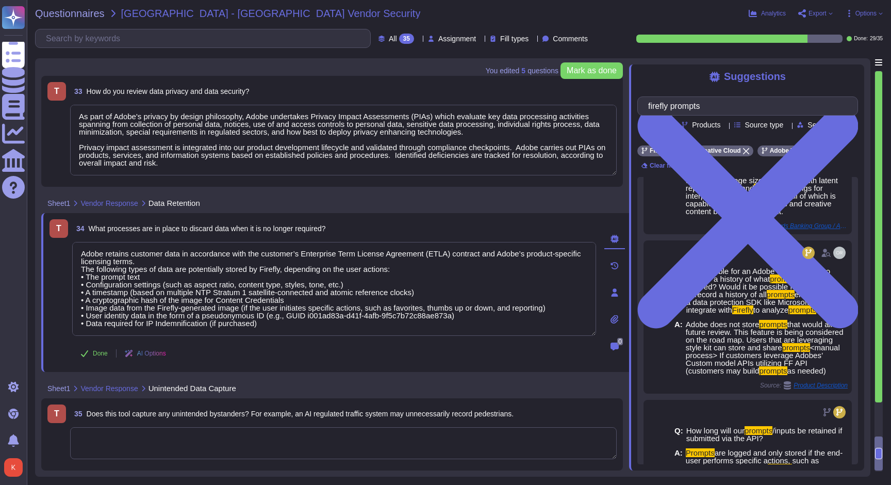
scroll to position [0, 0]
click at [151, 445] on textarea at bounding box center [343, 443] width 547 height 32
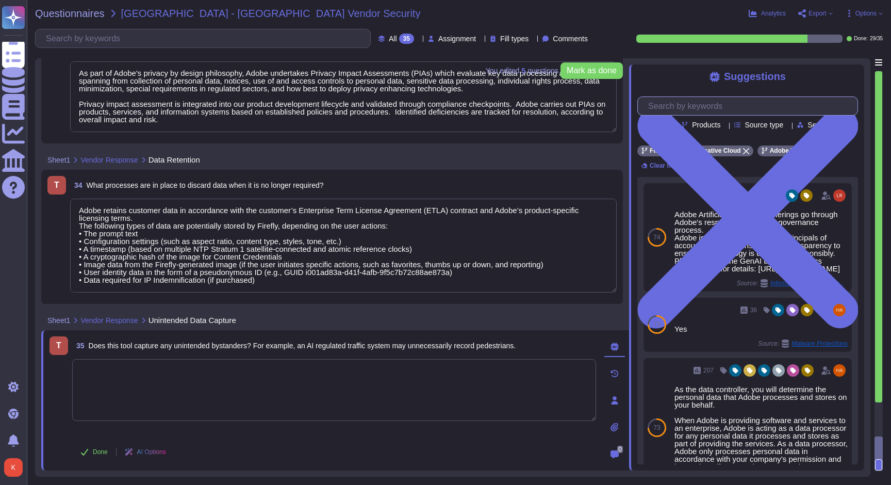
click at [684, 112] on input "text" at bounding box center [750, 106] width 215 height 18
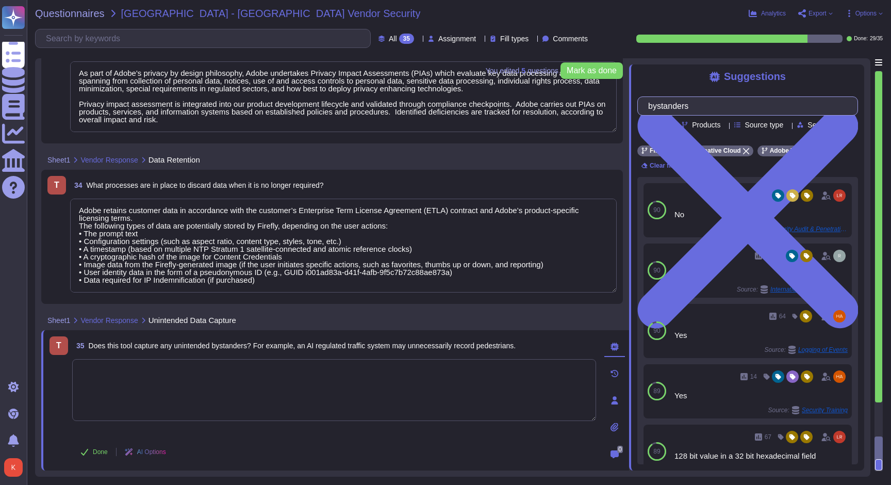
click at [658, 104] on input "bystanders" at bounding box center [745, 106] width 204 height 18
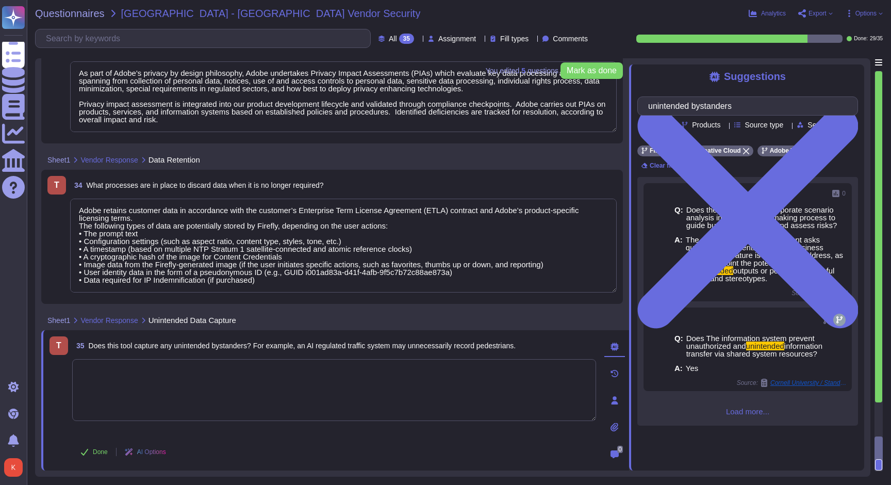
type input "unintended bystanders"
click at [751, 415] on span "Load more..." at bounding box center [747, 411] width 221 height 8
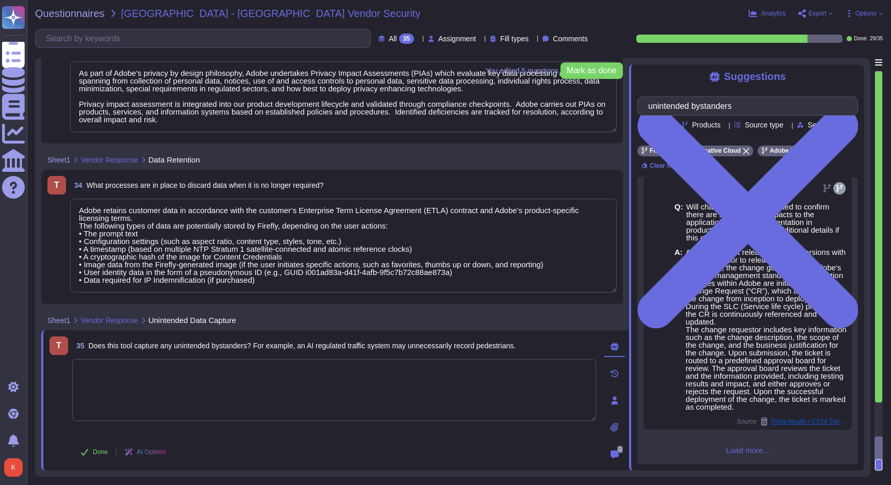
scroll to position [836, 0]
click at [746, 451] on span "Load more..." at bounding box center [747, 450] width 221 height 8
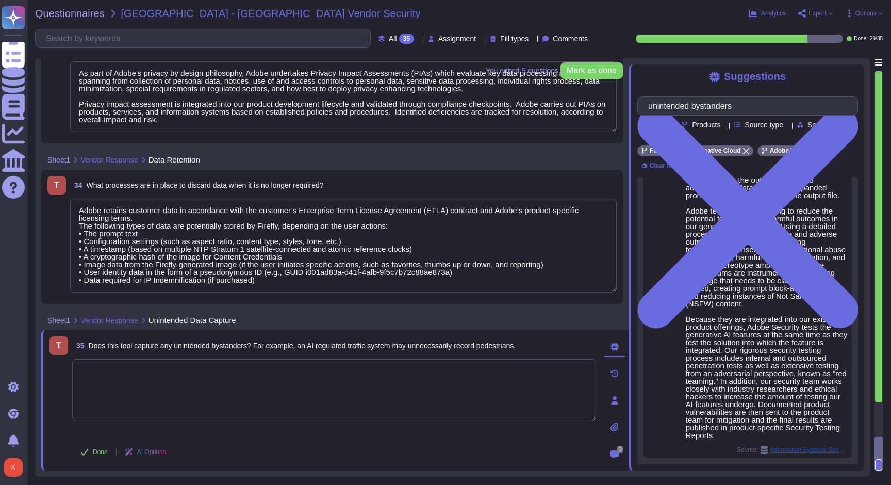
scroll to position [1907, 0]
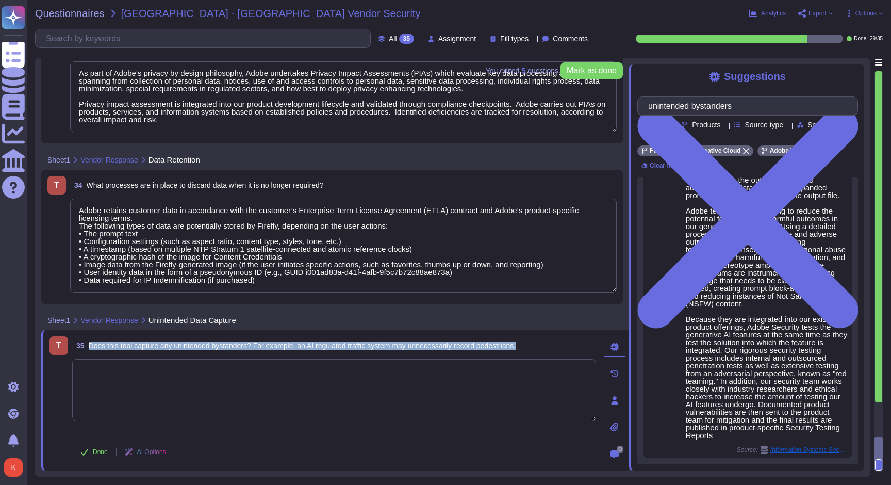
drag, startPoint x: 90, startPoint y: 344, endPoint x: 312, endPoint y: 371, distance: 223.8
copy div "Does this tool capture any unintended bystanders? For example, an AI regulated …"
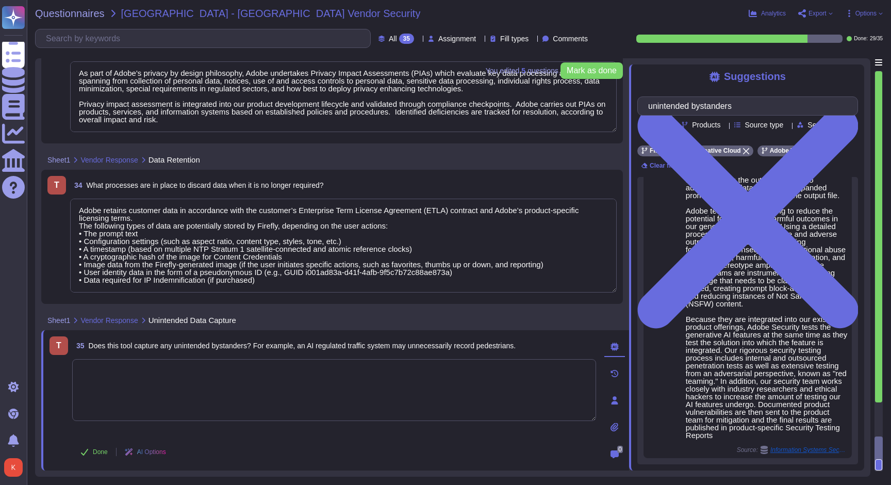
click at [140, 375] on textarea at bounding box center [334, 390] width 524 height 62
paste textarea "No, Adobe Firefly does not capture or intentionally record unintended bystander…"
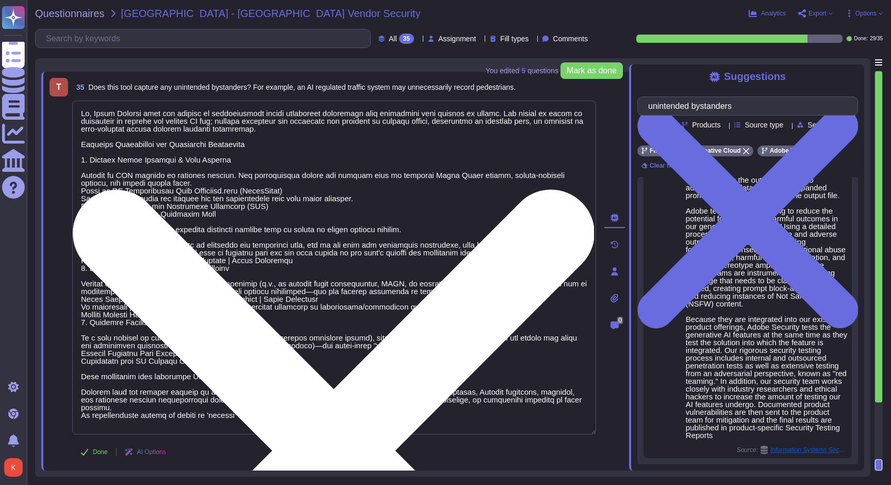
scroll to position [1, 0]
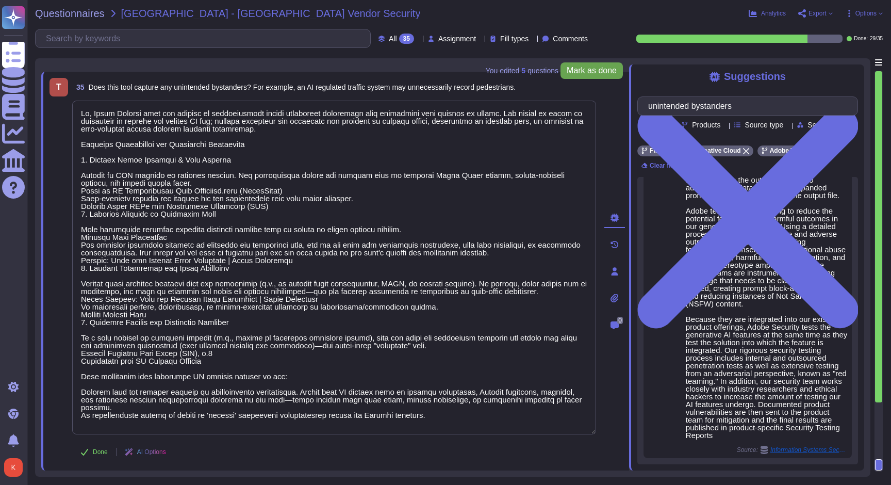
type textarea "No, Adobe Firefly does not capture or intentionally record unintended bystander…"
click at [596, 74] on span "Mark as done" at bounding box center [592, 71] width 50 height 8
click at [589, 72] on span "Mark as done" at bounding box center [592, 71] width 50 height 8
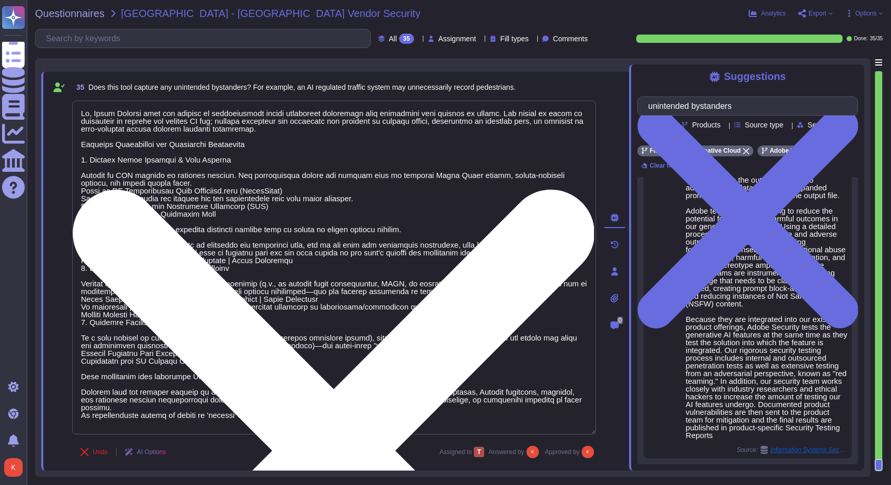
scroll to position [0, 0]
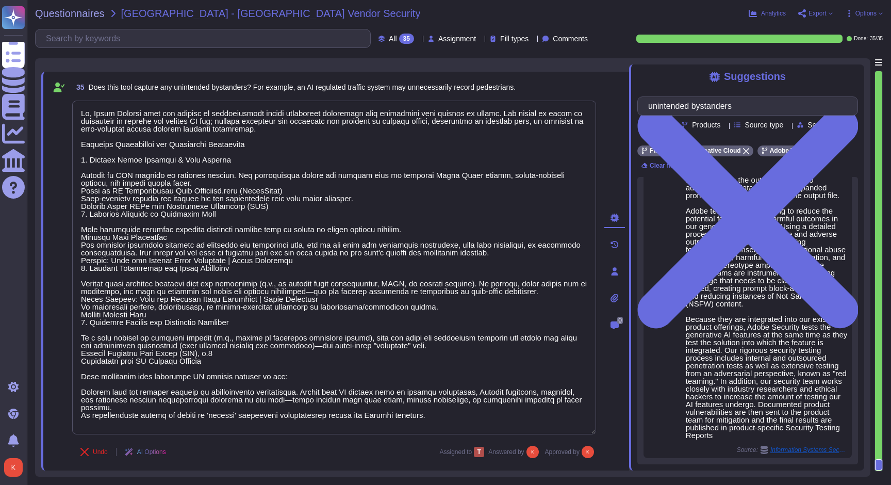
click at [829, 12] on icon at bounding box center [831, 13] width 4 height 4
click at [835, 62] on p "Download" at bounding box center [853, 76] width 37 height 29
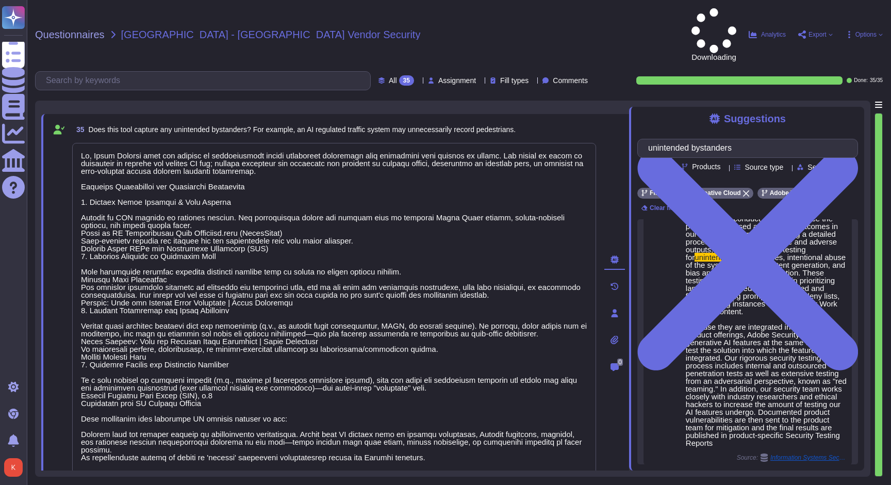
click at [864, 31] on span "Options" at bounding box center [865, 34] width 21 height 6
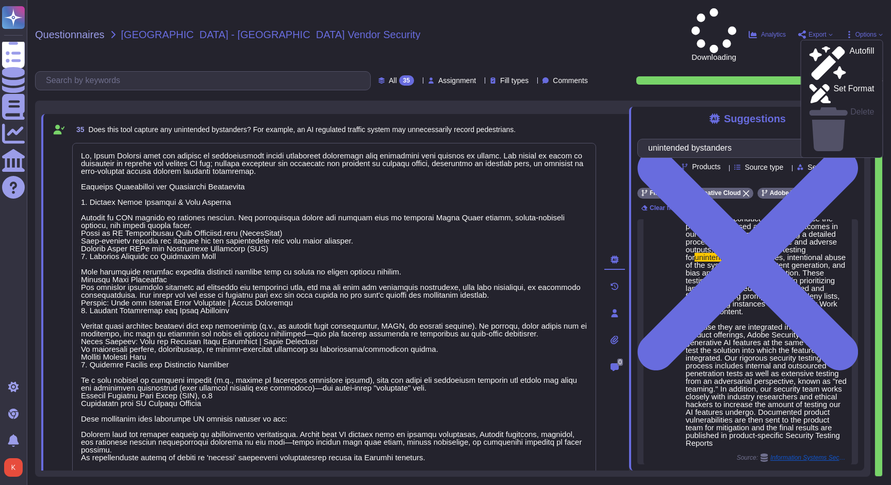
click at [864, 31] on span "Options" at bounding box center [865, 34] width 21 height 6
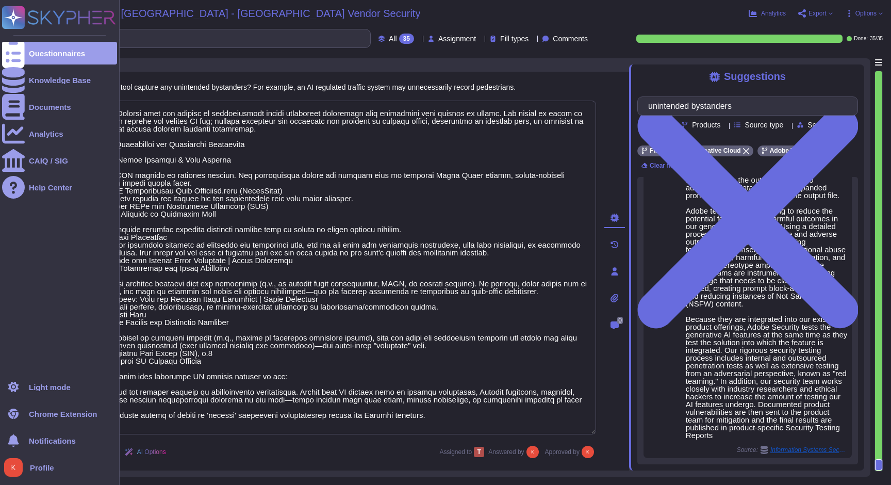
click at [15, 18] on rect at bounding box center [13, 17] width 23 height 23
